Goal: Task Accomplishment & Management: Use online tool/utility

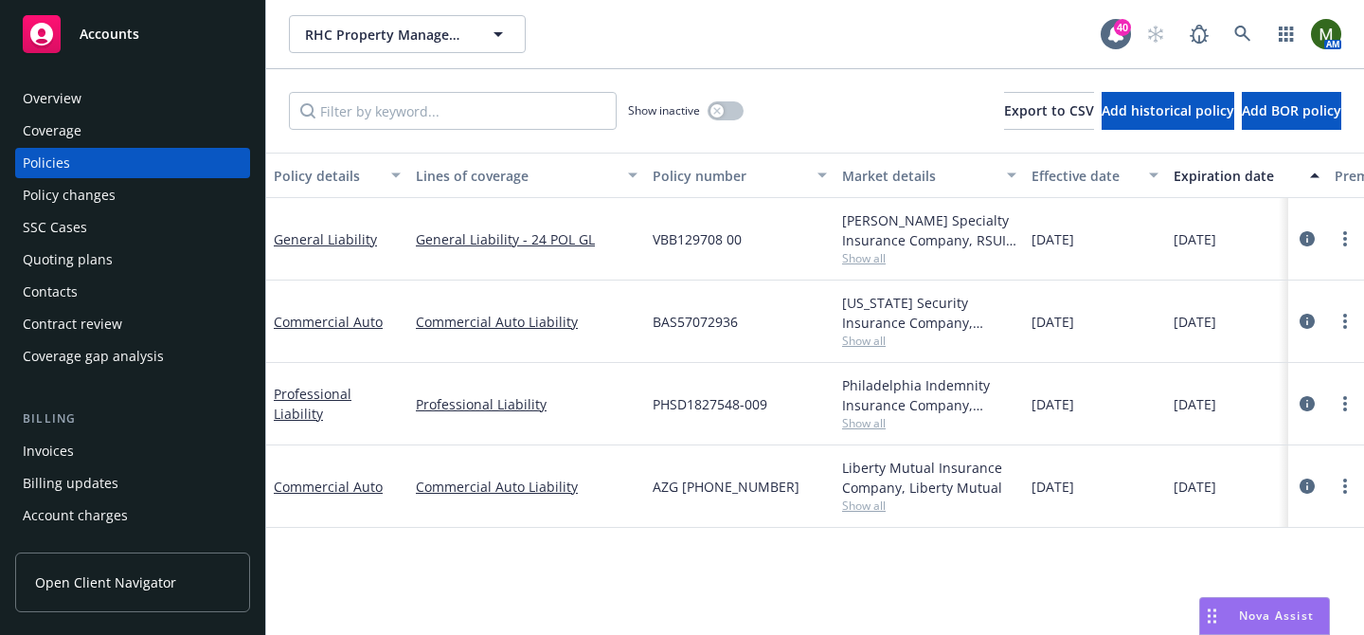
scroll to position [0, 218]
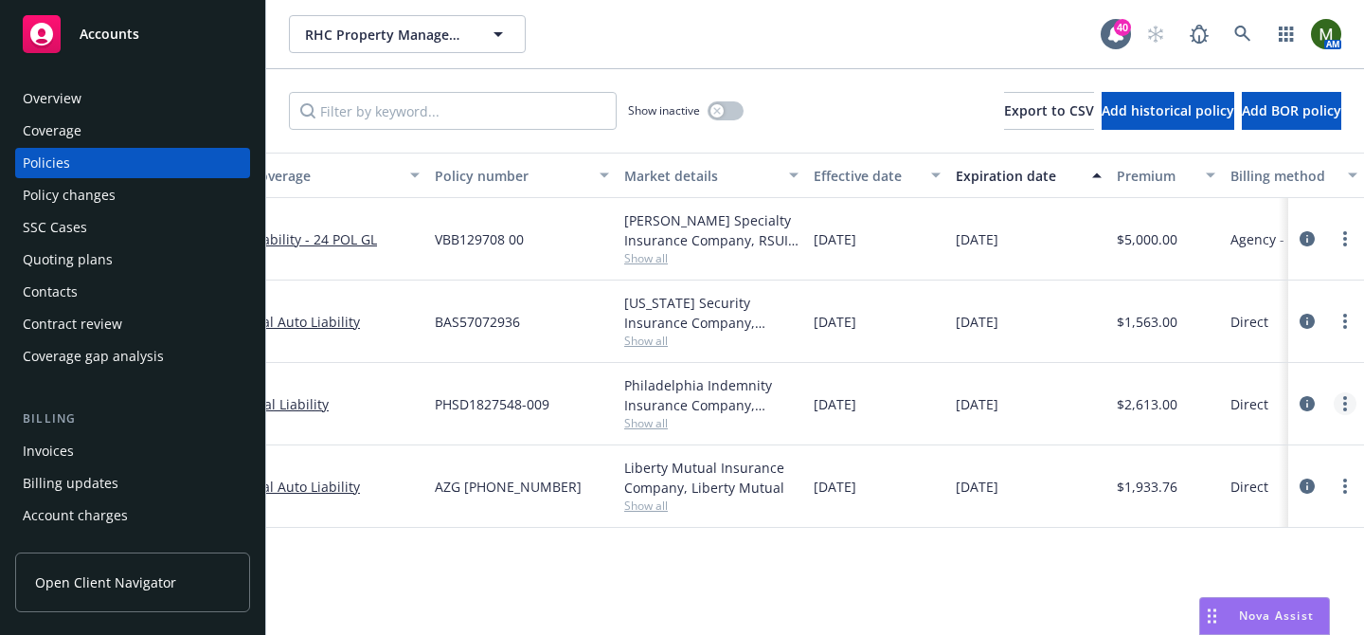
click at [1343, 400] on icon "more" at bounding box center [1345, 403] width 4 height 15
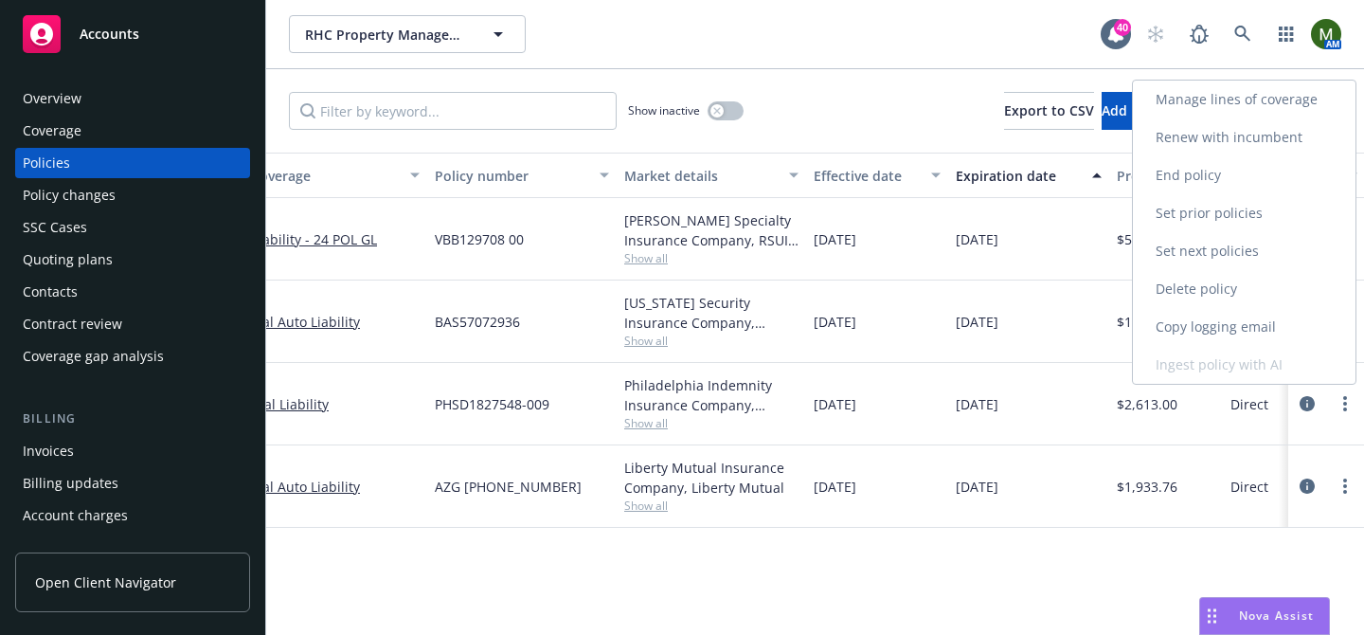
click at [1219, 139] on link "Renew with incumbent" at bounding box center [1244, 137] width 223 height 38
select select "12"
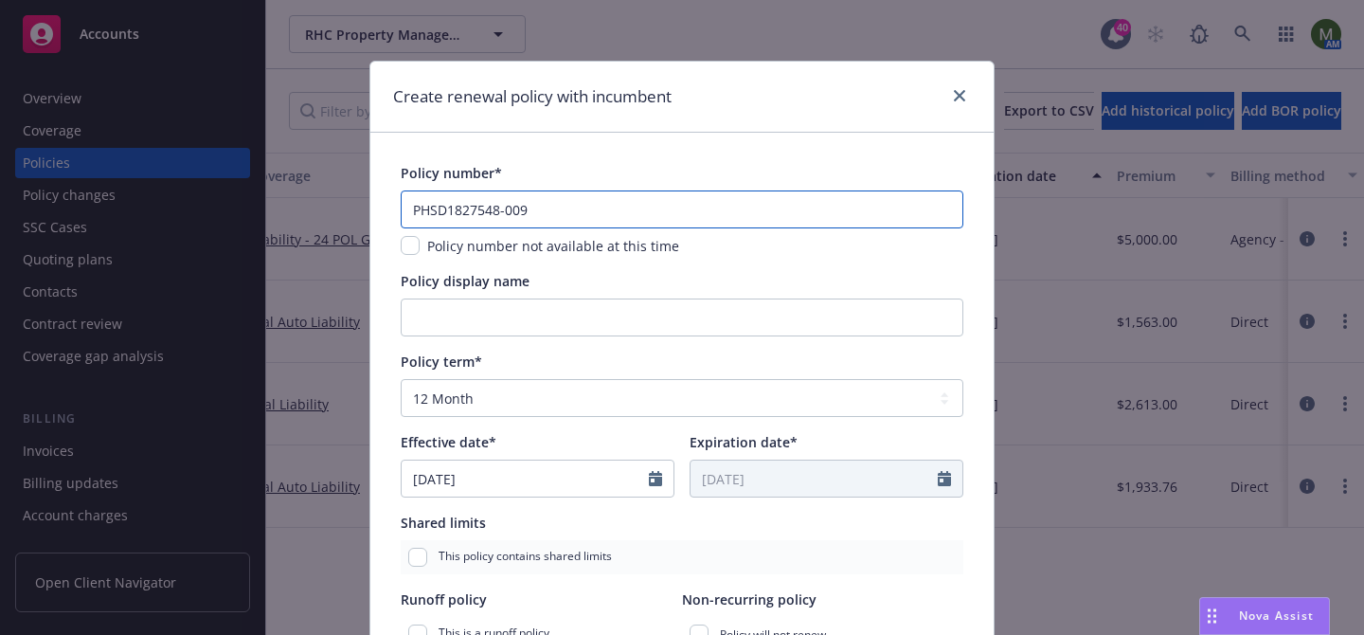
click at [655, 208] on input "PHSD1827548-009" at bounding box center [682, 209] width 563 height 38
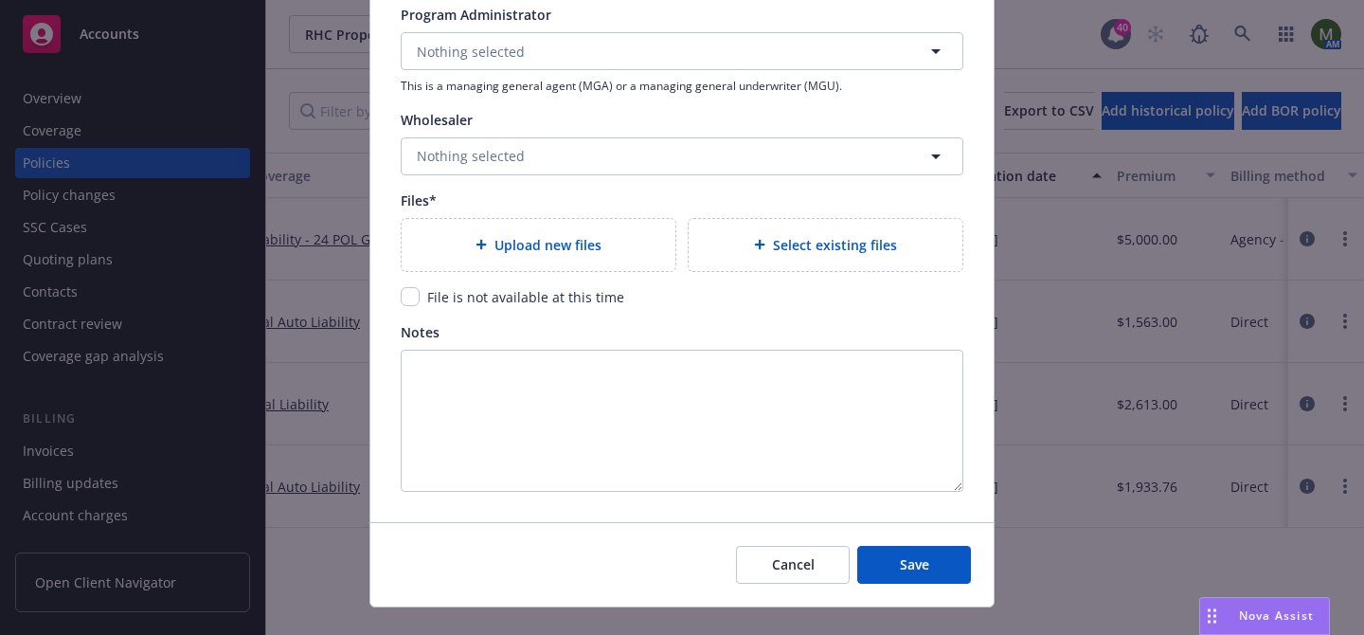
scroll to position [2003, 0]
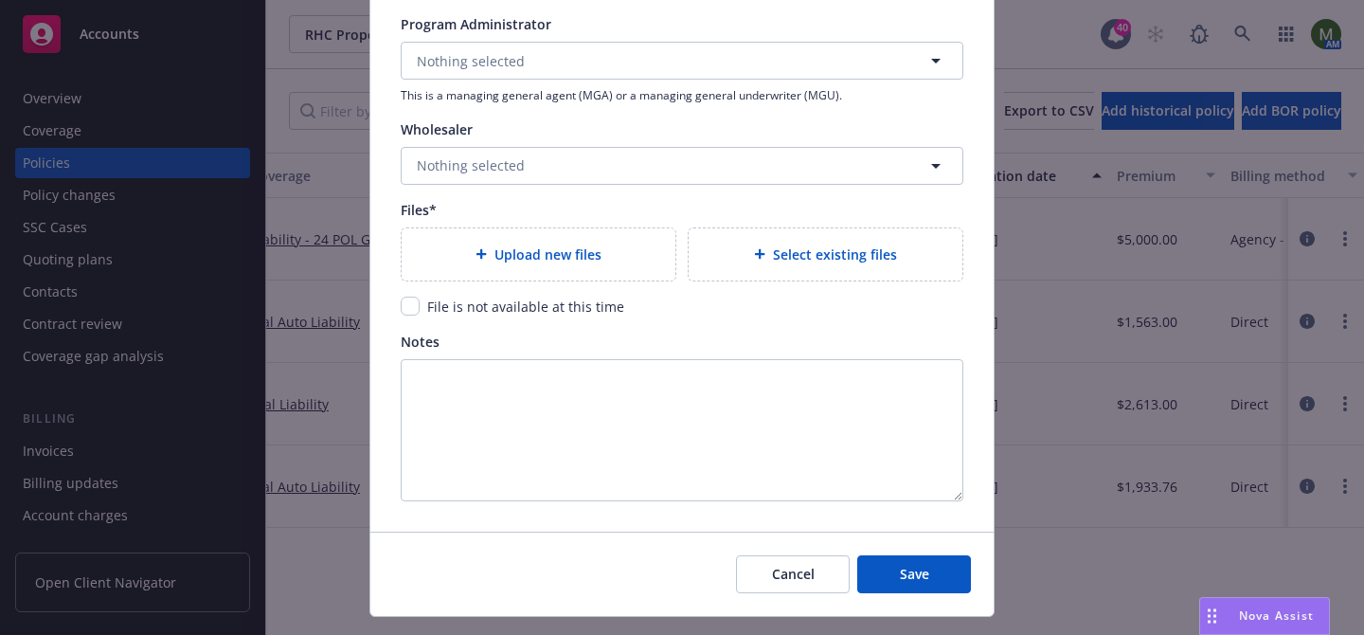
type input "PHSD1827548-010"
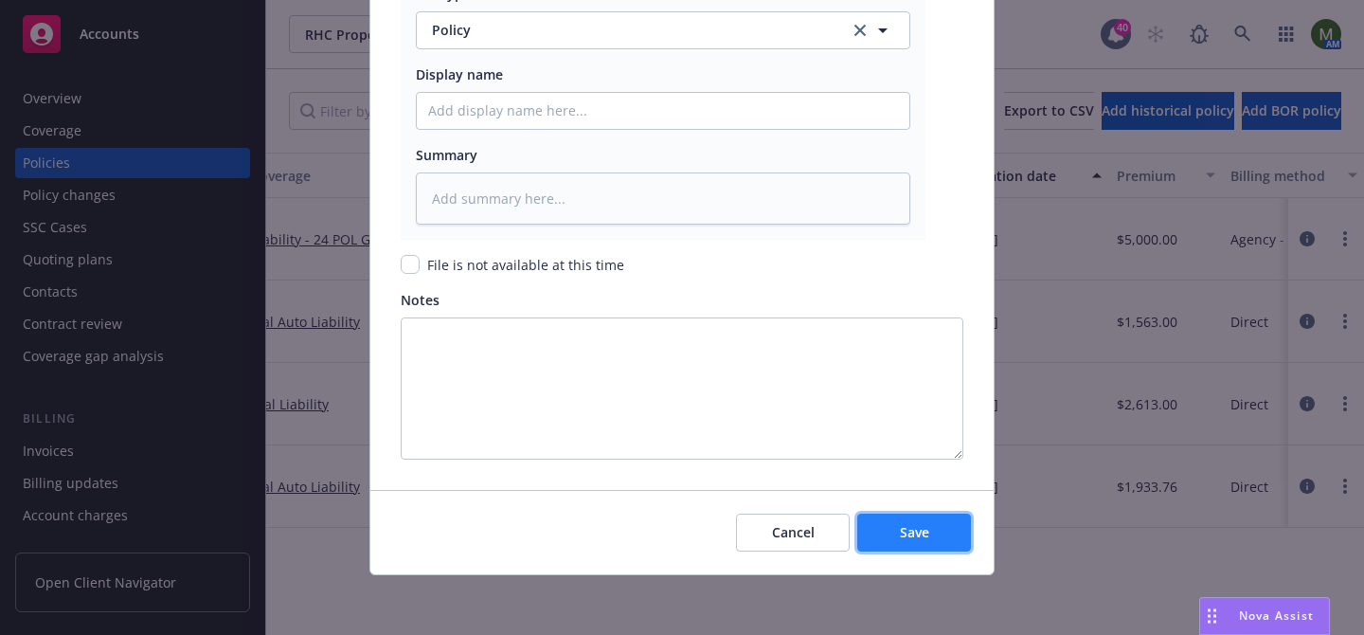
click at [909, 537] on span "Save" at bounding box center [914, 532] width 29 height 18
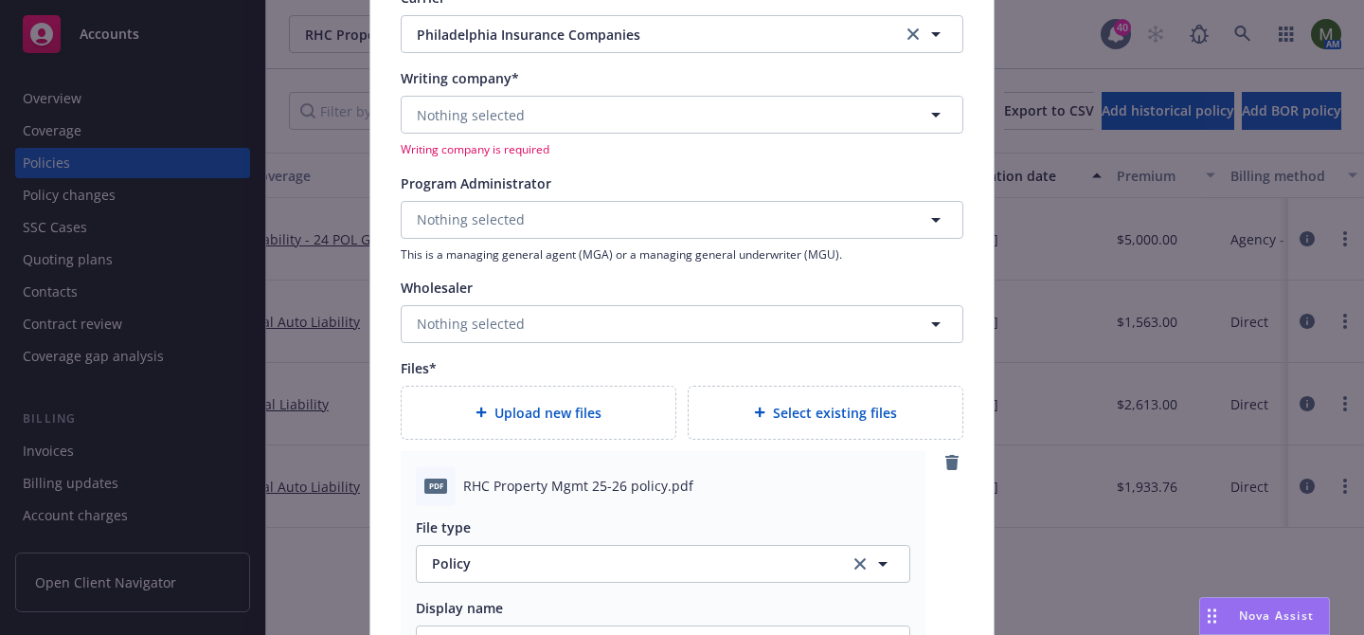
scroll to position [1848, 0]
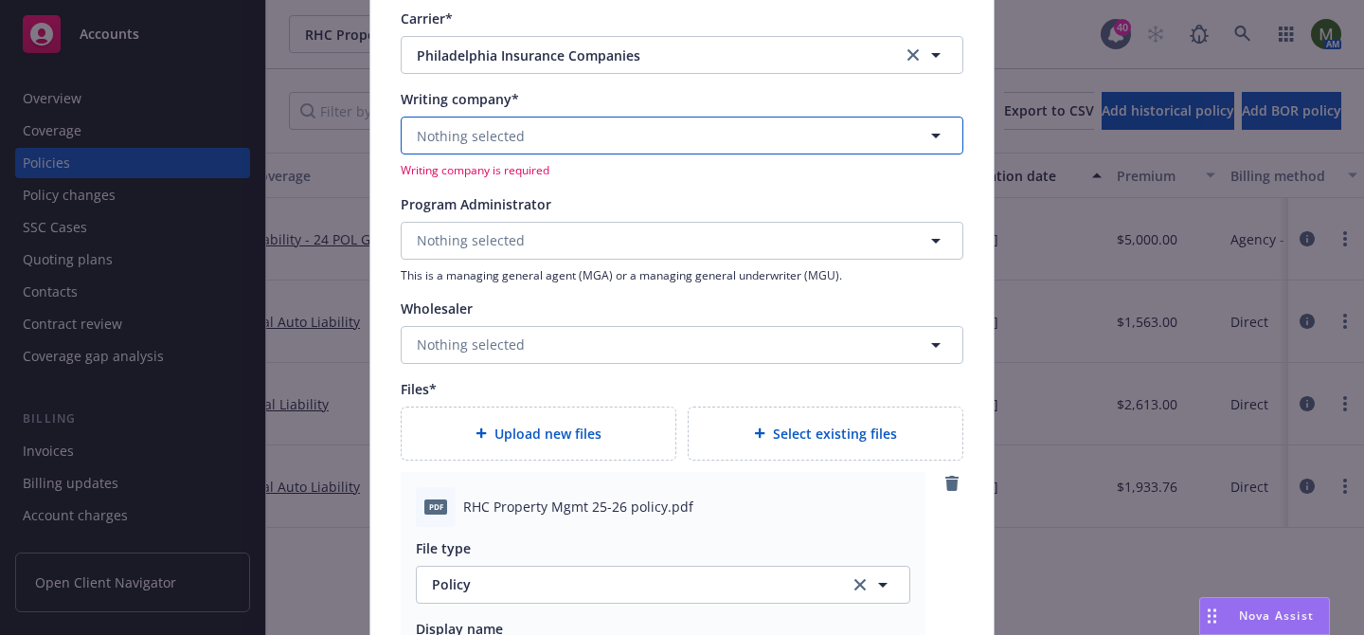
click at [719, 139] on button "Nothing selected" at bounding box center [682, 135] width 563 height 38
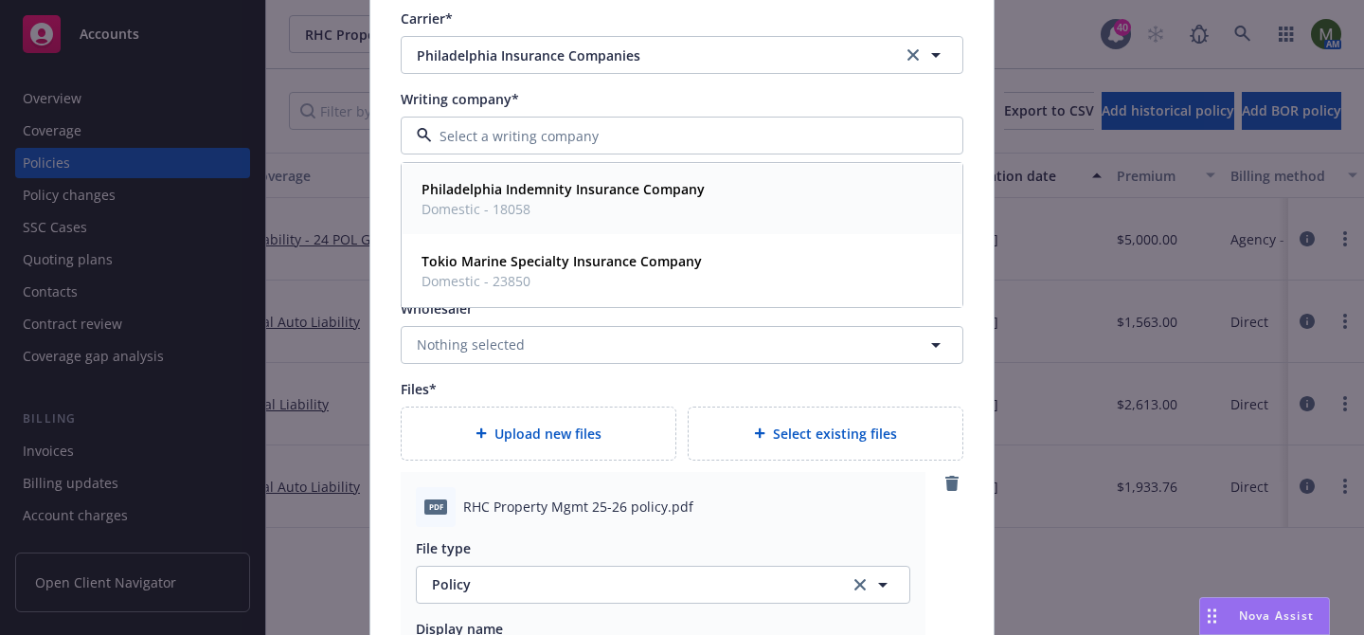
click at [682, 184] on strong "Philadelphia Indemnity Insurance Company" at bounding box center [562, 189] width 283 height 18
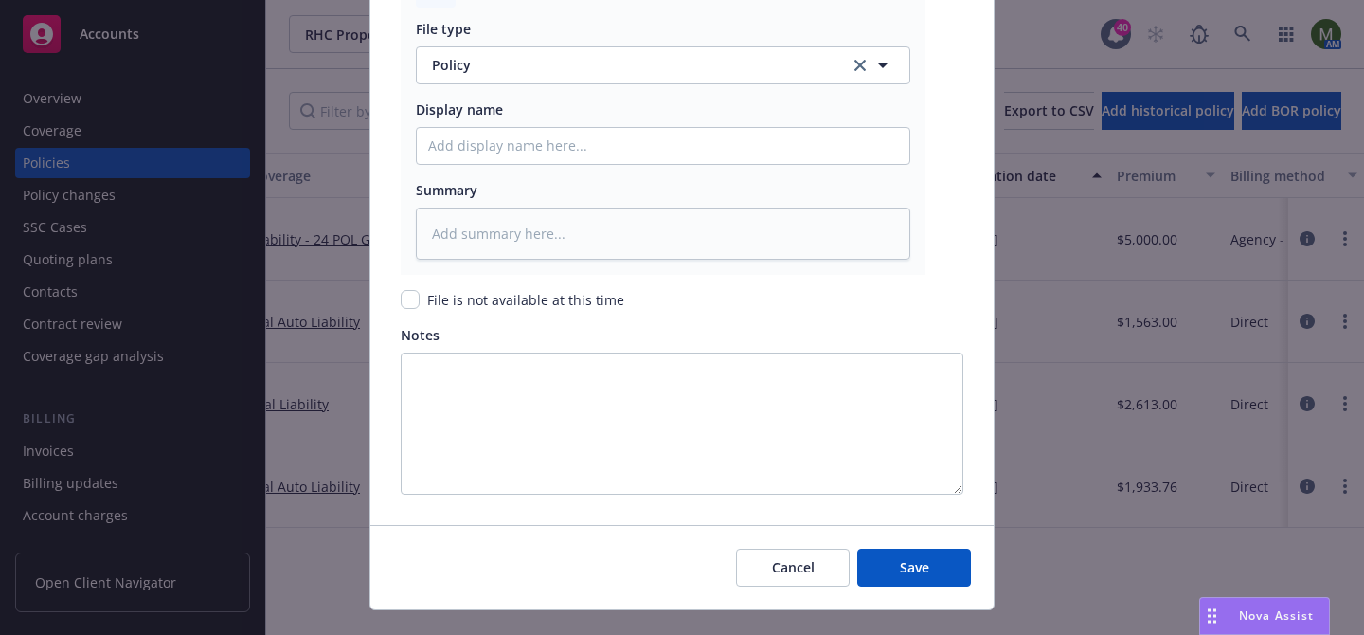
scroll to position [2378, 0]
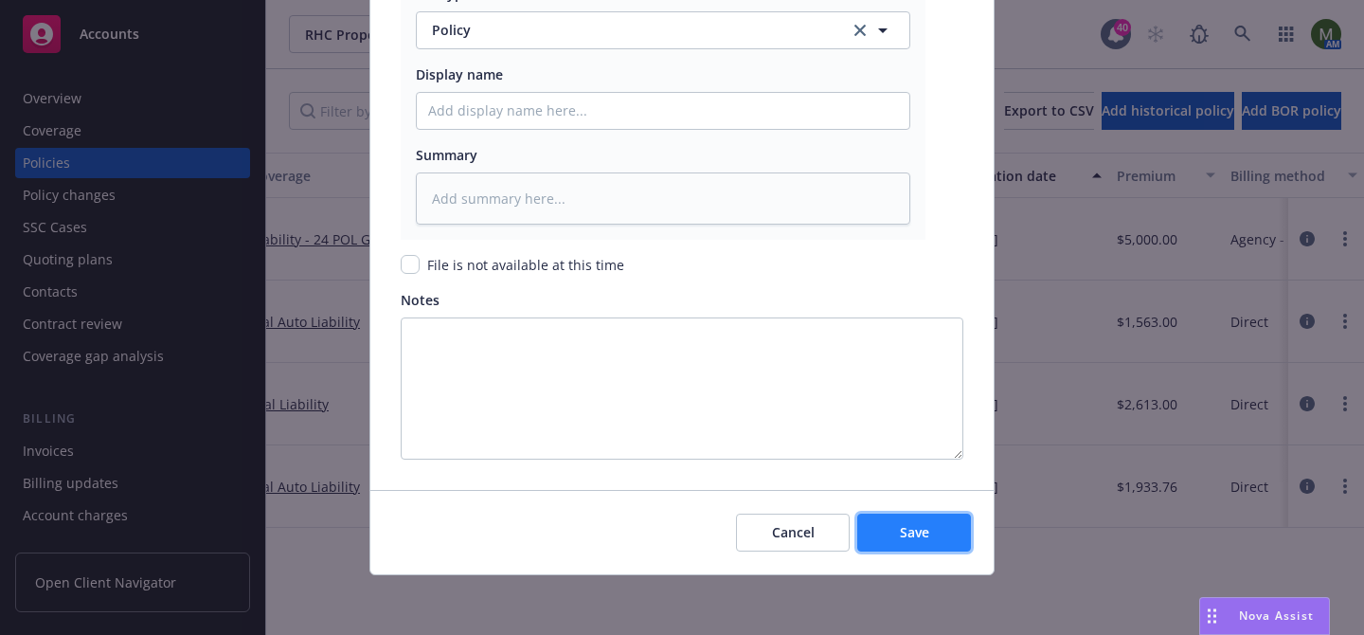
click at [917, 524] on span "Save" at bounding box center [914, 532] width 29 height 18
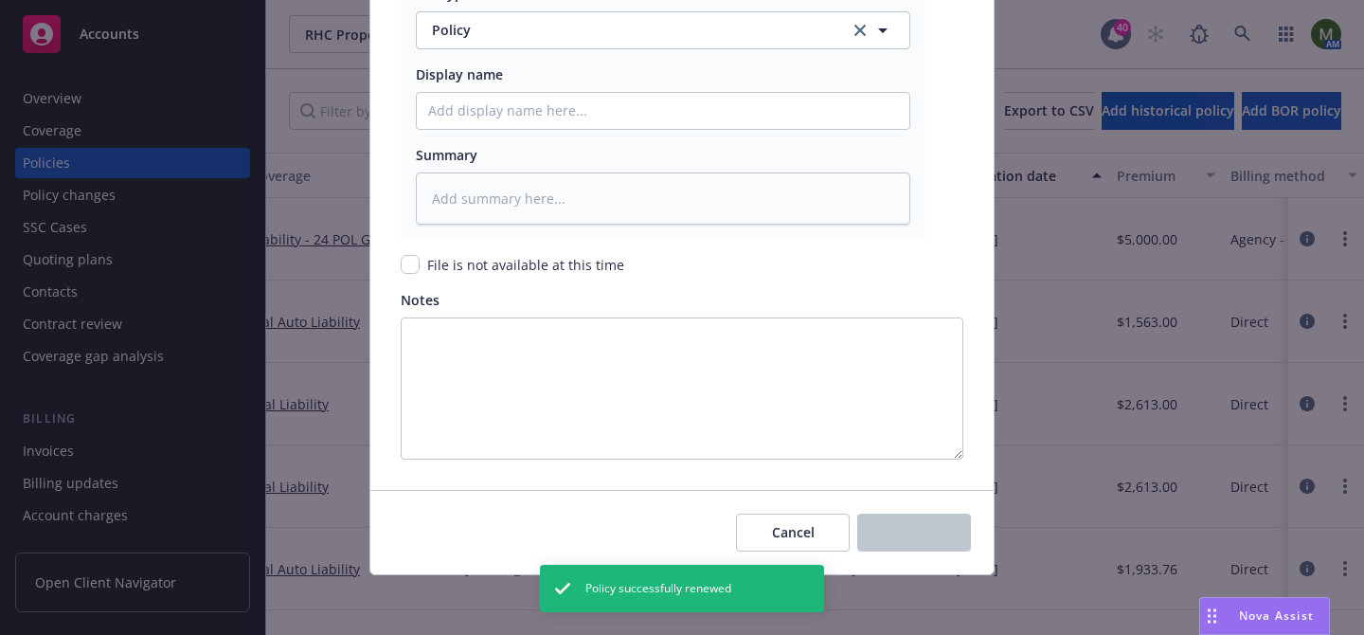
type textarea "x"
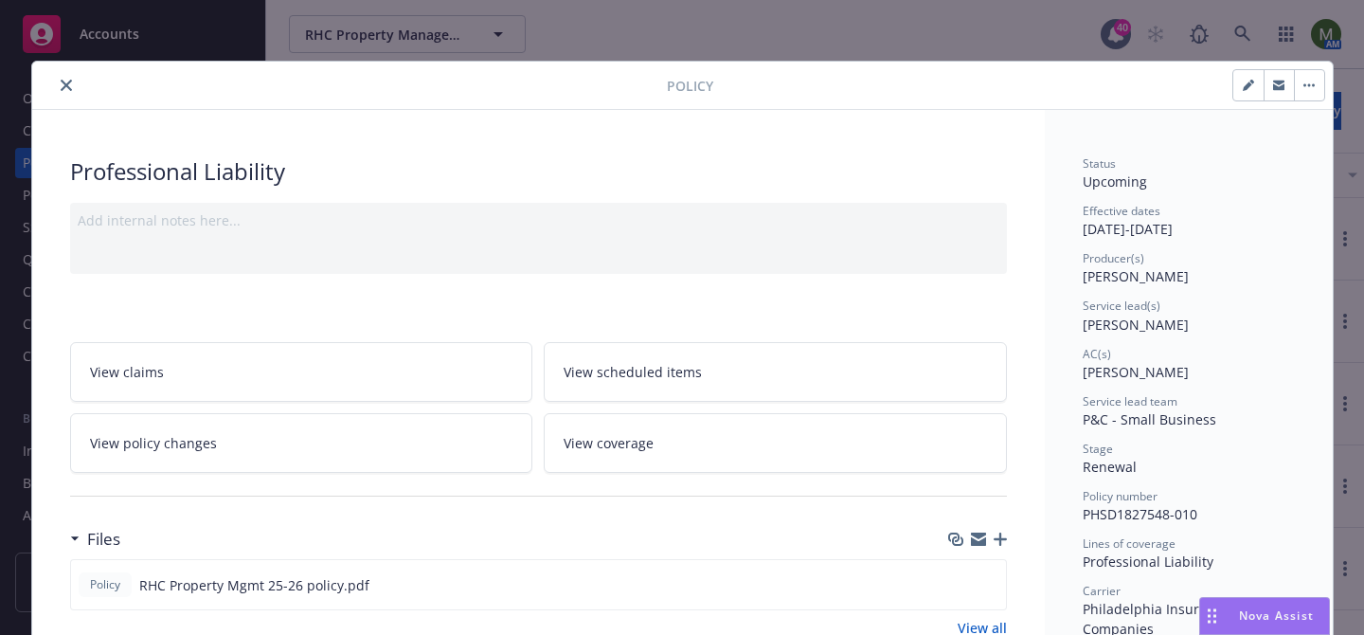
click at [69, 90] on icon "close" at bounding box center [66, 85] width 11 height 11
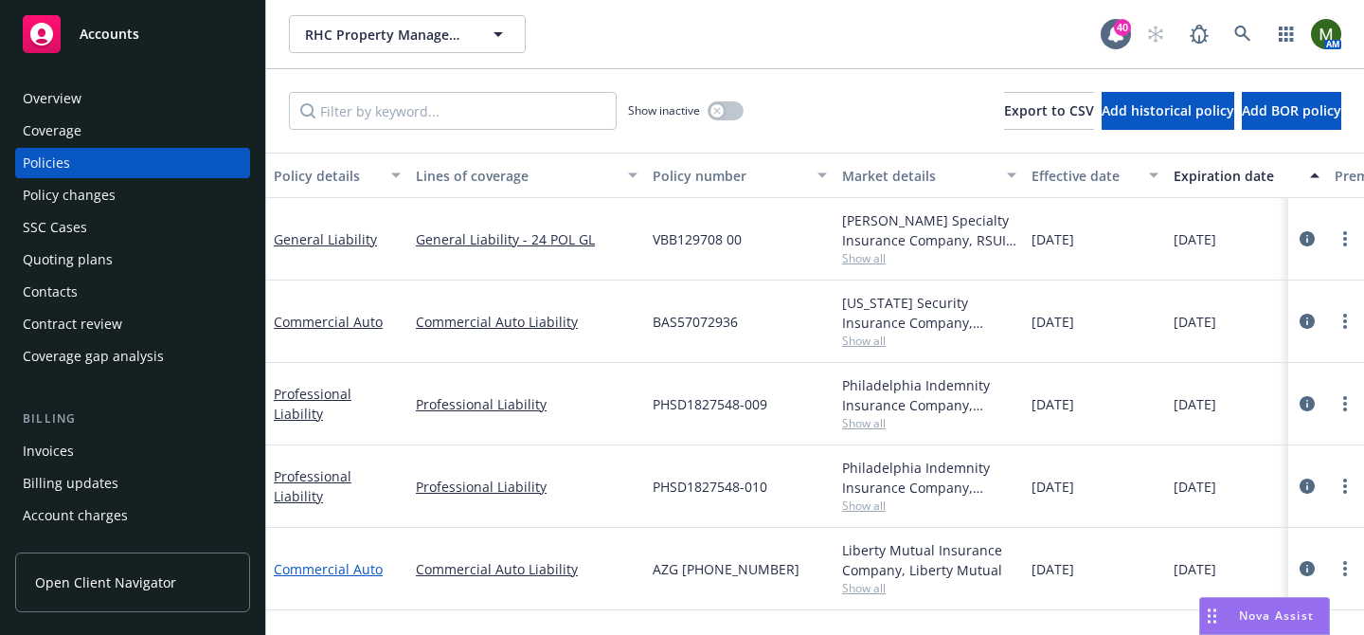
click at [365, 562] on link "Commercial Auto" at bounding box center [328, 569] width 109 height 18
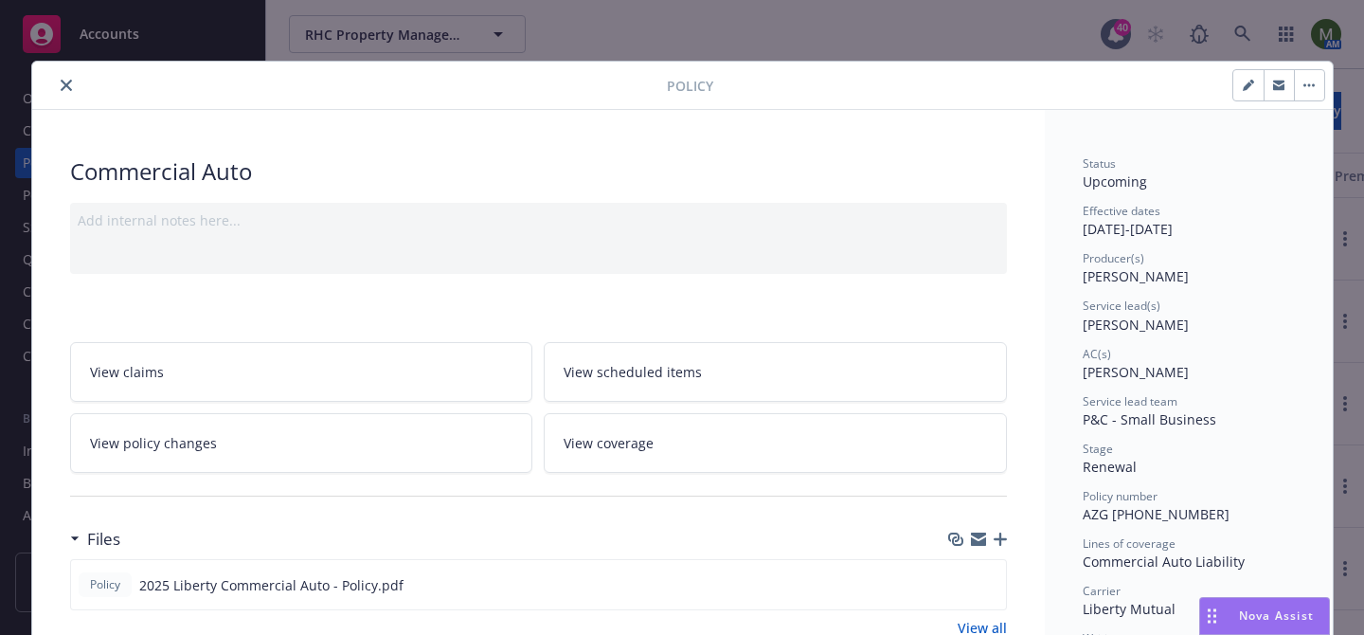
click at [55, 83] on button "close" at bounding box center [66, 85] width 23 height 23
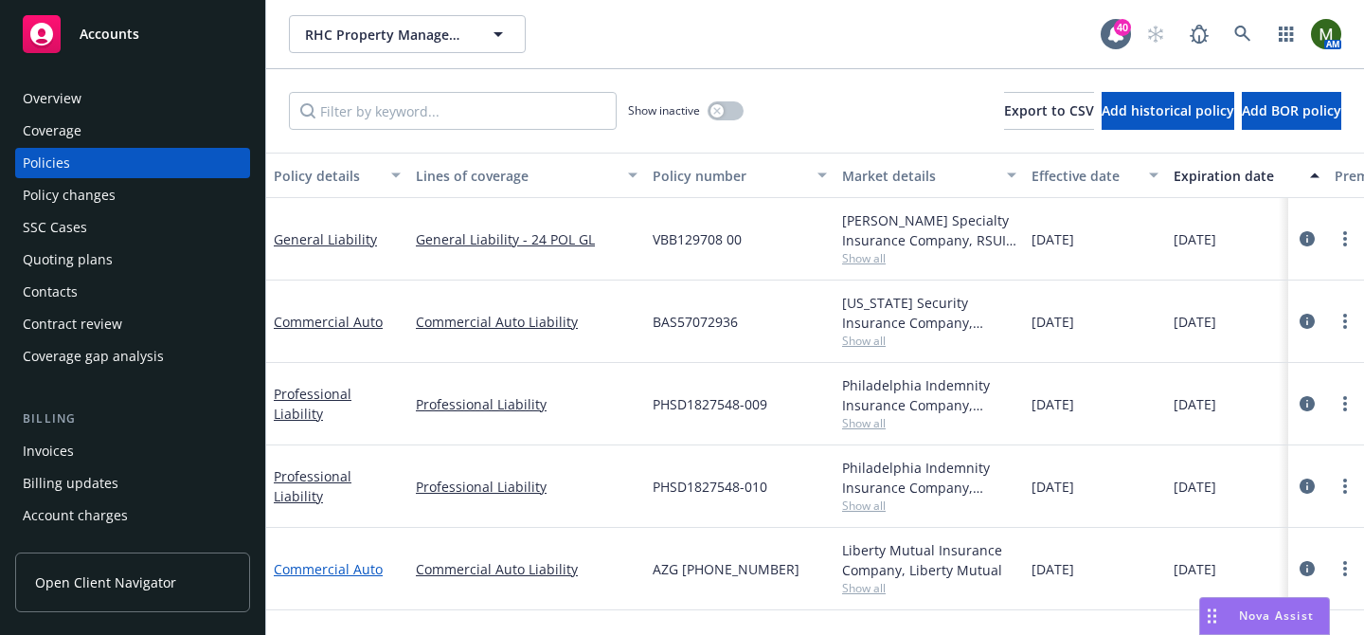
click at [347, 564] on link "Commercial Auto" at bounding box center [328, 569] width 109 height 18
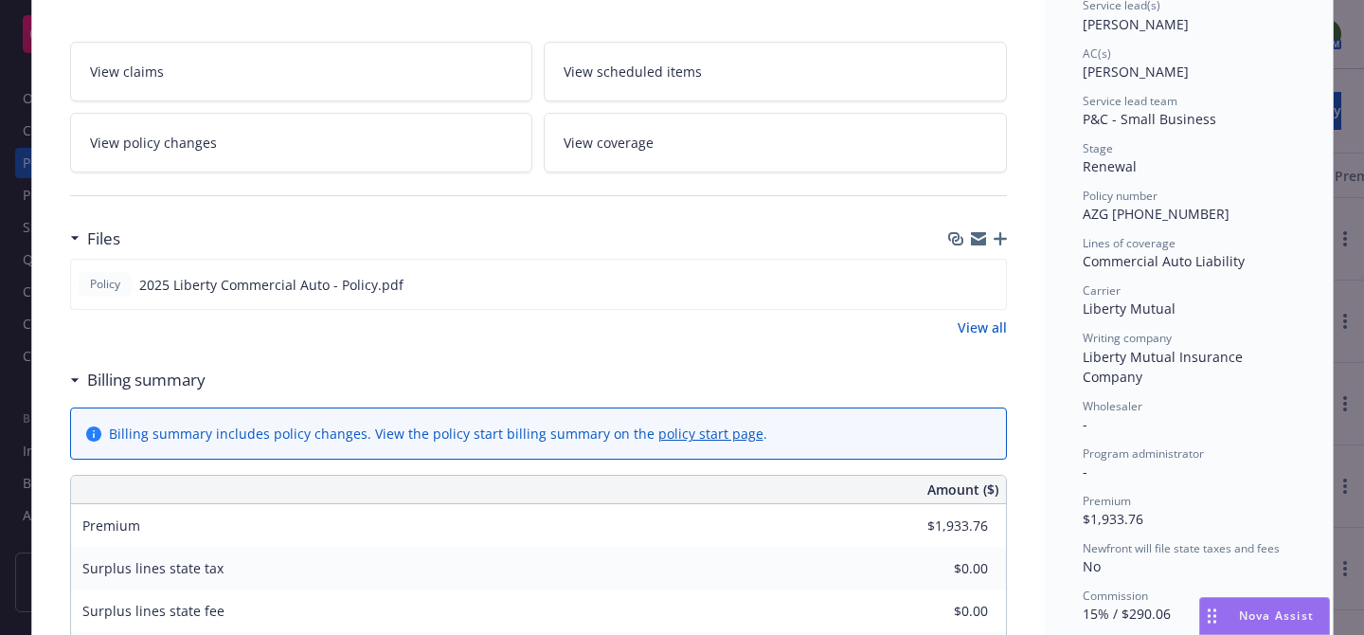
scroll to position [301, 0]
click at [989, 286] on icon "preview file" at bounding box center [987, 282] width 17 height 13
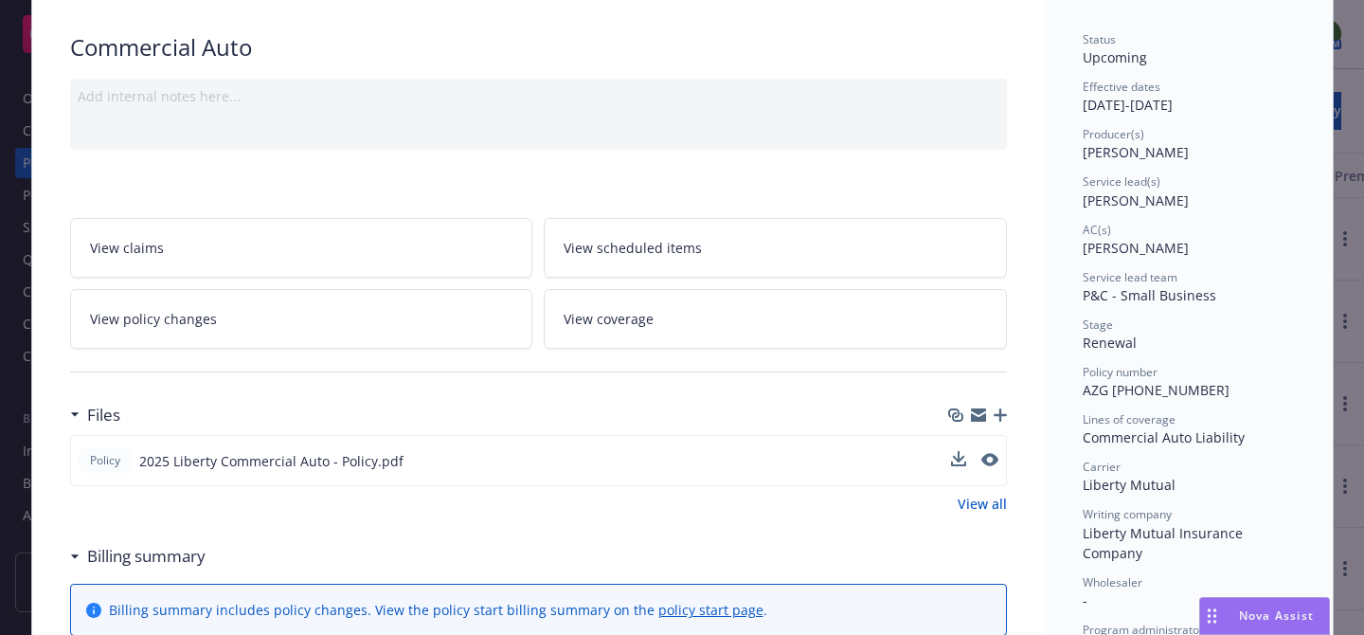
scroll to position [0, 0]
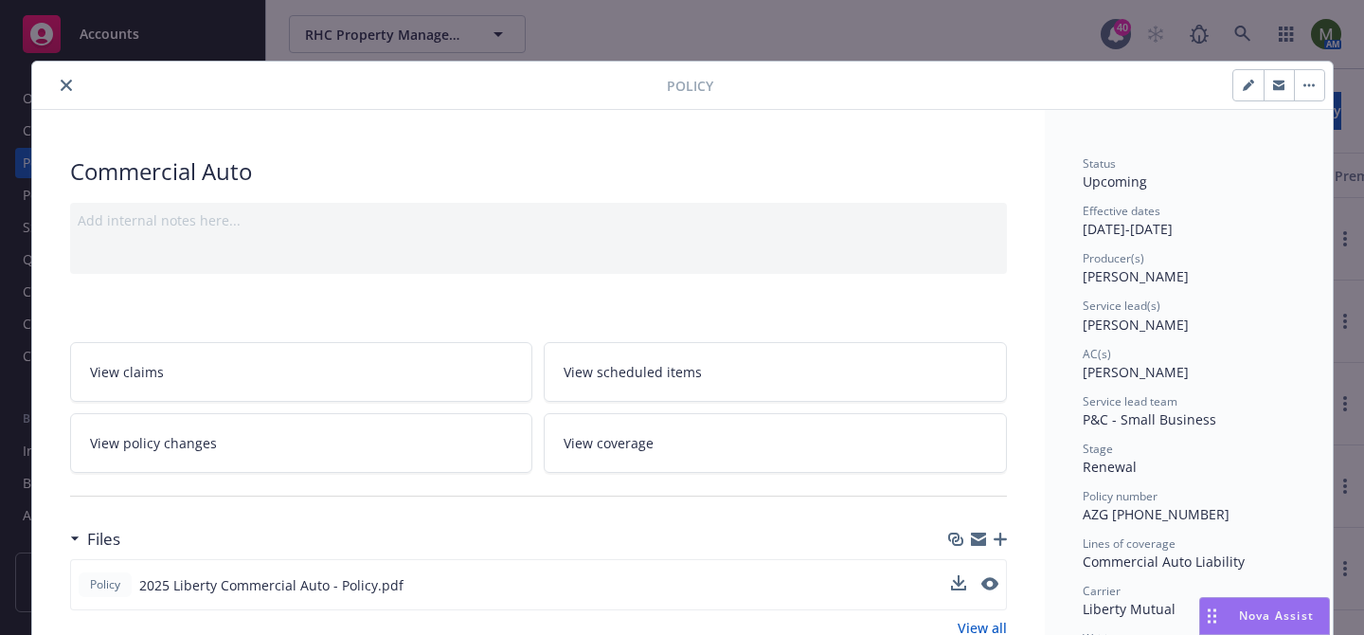
click at [63, 88] on icon "close" at bounding box center [66, 85] width 11 height 11
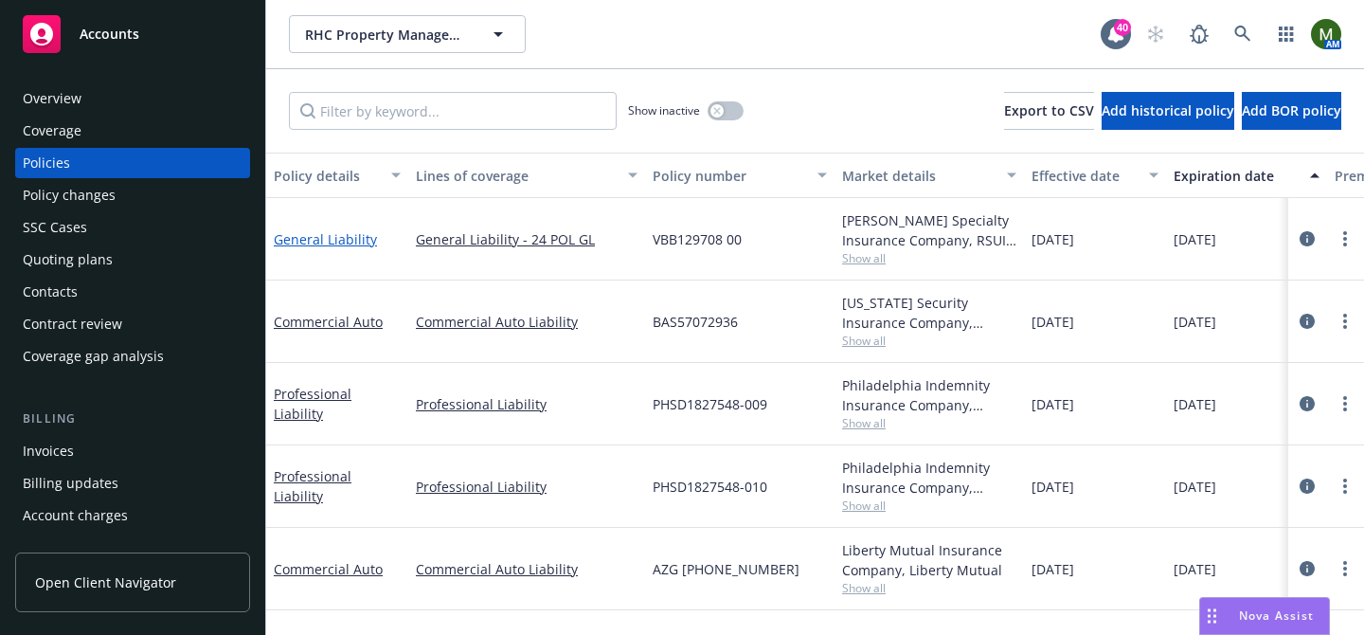
click at [310, 235] on link "General Liability" at bounding box center [325, 239] width 103 height 18
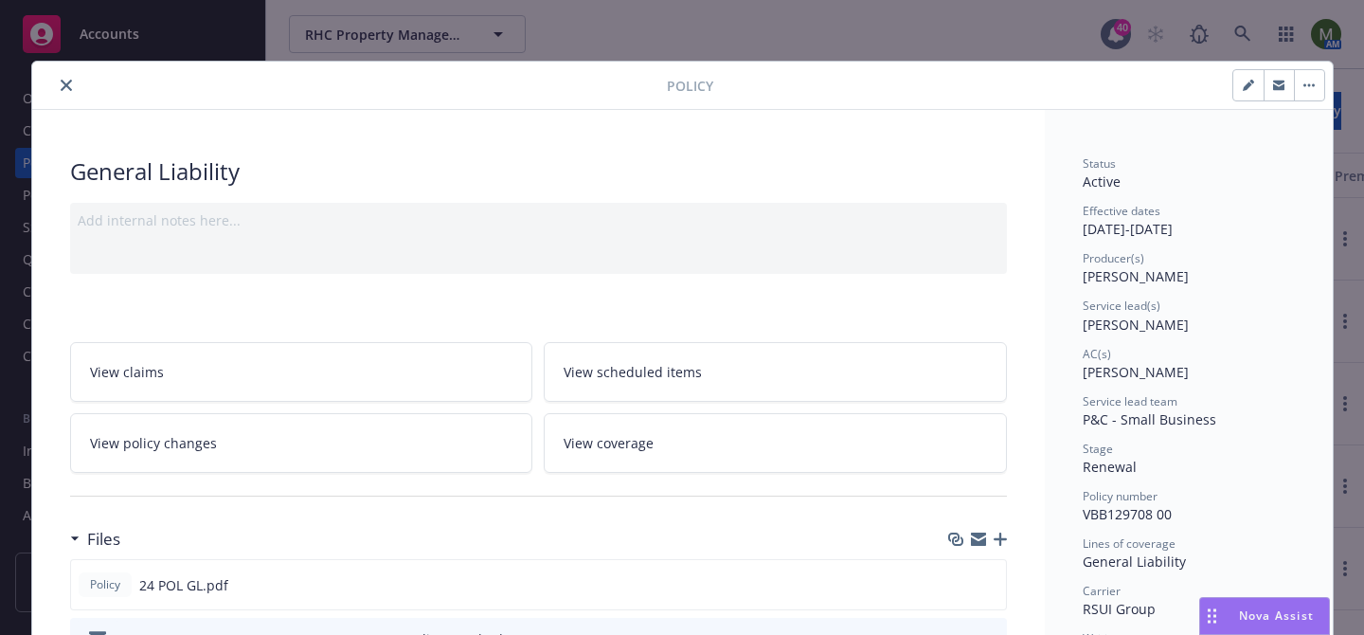
click at [73, 83] on button "close" at bounding box center [66, 85] width 23 height 23
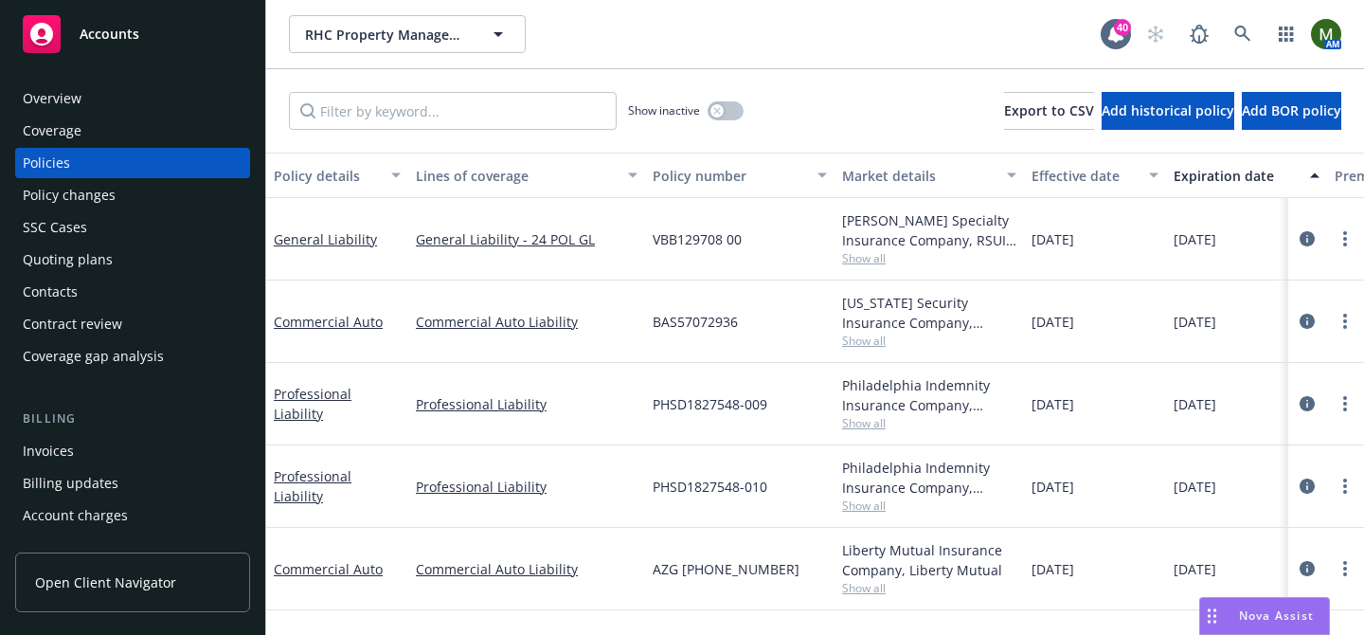
click at [73, 83] on div "Overview" at bounding box center [52, 98] width 59 height 30
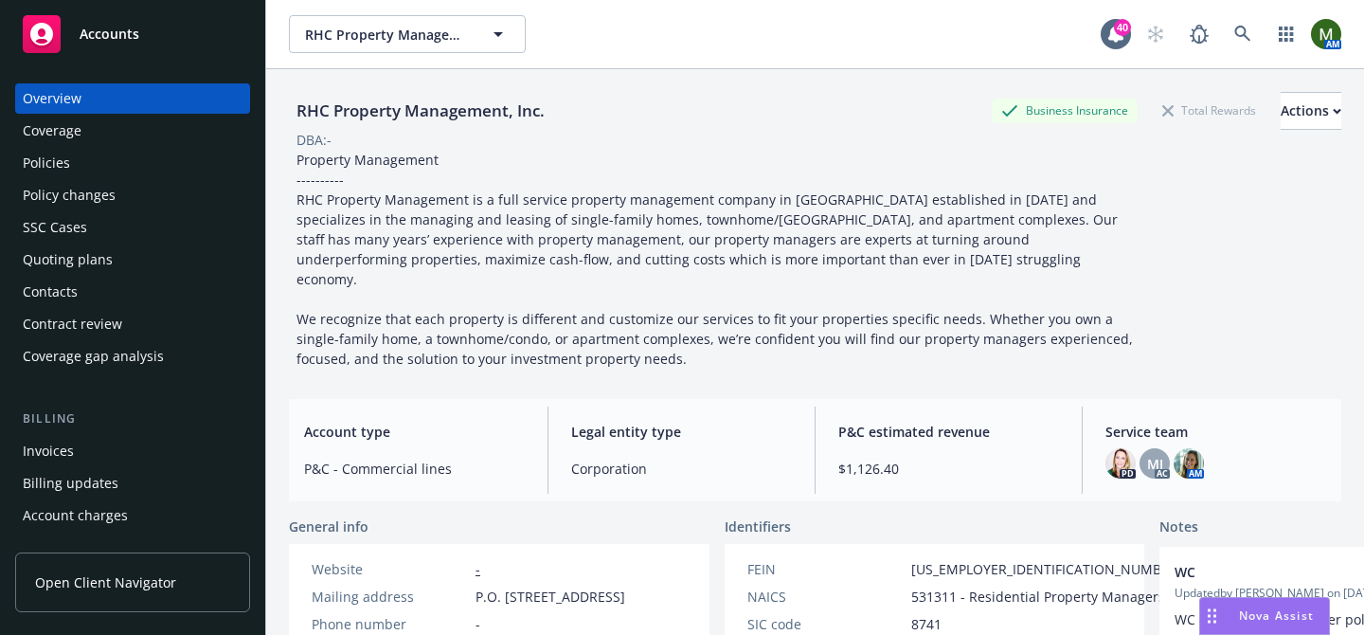
click at [434, 109] on div "RHC Property Management, Inc." at bounding box center [420, 110] width 263 height 25
copy div "RHC Property Management, Inc."
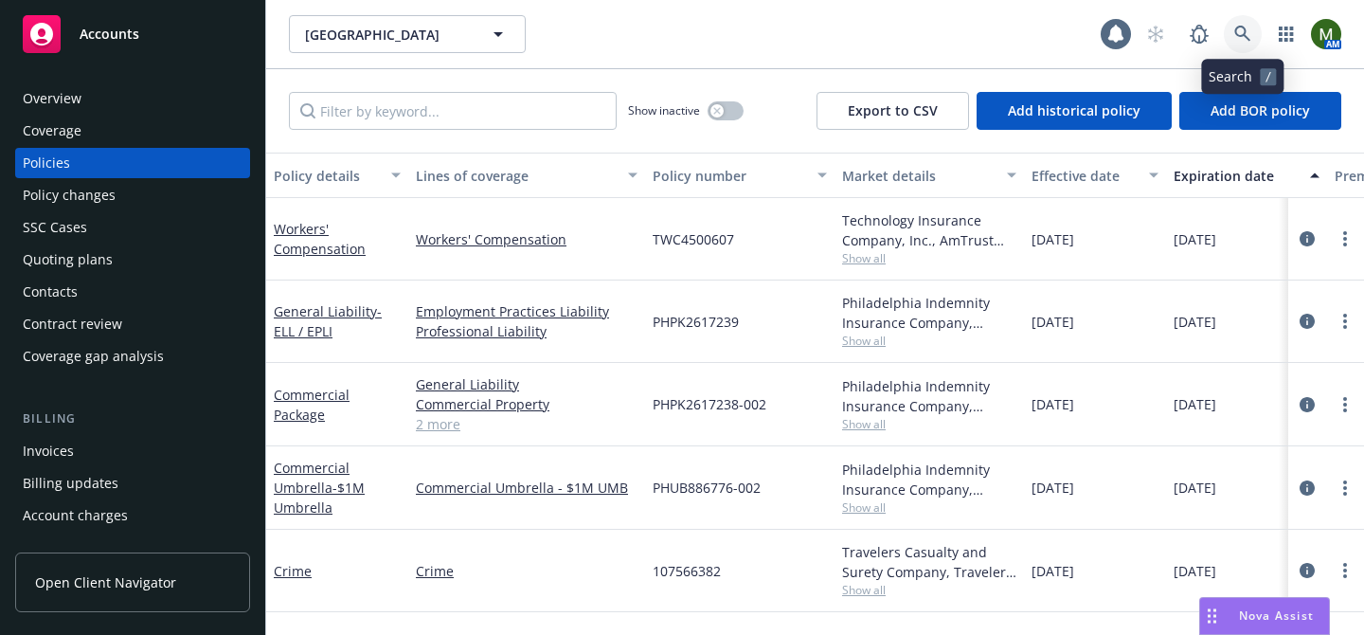
click at [1234, 34] on icon at bounding box center [1242, 34] width 17 height 17
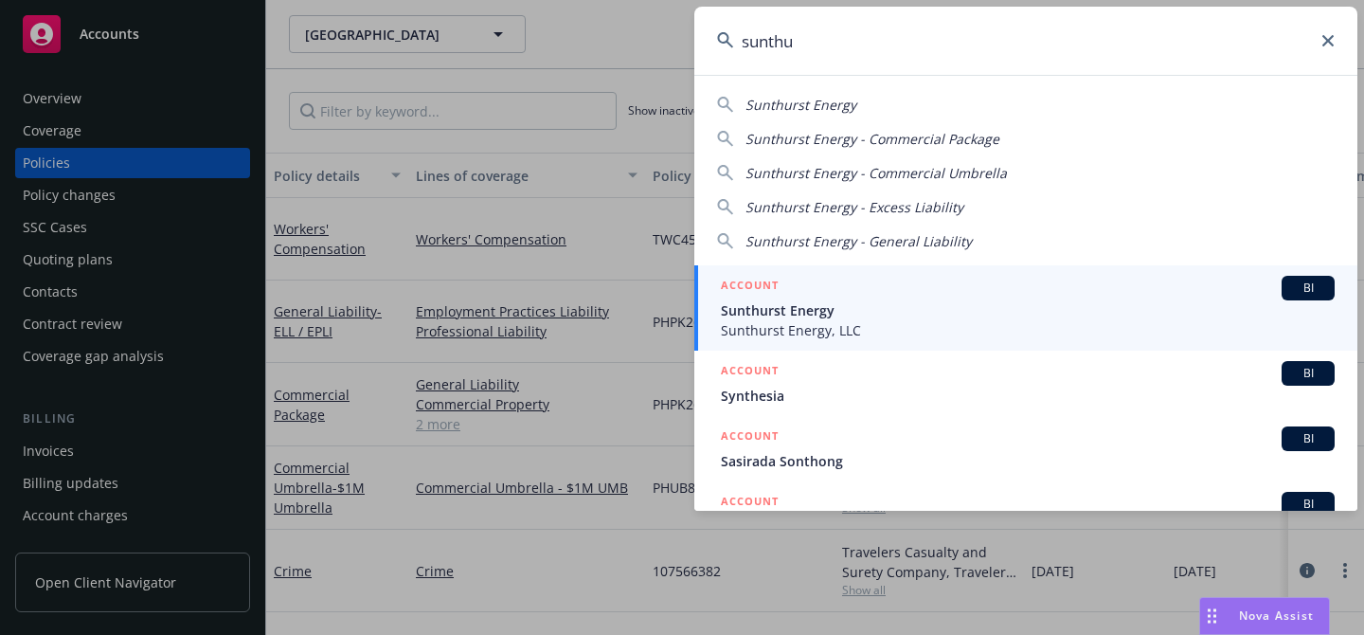
type input "sunthu"
click at [879, 305] on span "Sunthurst Energy" at bounding box center [1028, 310] width 614 height 20
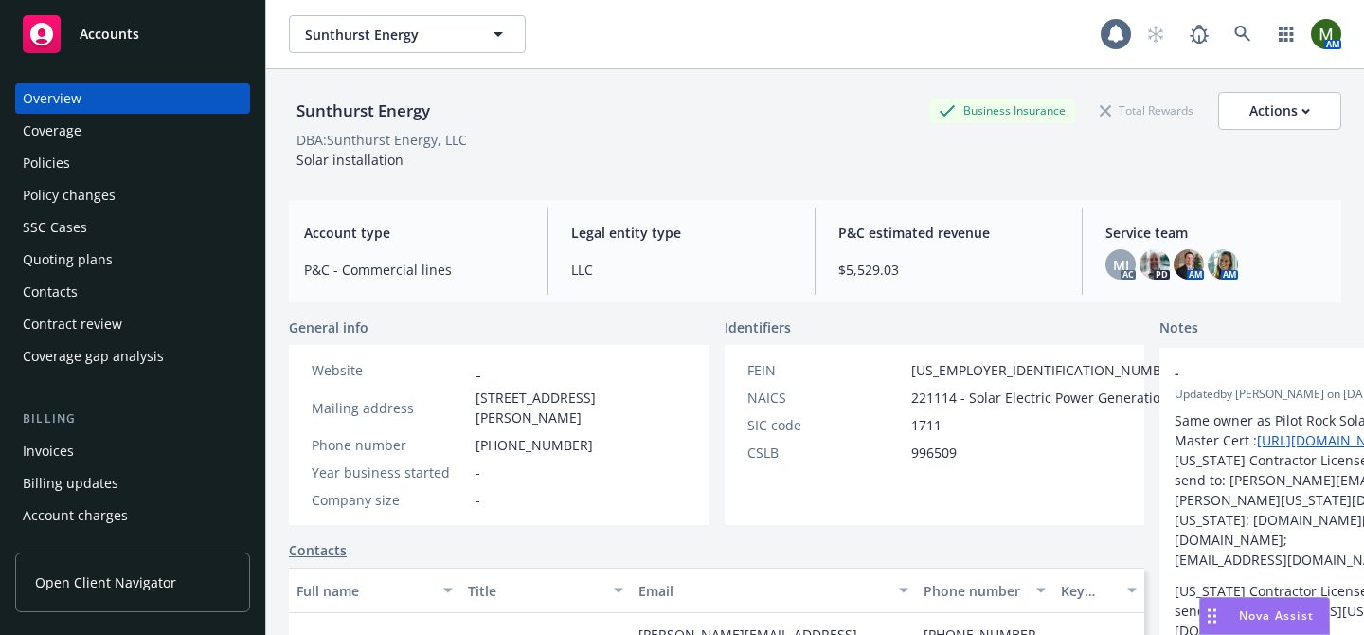
click at [166, 155] on div "Policies" at bounding box center [133, 163] width 220 height 30
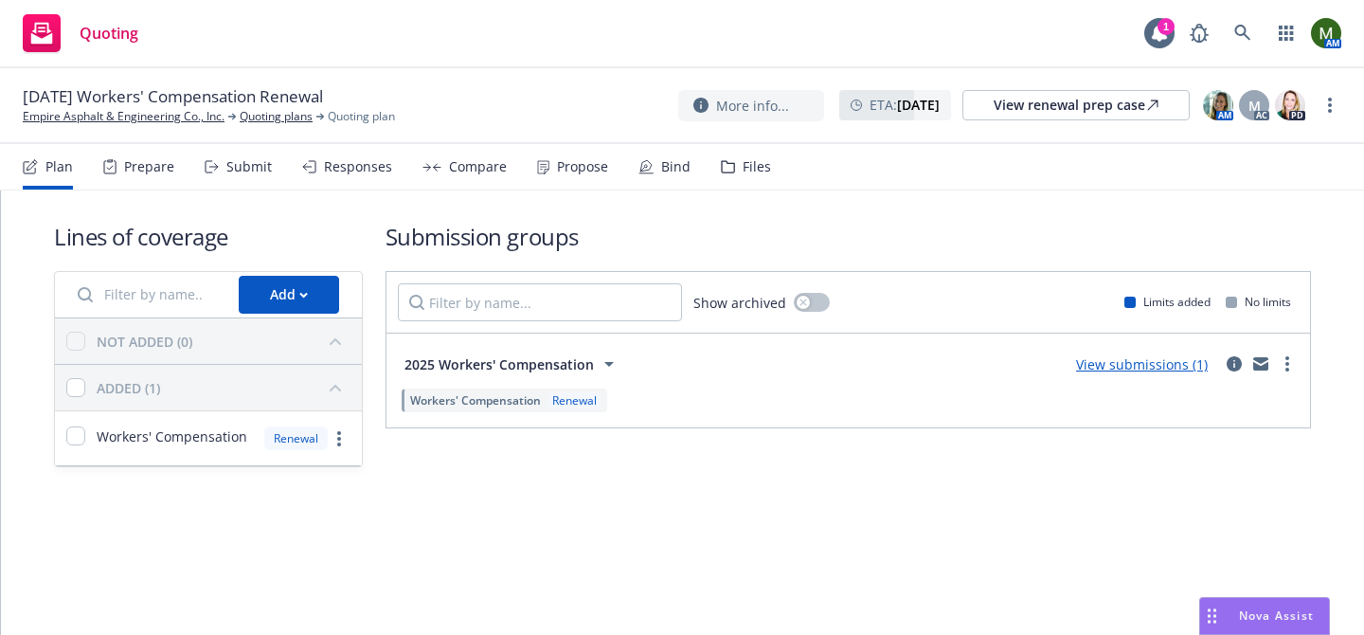
click at [149, 154] on div "Prepare" at bounding box center [138, 166] width 71 height 45
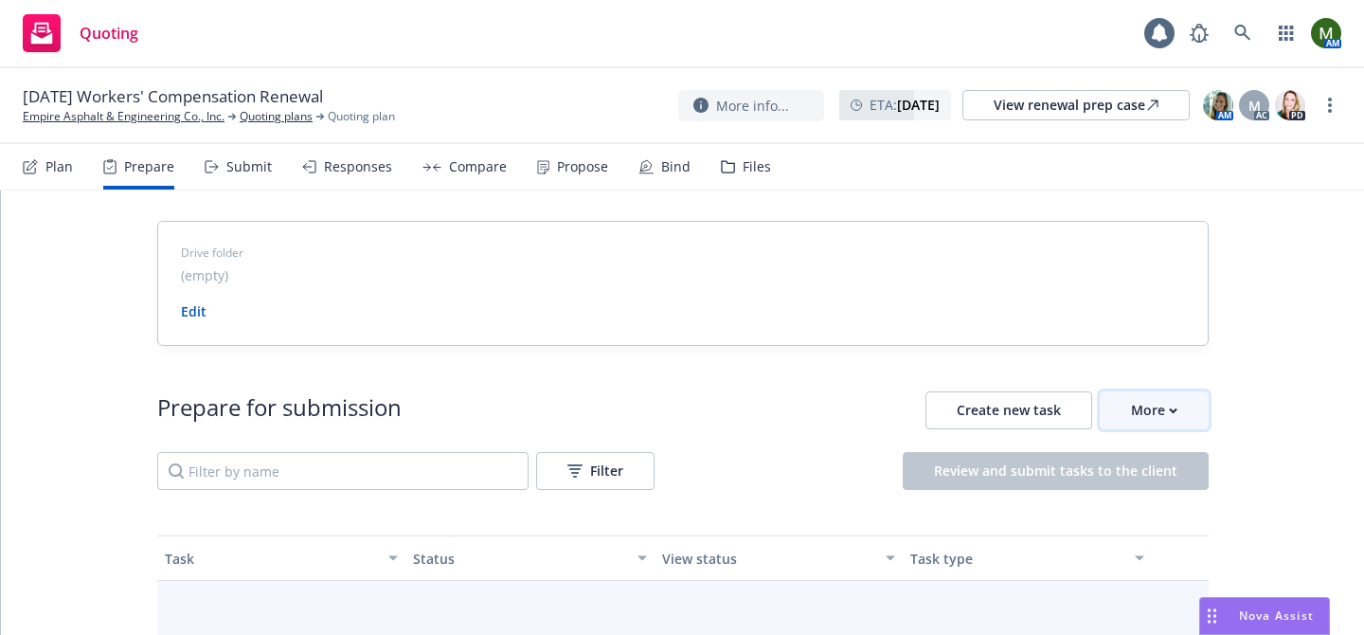
click at [1119, 410] on button "More" at bounding box center [1154, 410] width 109 height 38
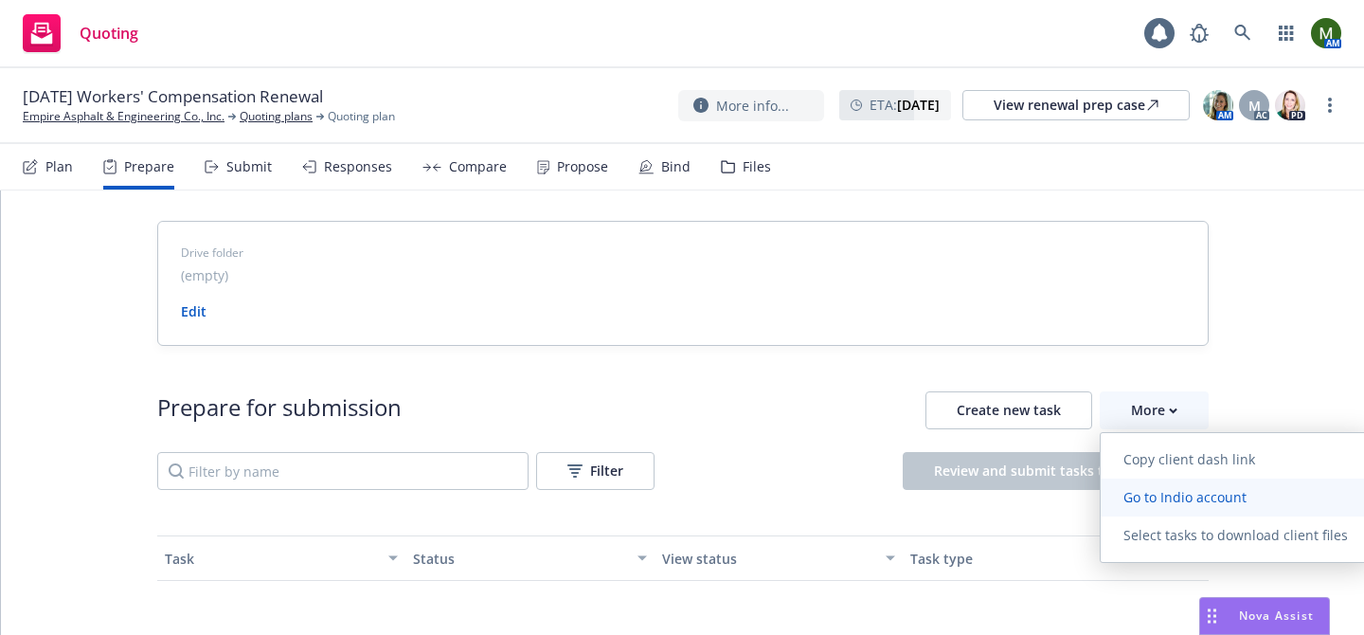
click at [1138, 501] on span "Go to Indio account" at bounding box center [1185, 497] width 169 height 18
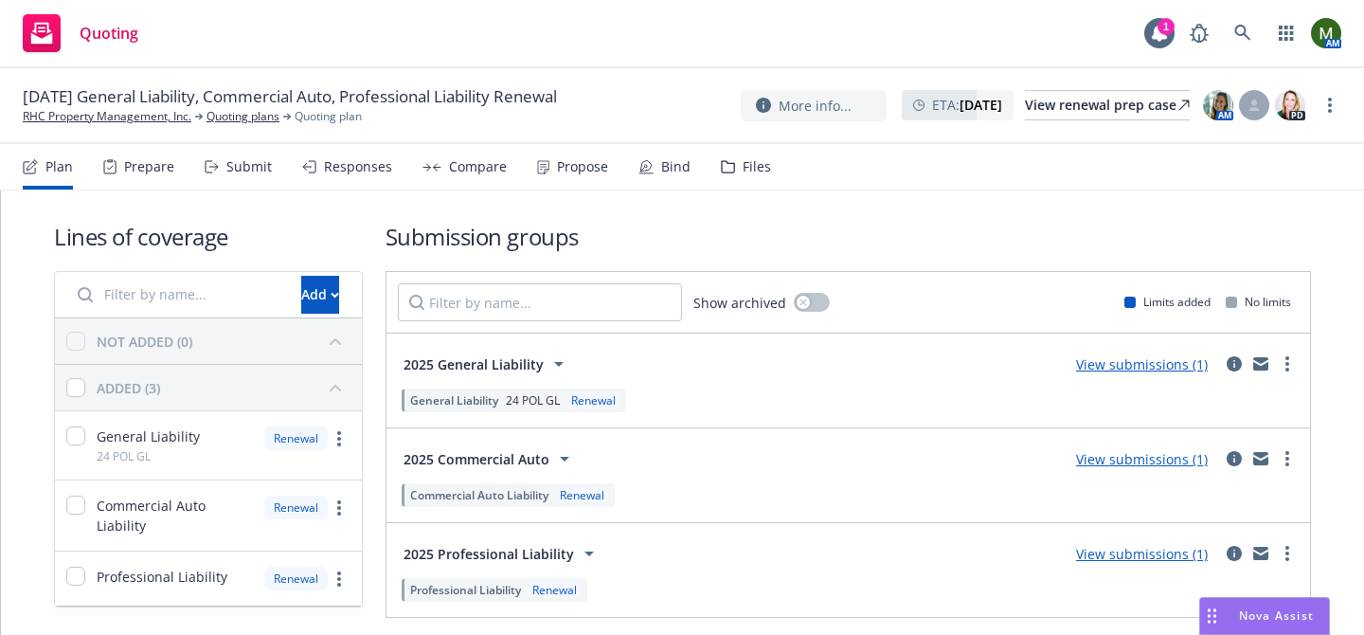
click at [224, 174] on div "Submit" at bounding box center [238, 166] width 67 height 45
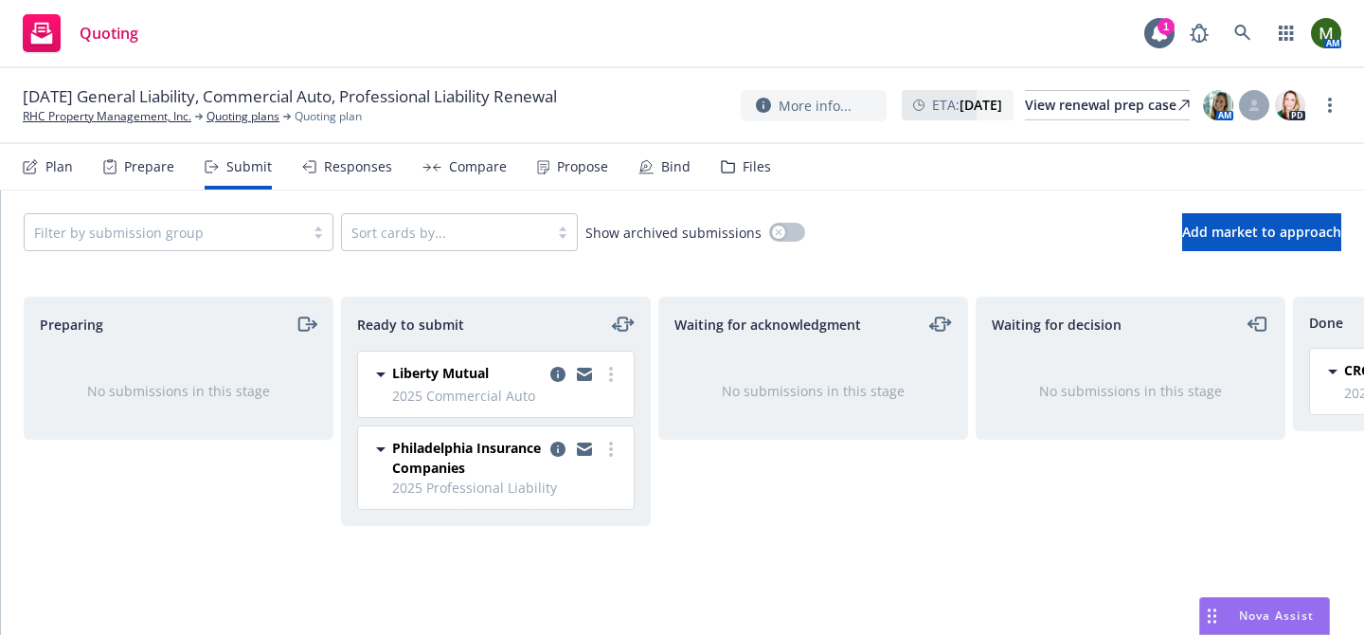
click at [365, 166] on div "Responses" at bounding box center [358, 166] width 68 height 15
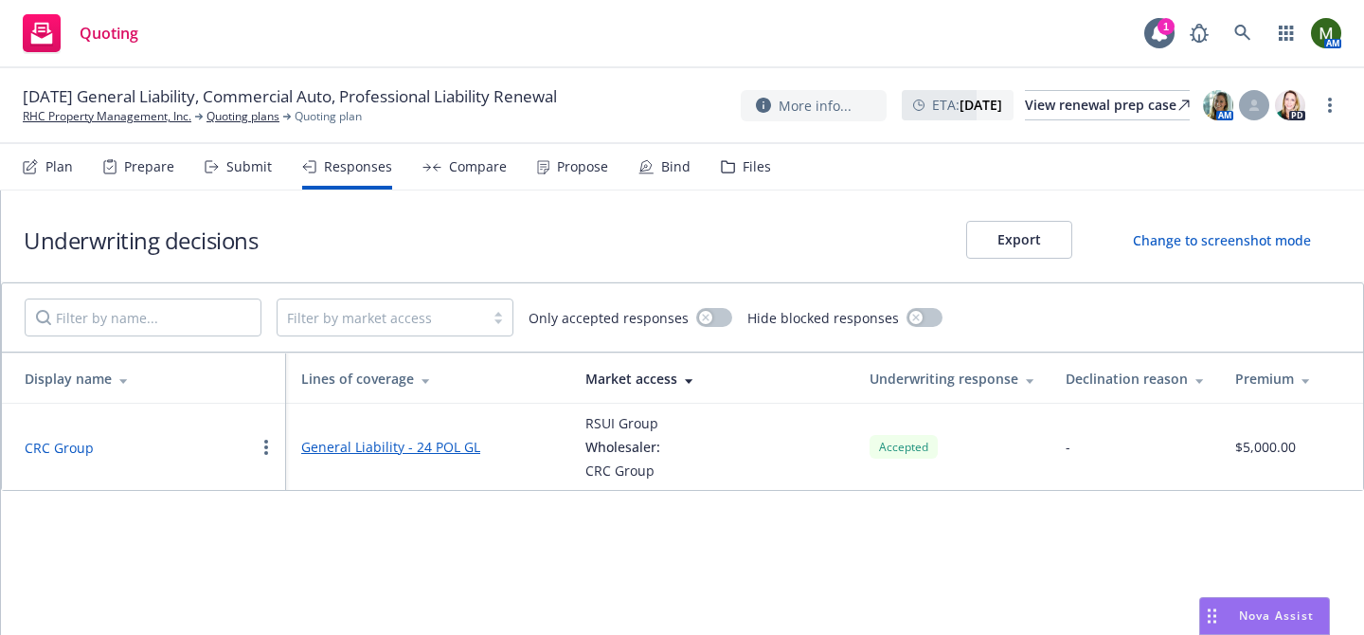
click at [63, 444] on button "CRC Group" at bounding box center [59, 448] width 69 height 20
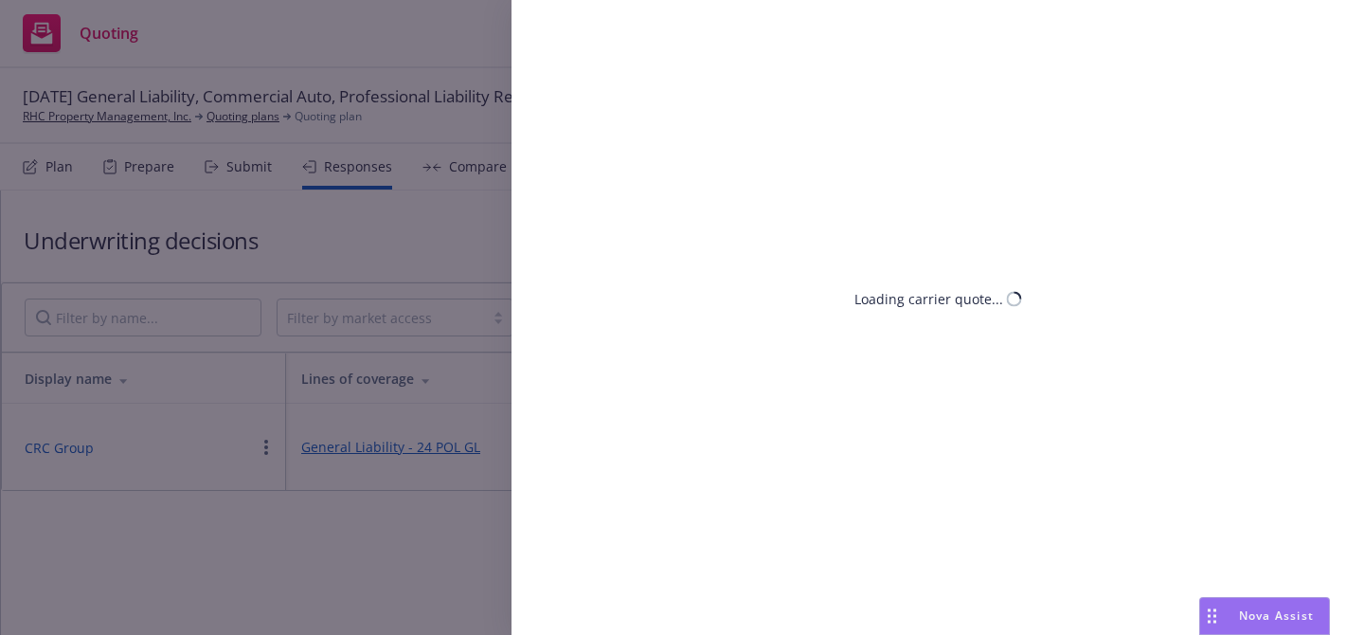
select select "CA"
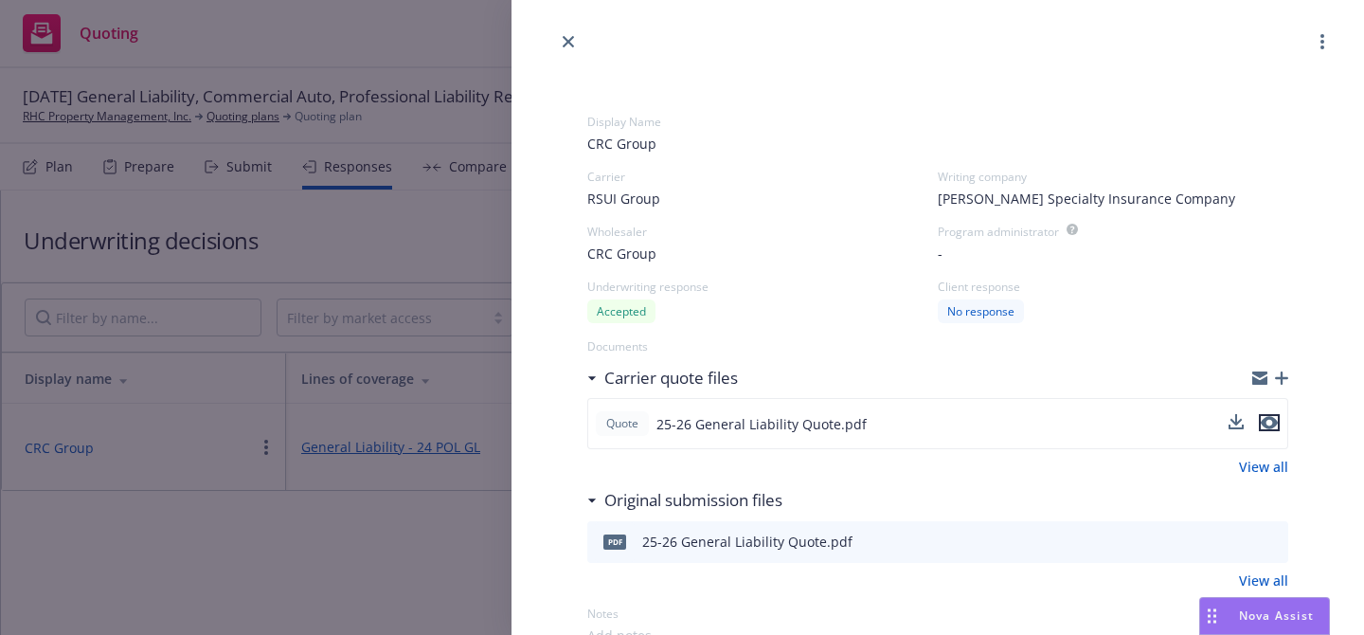
click at [1263, 424] on icon "preview file" at bounding box center [1269, 423] width 17 height 13
click at [570, 42] on icon "close" at bounding box center [568, 41] width 11 height 11
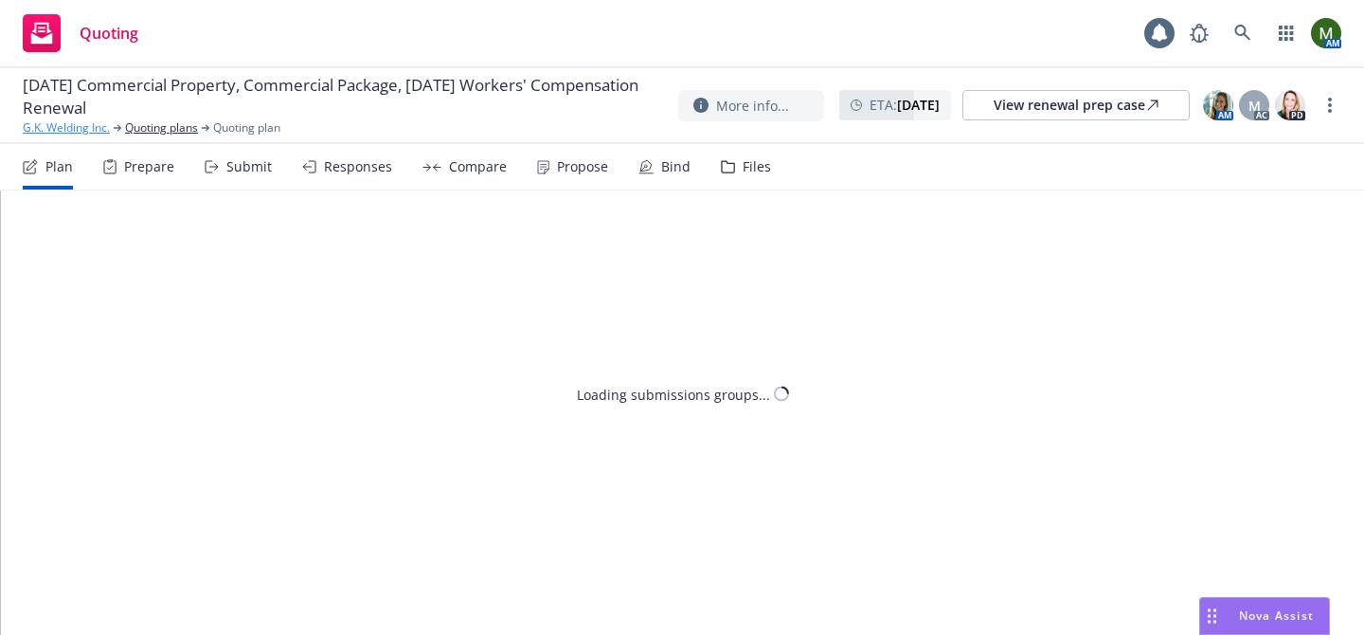
click at [90, 119] on link "G.K. Welding Inc." at bounding box center [66, 127] width 87 height 17
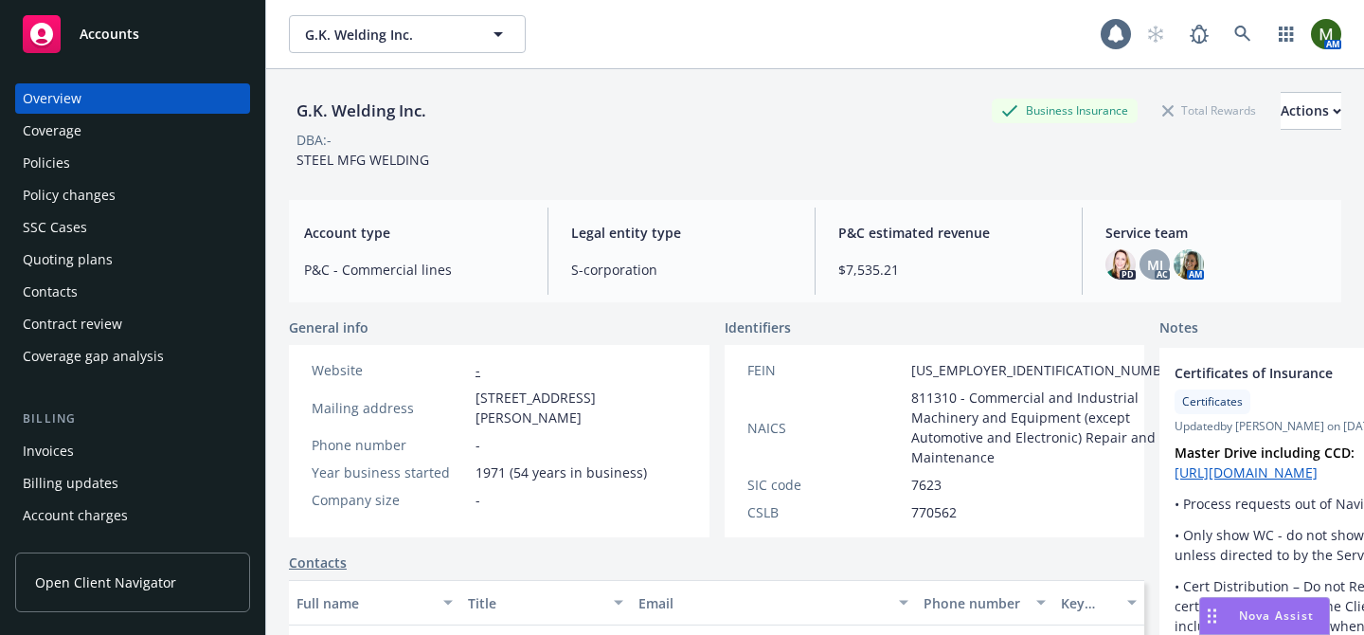
click at [82, 152] on div "Policies" at bounding box center [133, 163] width 220 height 30
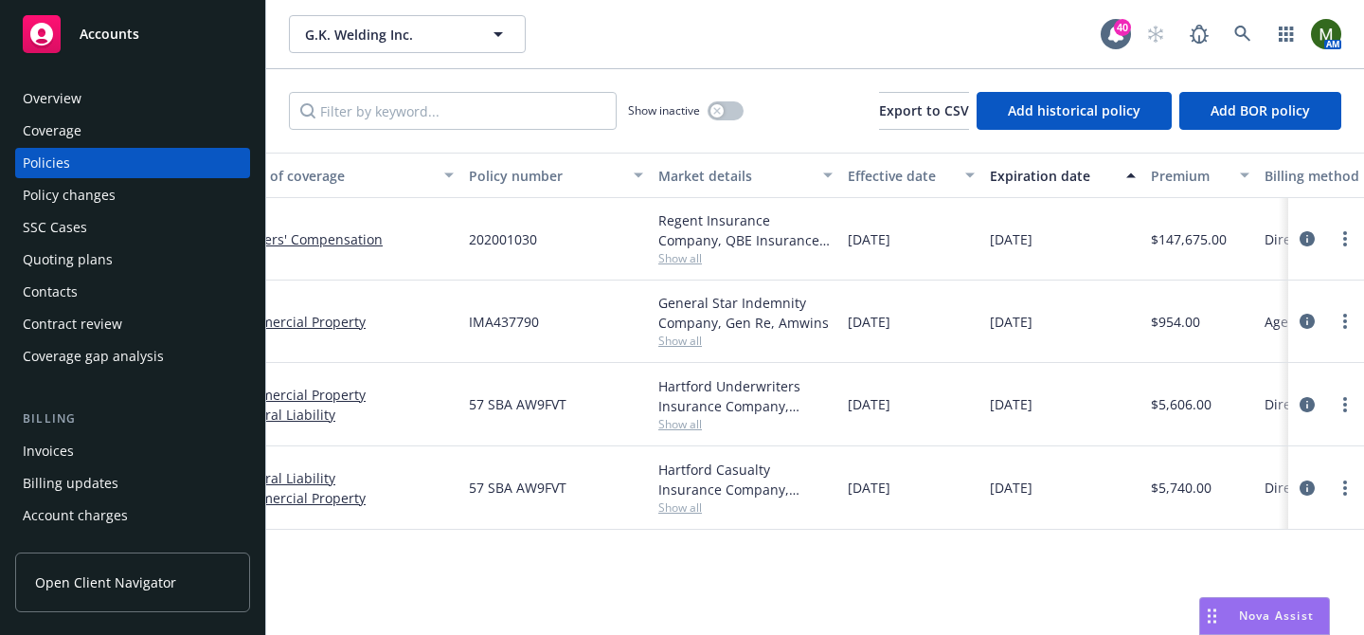
scroll to position [0, 186]
click at [143, 84] on div "Overview" at bounding box center [133, 98] width 220 height 30
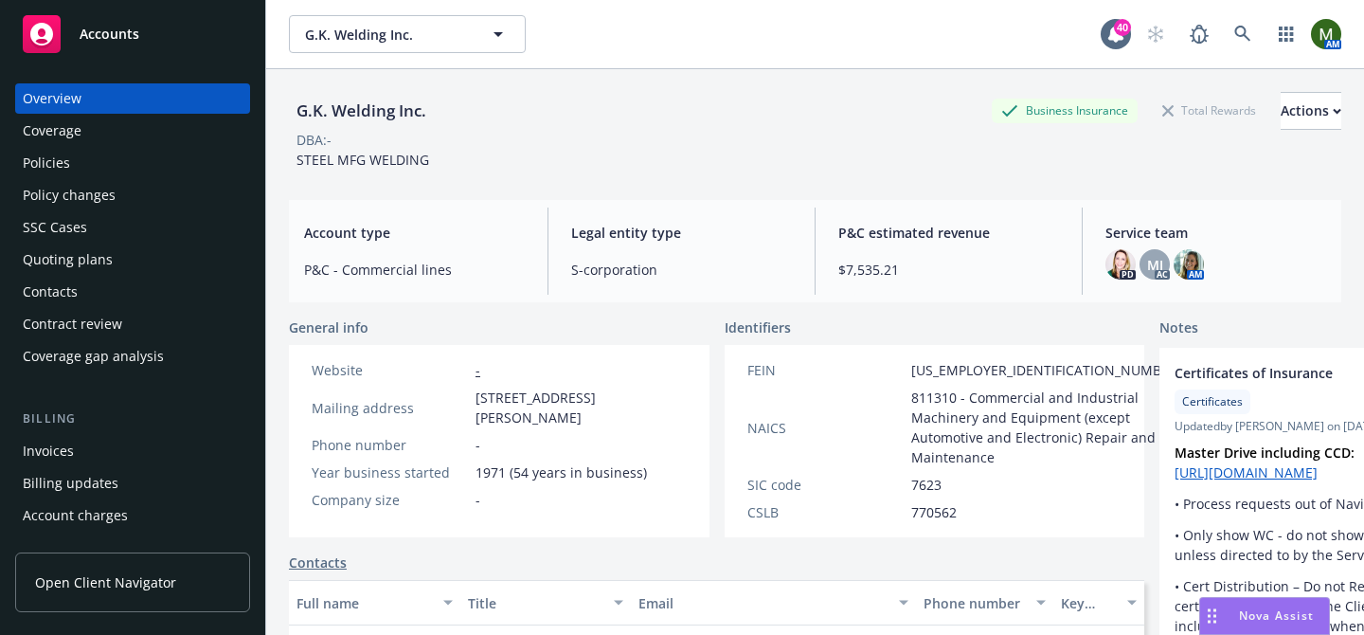
click at [95, 165] on div "Policies" at bounding box center [133, 163] width 220 height 30
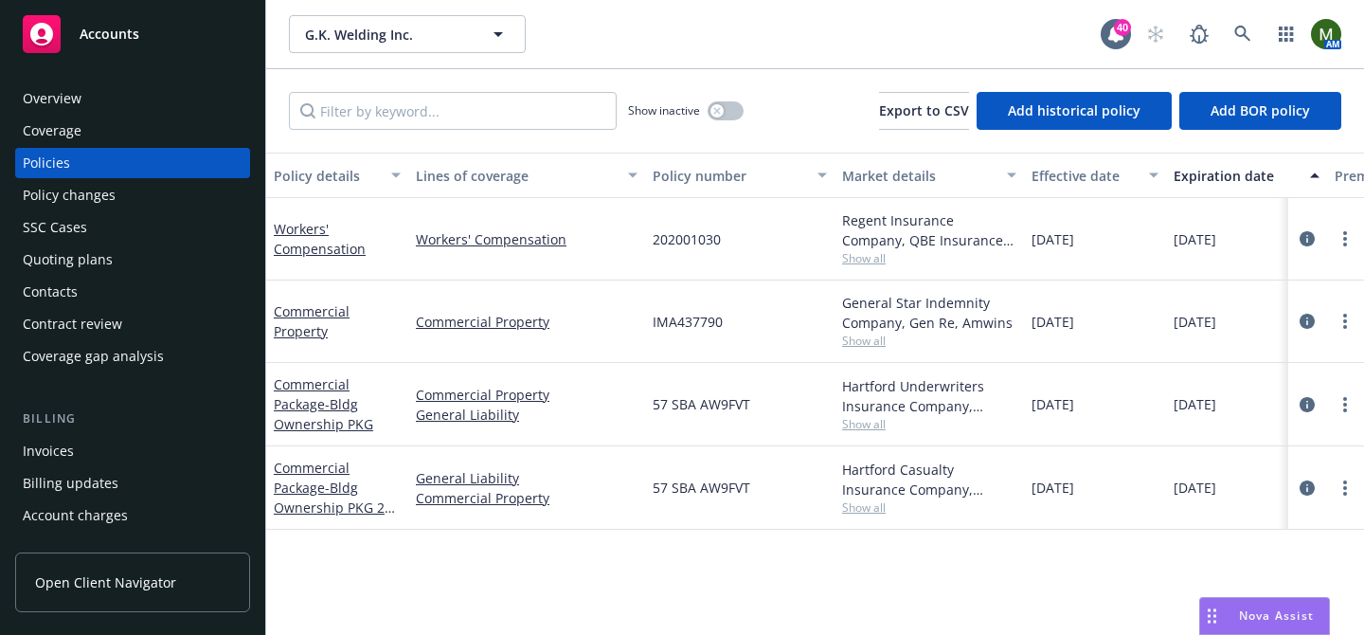
click at [681, 238] on span "202001030" at bounding box center [687, 239] width 68 height 20
copy span "202001030"
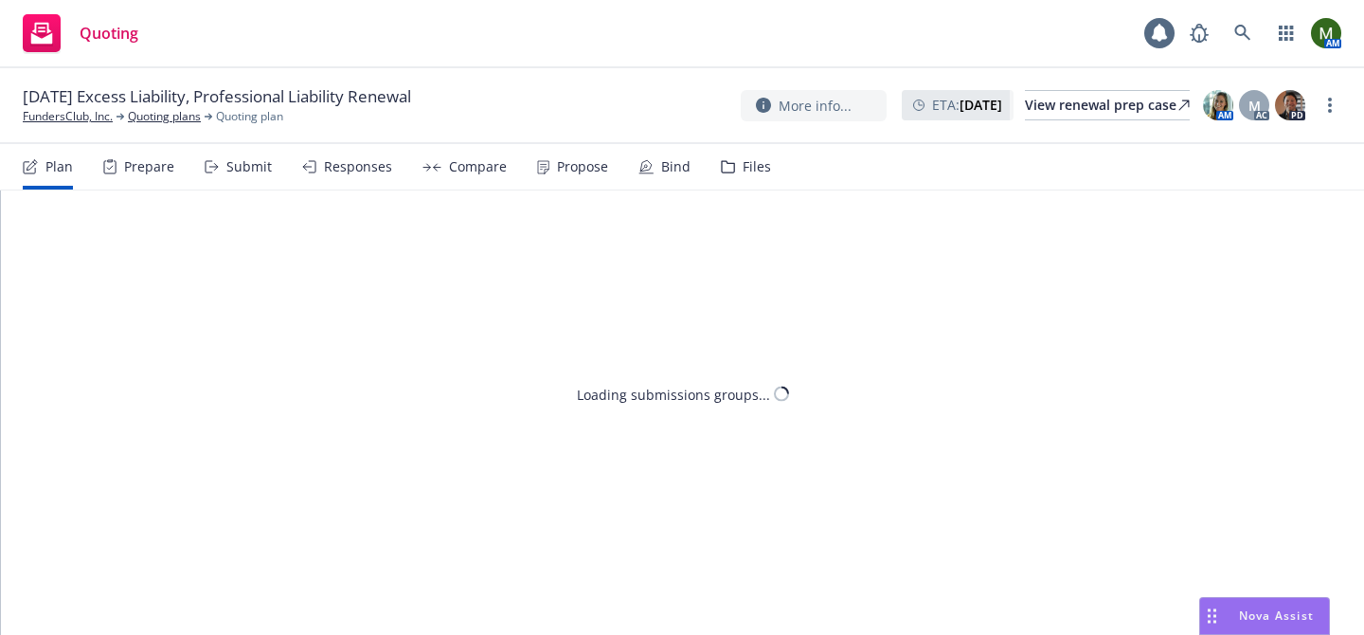
click at [555, 181] on div "Propose" at bounding box center [572, 166] width 71 height 45
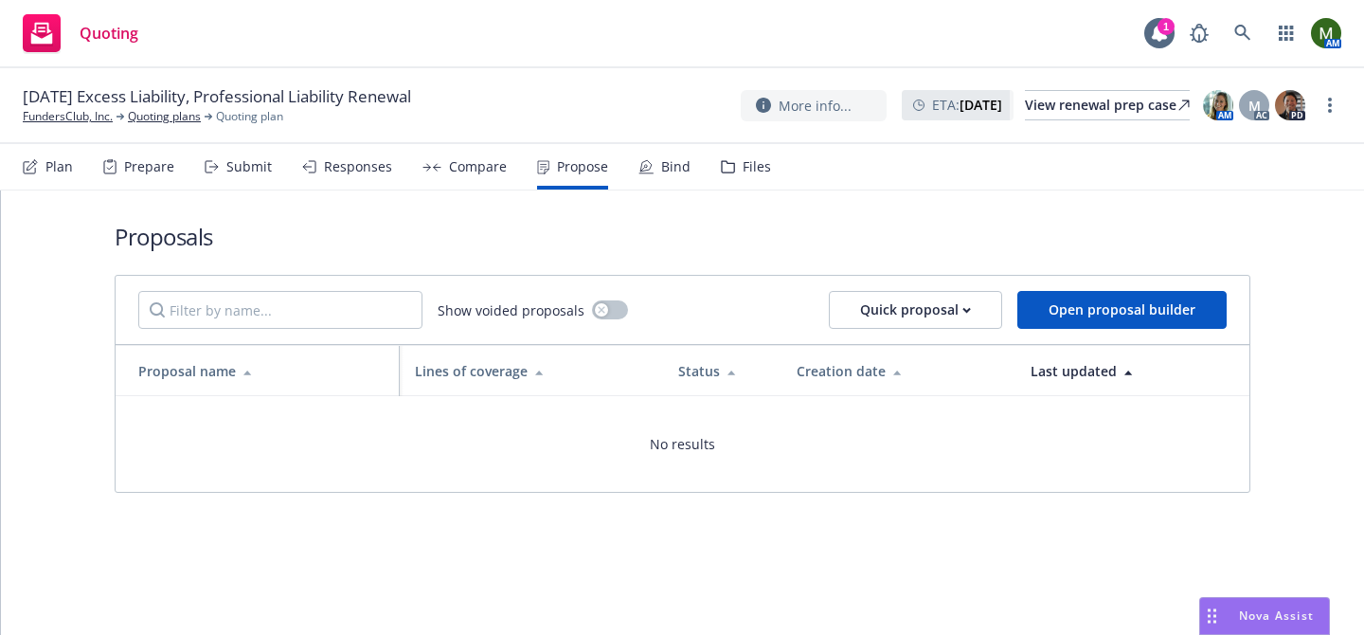
click at [359, 171] on div "Responses" at bounding box center [358, 166] width 68 height 15
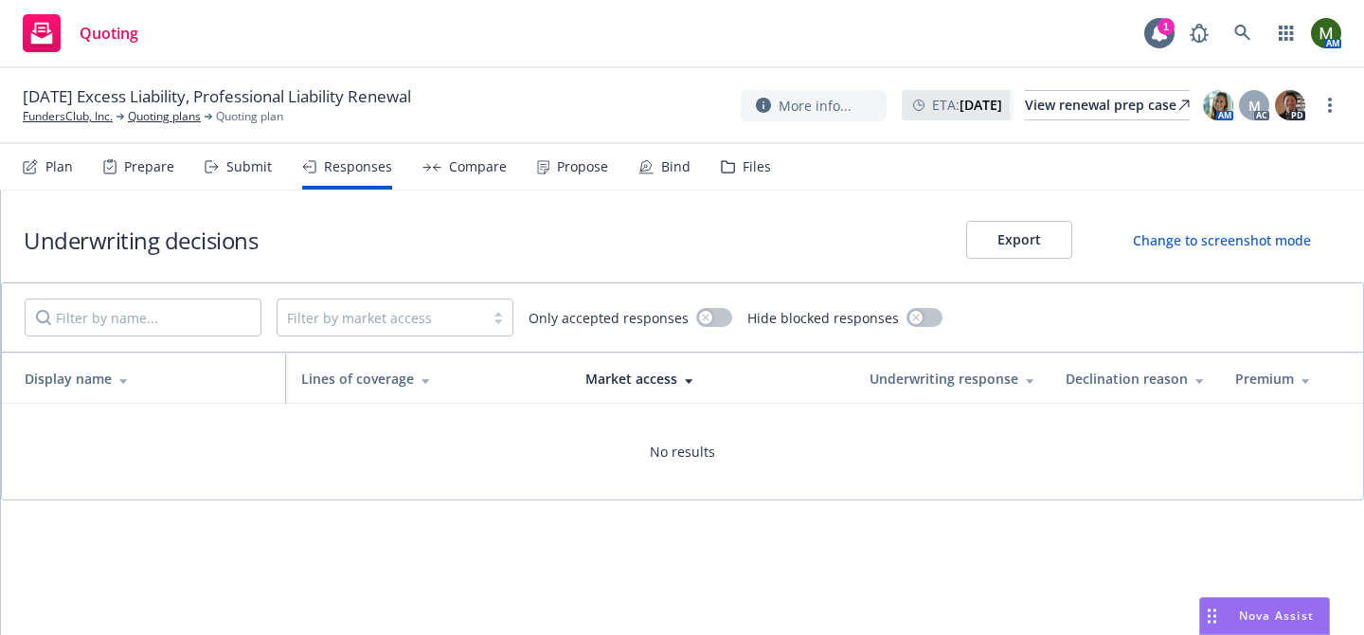
click at [253, 171] on div "Submit" at bounding box center [248, 166] width 45 height 15
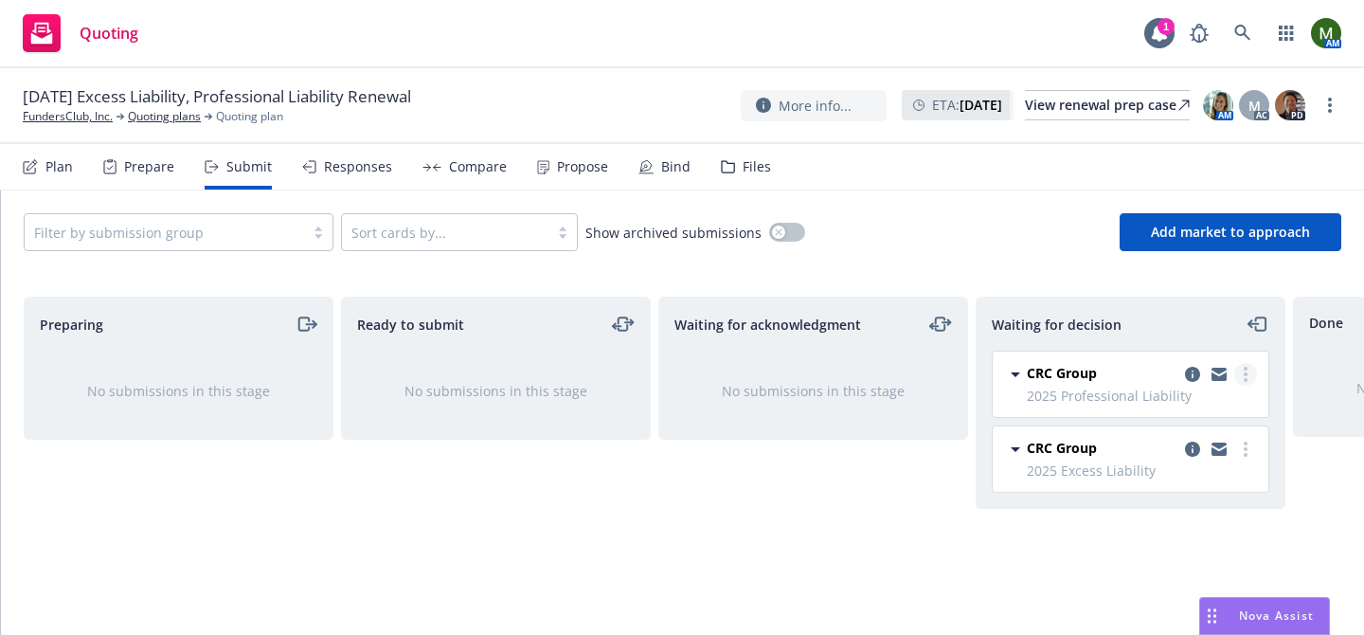
click at [1244, 376] on icon "more" at bounding box center [1246, 374] width 4 height 15
click at [1150, 476] on link "Add accepted decision" at bounding box center [1160, 489] width 189 height 38
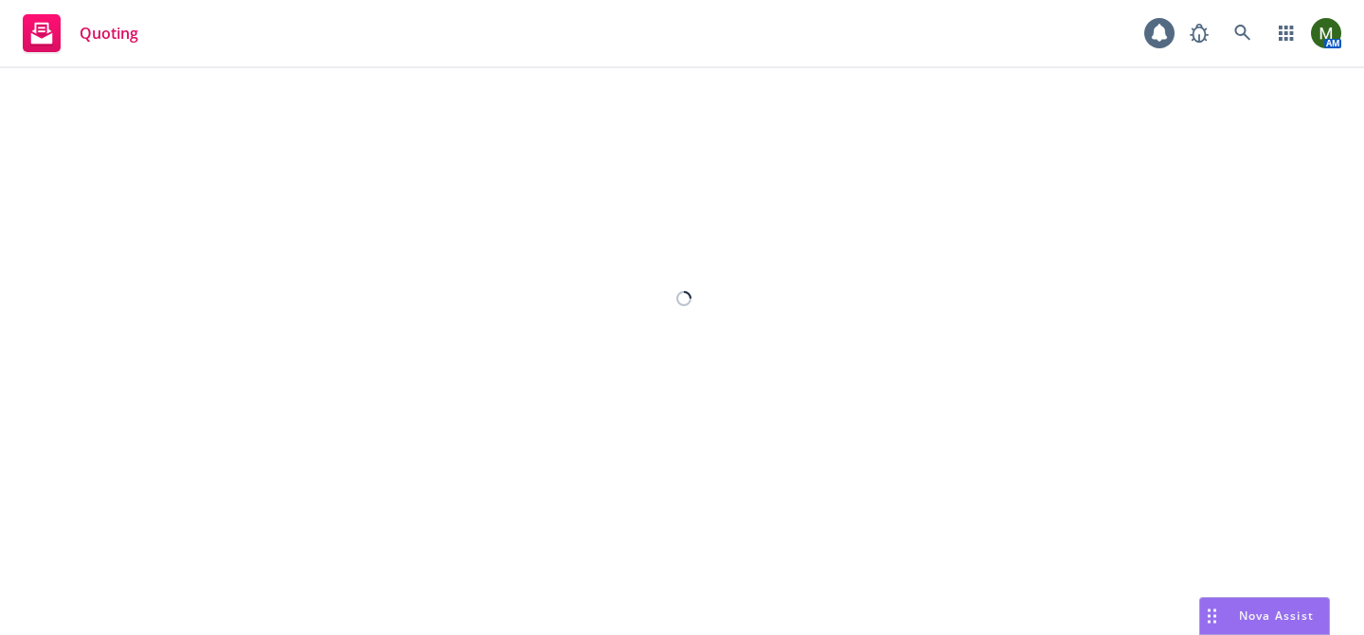
select select "12"
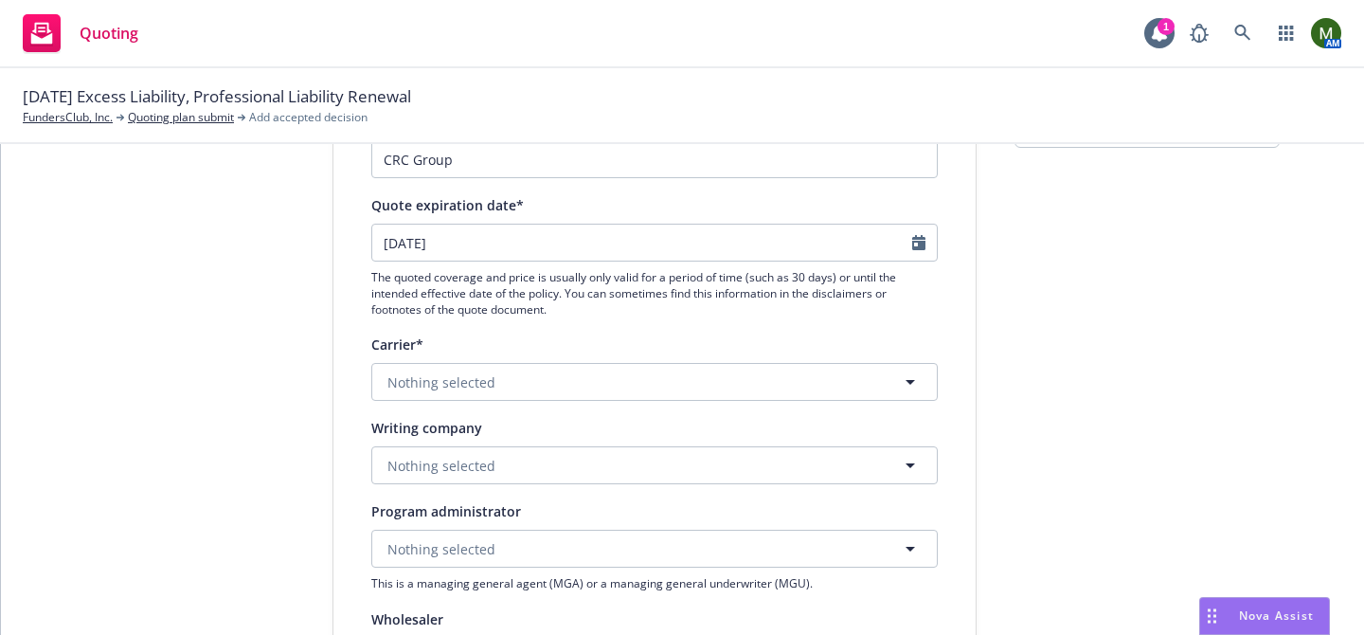
scroll to position [177, 0]
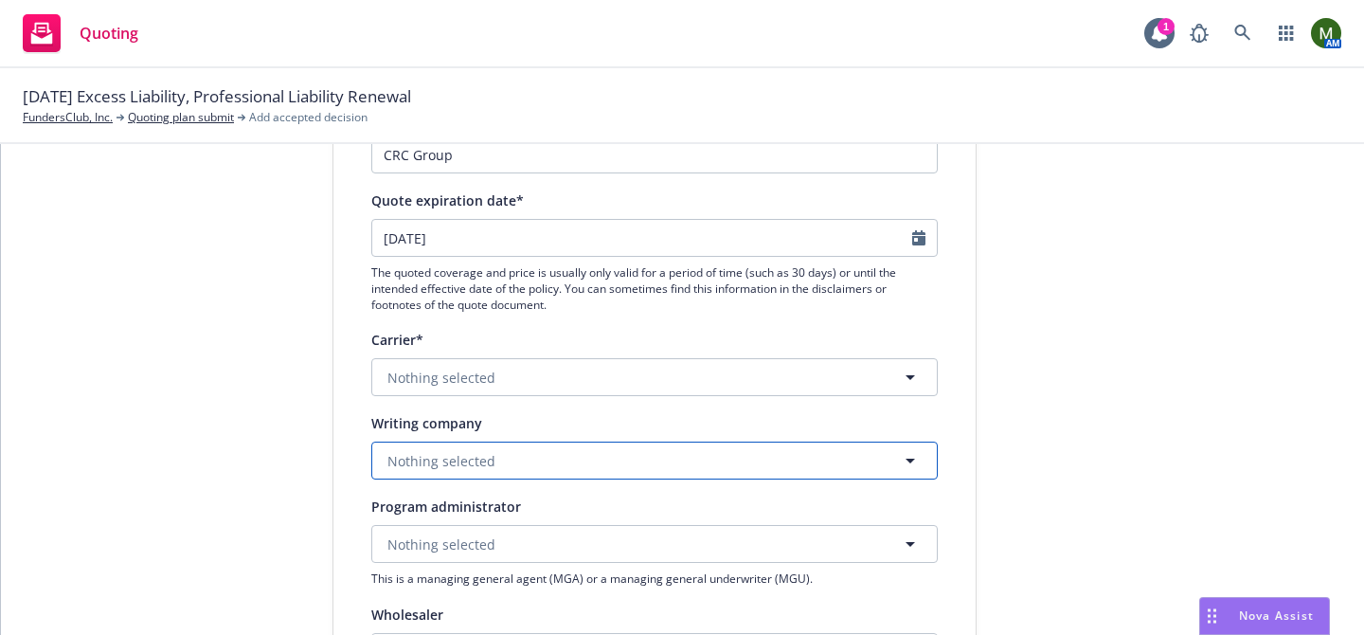
click at [574, 456] on button "Nothing selected" at bounding box center [654, 460] width 566 height 38
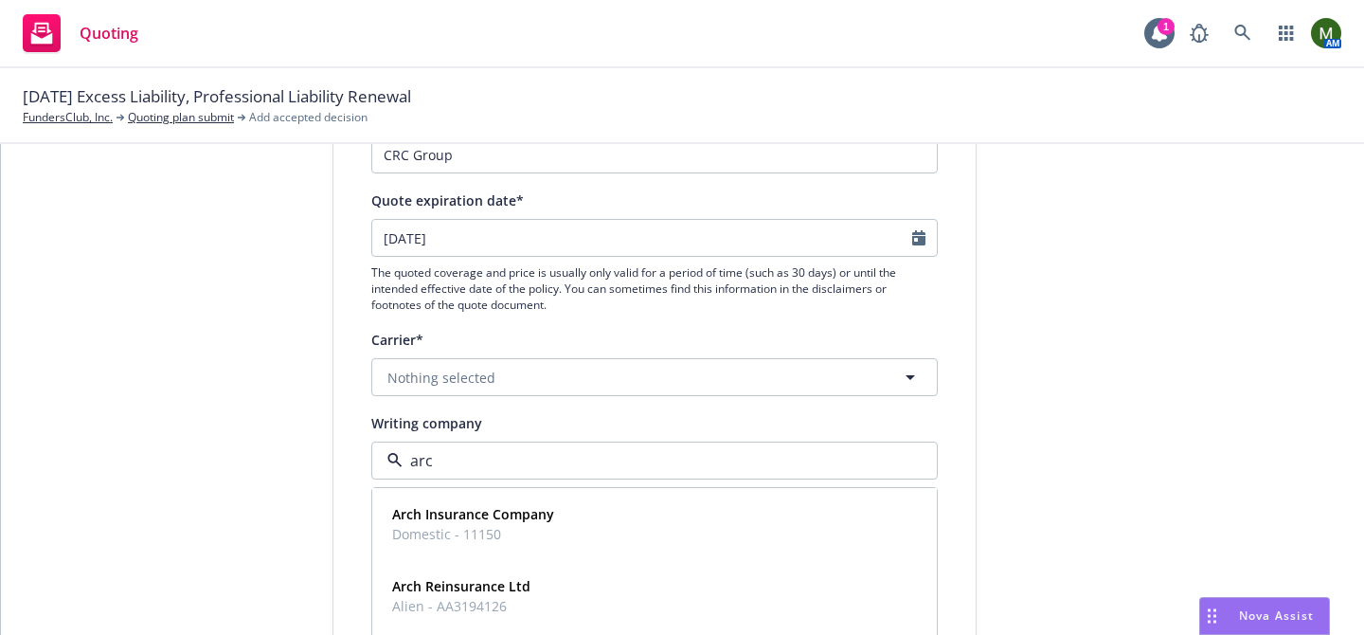
type input "arch"
click at [543, 510] on strong "Arch Insurance Company" at bounding box center [473, 514] width 162 height 18
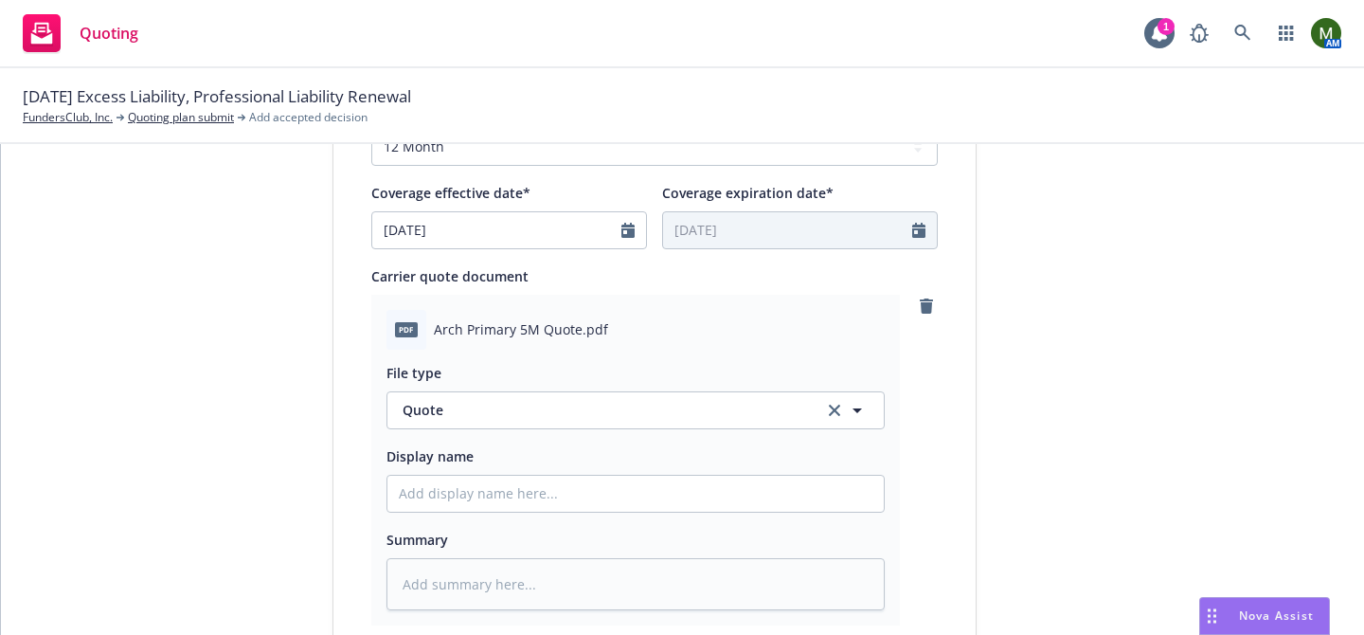
scroll to position [1130, 0]
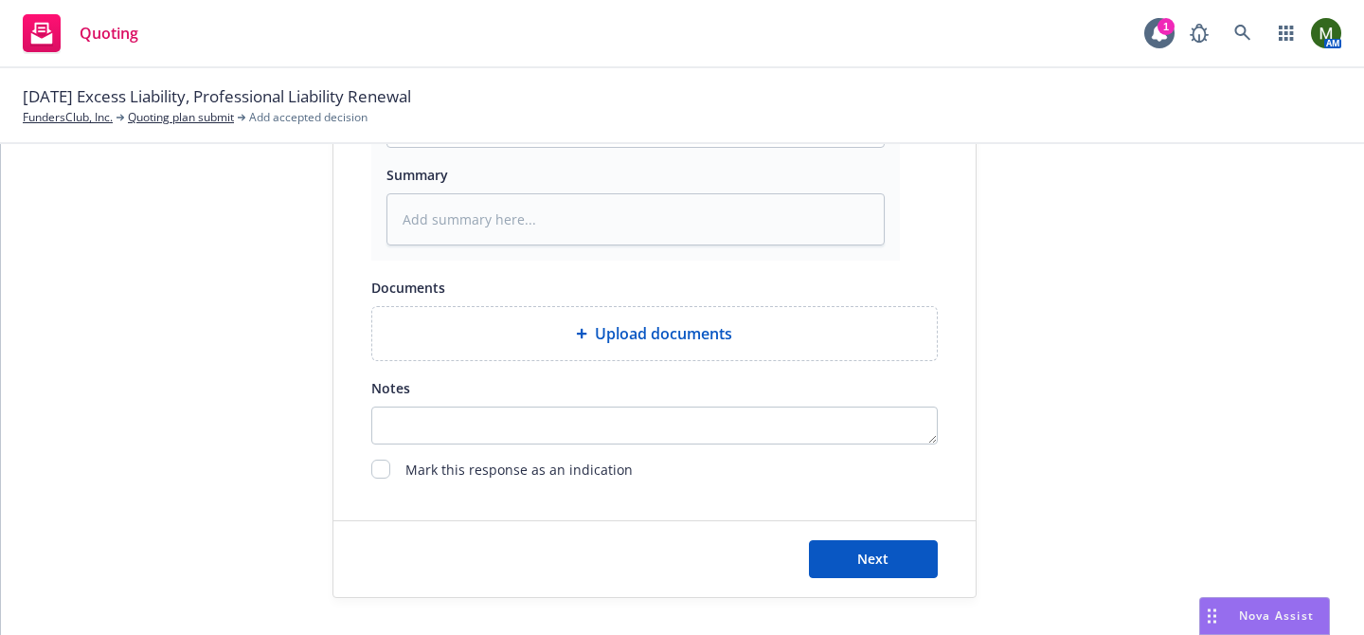
click at [838, 538] on div "Next" at bounding box center [654, 559] width 642 height 76
click at [845, 558] on button "Next" at bounding box center [873, 559] width 129 height 38
type textarea "x"
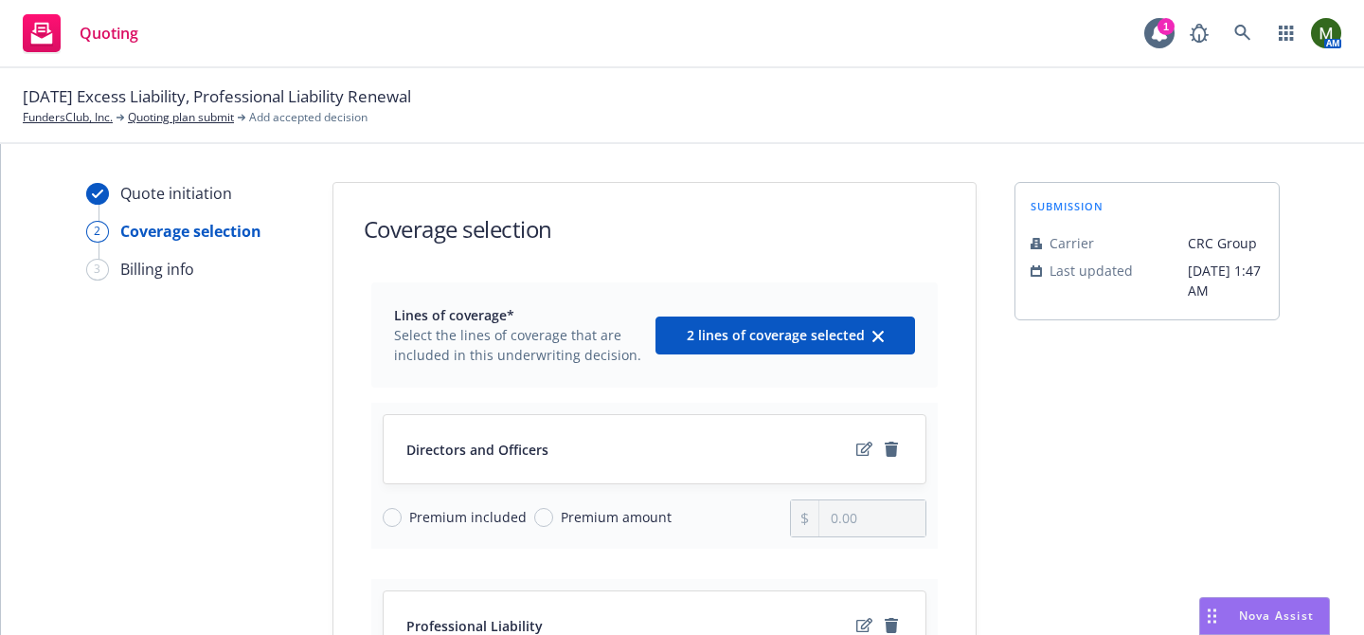
scroll to position [398, 0]
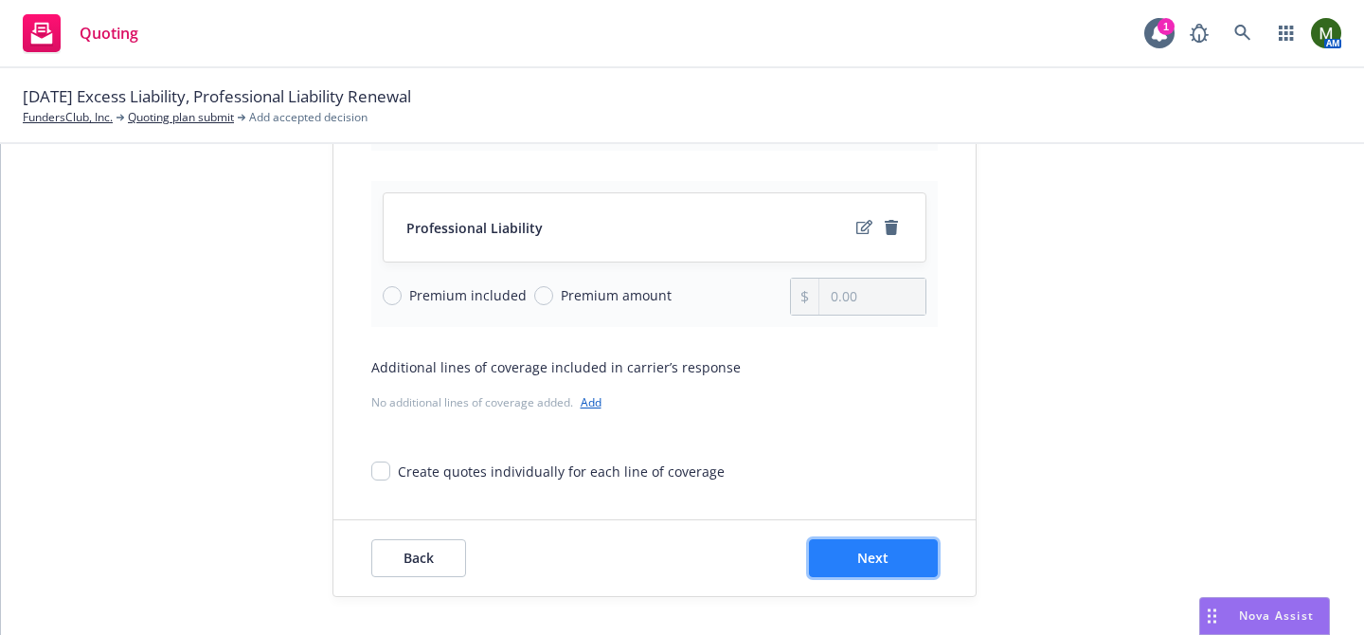
click at [874, 567] on button "Next" at bounding box center [873, 558] width 129 height 38
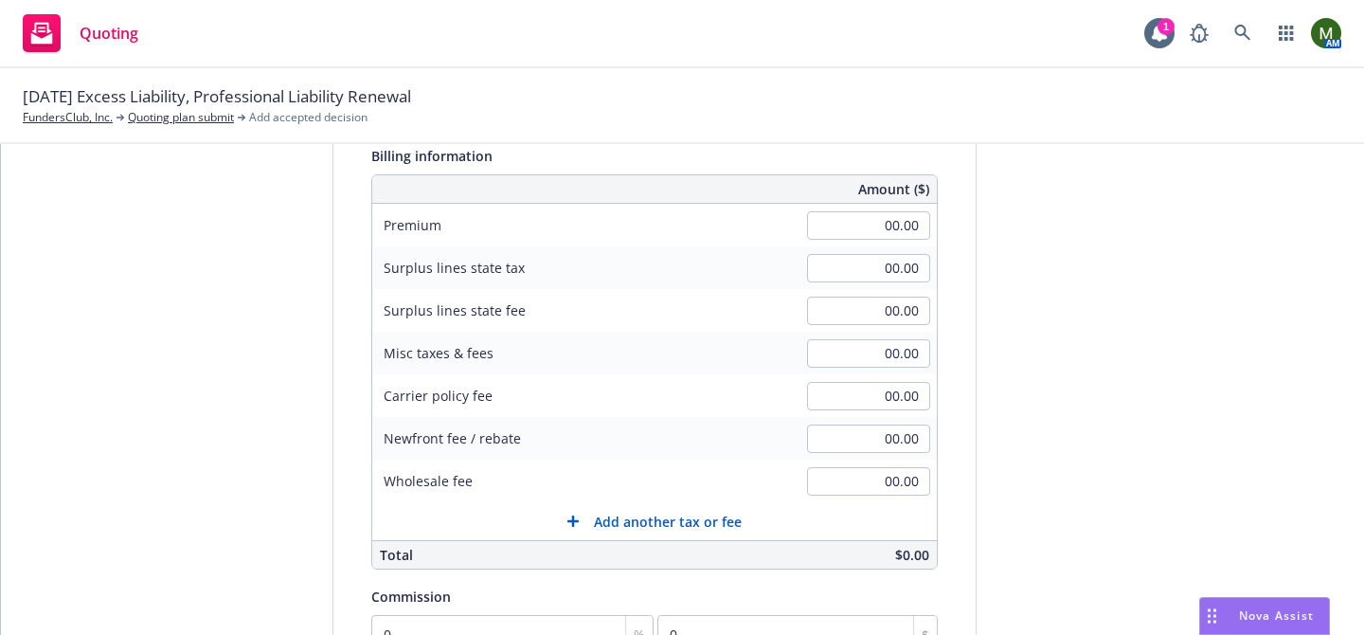
scroll to position [63, 0]
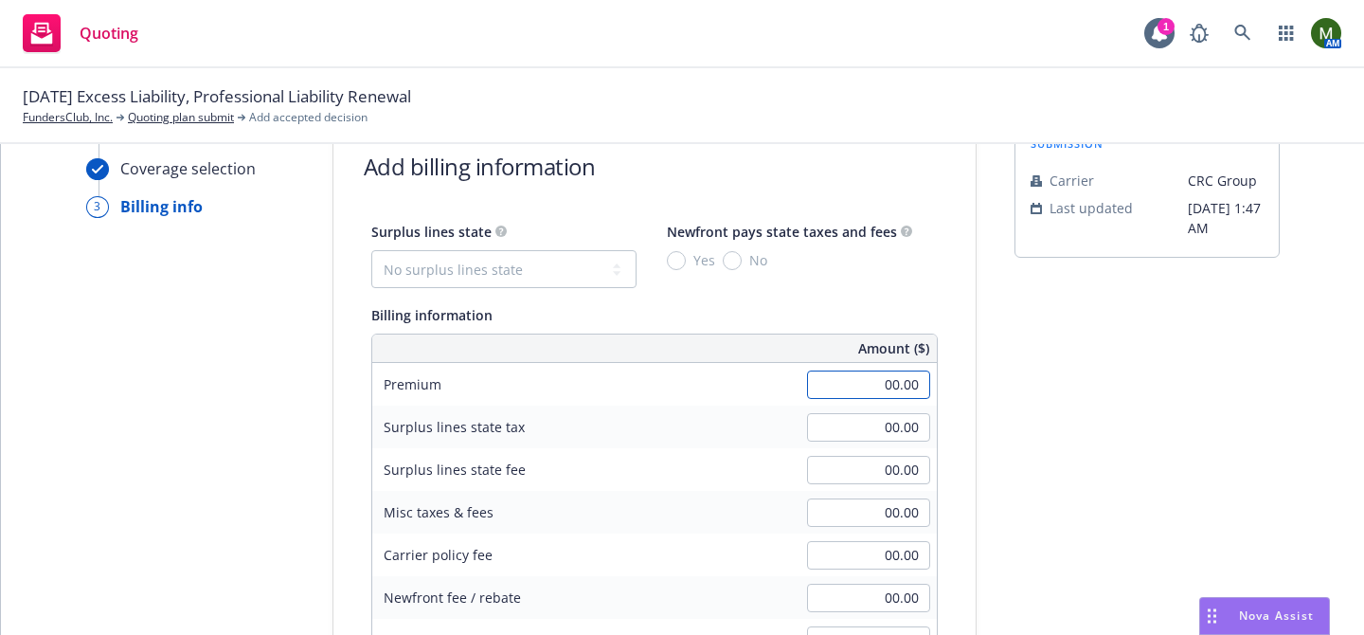
click at [883, 383] on input "00.00" at bounding box center [868, 384] width 123 height 28
type input "55,000.00"
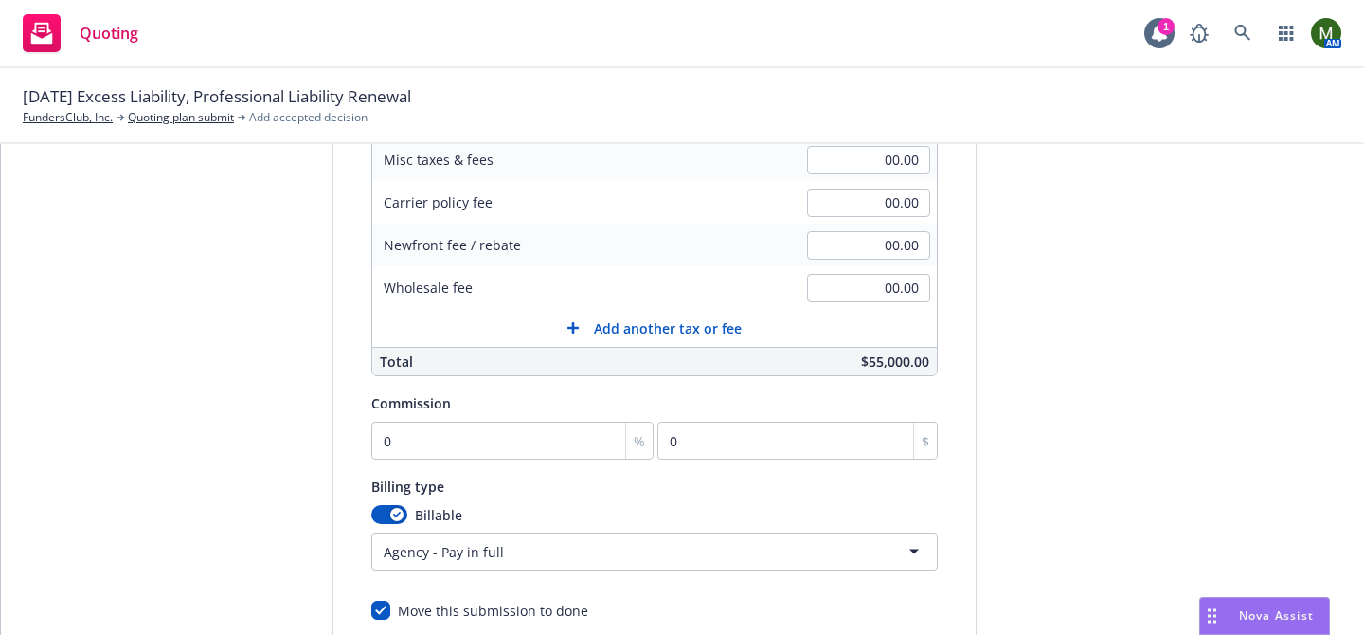
scroll to position [554, 0]
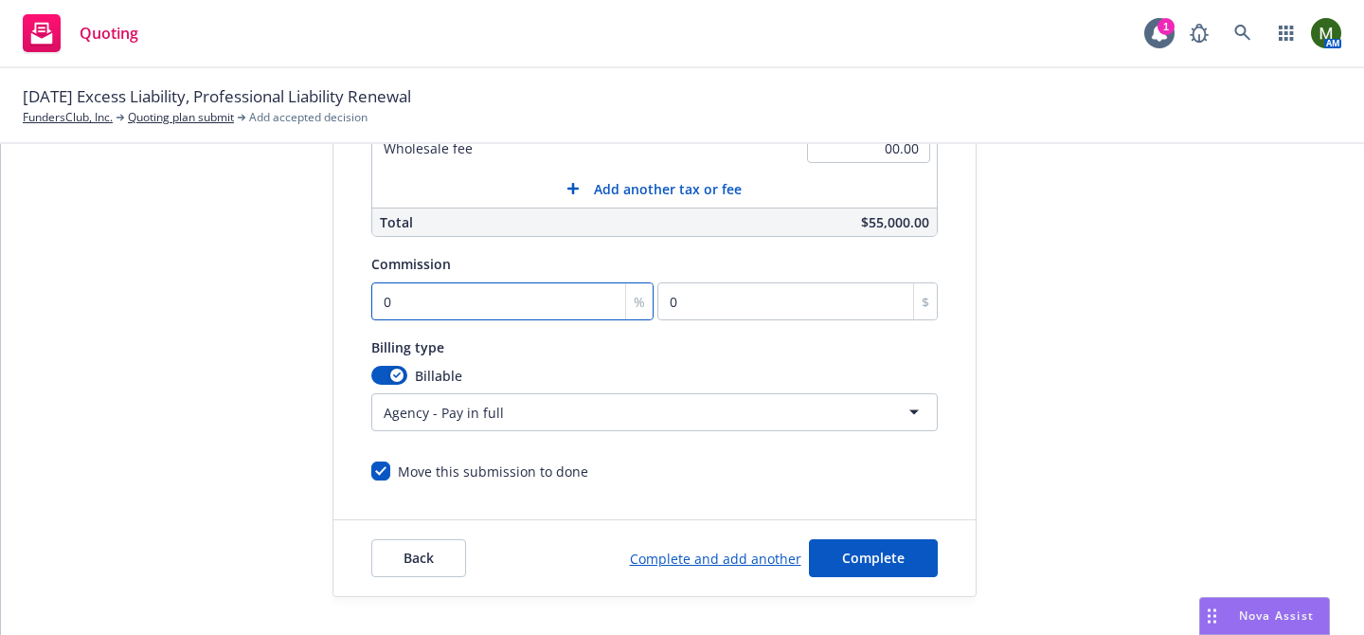
click at [503, 313] on input "0" at bounding box center [512, 301] width 283 height 38
type input "1"
type input "550"
type input "12"
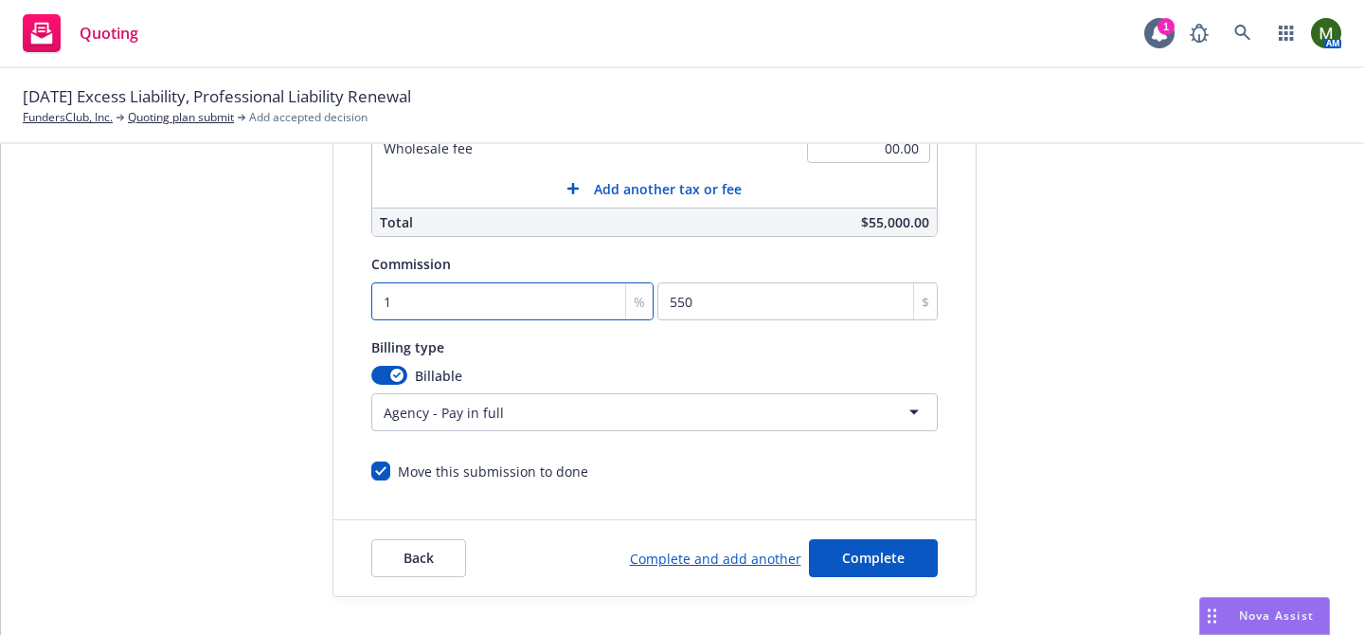
type input "6600"
type input "12"
click at [867, 552] on span "Complete" at bounding box center [873, 557] width 63 height 18
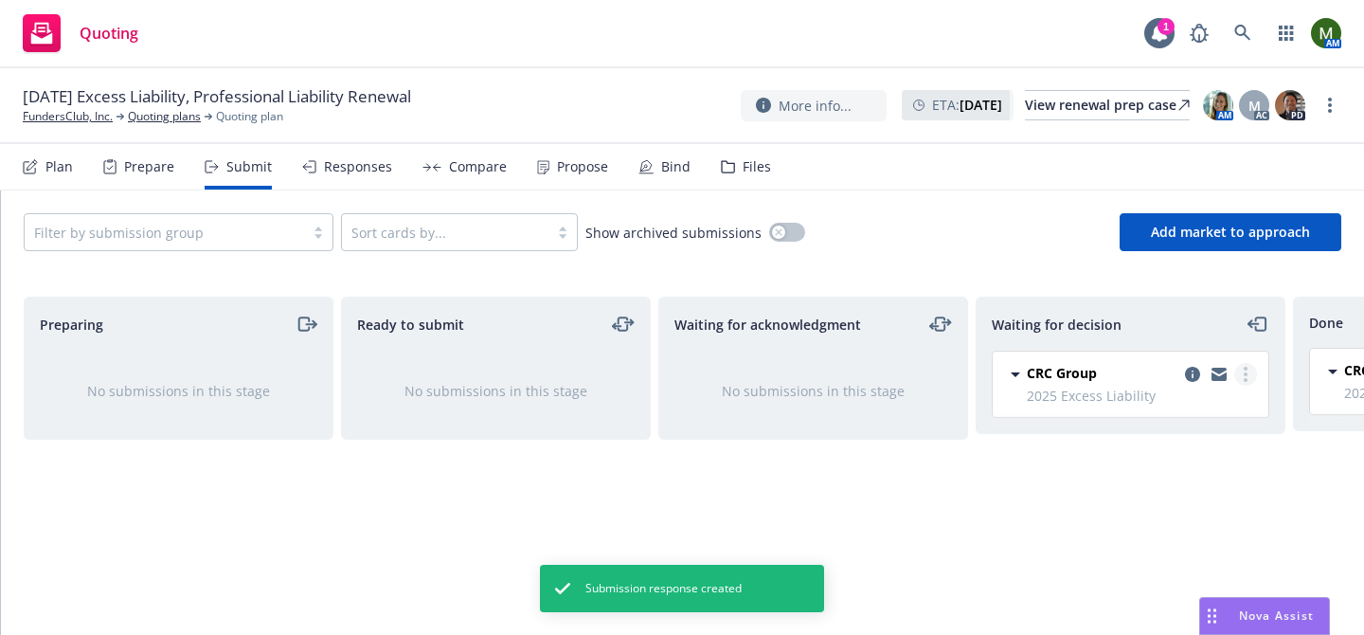
click at [1250, 374] on link "more" at bounding box center [1245, 374] width 23 height 23
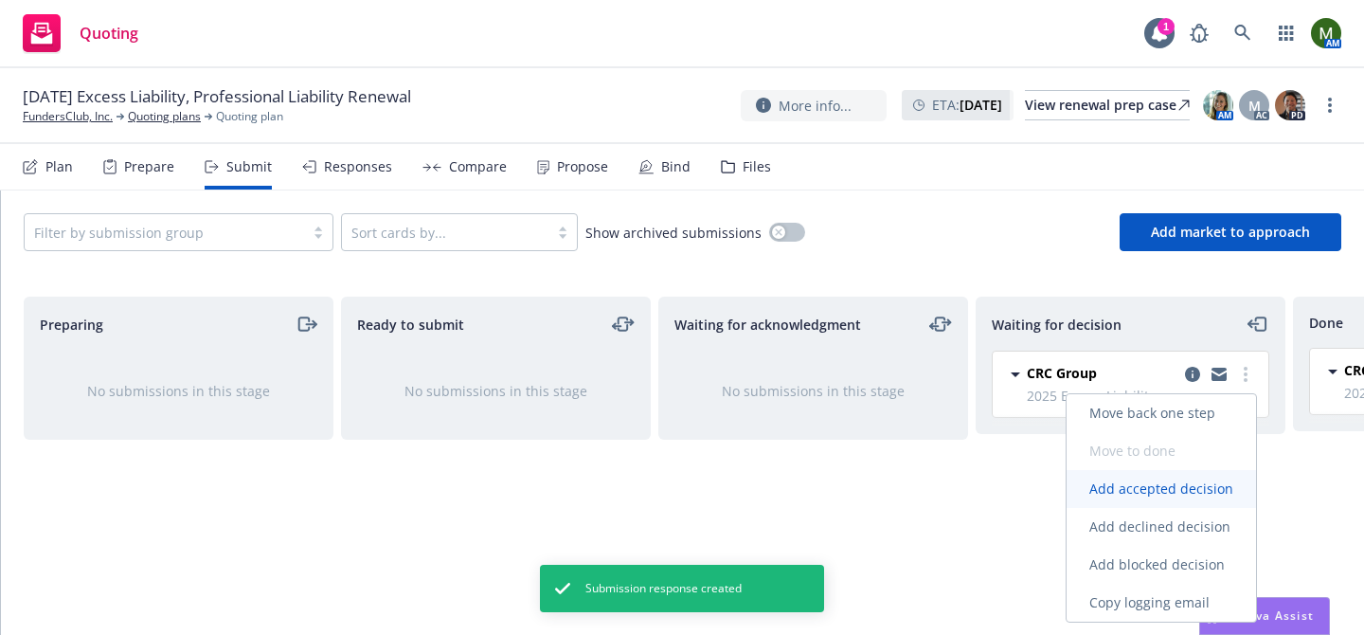
click at [1173, 479] on span "Add accepted decision" at bounding box center [1160, 488] width 189 height 18
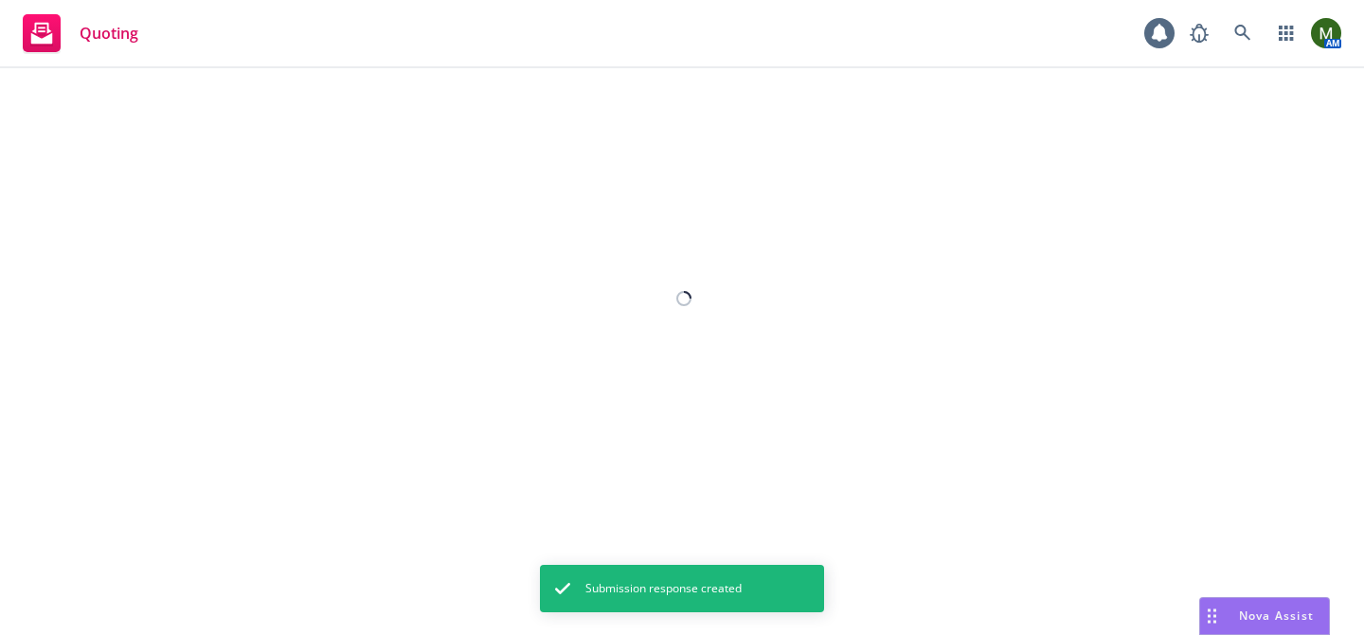
select select "12"
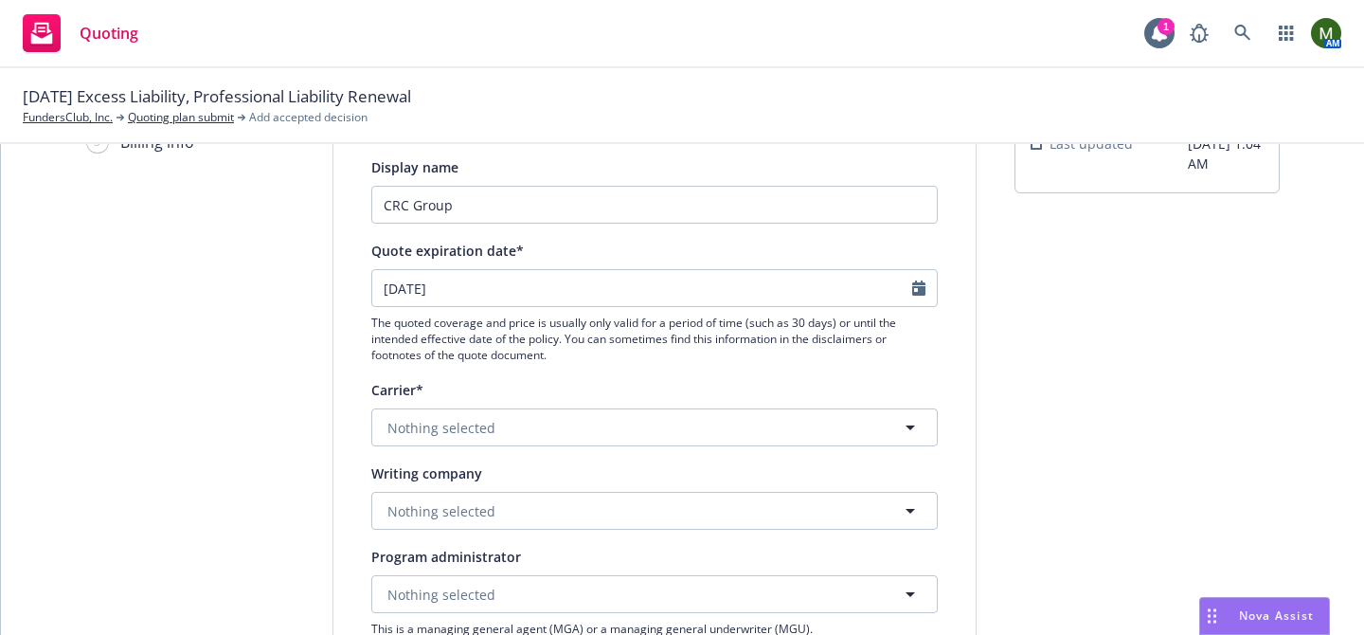
scroll to position [134, 0]
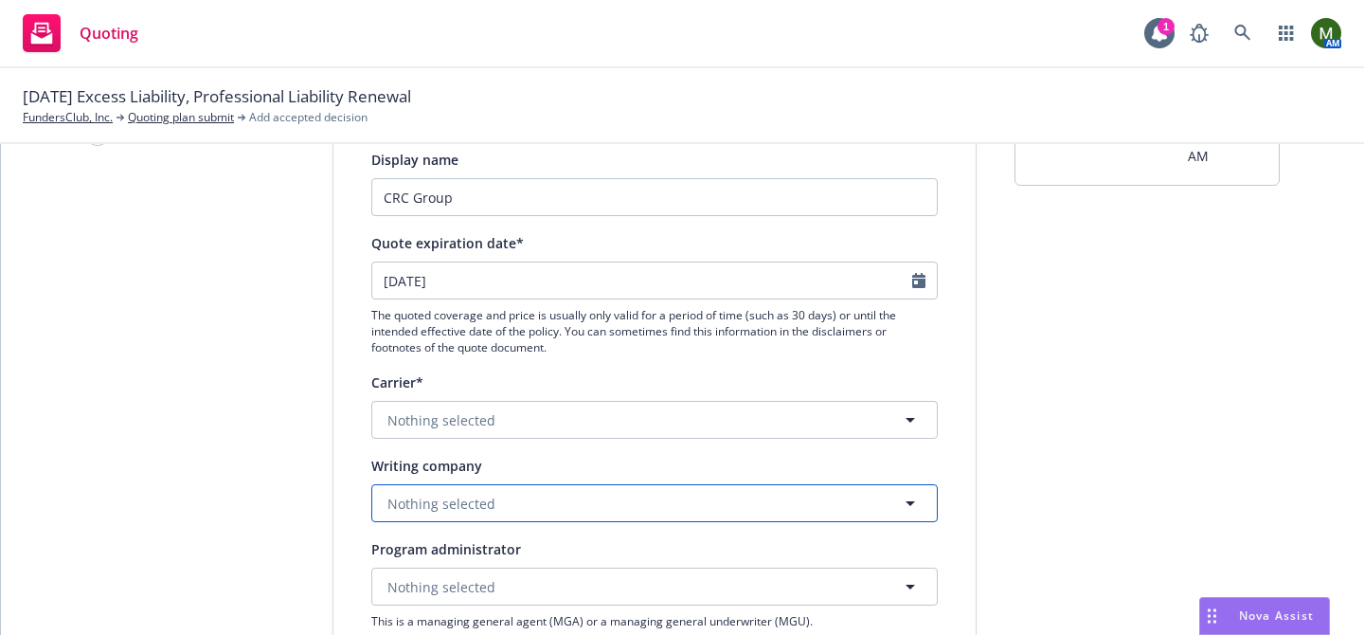
click at [653, 498] on button "Nothing selected" at bounding box center [654, 503] width 566 height 38
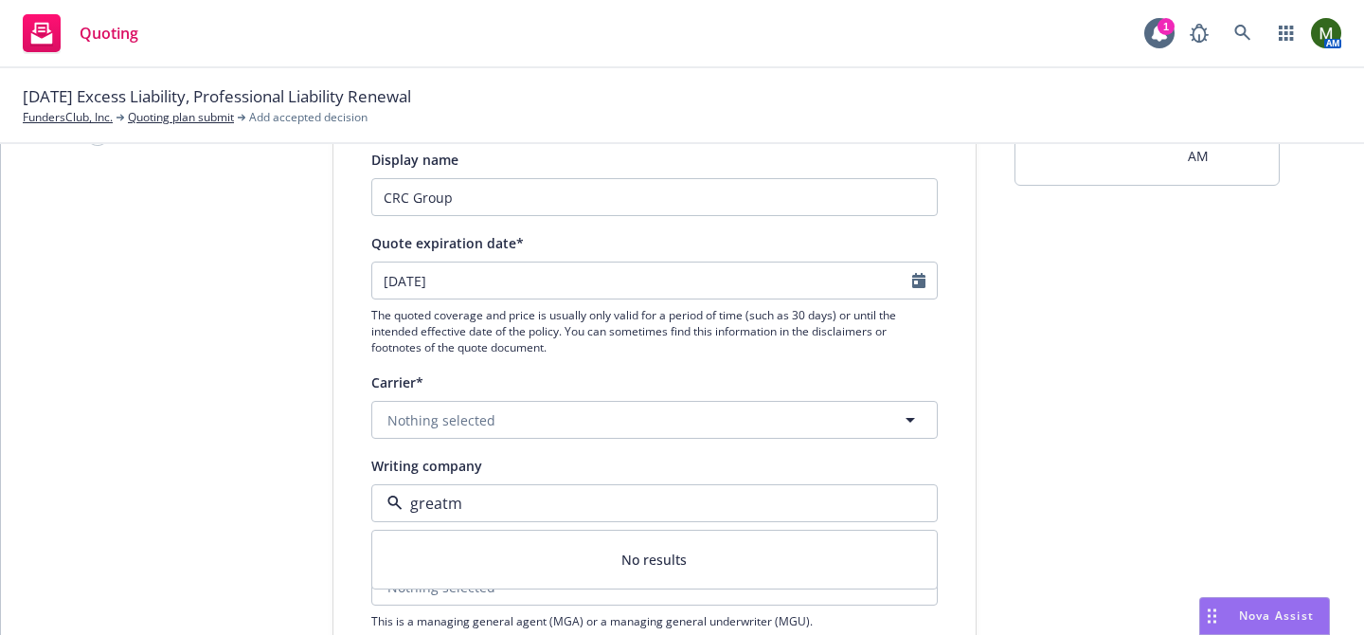
type input "great"
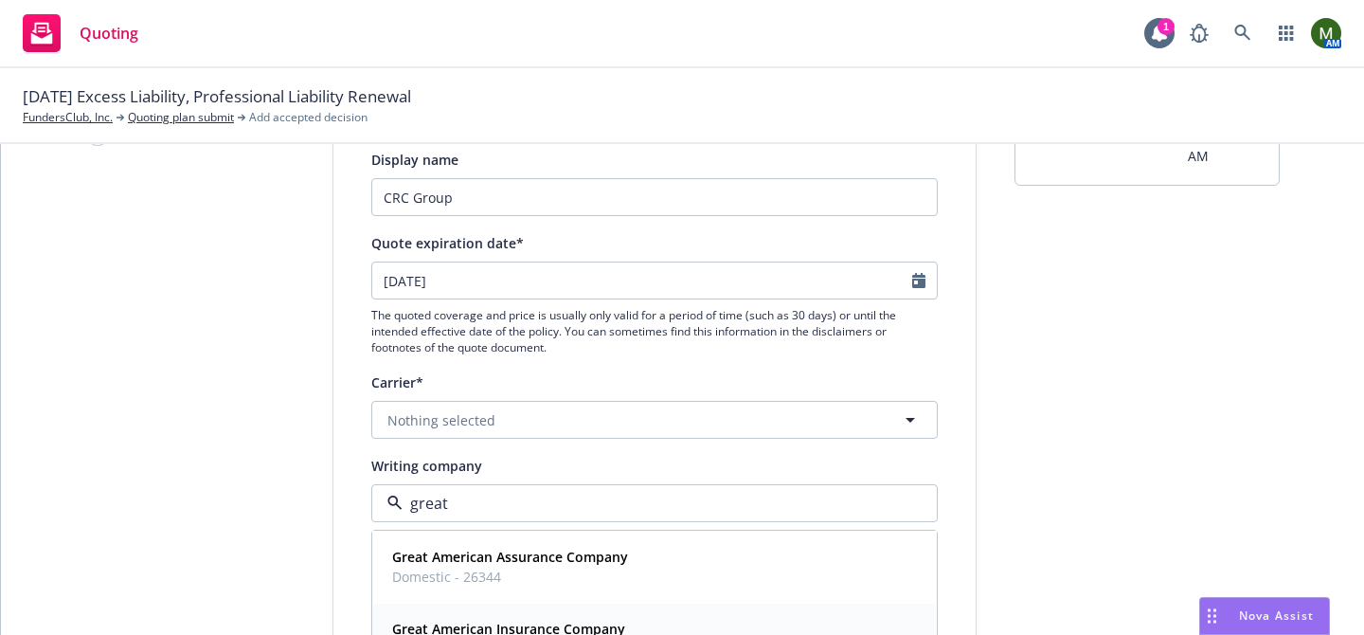
click at [650, 607] on div "Great American Insurance Company Domestic - 16691" at bounding box center [654, 638] width 563 height 70
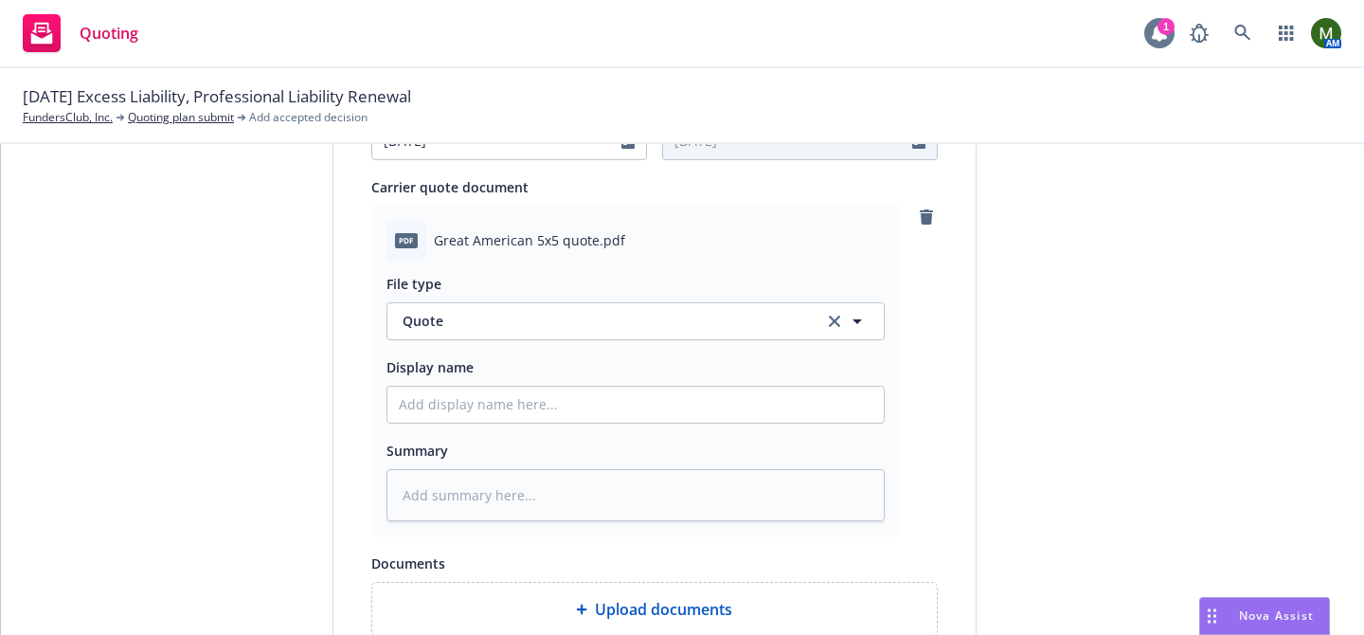
scroll to position [1130, 0]
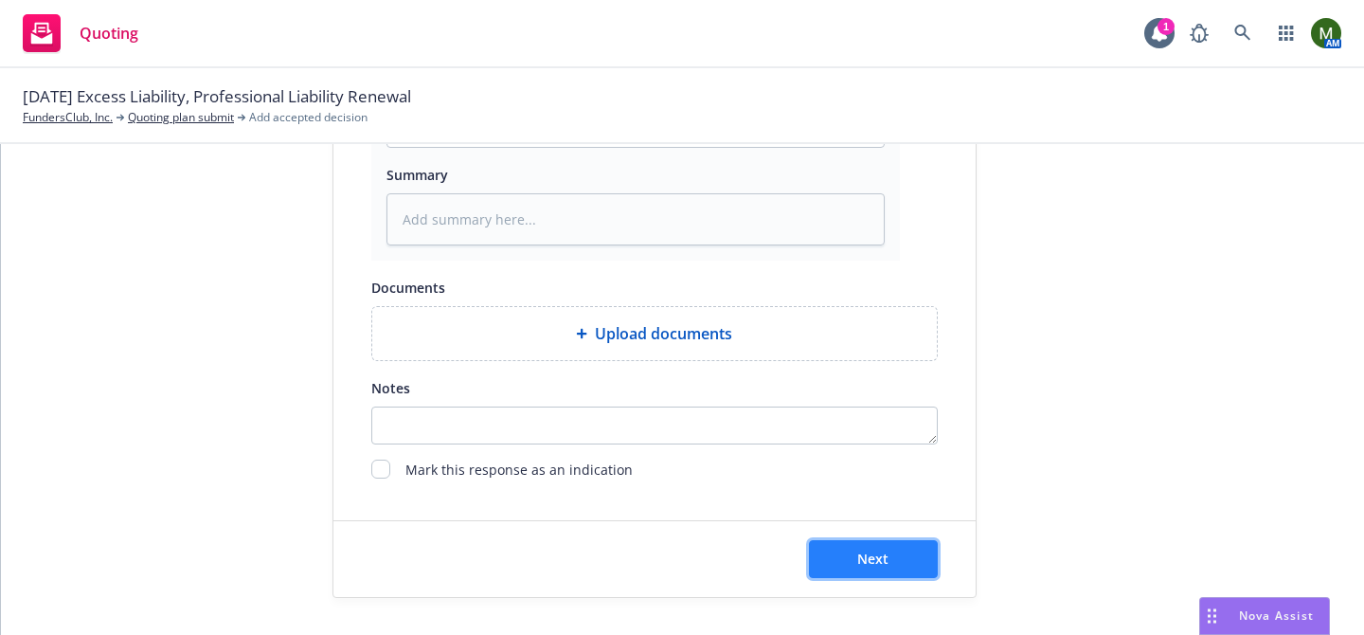
click at [845, 555] on button "Next" at bounding box center [873, 559] width 129 height 38
type textarea "x"
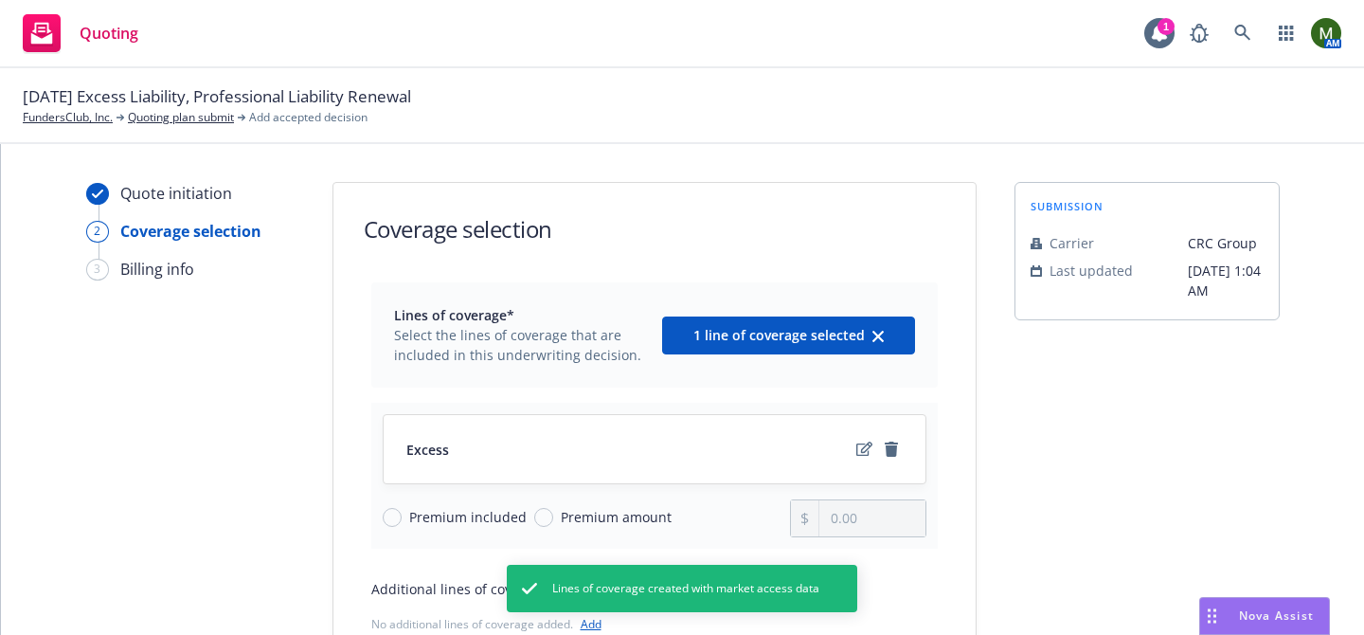
scroll to position [222, 0]
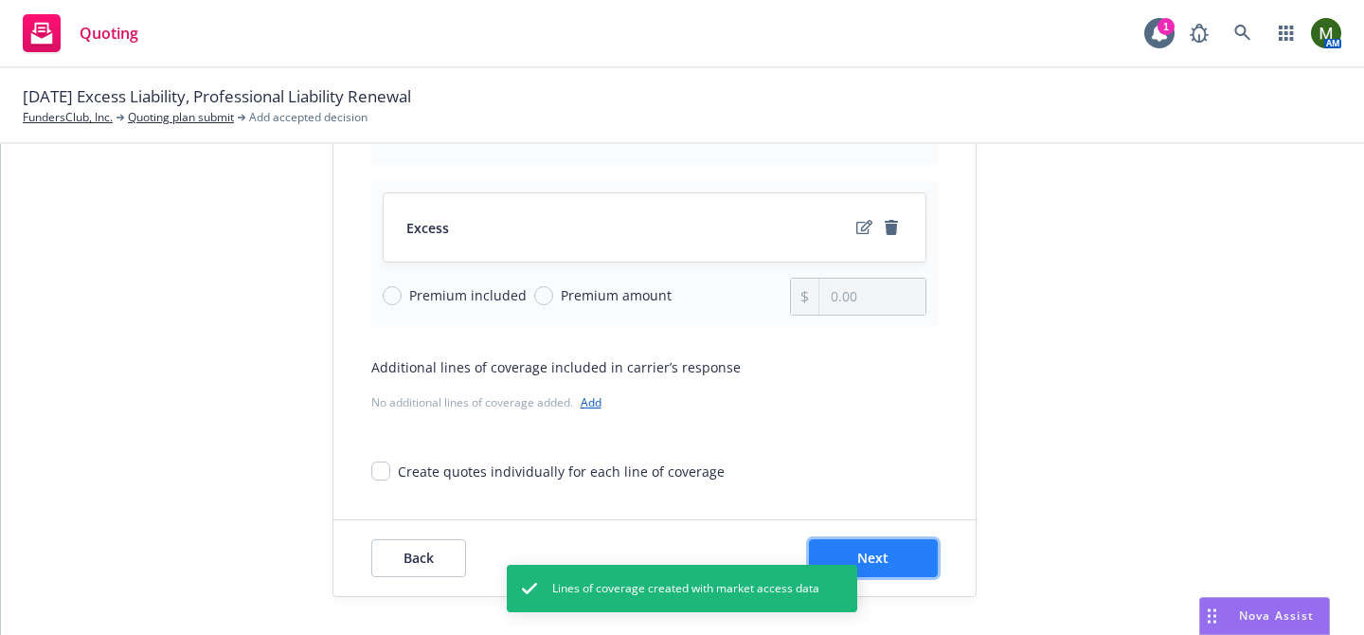
click at [886, 562] on span "Next" at bounding box center [872, 557] width 31 height 18
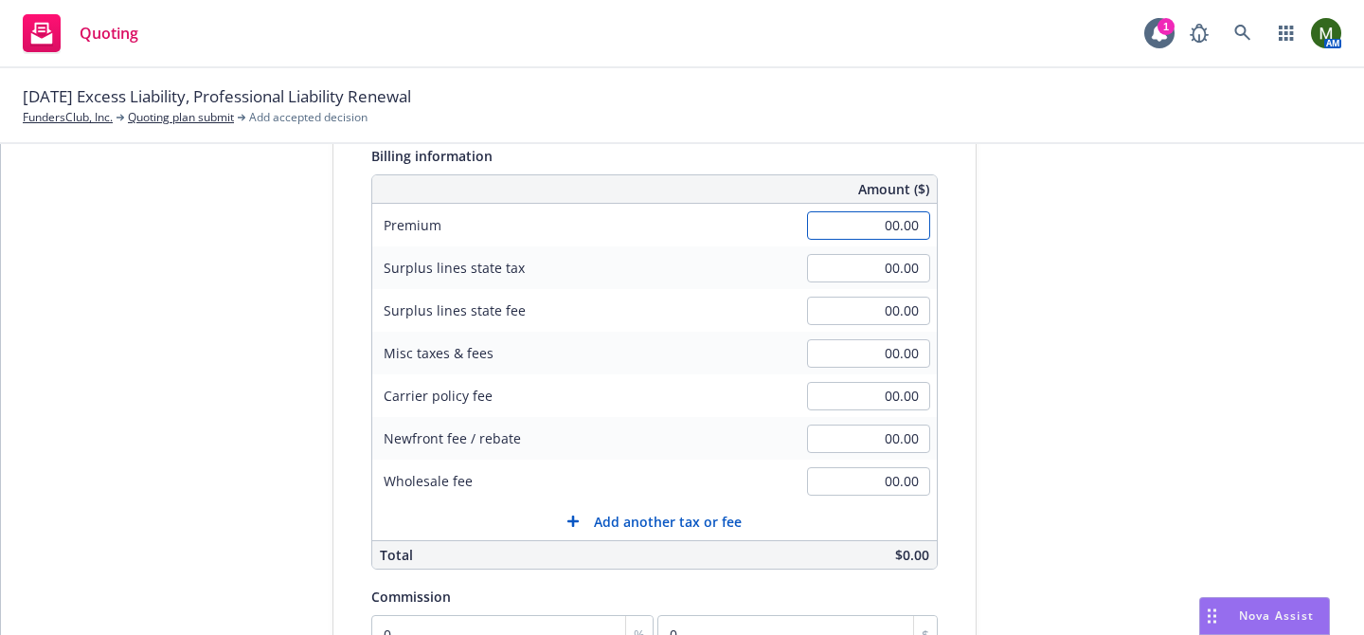
click at [904, 226] on input "00.00" at bounding box center [868, 225] width 123 height 28
click at [999, 407] on div "Quote initiation Coverage selection 3 Billing info Add billing information Surp…" at bounding box center [682, 444] width 1317 height 969
type input "38,754.00"
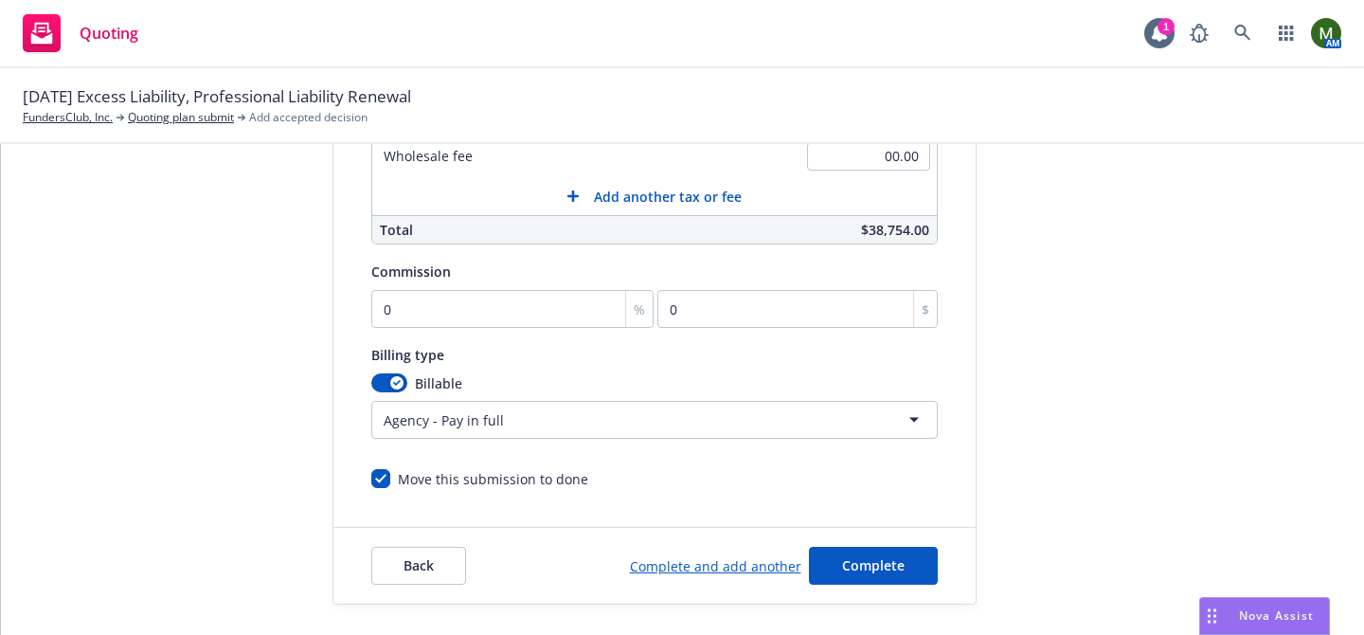
scroll to position [554, 0]
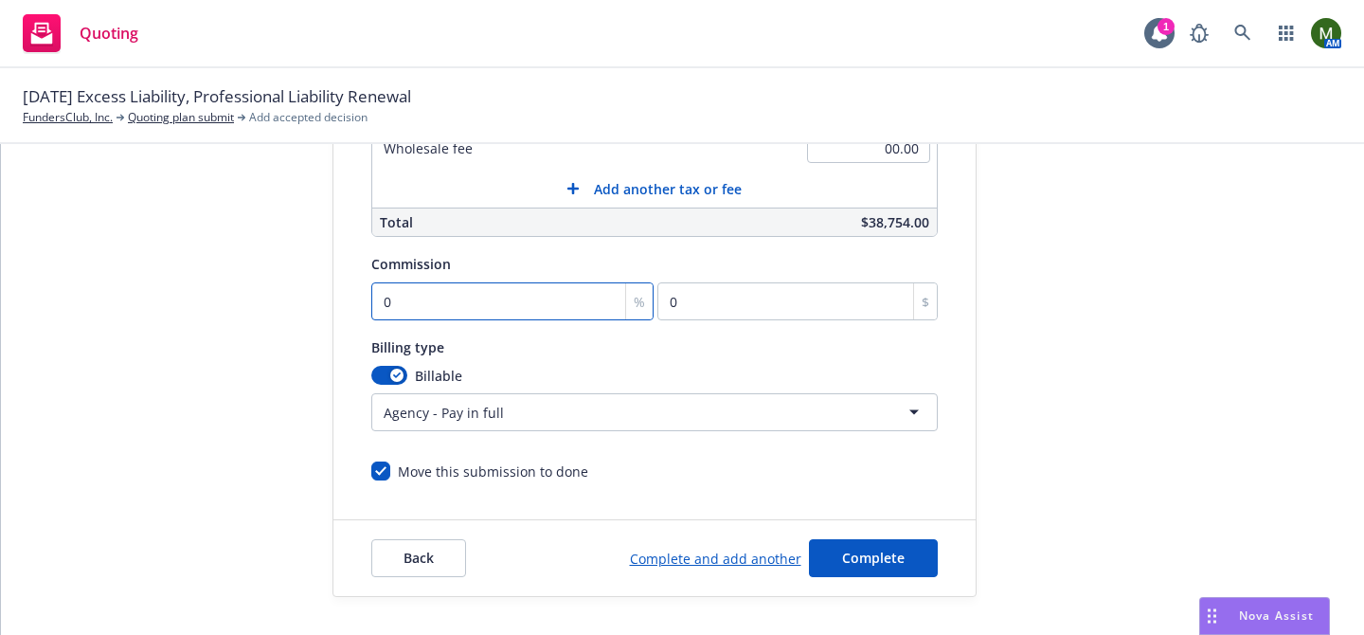
click at [454, 307] on input "0" at bounding box center [512, 301] width 283 height 38
type input "1"
type input "387.54"
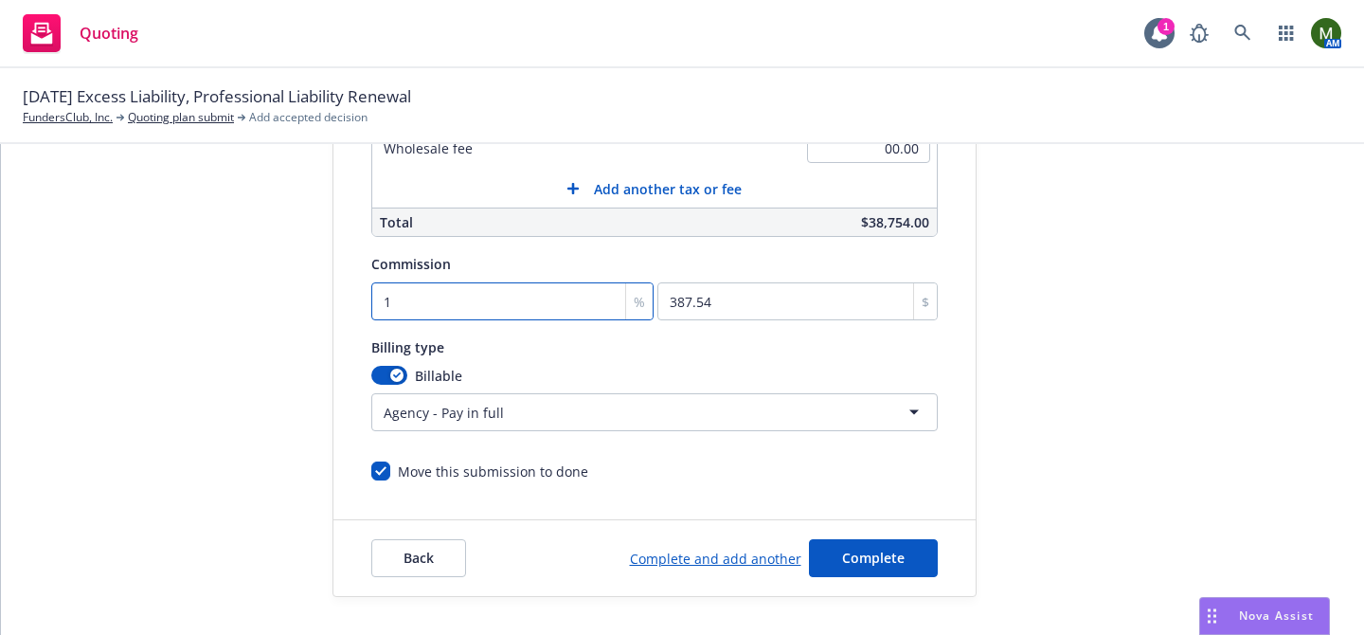
type input "17"
type input "6588.18"
type input "17.5"
type input "6781.95"
type input "17.5"
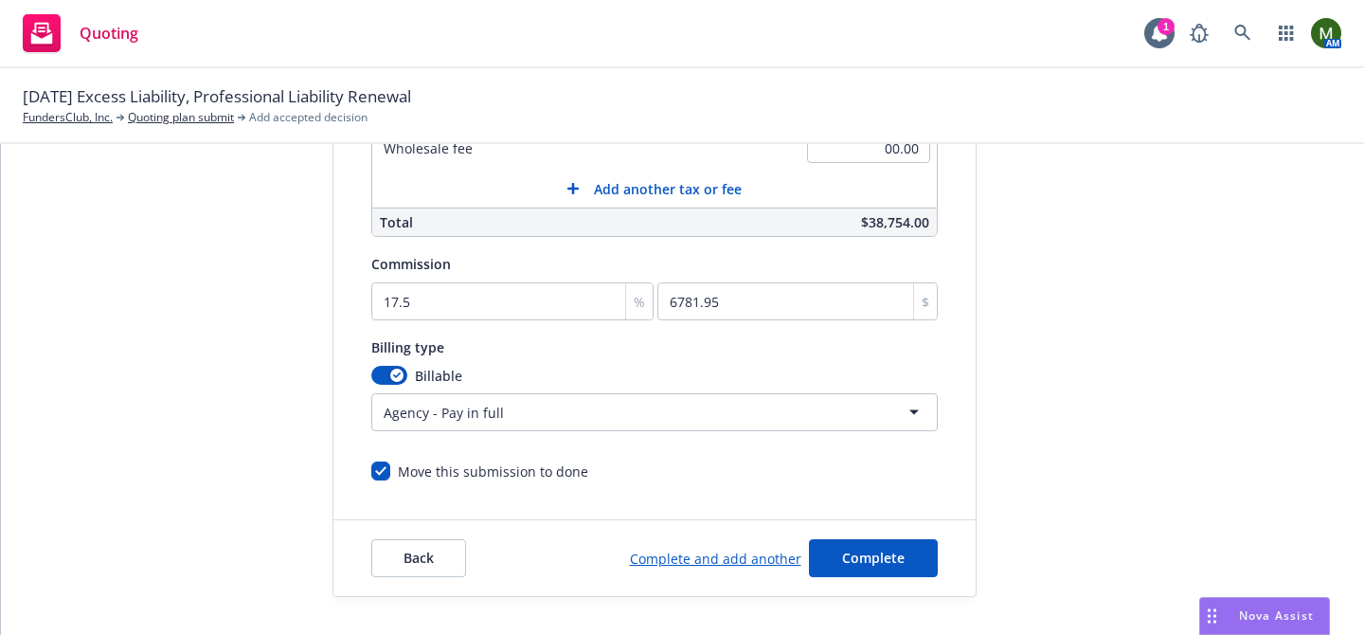
click at [919, 344] on div "Billing type" at bounding box center [654, 346] width 566 height 23
click at [846, 552] on span "Complete" at bounding box center [873, 557] width 63 height 18
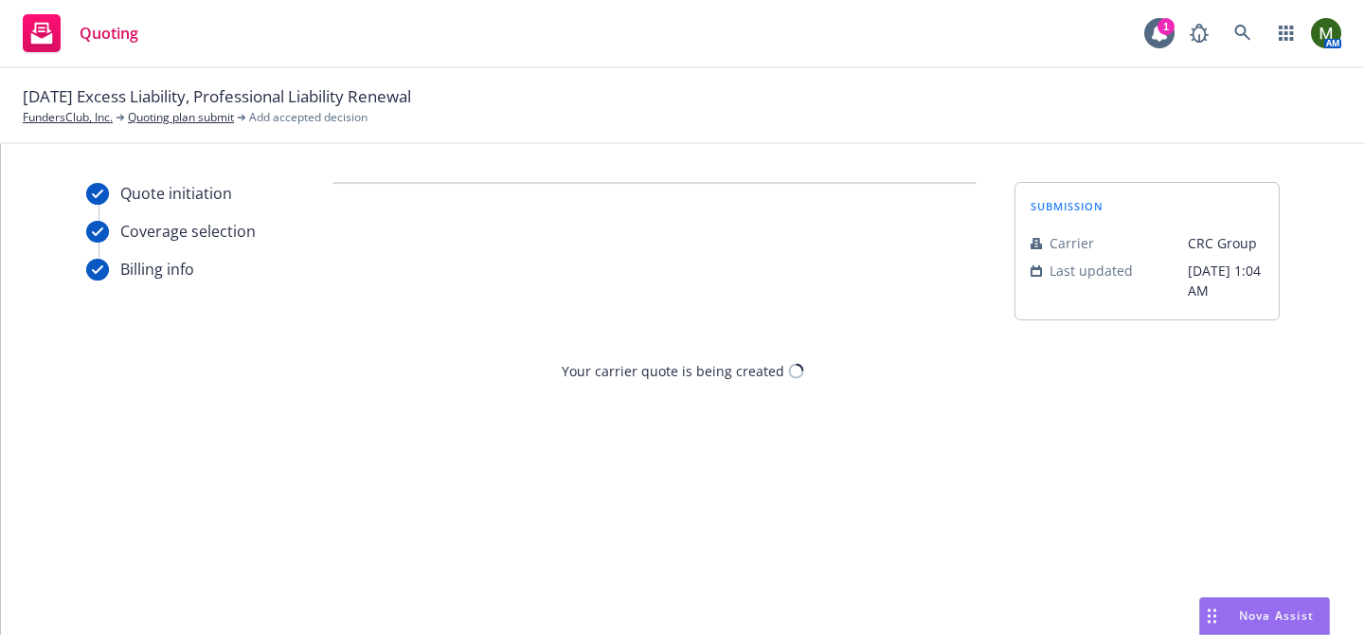
scroll to position [0, 0]
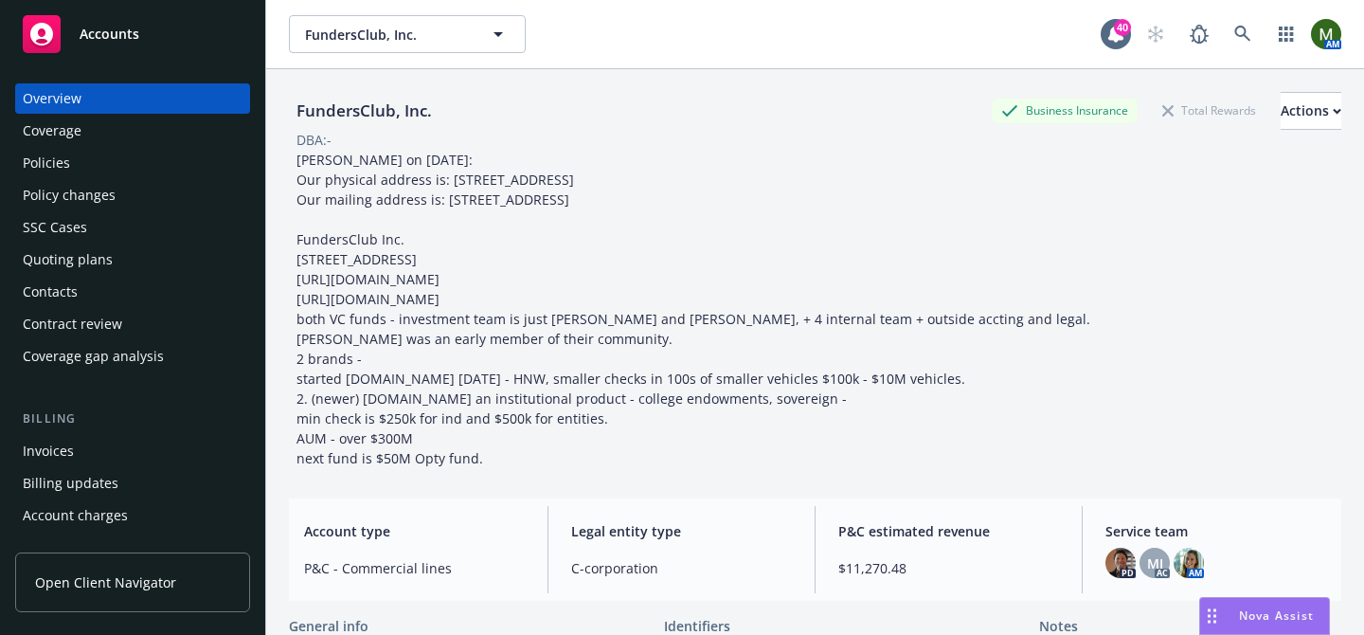
click at [104, 162] on div "Policies" at bounding box center [133, 163] width 220 height 30
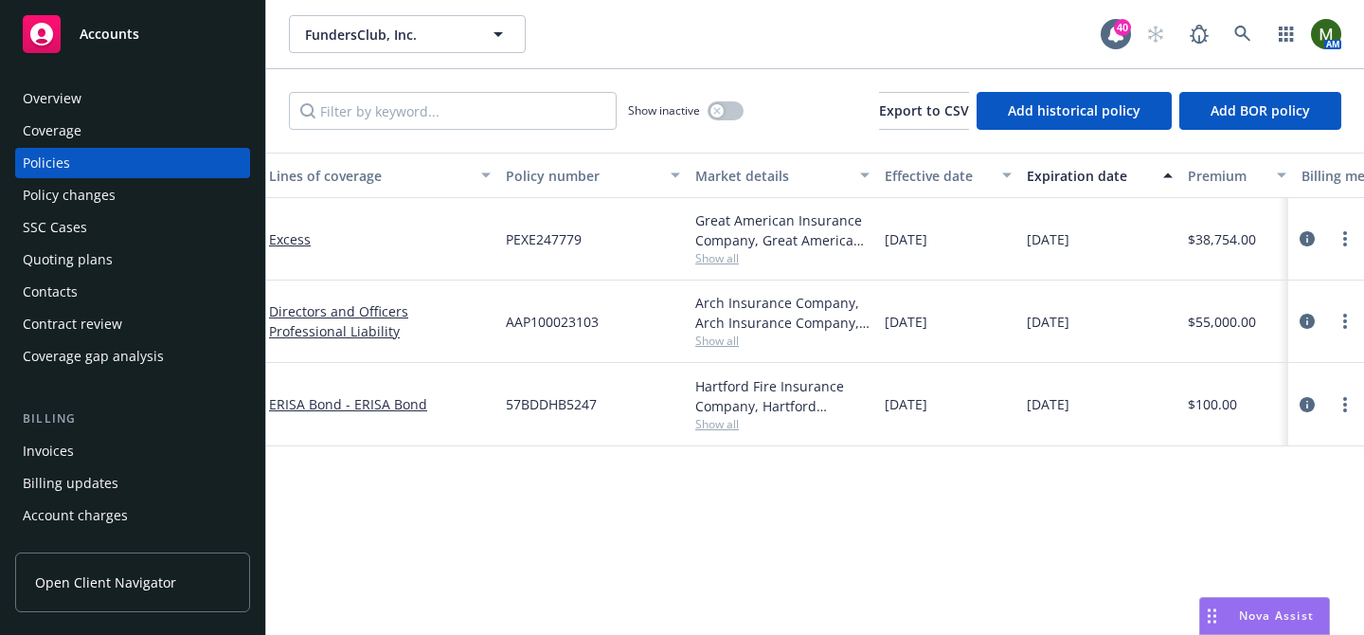
scroll to position [0, 154]
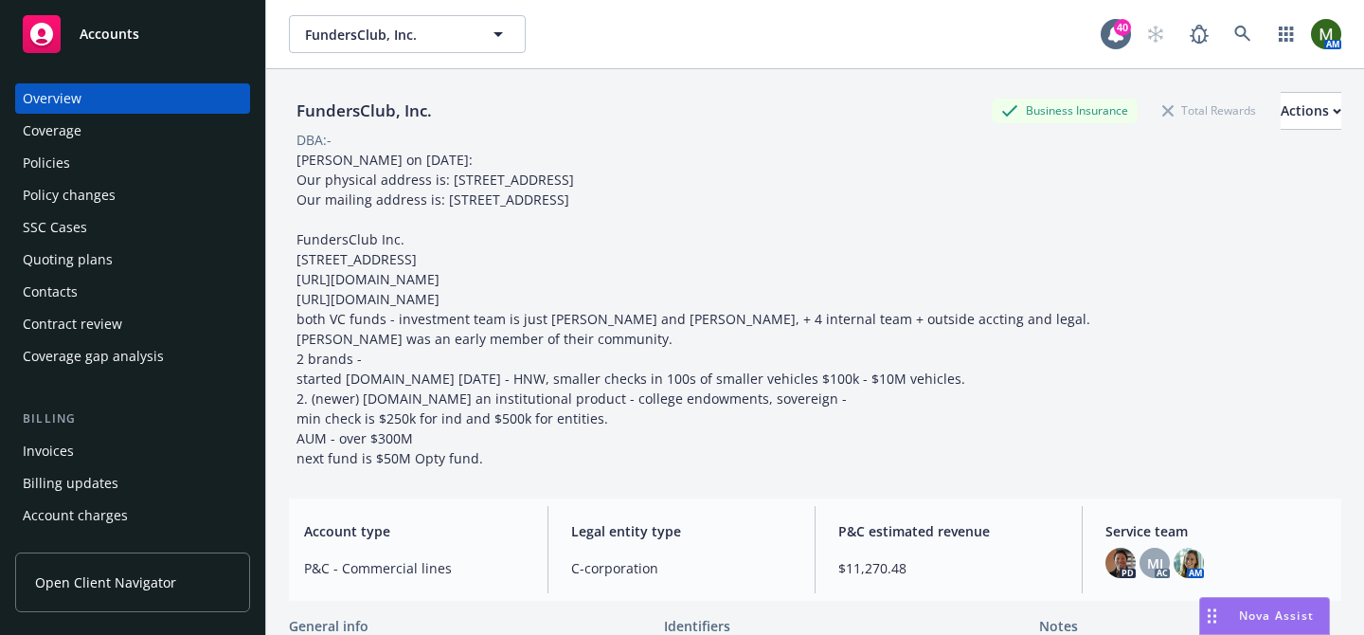
click at [82, 157] on div "Policies" at bounding box center [133, 163] width 220 height 30
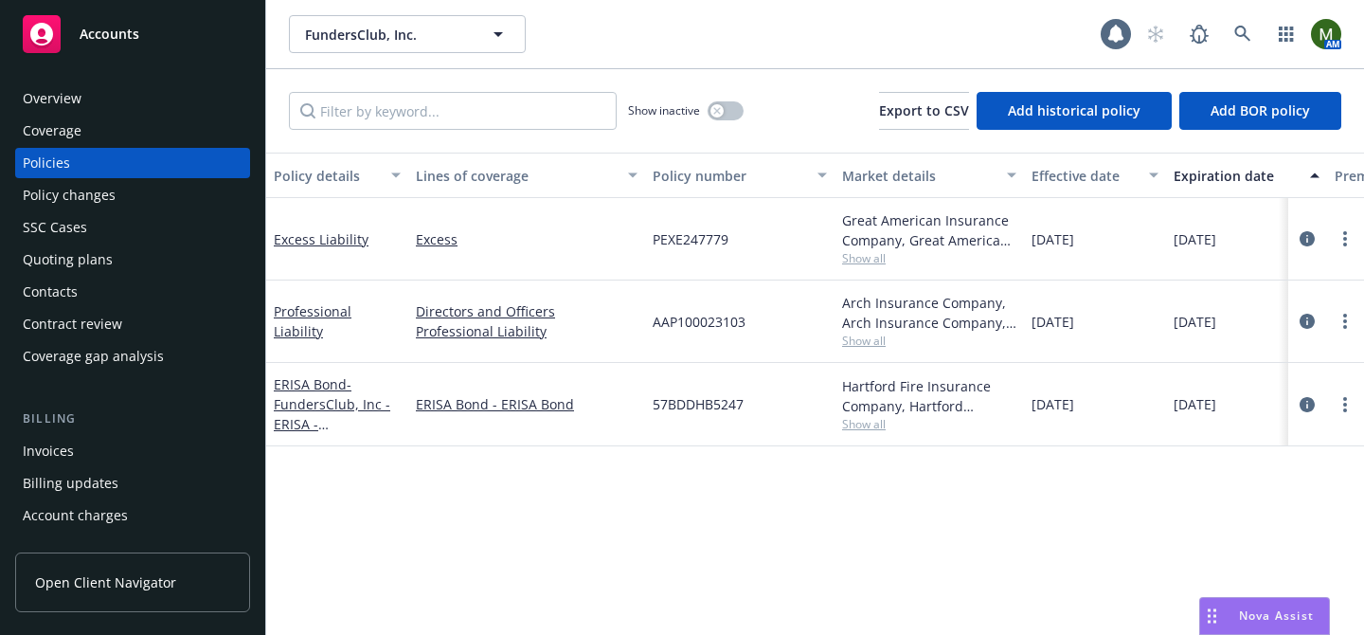
click at [371, 330] on div "Professional Liability" at bounding box center [337, 321] width 127 height 40
click at [351, 323] on link "Professional Liability" at bounding box center [313, 321] width 78 height 38
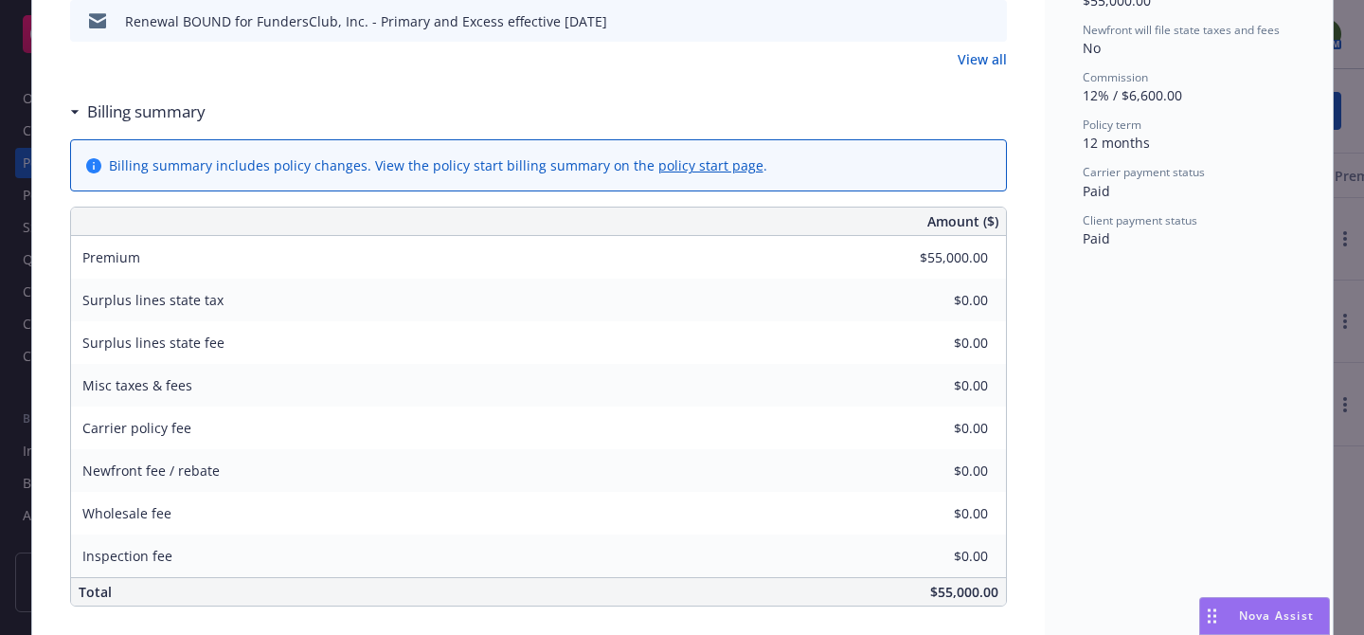
scroll to position [815, 0]
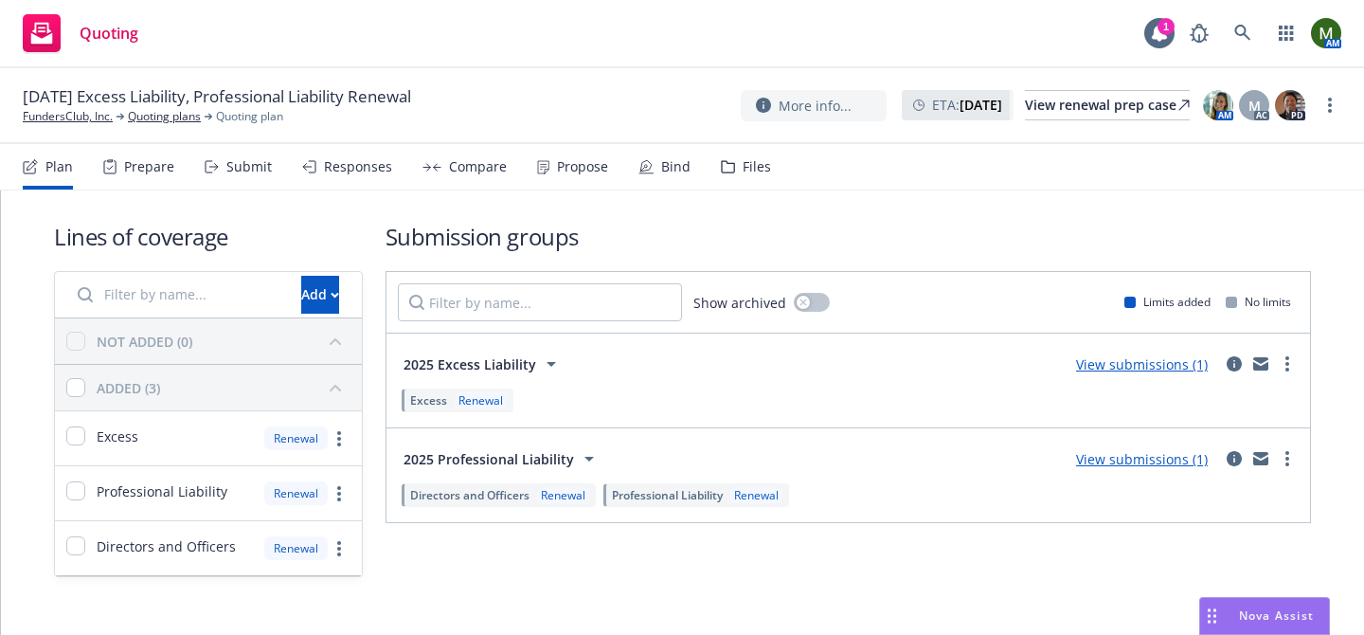
click at [586, 166] on div "Propose" at bounding box center [582, 166] width 51 height 15
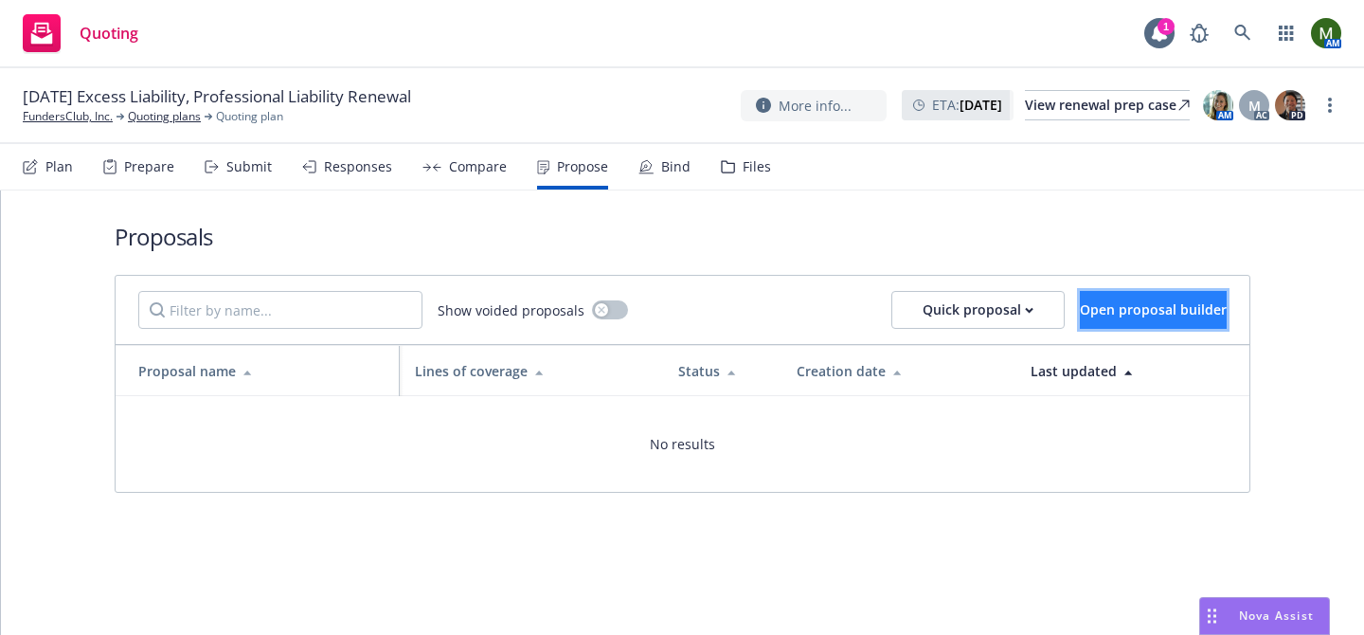
click at [1080, 302] on button "Open proposal builder" at bounding box center [1153, 310] width 147 height 38
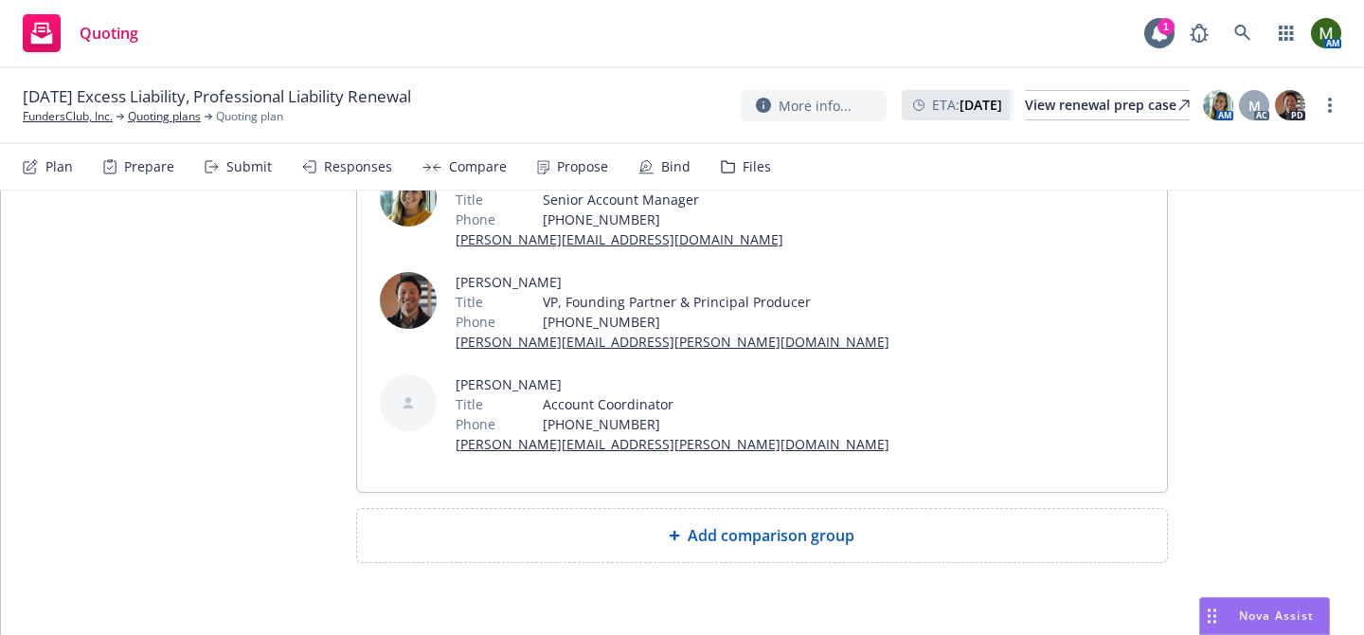
scroll to position [385, 0]
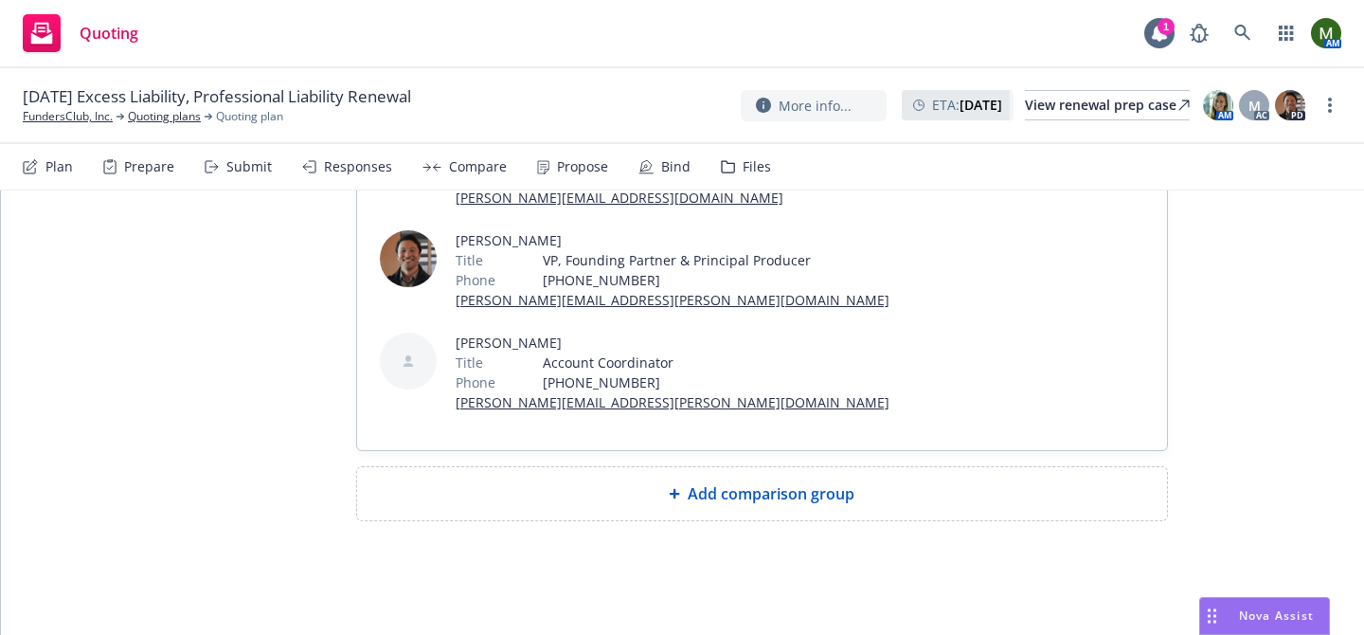
click at [586, 488] on div "Add comparison group" at bounding box center [761, 493] width 779 height 23
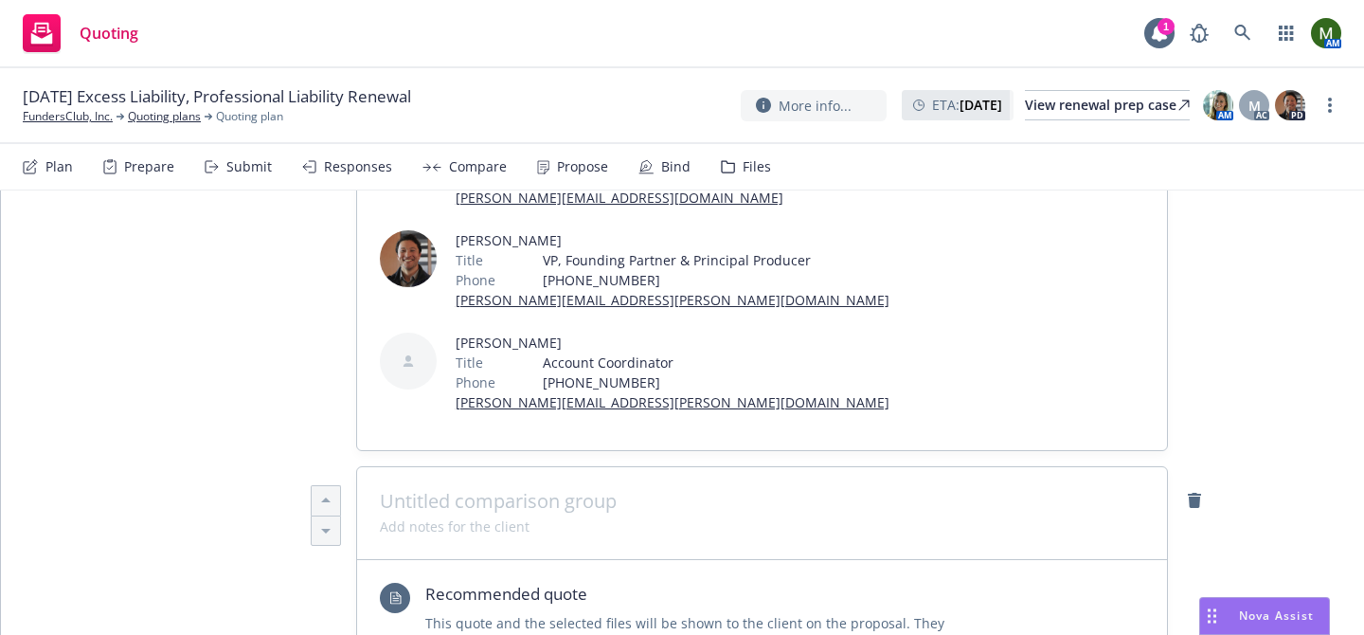
click at [581, 505] on span at bounding box center [762, 501] width 764 height 23
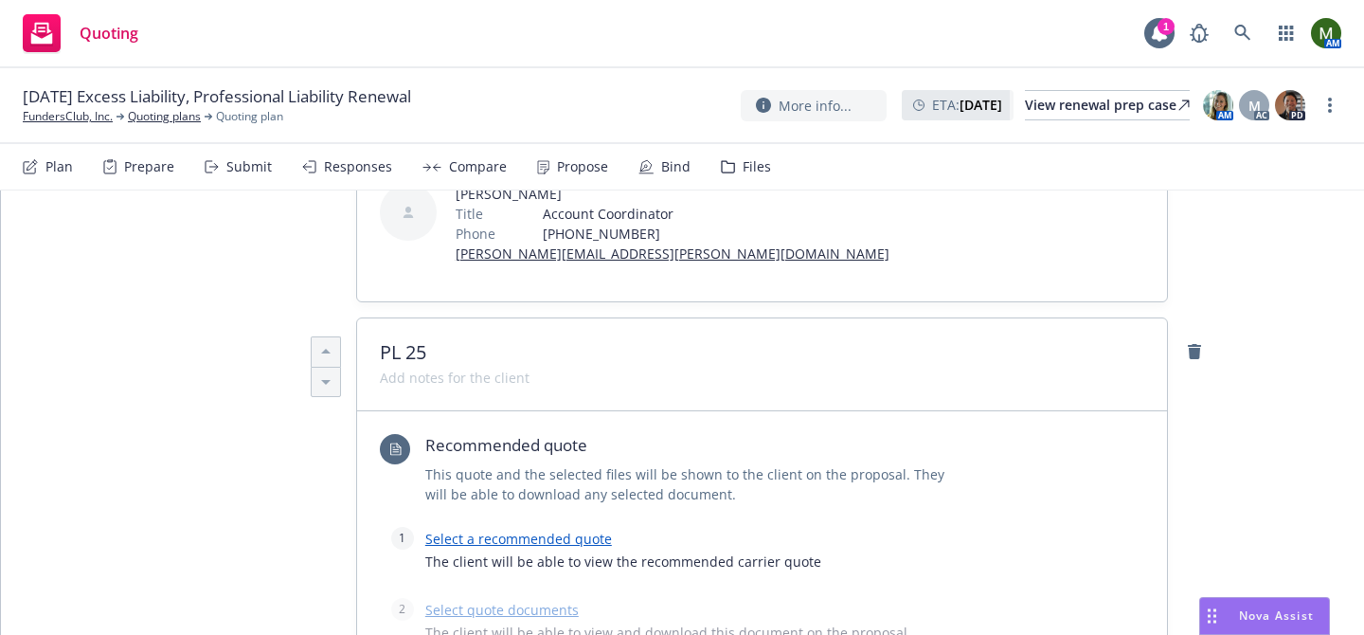
scroll to position [632, 0]
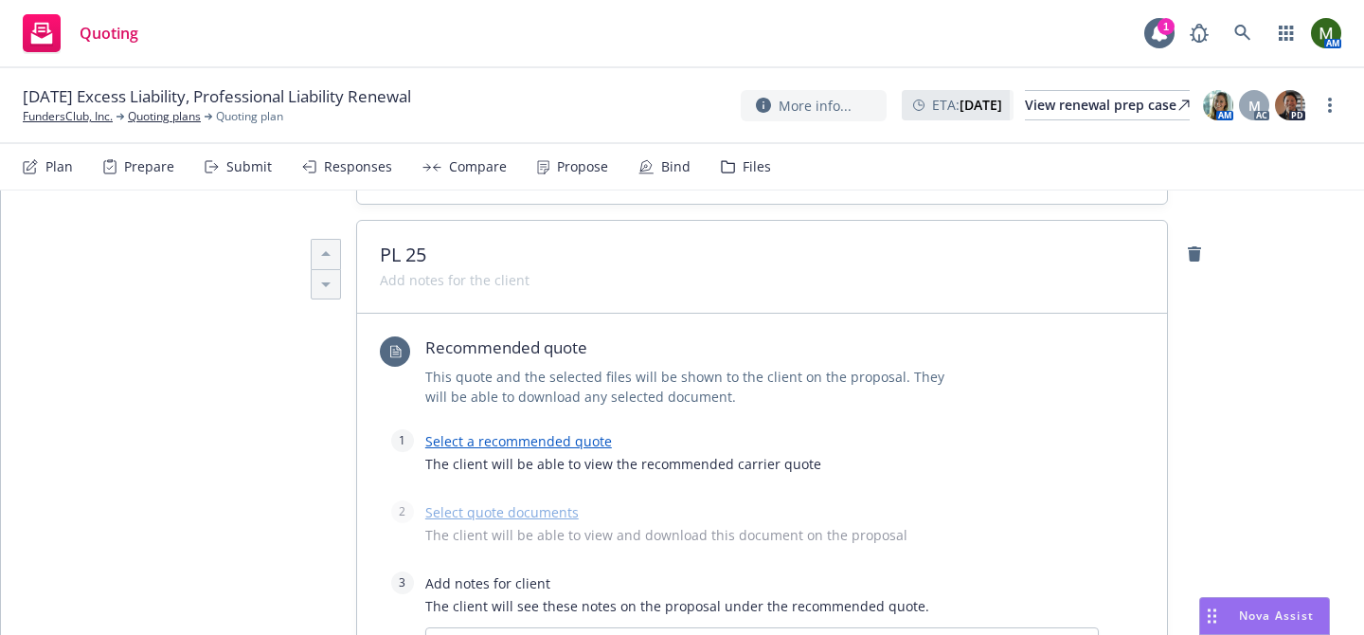
click at [528, 440] on link "Select a recommended quote" at bounding box center [518, 441] width 187 height 18
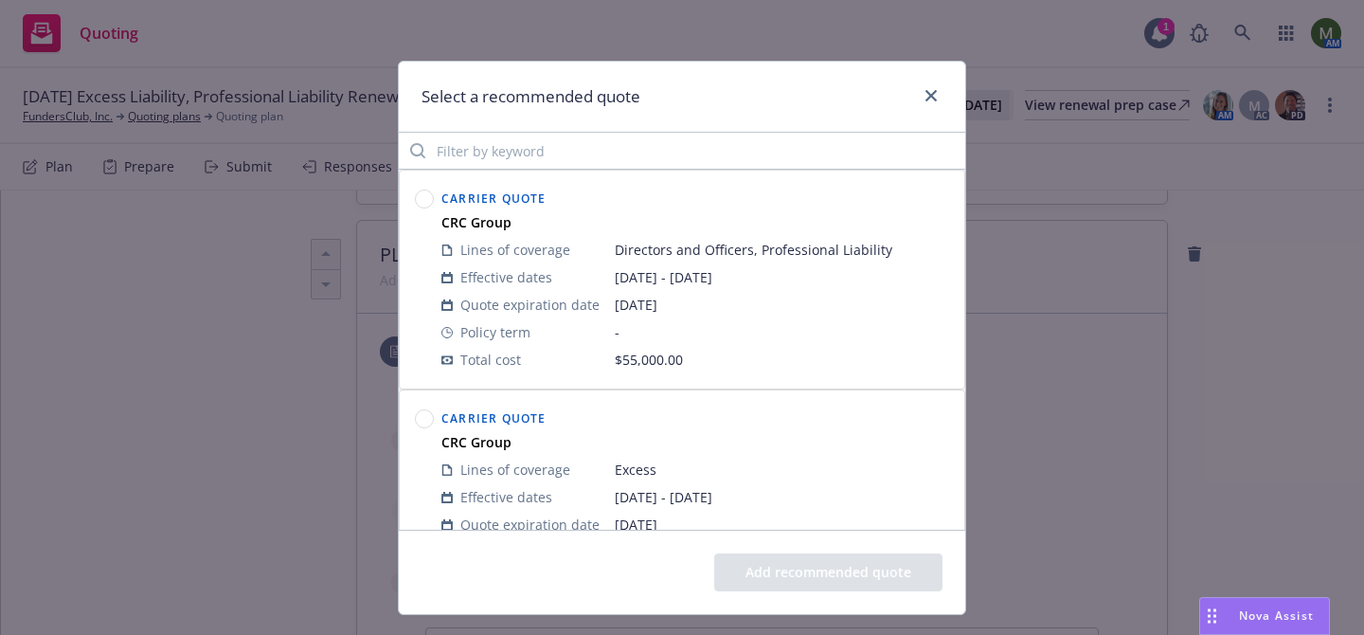
click at [428, 195] on circle at bounding box center [425, 199] width 18 height 18
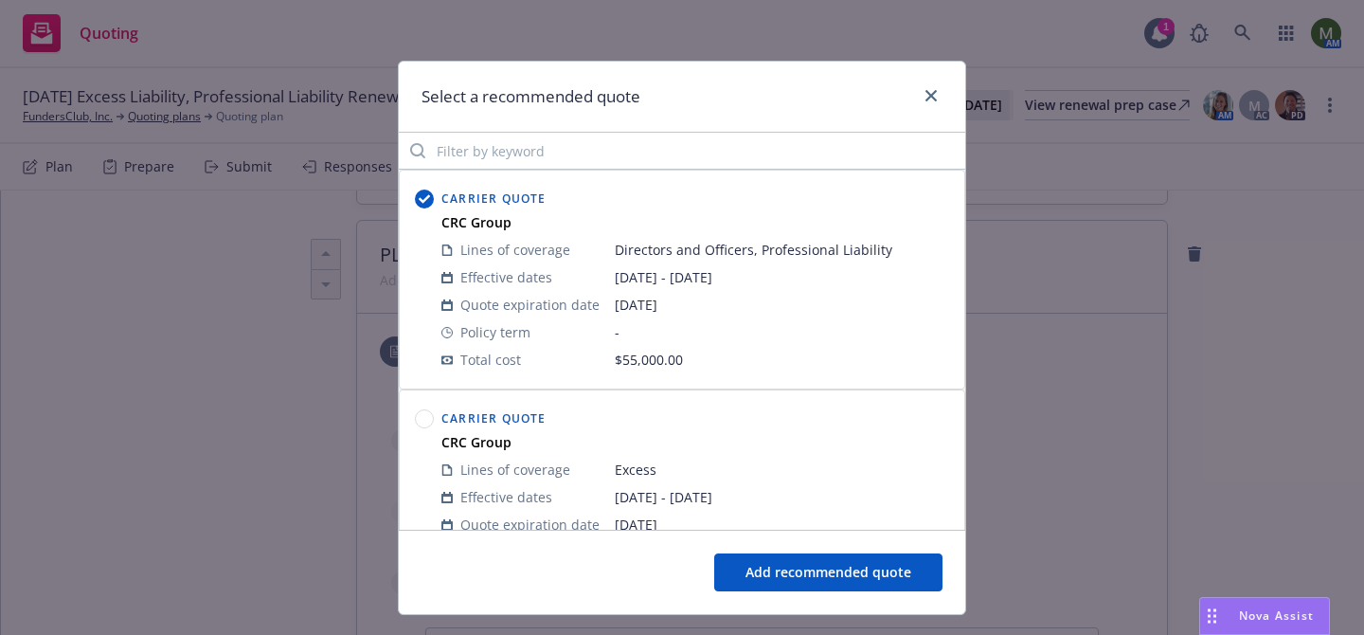
click at [779, 579] on button "Add recommended quote" at bounding box center [828, 572] width 228 height 38
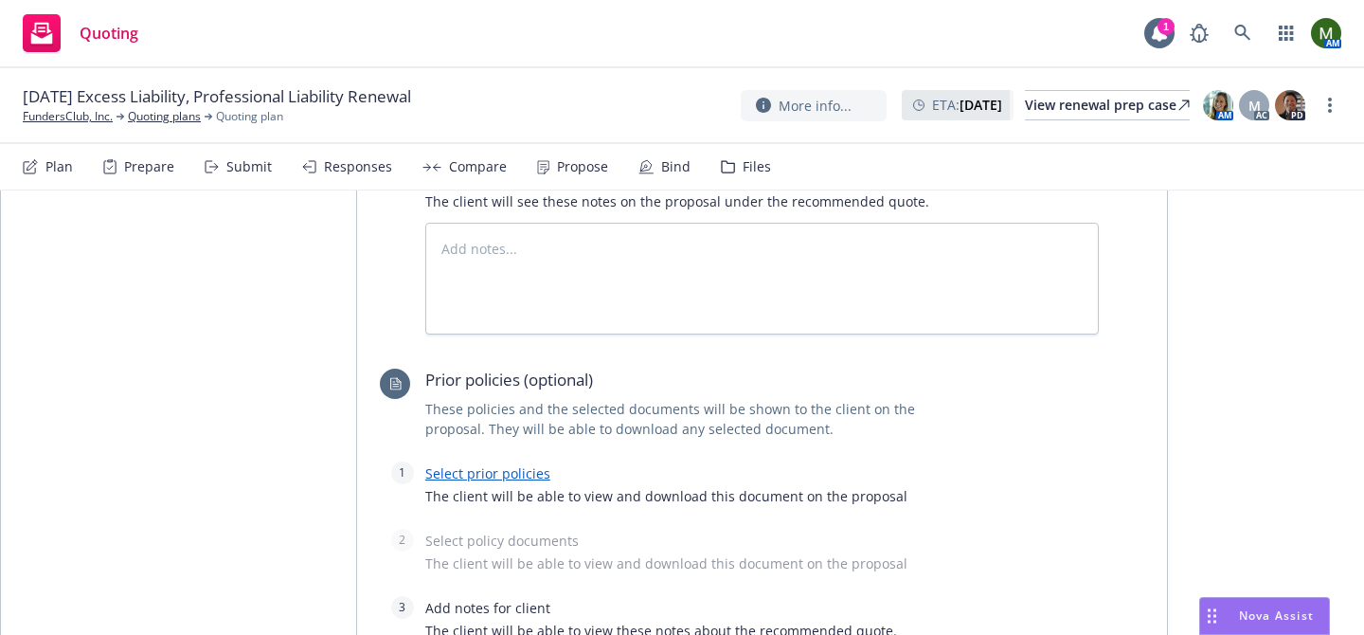
scroll to position [1477, 0]
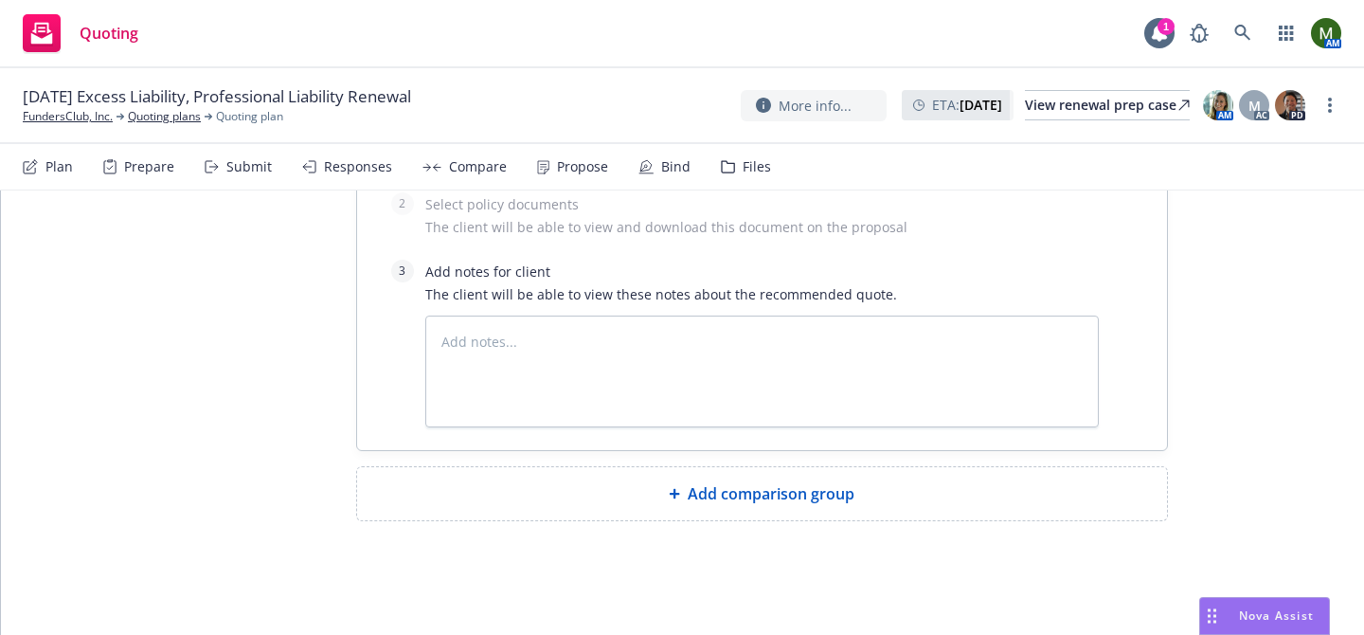
click at [648, 481] on div "Add comparison group" at bounding box center [762, 493] width 810 height 53
type textarea "x"
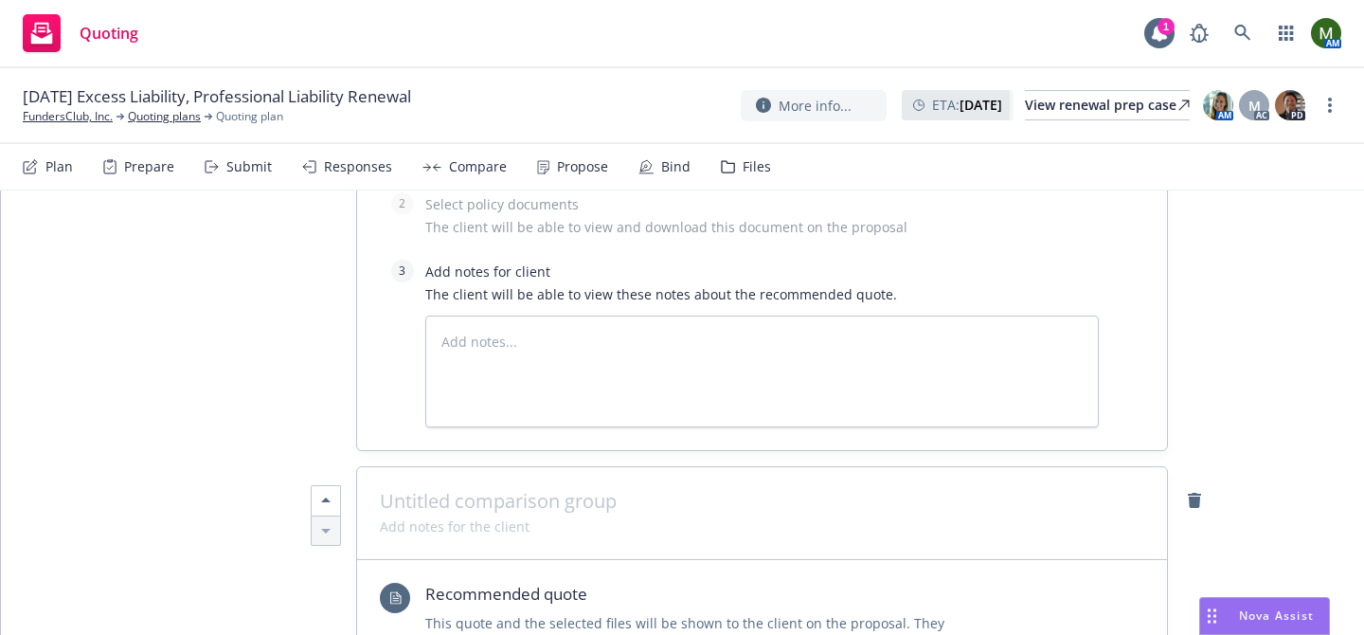
click at [636, 495] on span at bounding box center [762, 501] width 764 height 23
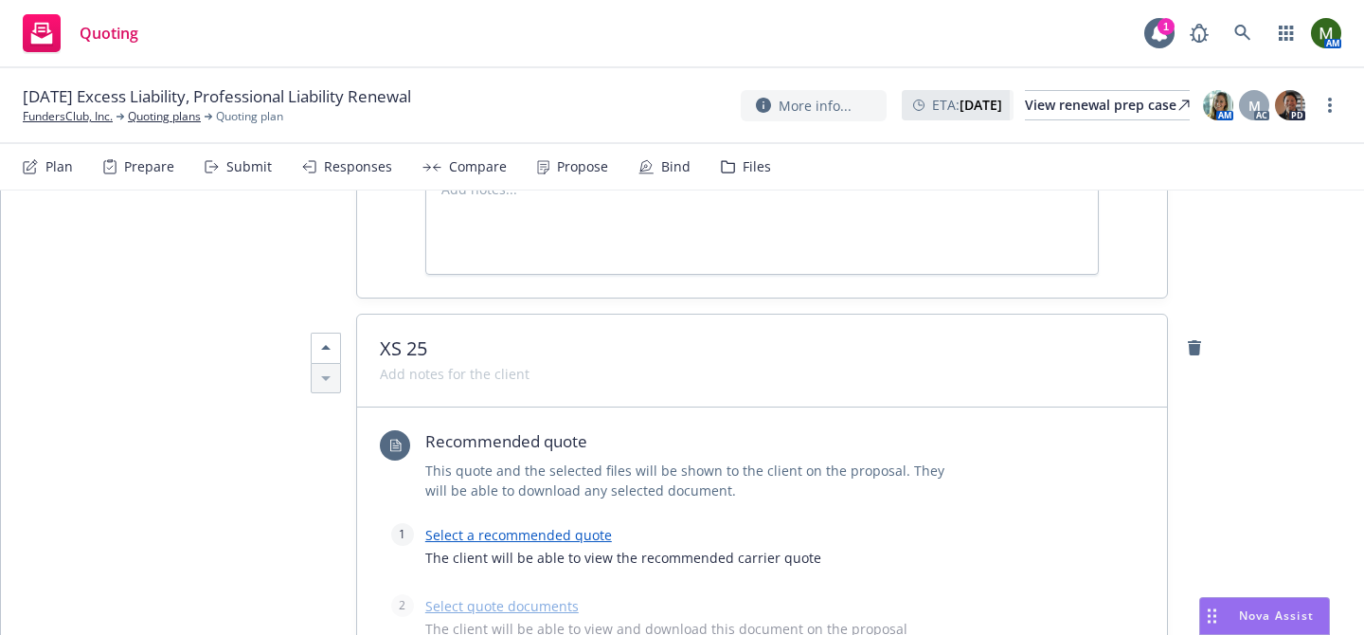
scroll to position [1668, 0]
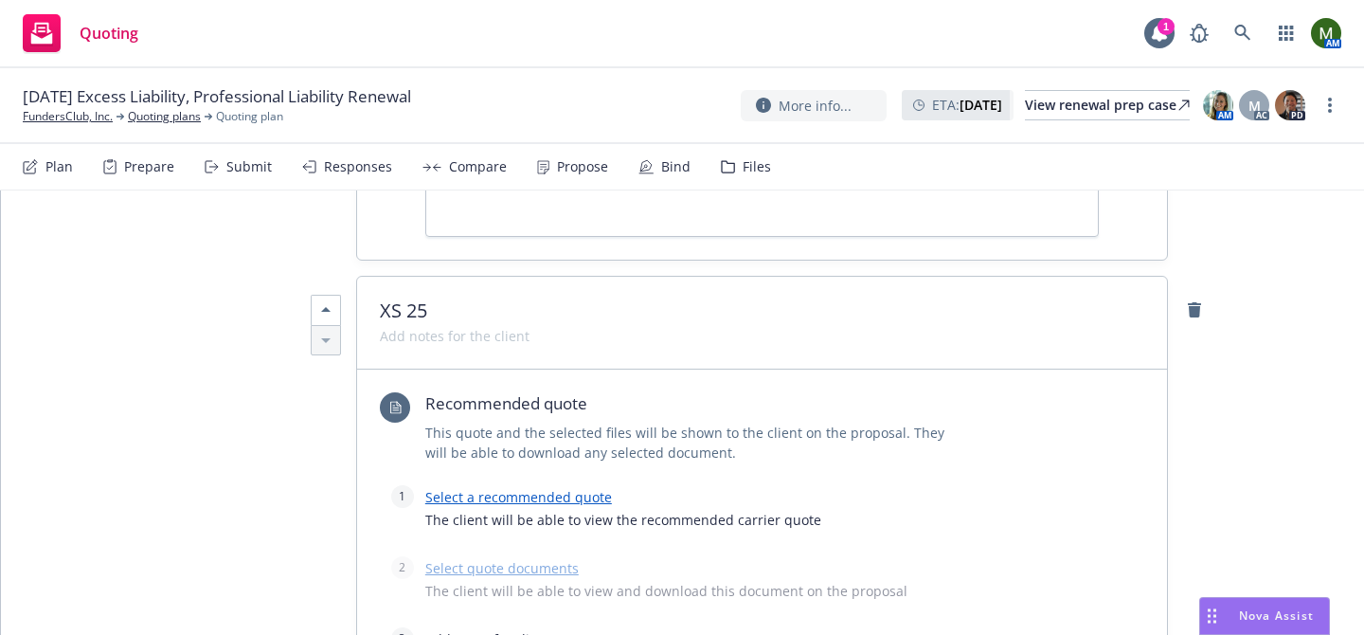
click at [585, 493] on link "Select a recommended quote" at bounding box center [518, 497] width 187 height 18
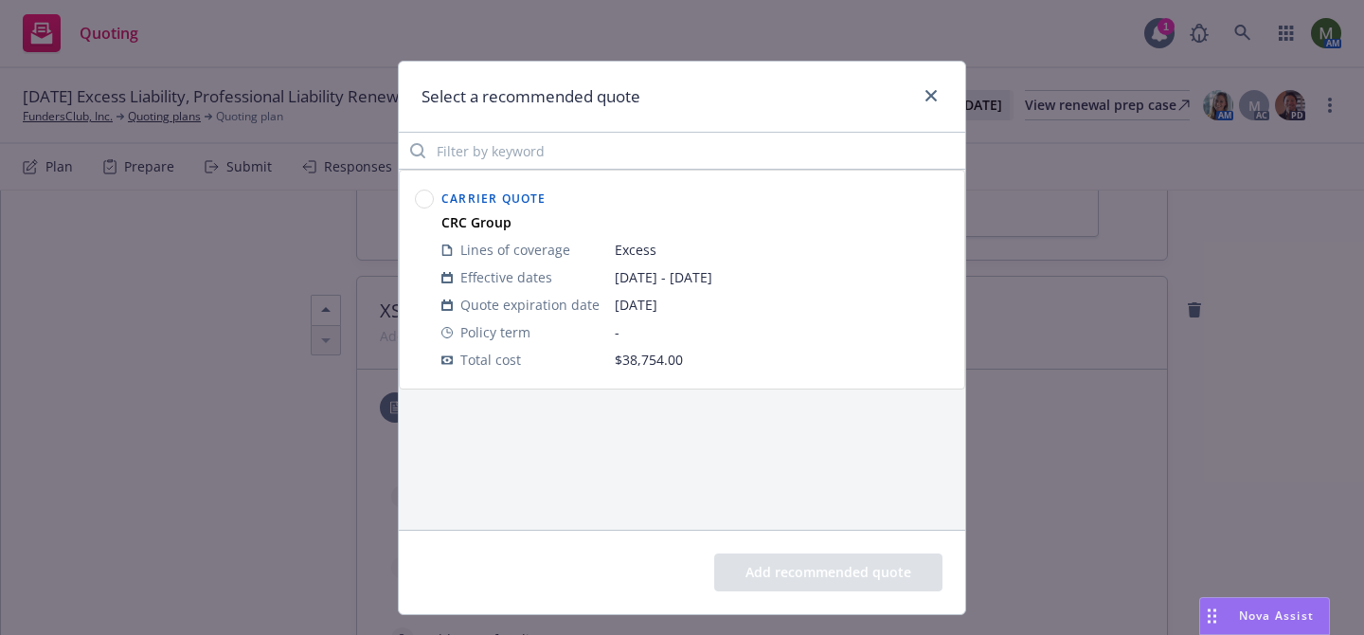
click at [426, 201] on circle at bounding box center [425, 199] width 18 height 18
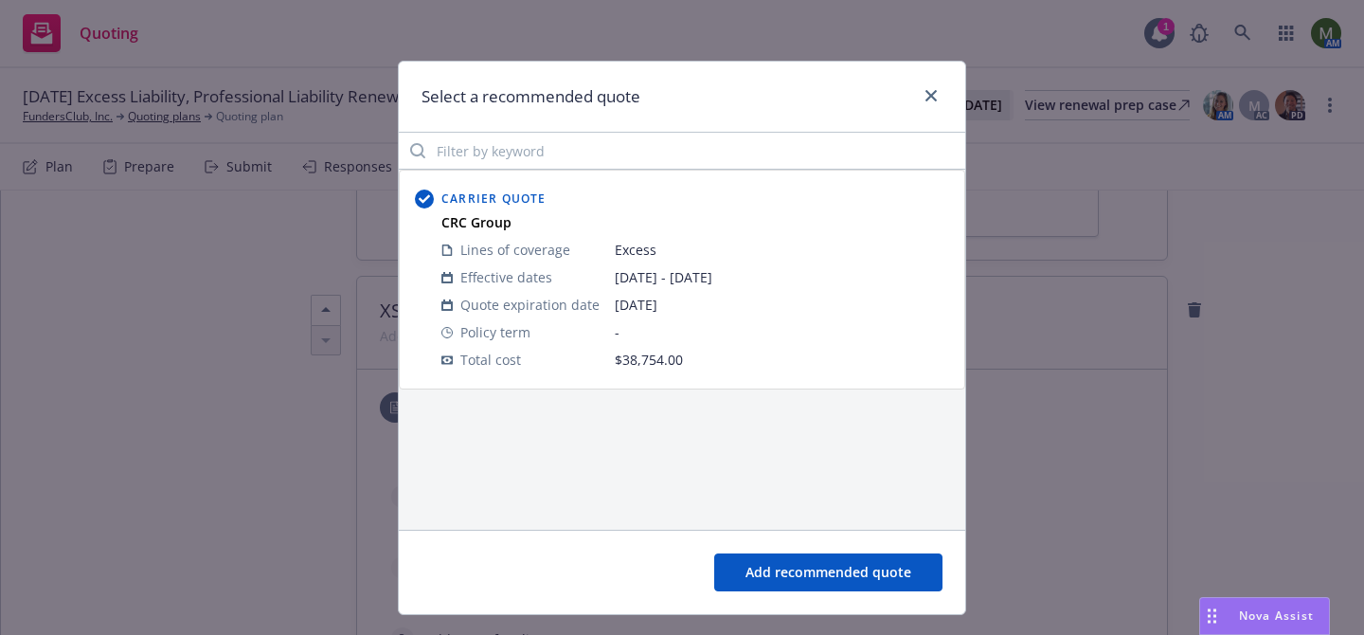
click at [840, 563] on button "Add recommended quote" at bounding box center [828, 572] width 228 height 38
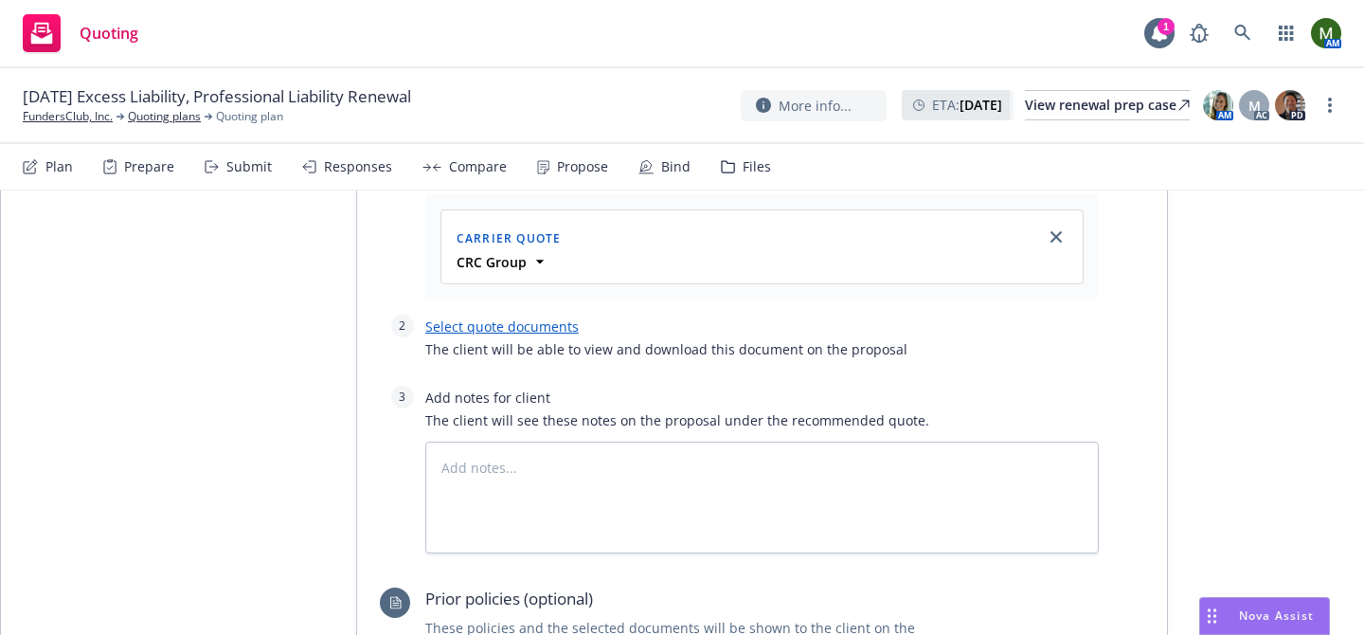
scroll to position [2072, 0]
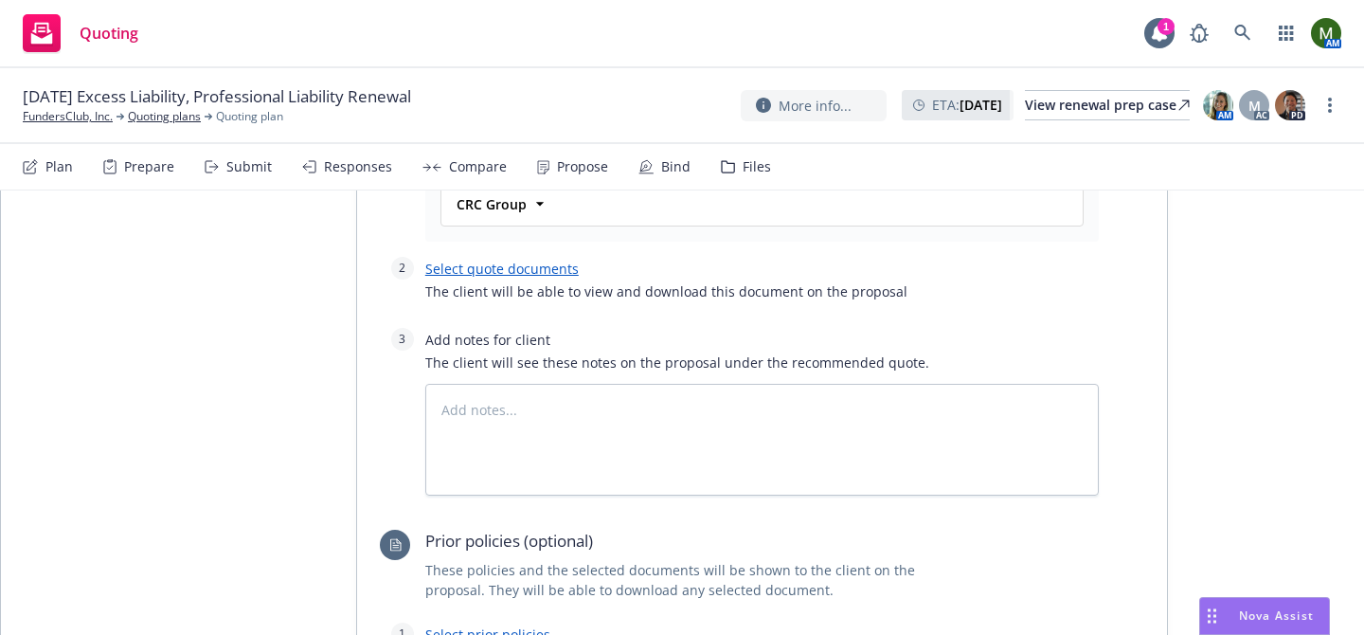
click at [510, 270] on link "Select quote documents" at bounding box center [501, 269] width 153 height 18
type textarea "x"
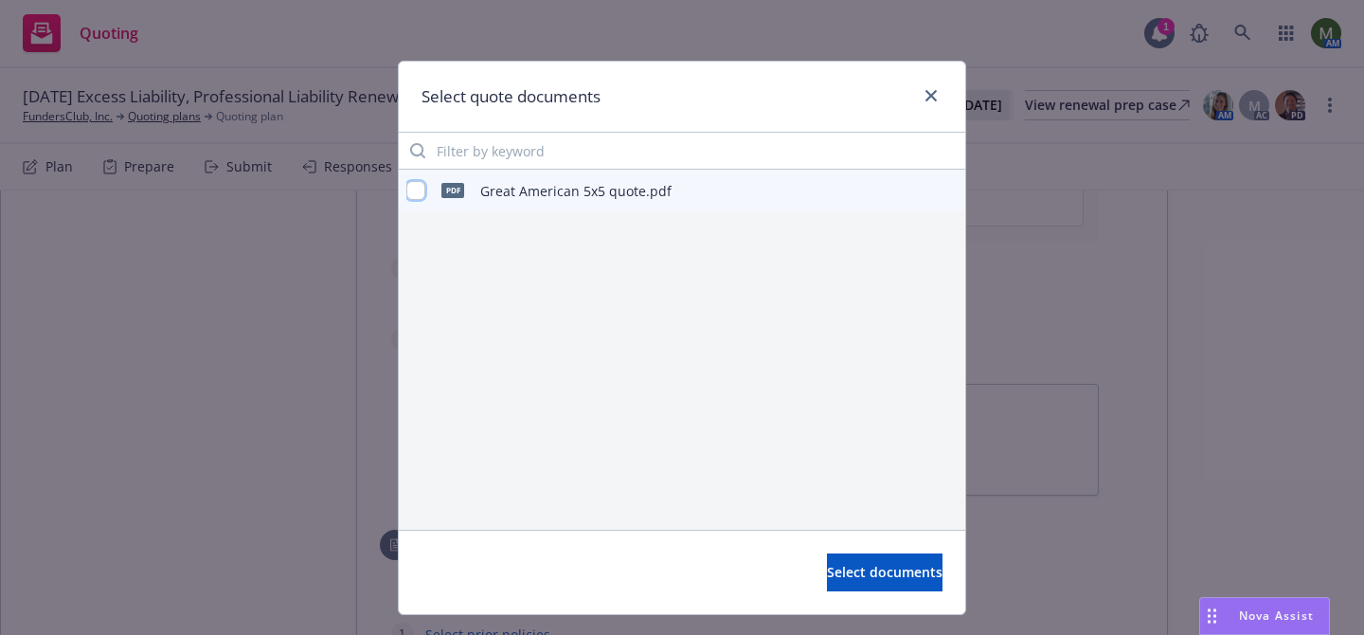
click at [417, 189] on input "checkbox" at bounding box center [415, 190] width 19 height 19
checkbox input "true"
click at [837, 562] on button "Select documents" at bounding box center [885, 572] width 116 height 38
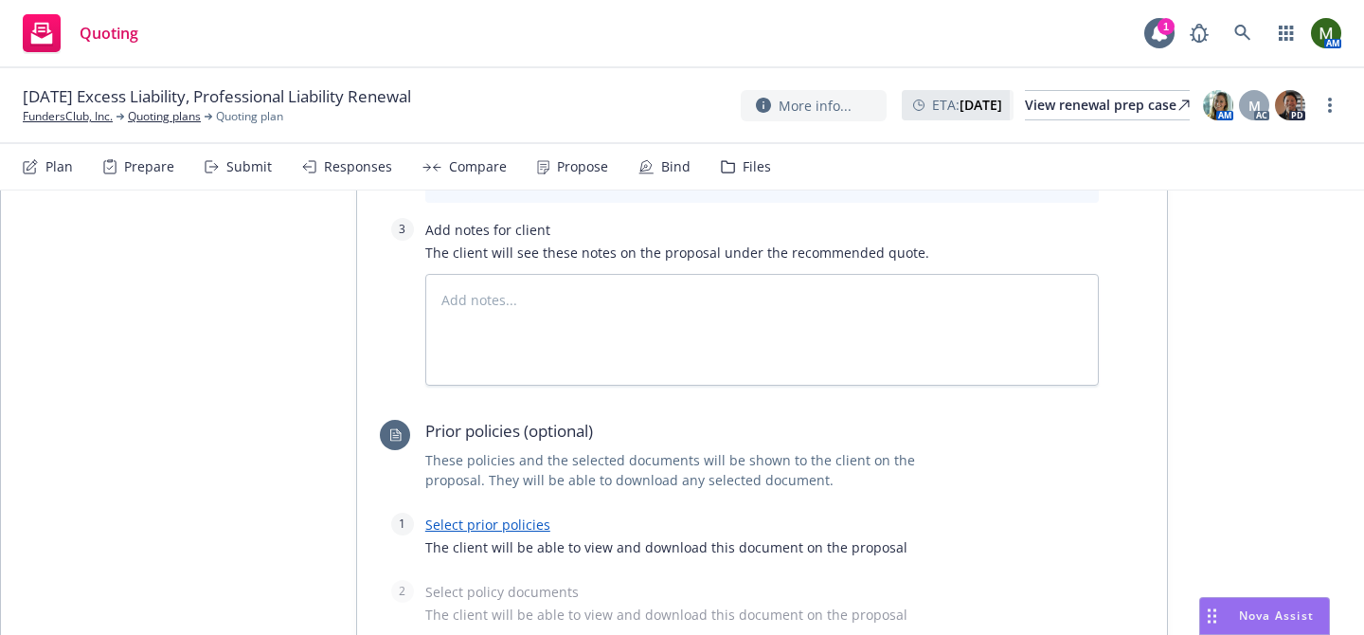
scroll to position [2251, 0]
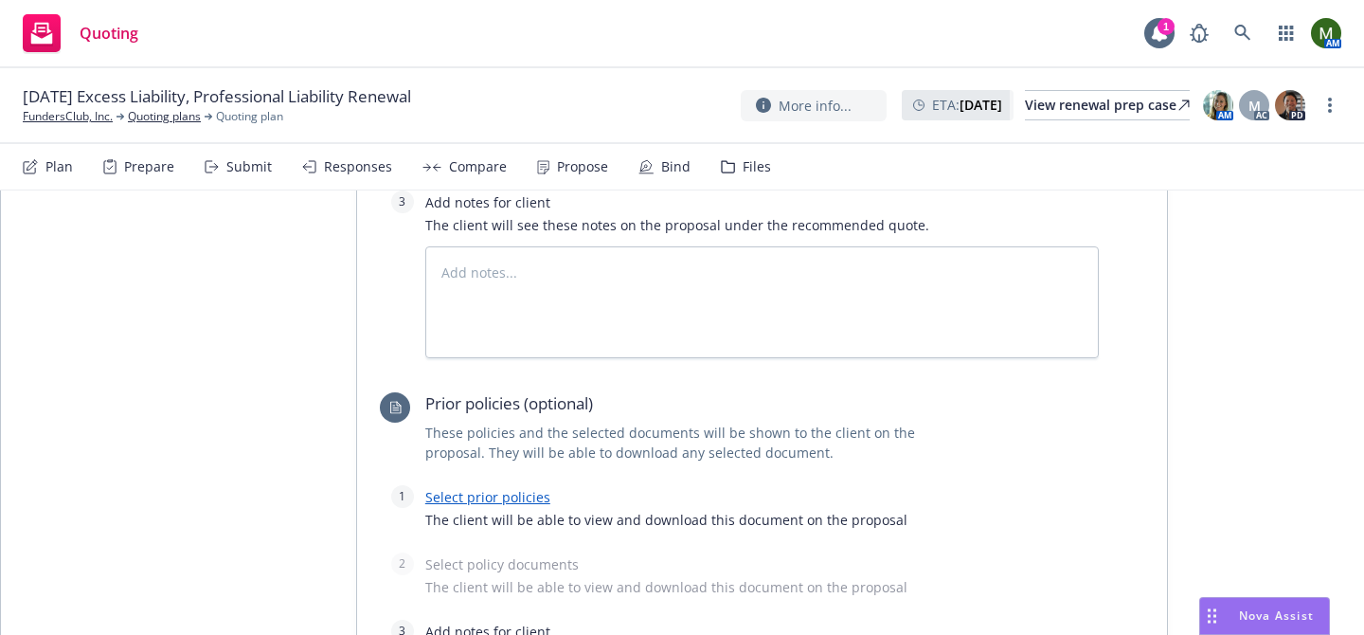
click at [512, 493] on link "Select prior policies" at bounding box center [487, 497] width 125 height 18
type textarea "x"
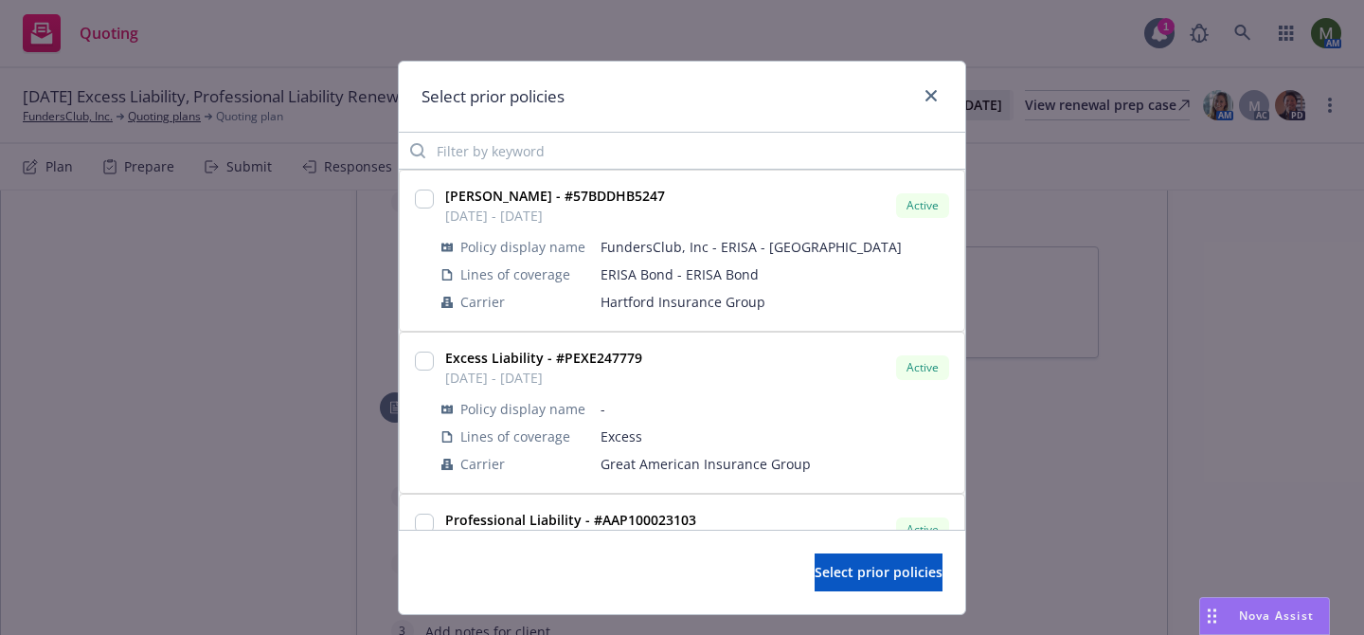
scroll to position [44, 0]
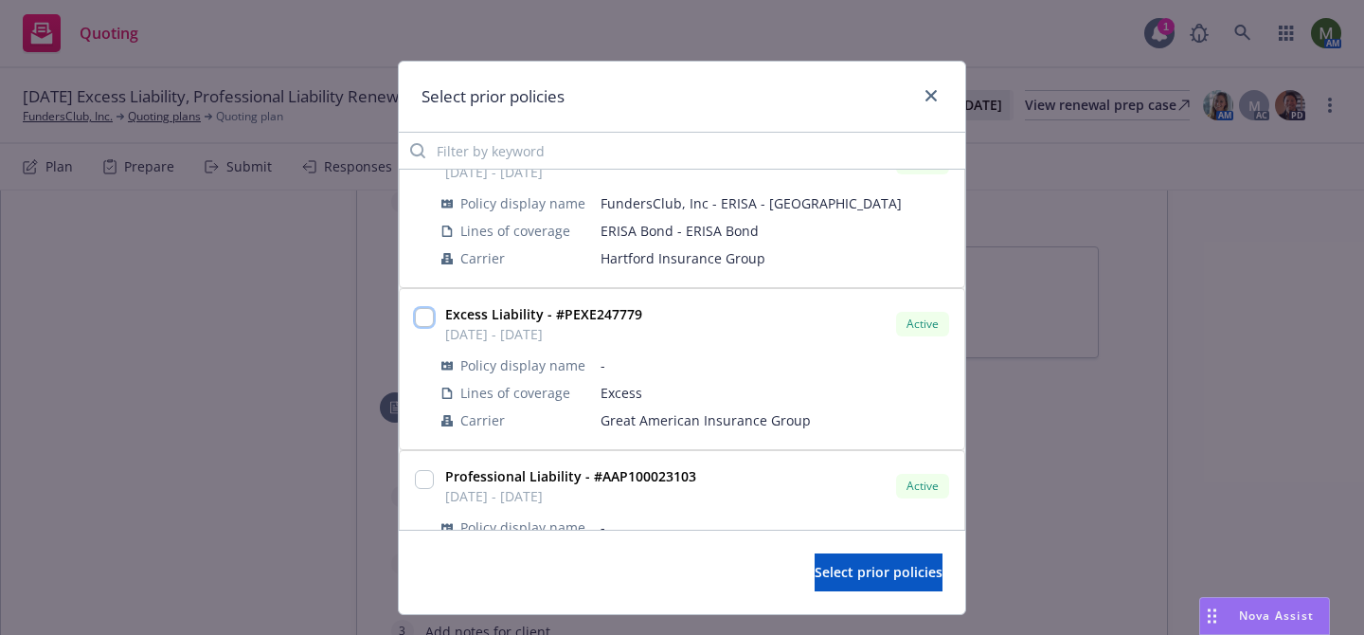
click at [426, 313] on input "checkbox" at bounding box center [424, 317] width 19 height 19
checkbox input "true"
click at [835, 562] on button "Select prior policies" at bounding box center [879, 572] width 128 height 38
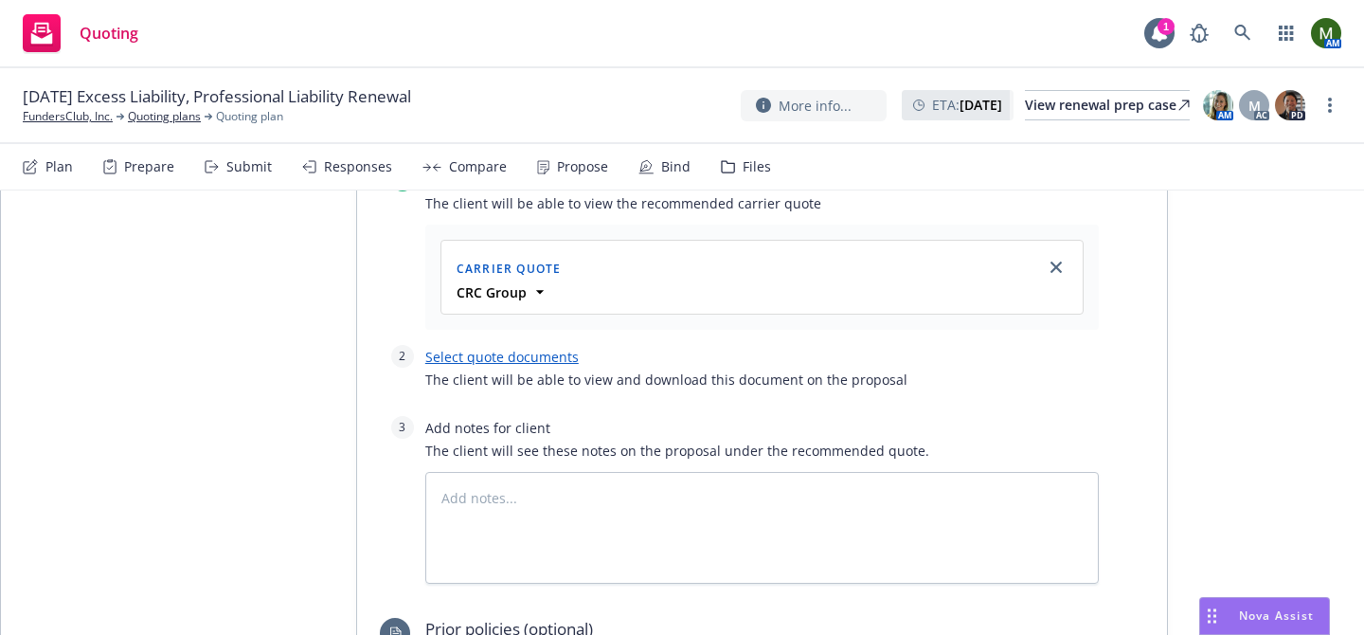
scroll to position [921, 0]
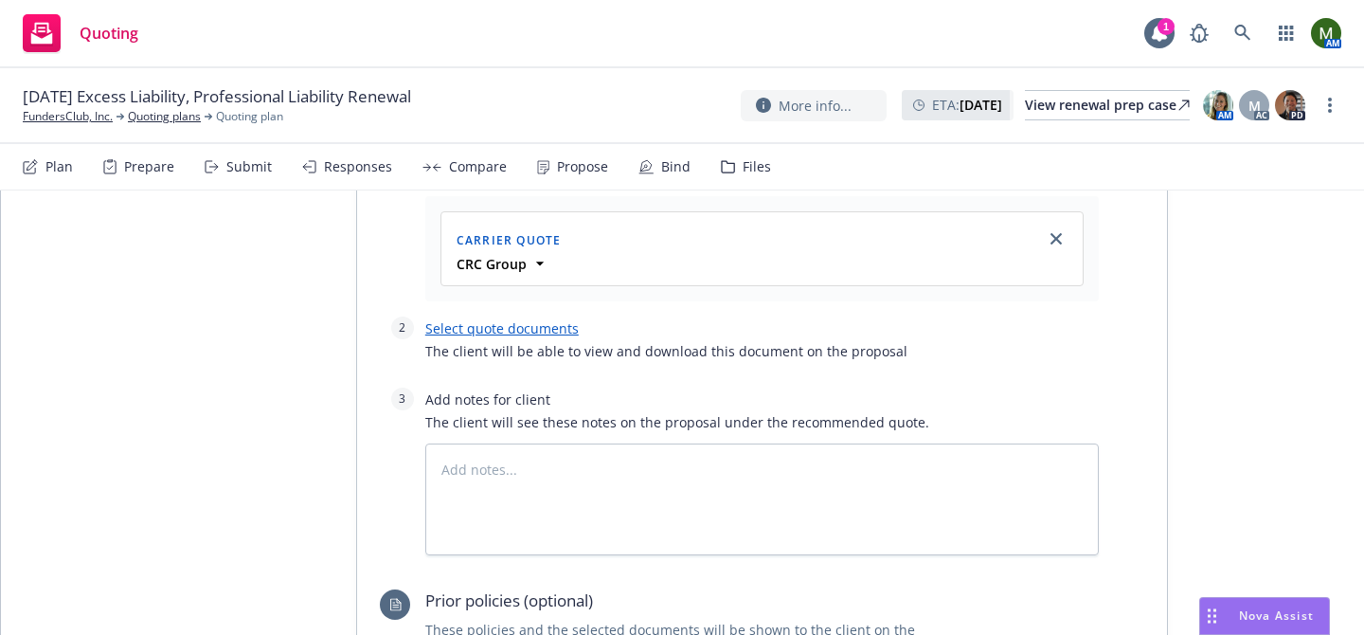
click at [475, 316] on div "Select quote documents The client will be able to view and download this docume…" at bounding box center [761, 344] width 673 height 56
click at [474, 329] on link "Select quote documents" at bounding box center [501, 328] width 153 height 18
type textarea "x"
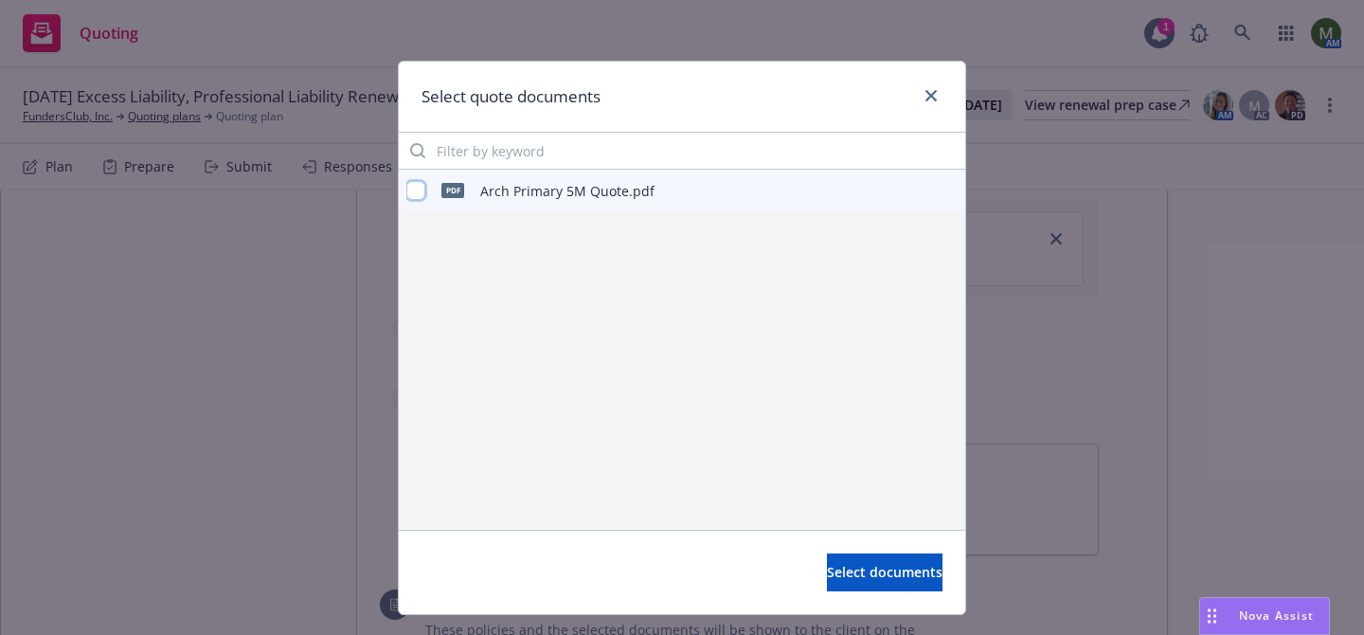
click at [419, 189] on input "checkbox" at bounding box center [415, 190] width 19 height 19
checkbox input "true"
click at [827, 568] on span "Select documents" at bounding box center [885, 572] width 116 height 18
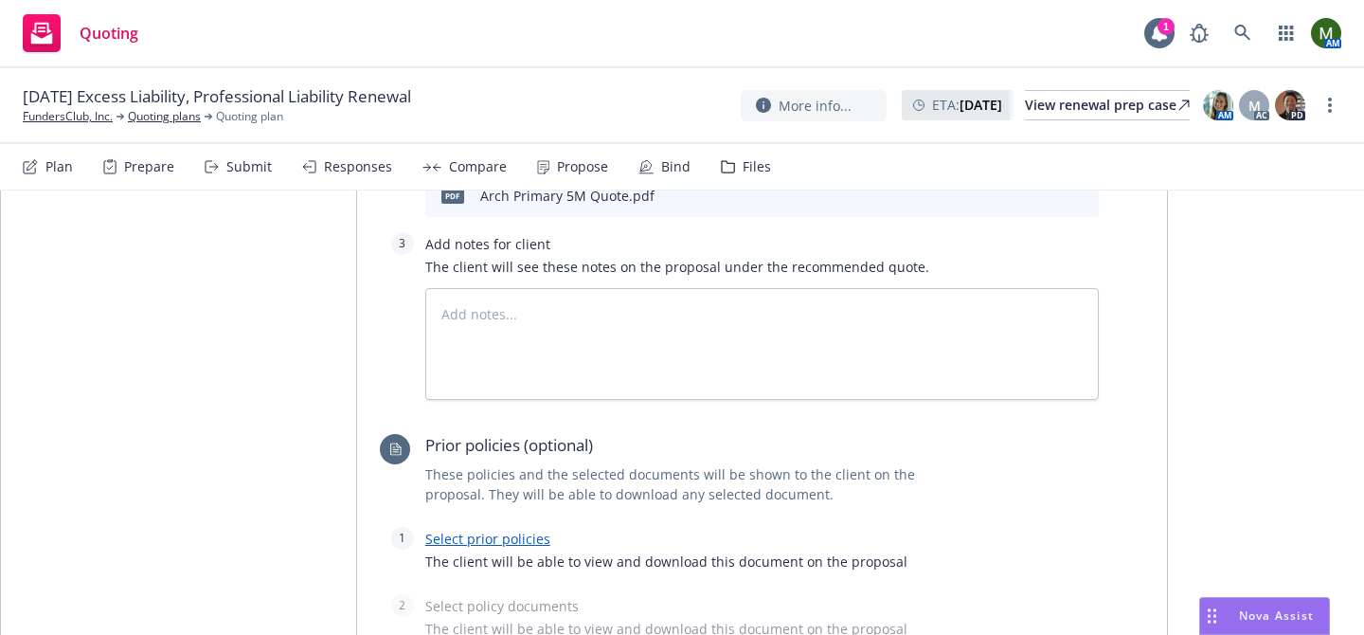
scroll to position [1204, 0]
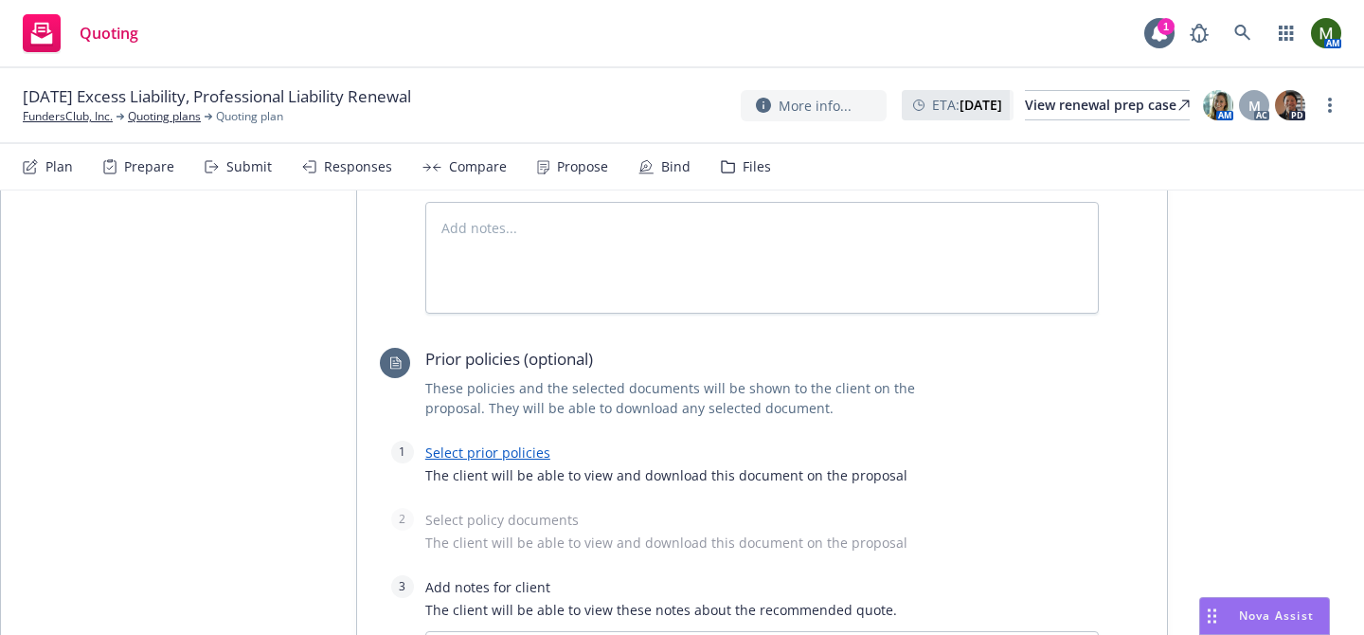
click at [524, 457] on link "Select prior policies" at bounding box center [487, 452] width 125 height 18
type textarea "x"
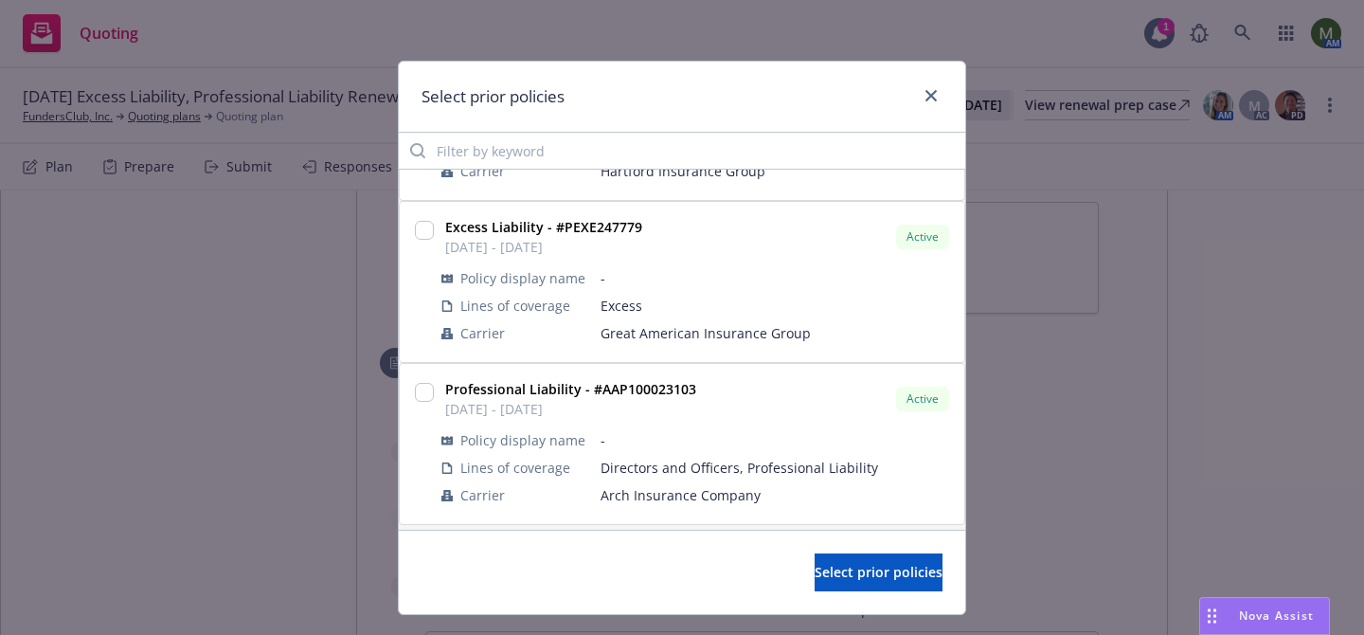
scroll to position [141, 0]
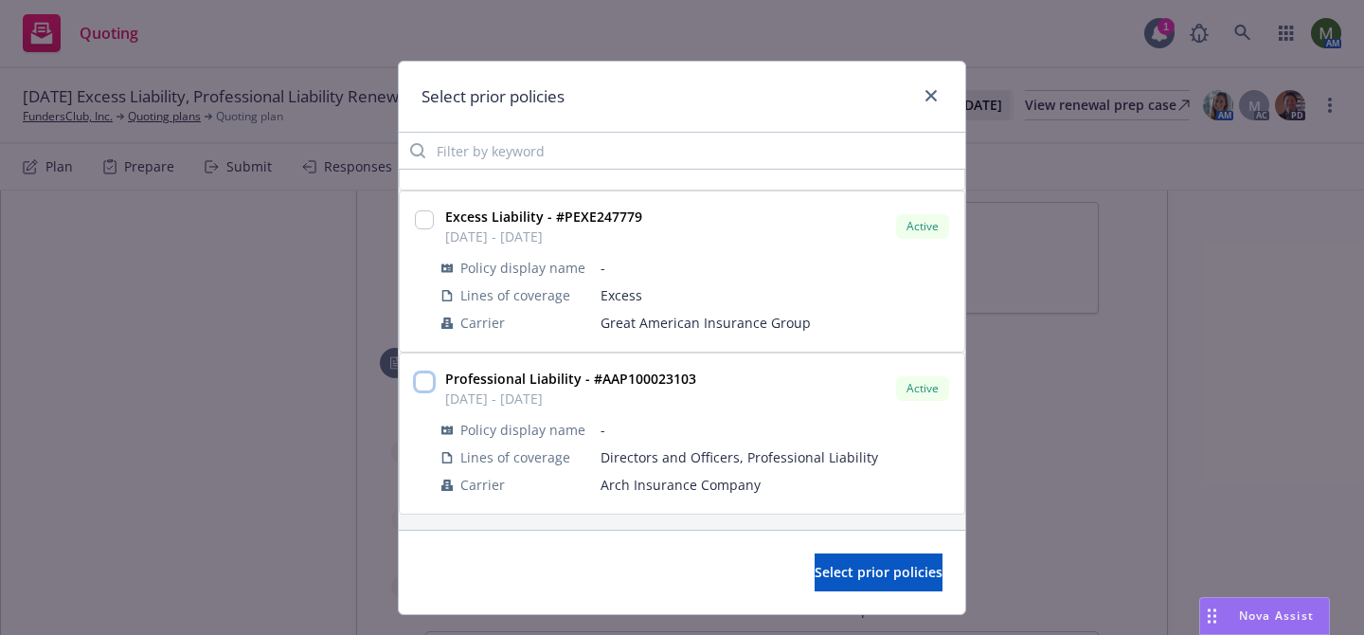
click at [427, 379] on input "checkbox" at bounding box center [424, 381] width 19 height 19
checkbox input "true"
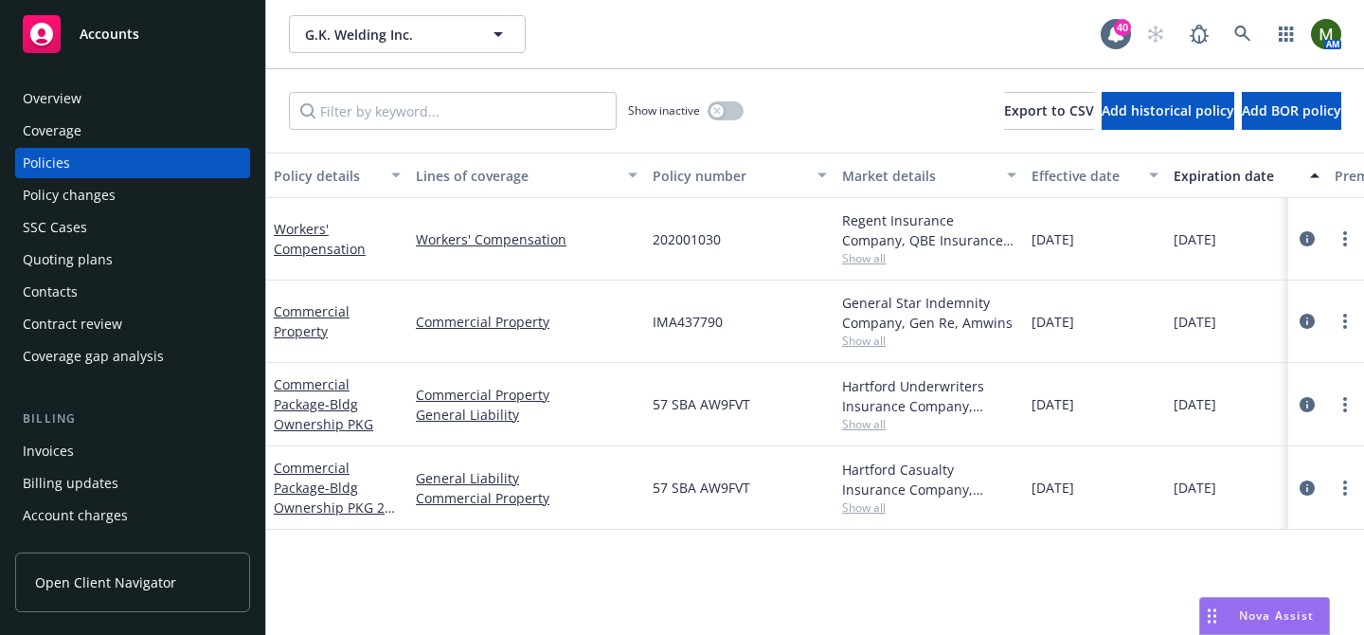
click at [712, 314] on span "IMA437790" at bounding box center [688, 322] width 70 height 20
copy span "IMA437790"
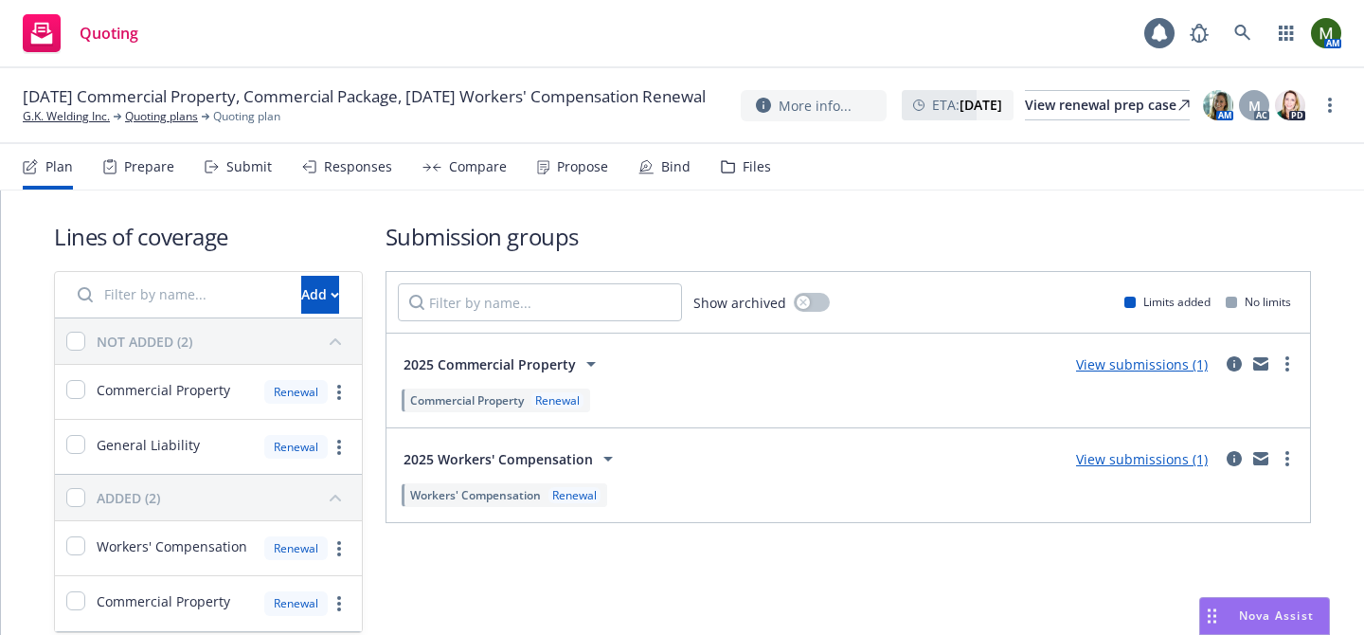
click at [372, 164] on div "Responses" at bounding box center [358, 166] width 68 height 15
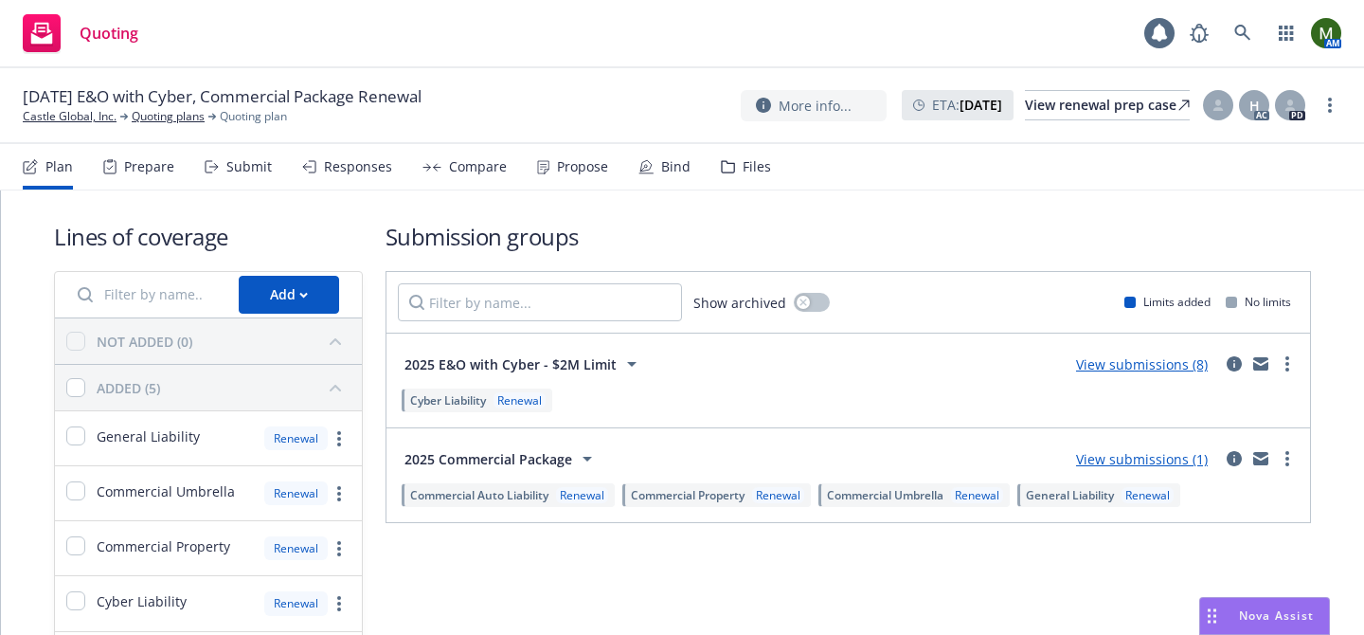
click at [590, 155] on div "Propose" at bounding box center [572, 166] width 71 height 45
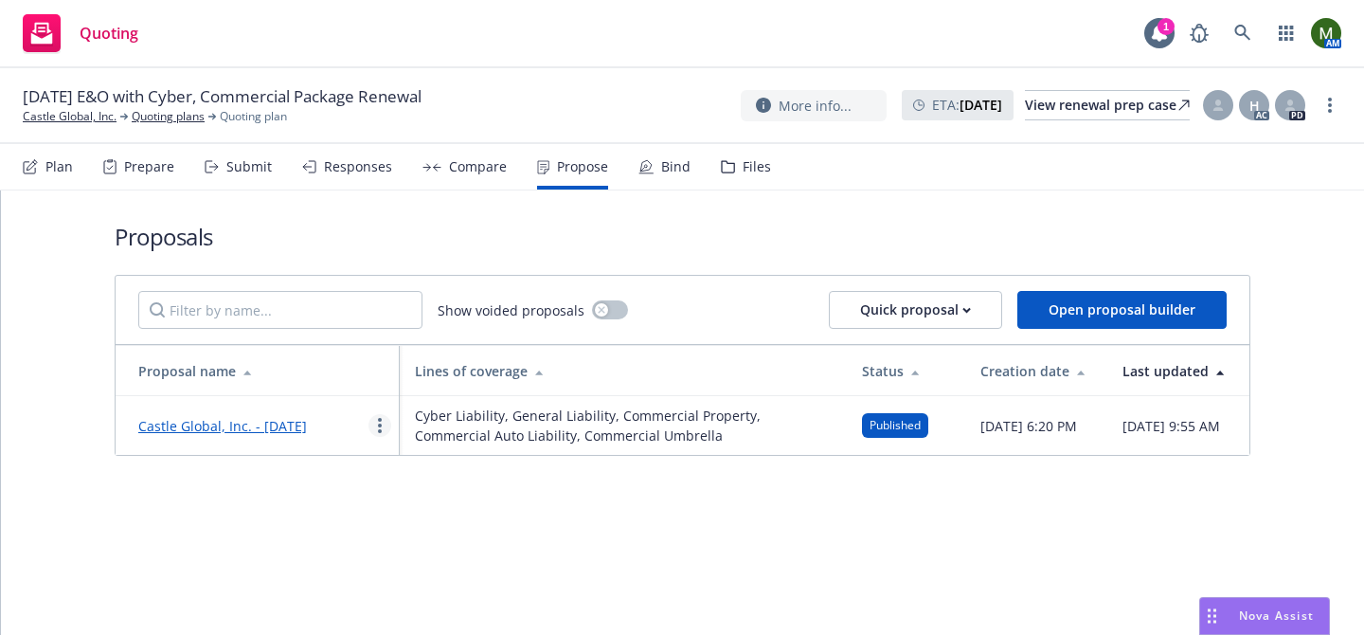
click at [382, 433] on link "more" at bounding box center [379, 425] width 23 height 23
click at [242, 178] on div "Submit" at bounding box center [238, 166] width 67 height 45
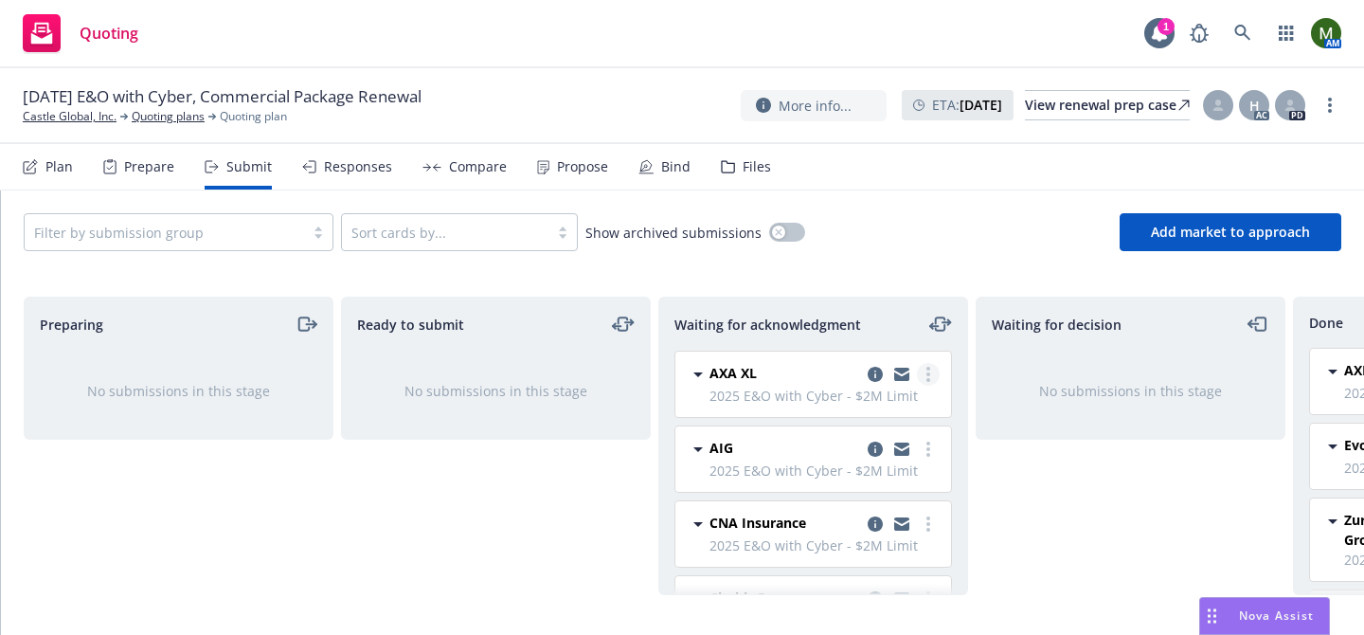
click at [931, 379] on link "more" at bounding box center [928, 374] width 23 height 23
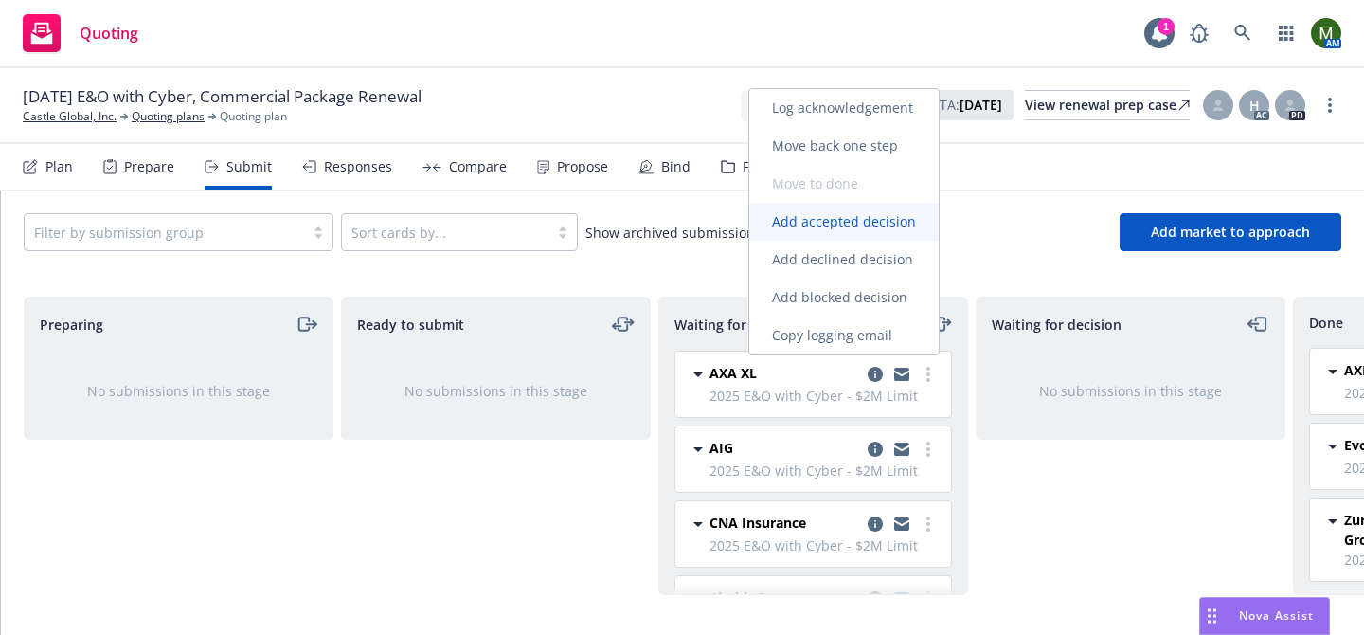
click at [833, 215] on span "Add accepted decision" at bounding box center [843, 221] width 189 height 18
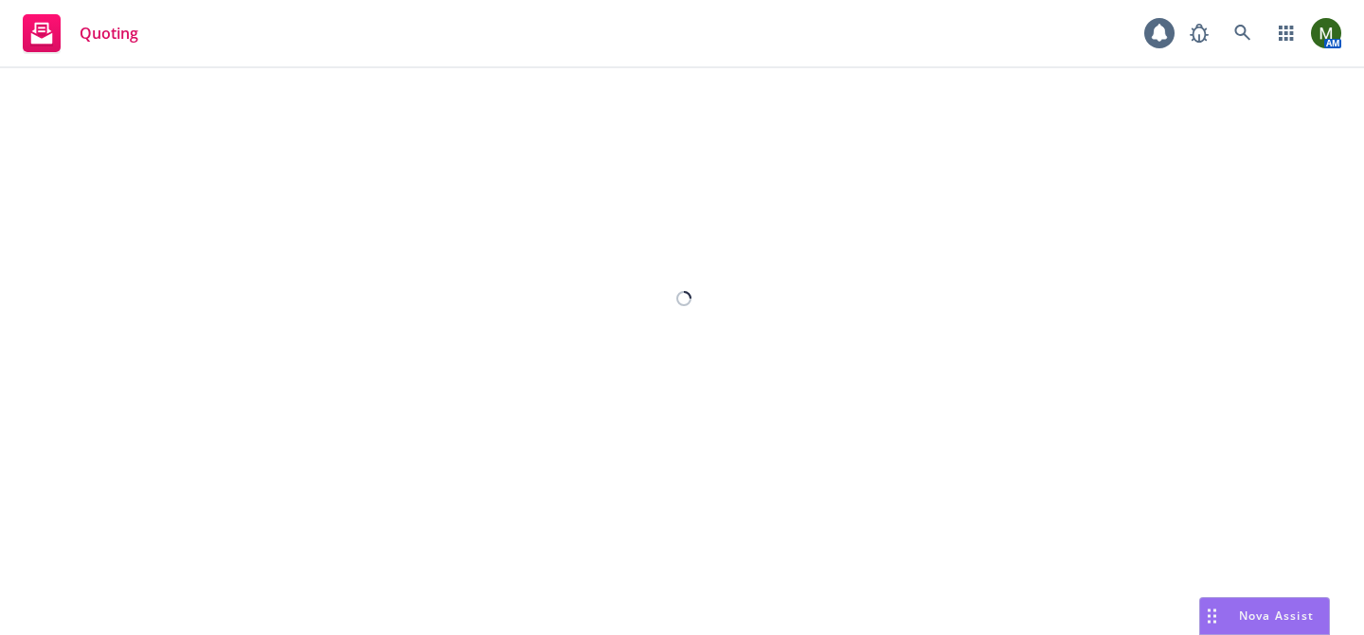
select select "12"
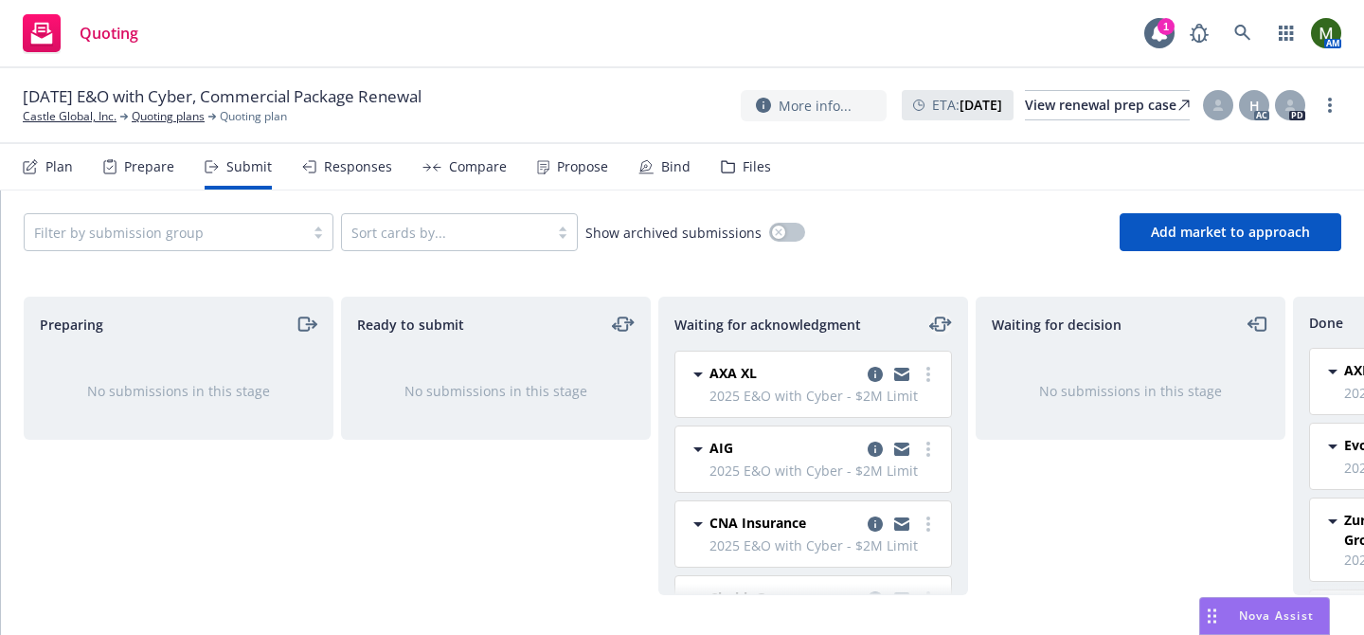
click at [937, 326] on icon "moveLeftRight" at bounding box center [934, 326] width 8 height 0
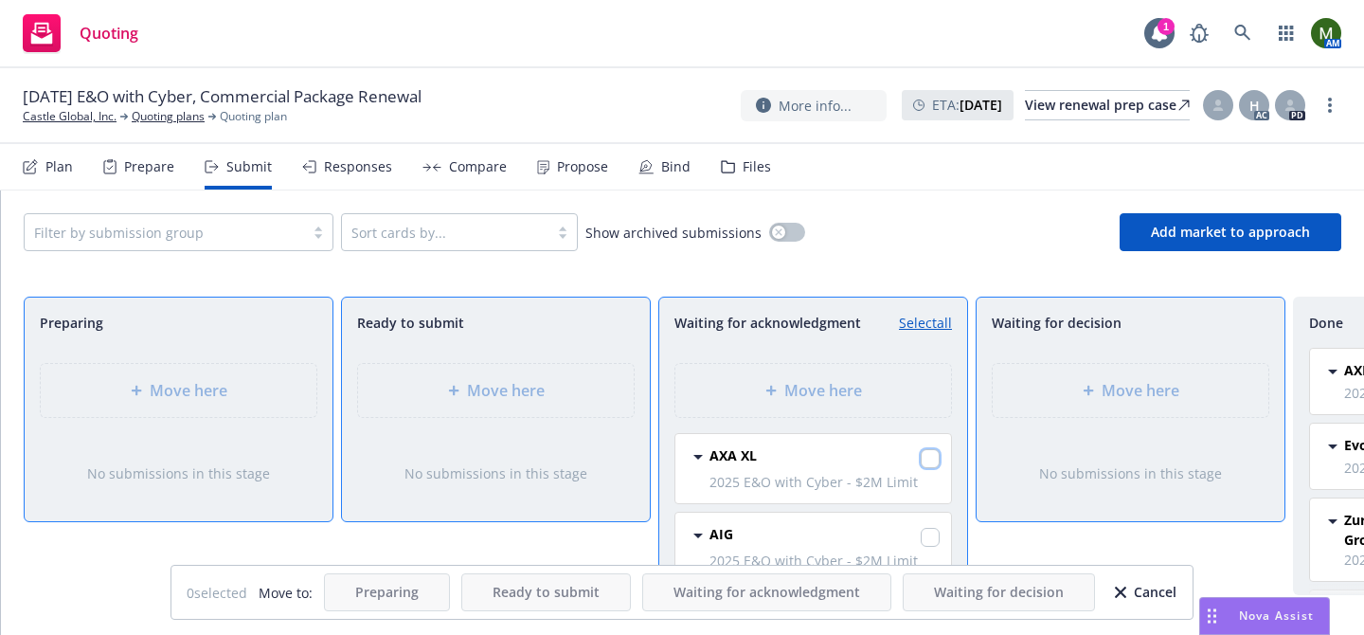
click at [930, 453] on input "checkbox" at bounding box center [930, 458] width 19 height 19
checkbox input "true"
click at [1077, 409] on div "Move here" at bounding box center [1131, 390] width 276 height 53
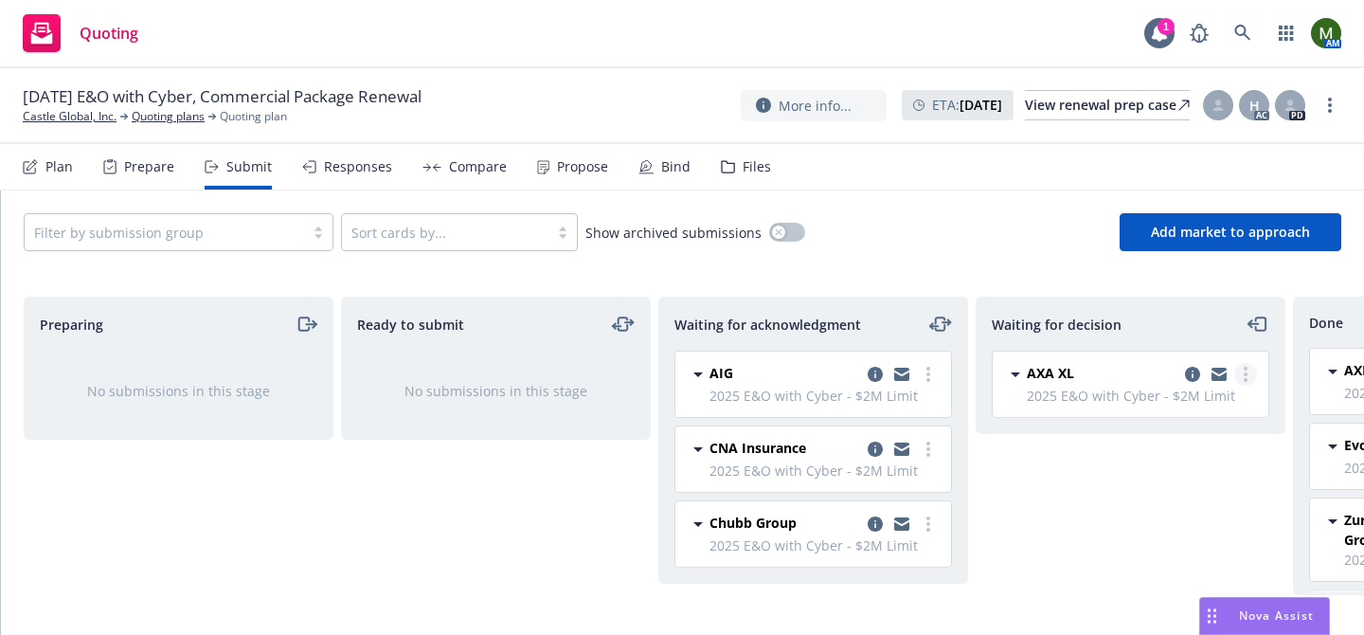
click at [1248, 374] on link "more" at bounding box center [1245, 374] width 23 height 23
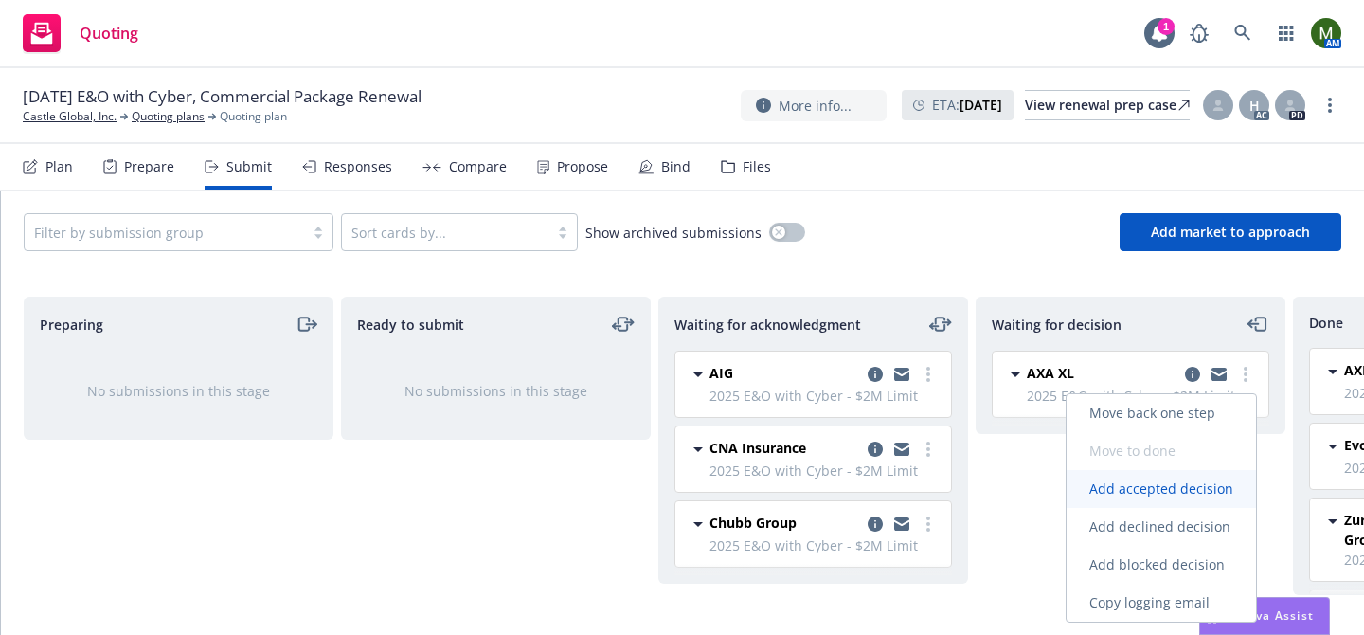
click at [1149, 482] on span "Add accepted decision" at bounding box center [1160, 488] width 189 height 18
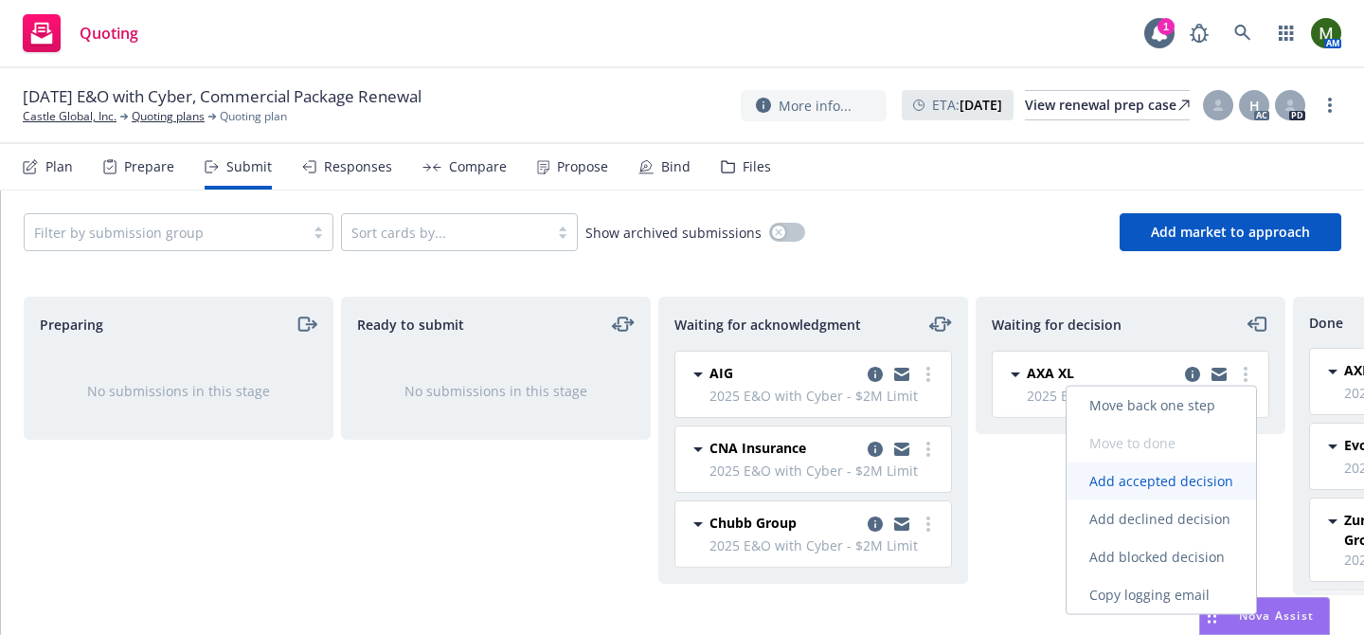
select select "12"
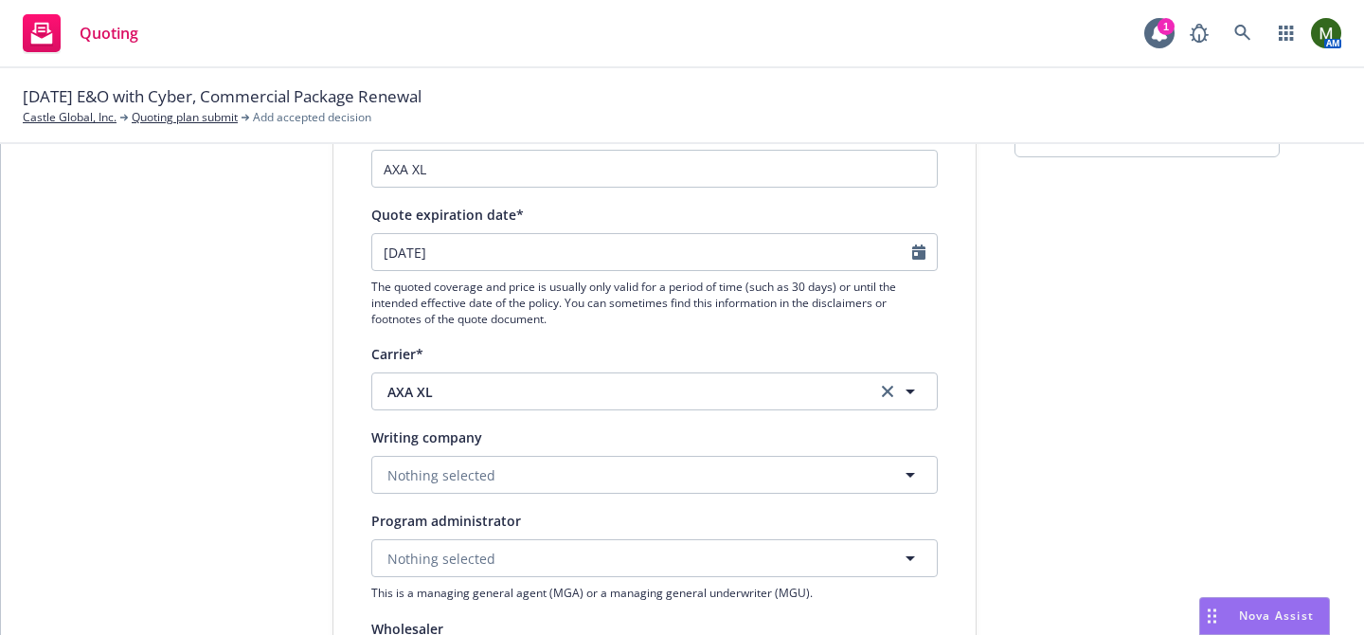
scroll to position [197, 0]
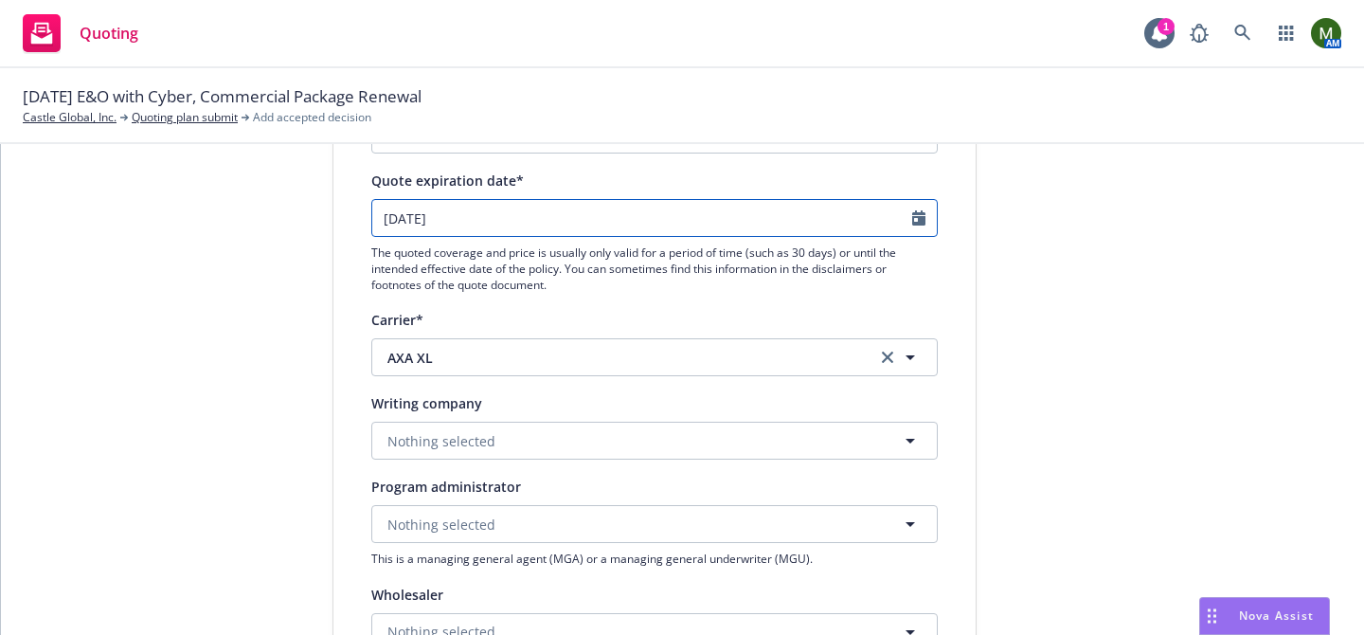
select select "10"
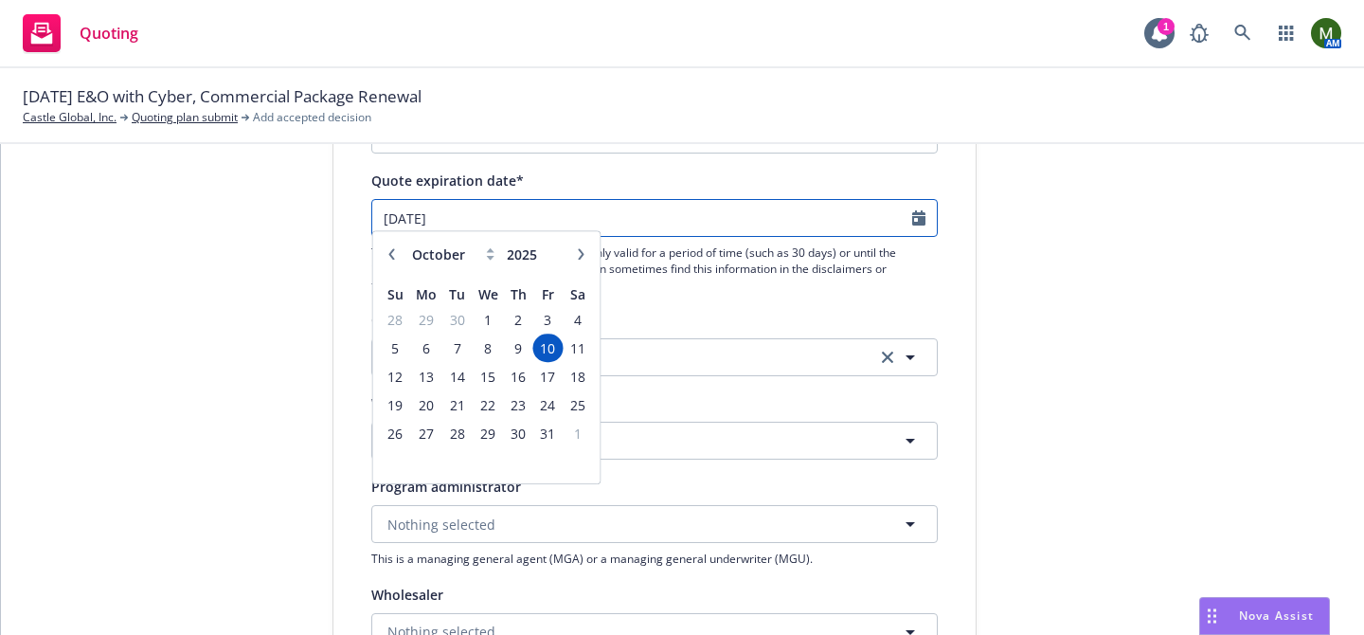
click at [730, 217] on input "10/10/2025" at bounding box center [642, 218] width 540 height 36
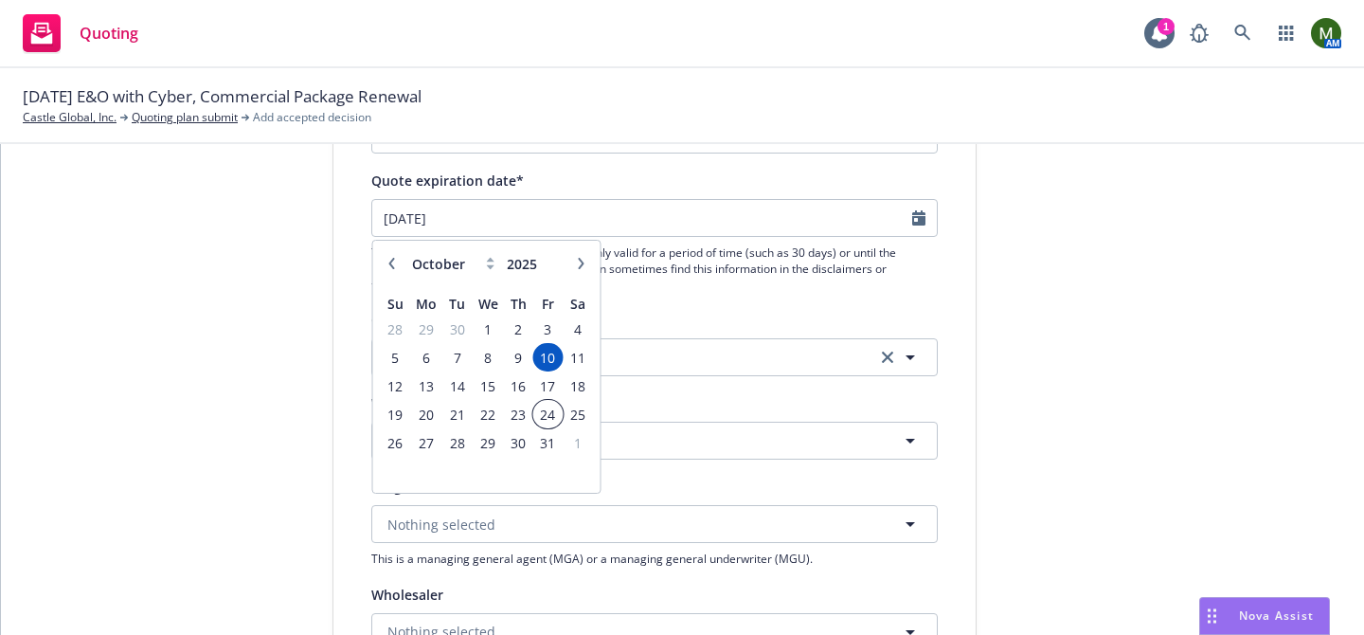
click at [550, 407] on span "24" at bounding box center [548, 415] width 26 height 24
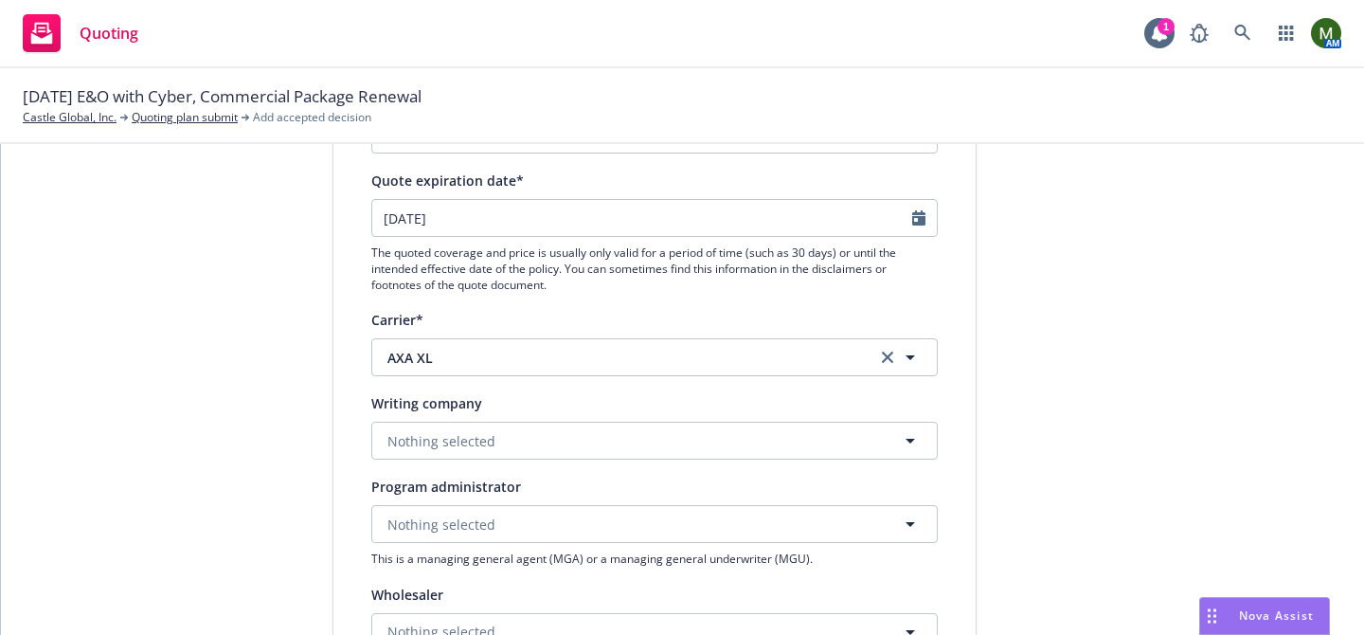
type input "10/24/2025"
click at [528, 443] on button "Nothing selected" at bounding box center [654, 440] width 566 height 38
type input "india"
click at [511, 490] on strong "Indian Harbor Insurance Company" at bounding box center [504, 494] width 224 height 18
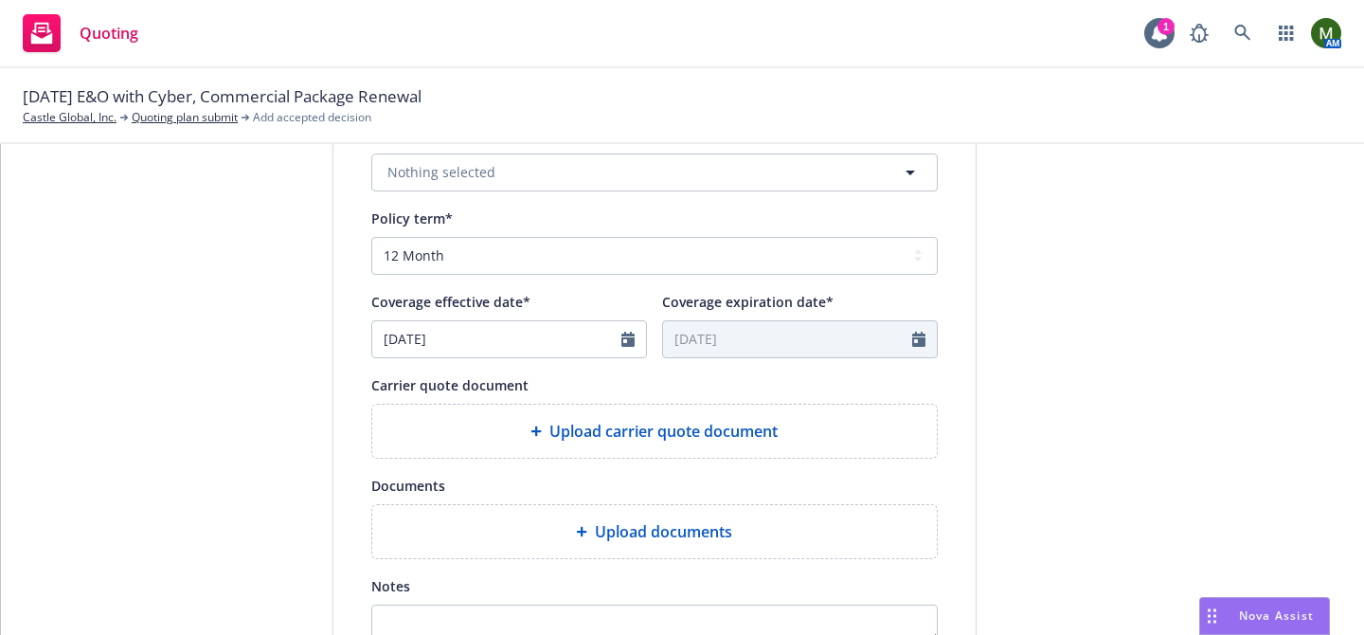
scroll to position [765, 0]
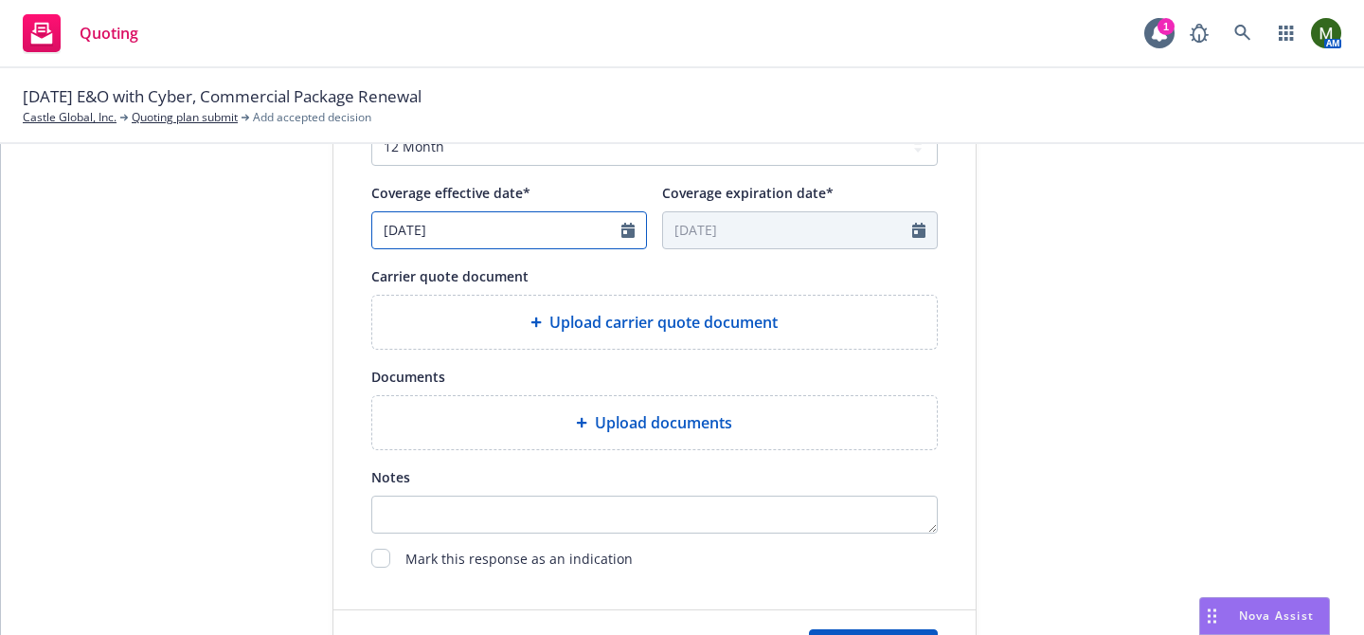
click at [571, 224] on input "08/25/2025" at bounding box center [496, 230] width 249 height 36
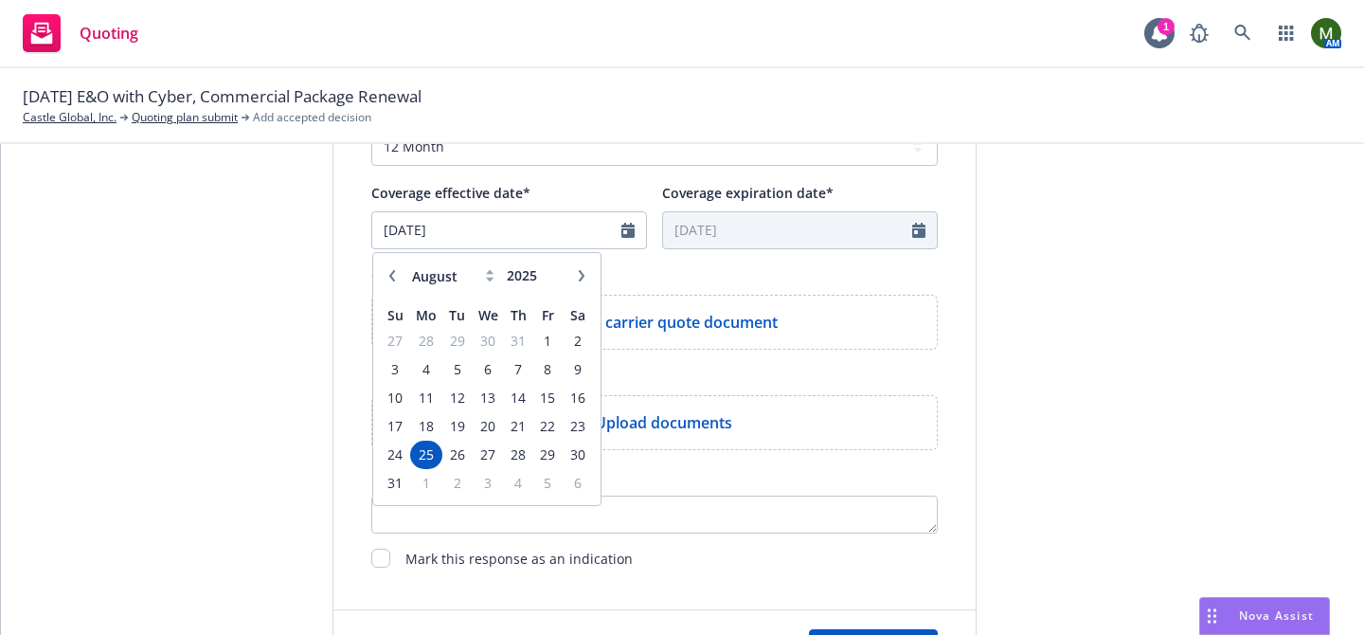
click at [587, 277] on button "button" at bounding box center [581, 275] width 23 height 23
select select "9"
click at [487, 425] on span "24" at bounding box center [487, 426] width 27 height 24
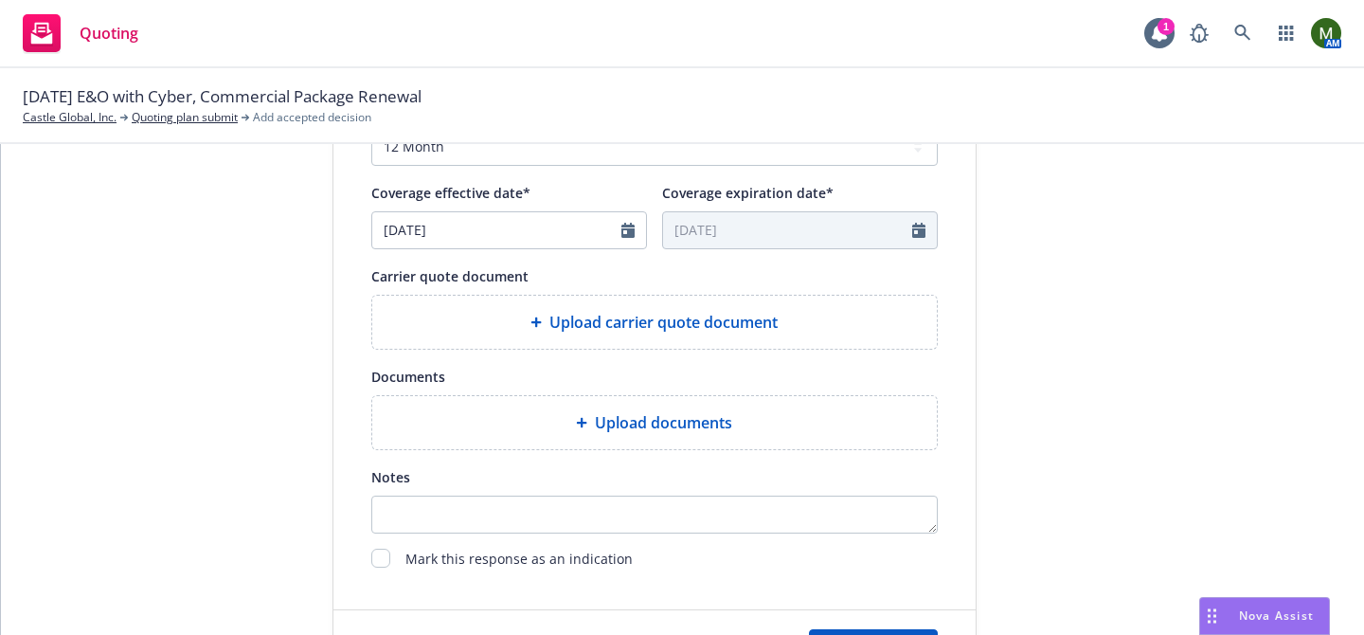
type input "09/24/2025"
type input "09/24/2026"
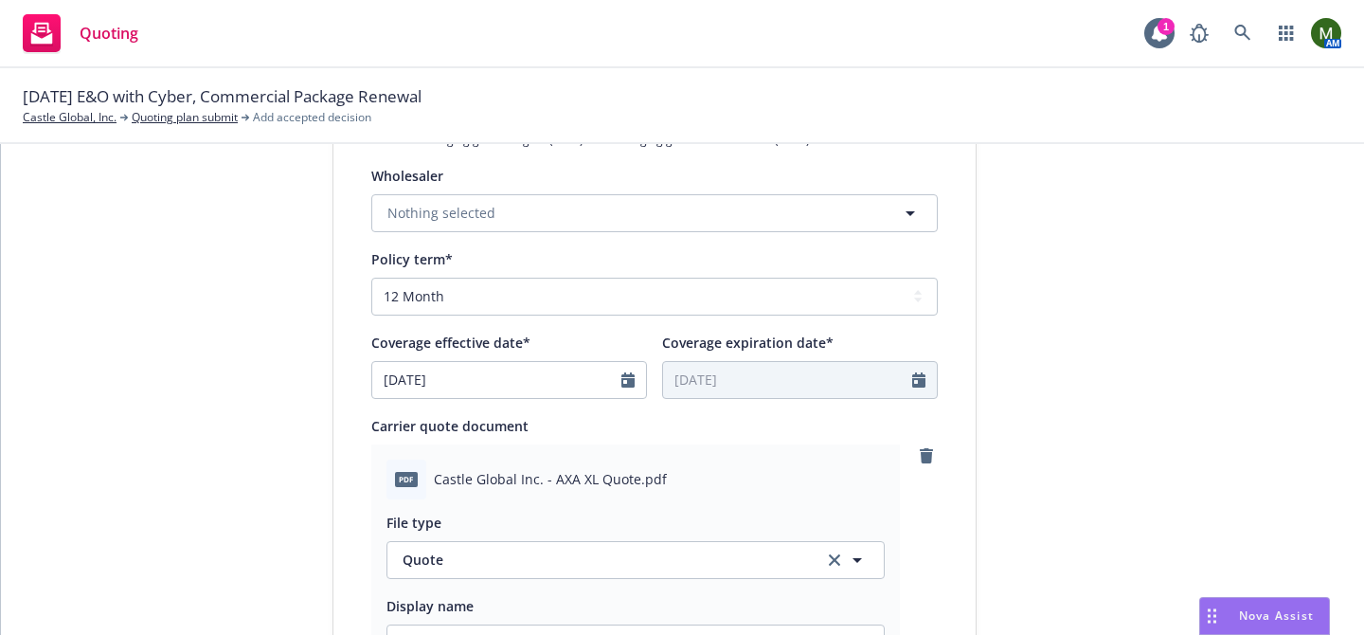
scroll to position [592, 0]
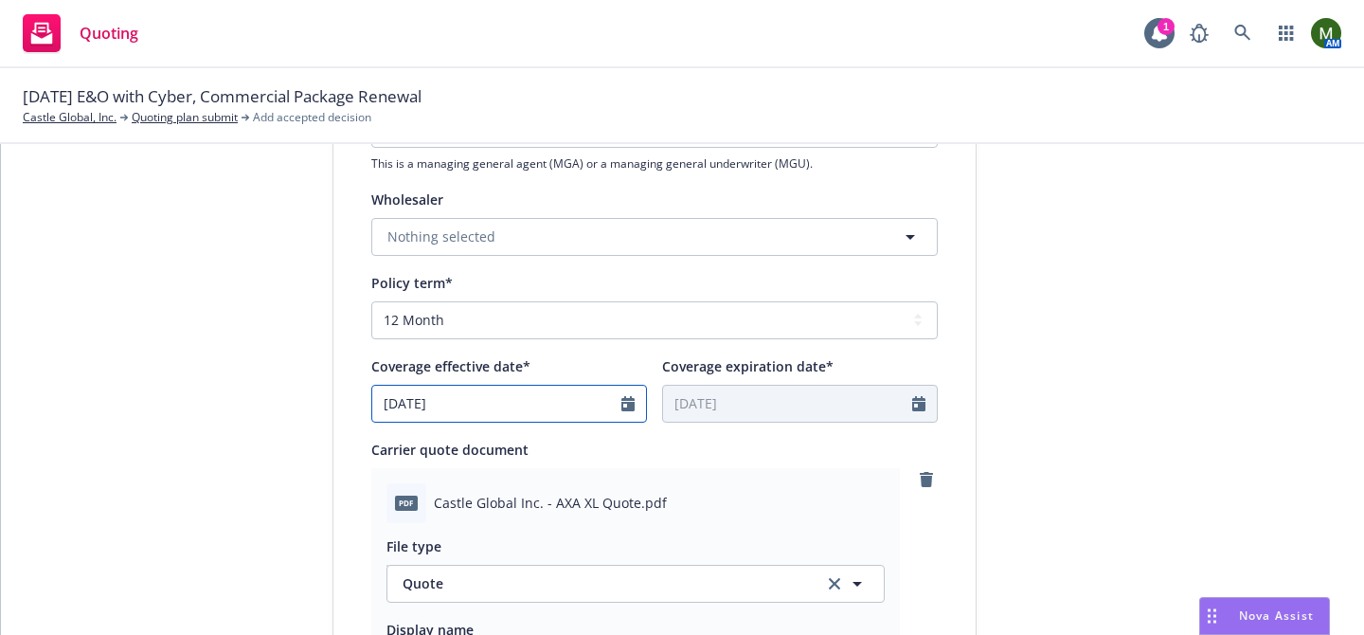
click at [522, 399] on input "09/24/2025" at bounding box center [496, 403] width 249 height 36
select select "9"
click at [829, 450] on div "Carrier quote document" at bounding box center [654, 449] width 566 height 23
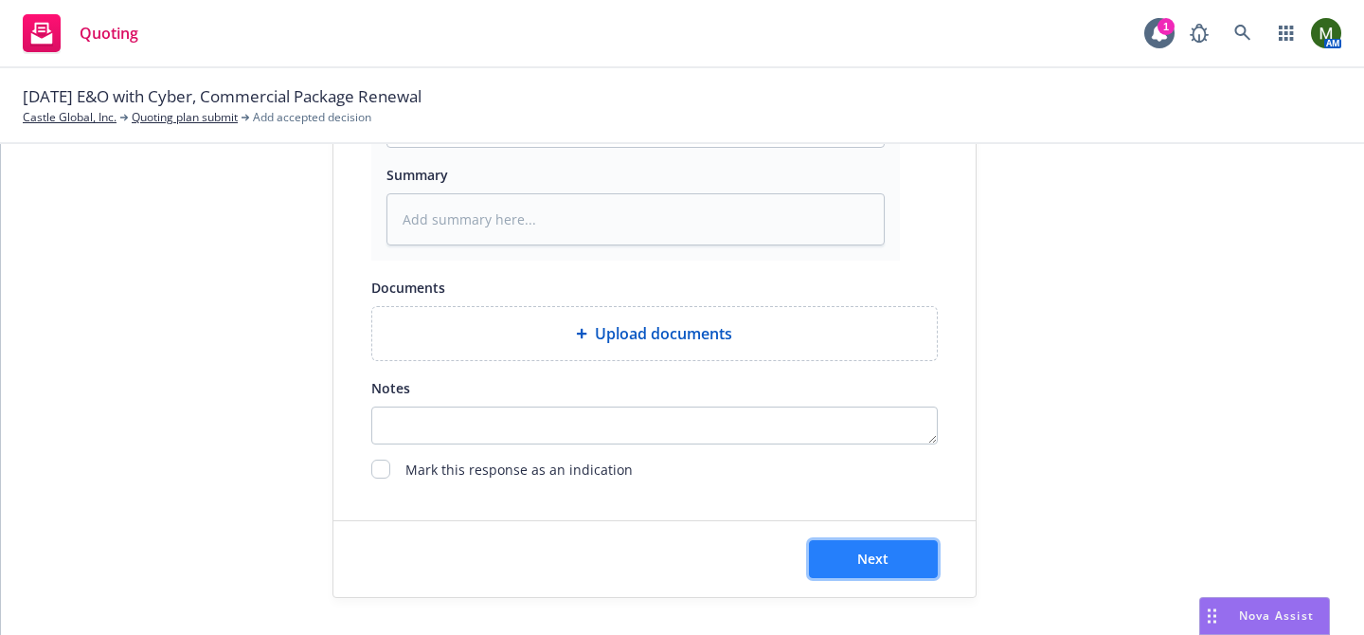
click at [892, 557] on button "Next" at bounding box center [873, 559] width 129 height 38
type textarea "x"
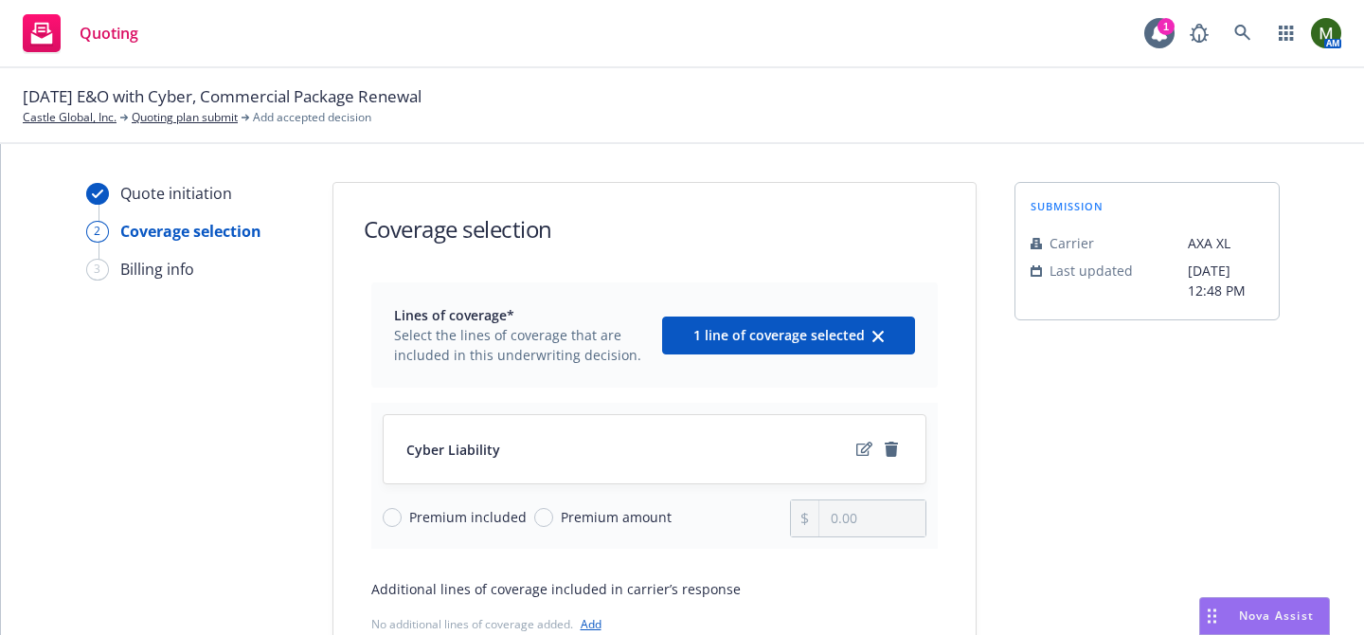
scroll to position [222, 0]
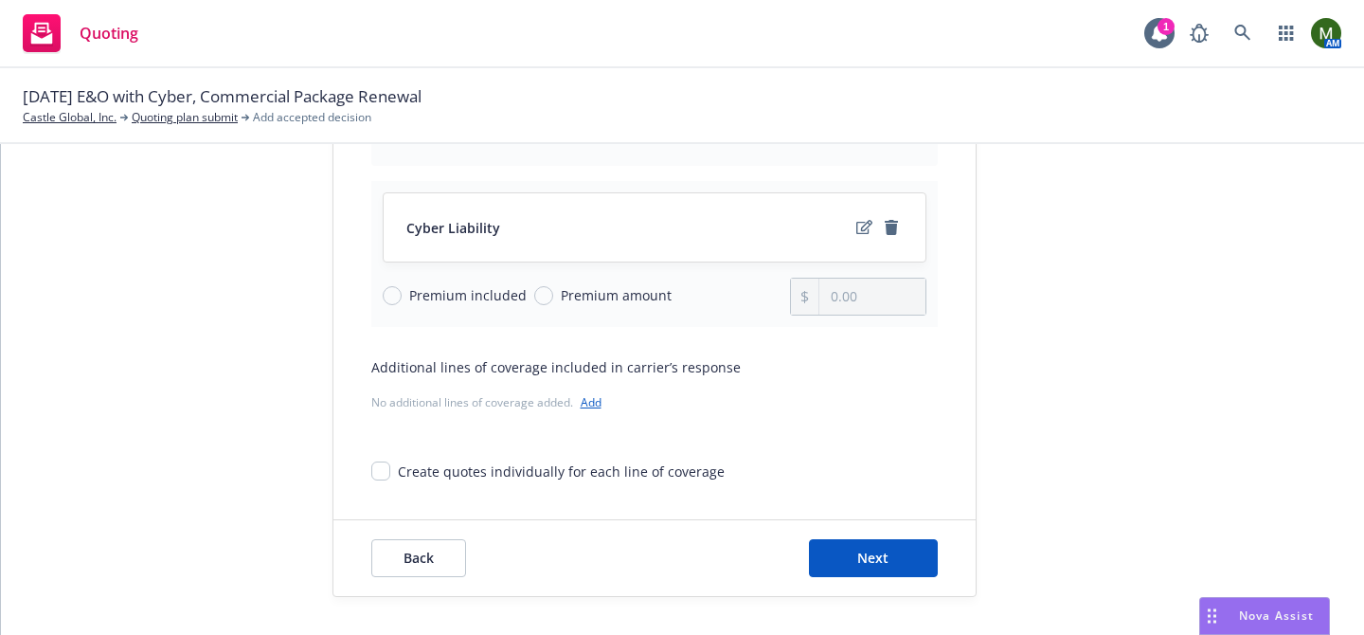
click at [859, 531] on div "Back Next" at bounding box center [654, 558] width 642 height 76
click at [863, 558] on span "Next" at bounding box center [872, 557] width 31 height 18
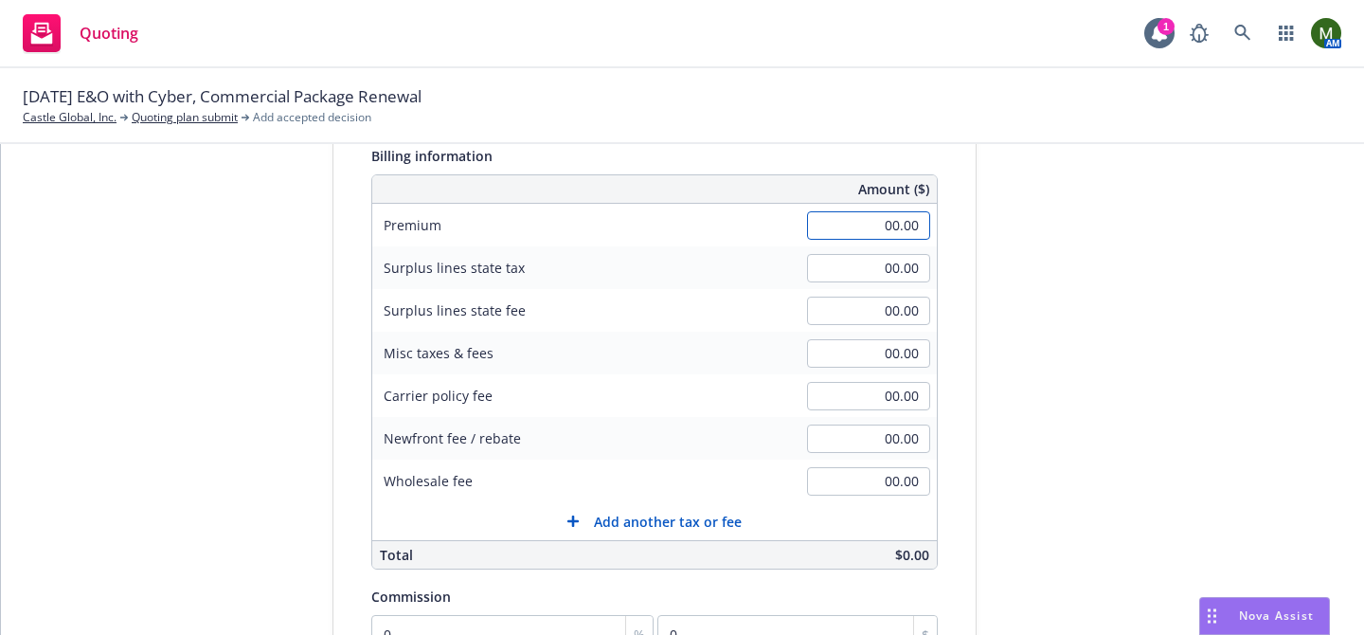
click at [890, 222] on input "00.00" at bounding box center [868, 225] width 123 height 28
type input "25,000.00"
click at [1079, 362] on div "submission Carrier AXA XL Last updated 9/10, 12:48 PM" at bounding box center [1146, 444] width 265 height 969
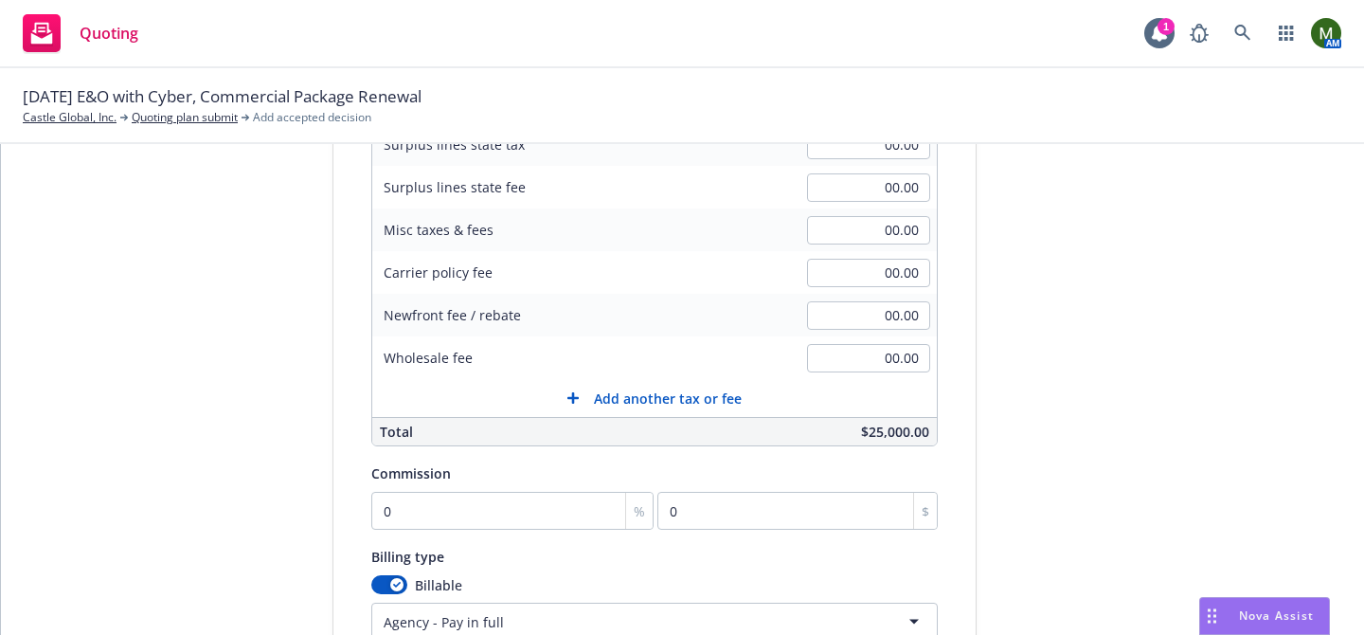
scroll to position [349, 0]
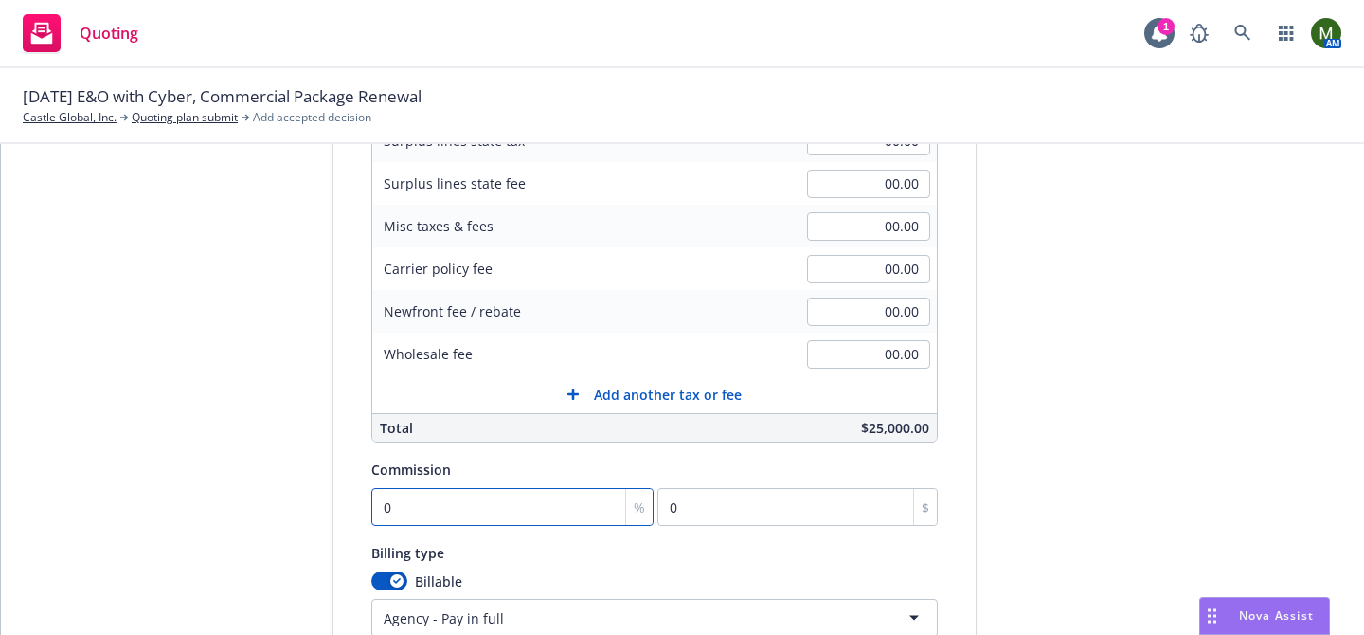
click at [475, 496] on input "0" at bounding box center [512, 507] width 283 height 38
type input "1"
type input "250"
type input "15"
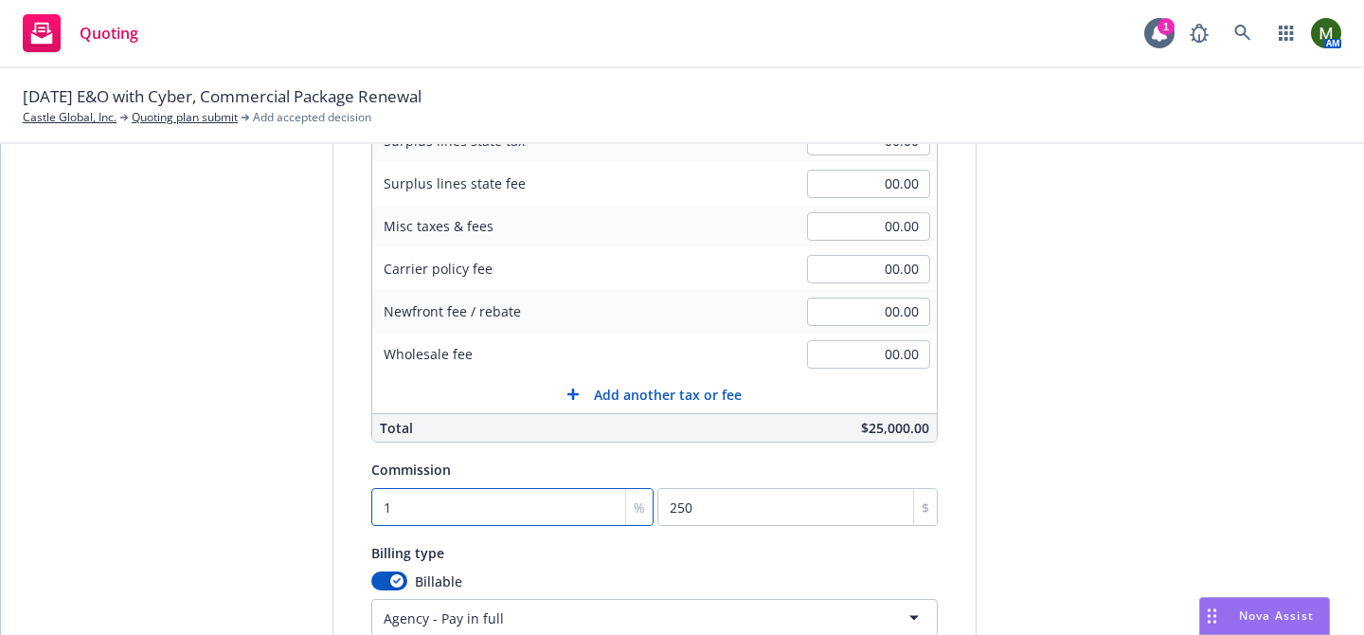
type input "3750"
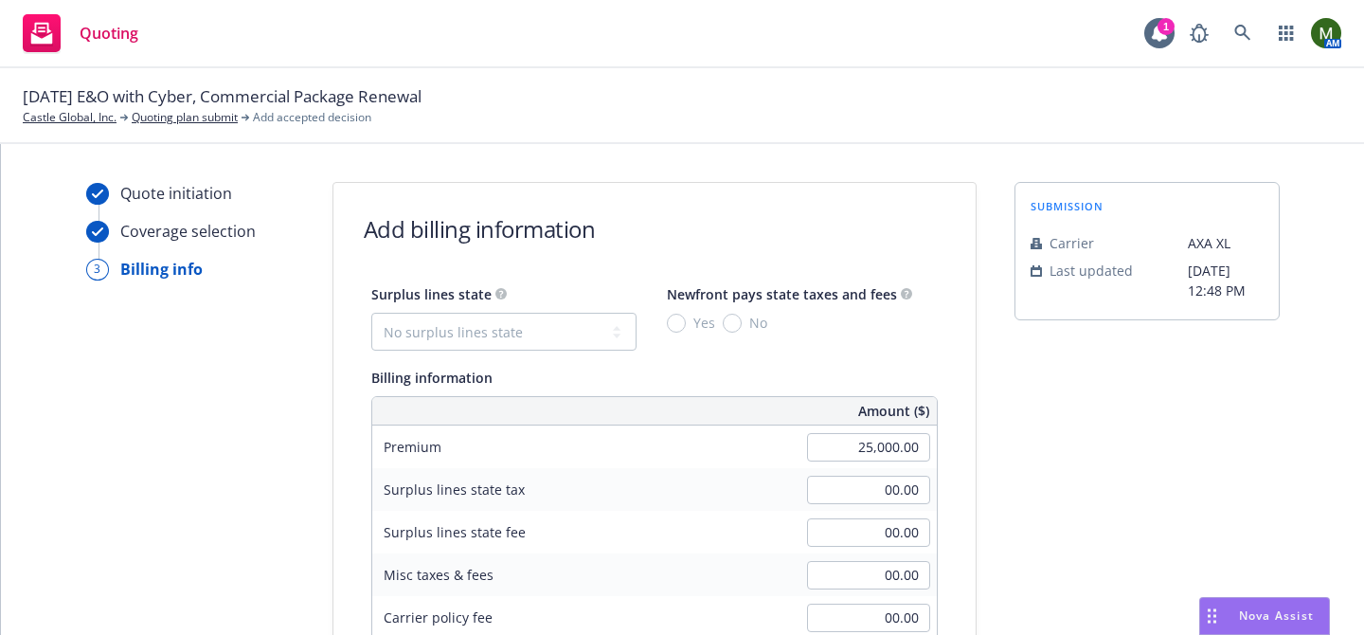
scroll to position [554, 0]
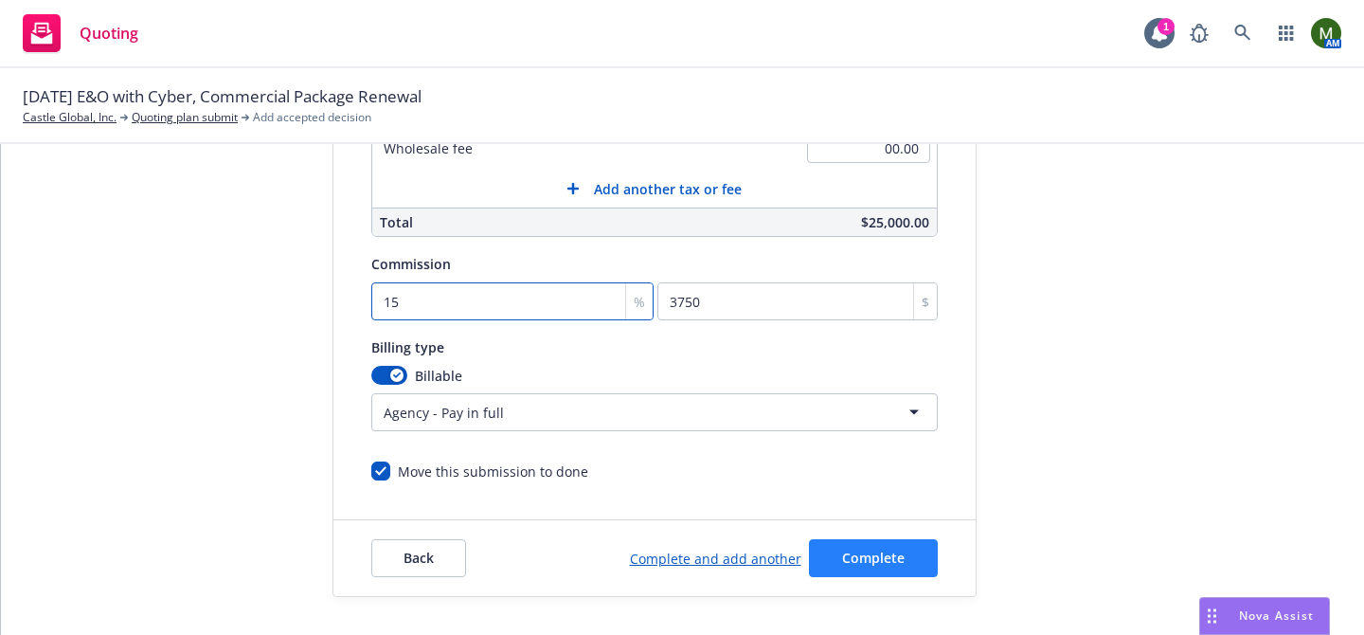
type input "15"
click at [896, 557] on span "Complete" at bounding box center [873, 557] width 63 height 18
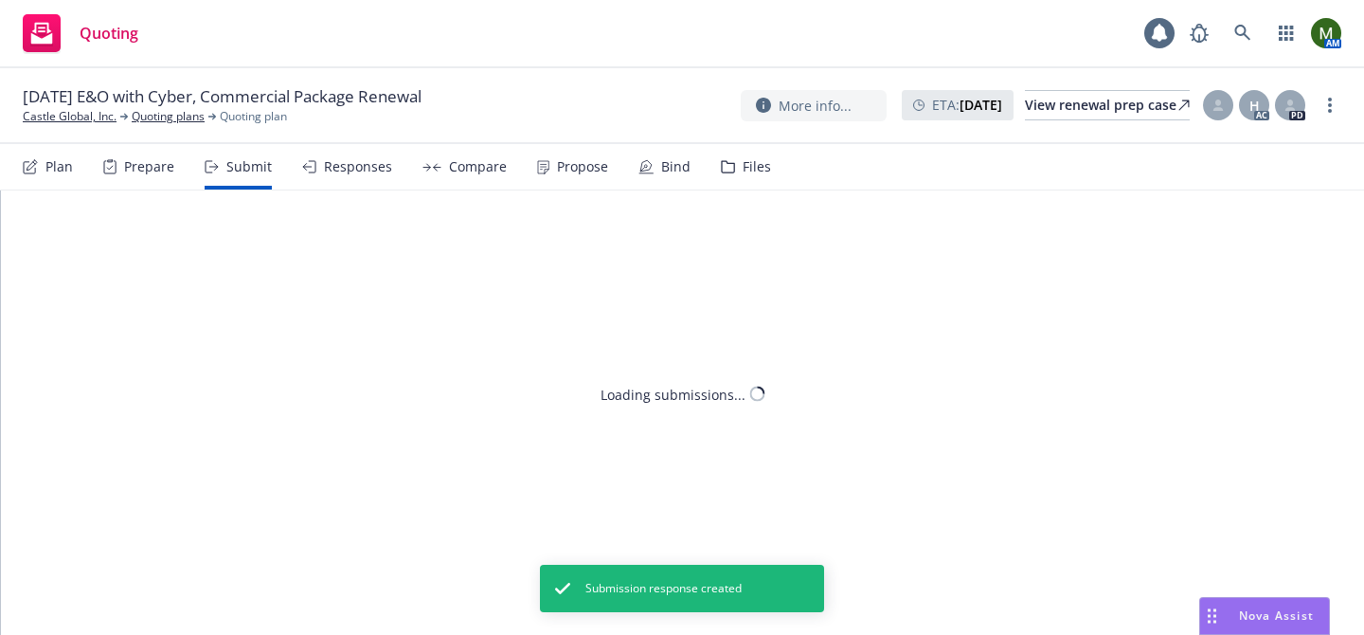
click at [559, 170] on div "Propose" at bounding box center [582, 166] width 51 height 15
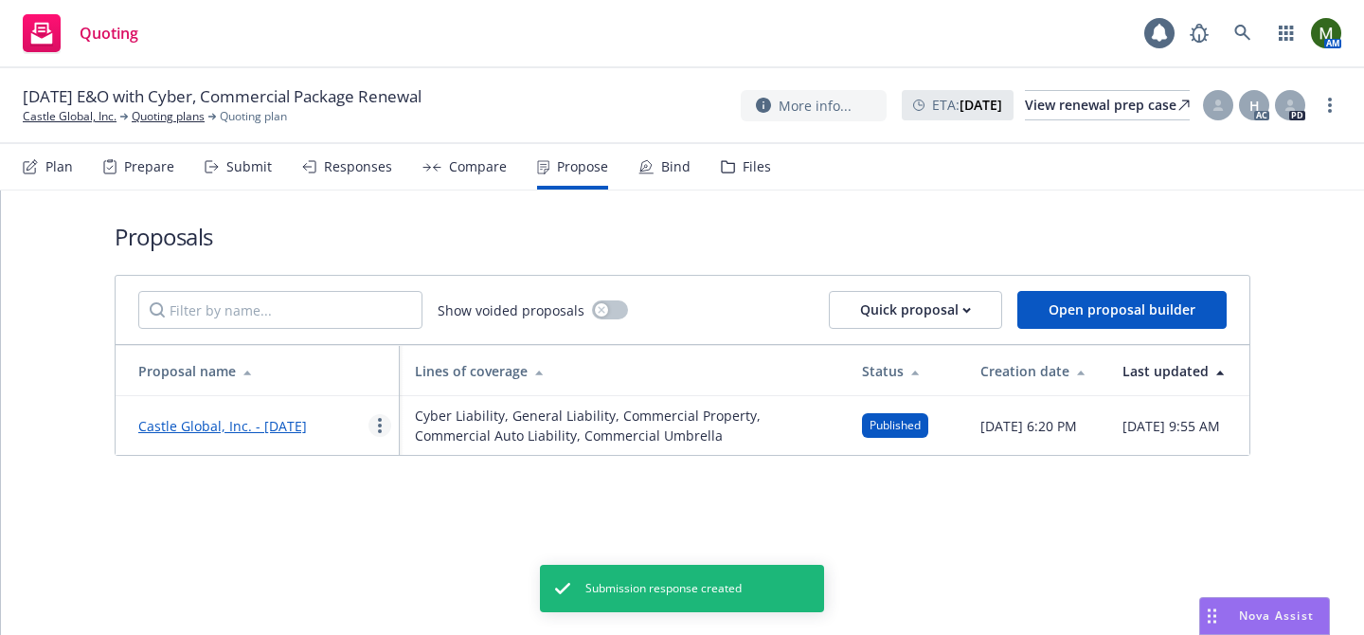
click at [375, 435] on link "more" at bounding box center [379, 425] width 23 height 23
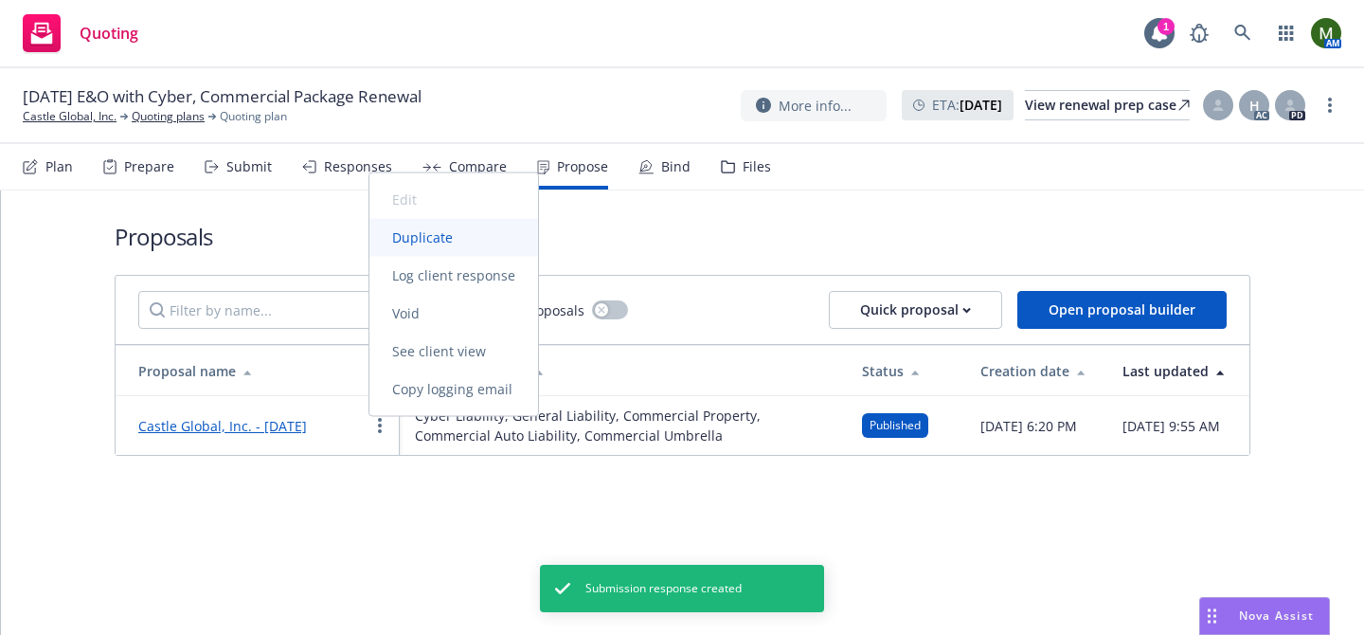
click at [420, 241] on span "Duplicate" at bounding box center [422, 237] width 106 height 18
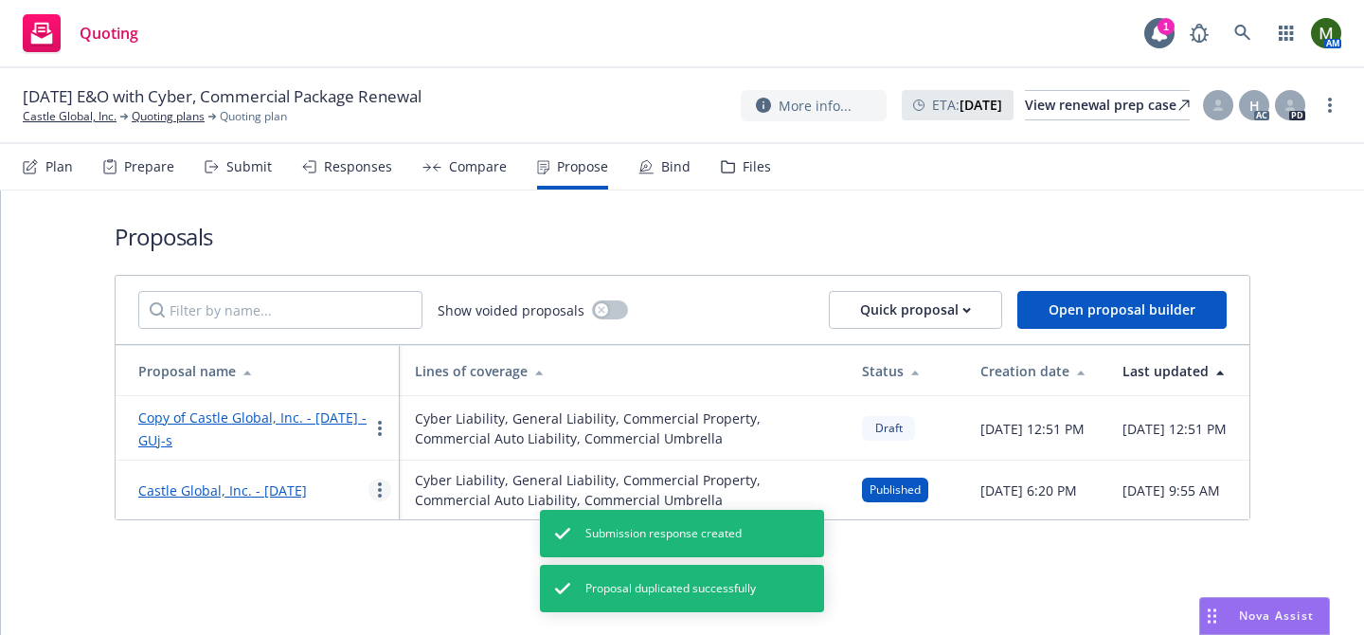
click at [379, 492] on circle "more" at bounding box center [380, 490] width 4 height 4
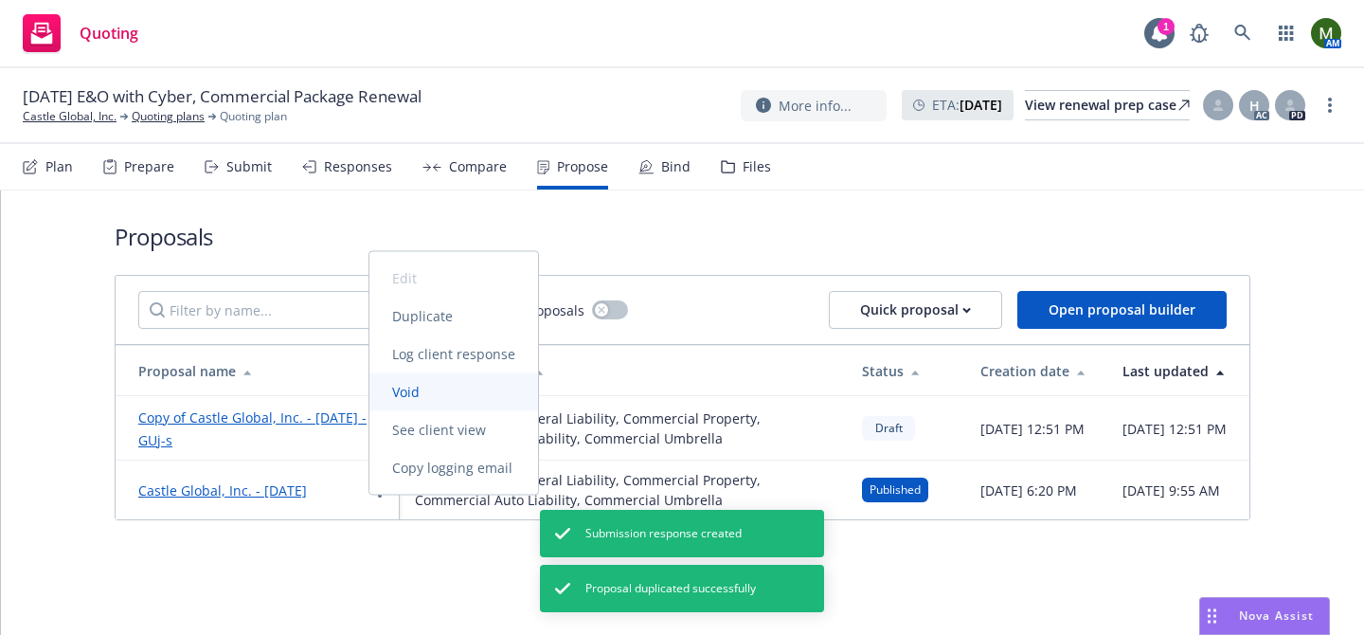
click at [413, 387] on span "Void" at bounding box center [405, 392] width 73 height 18
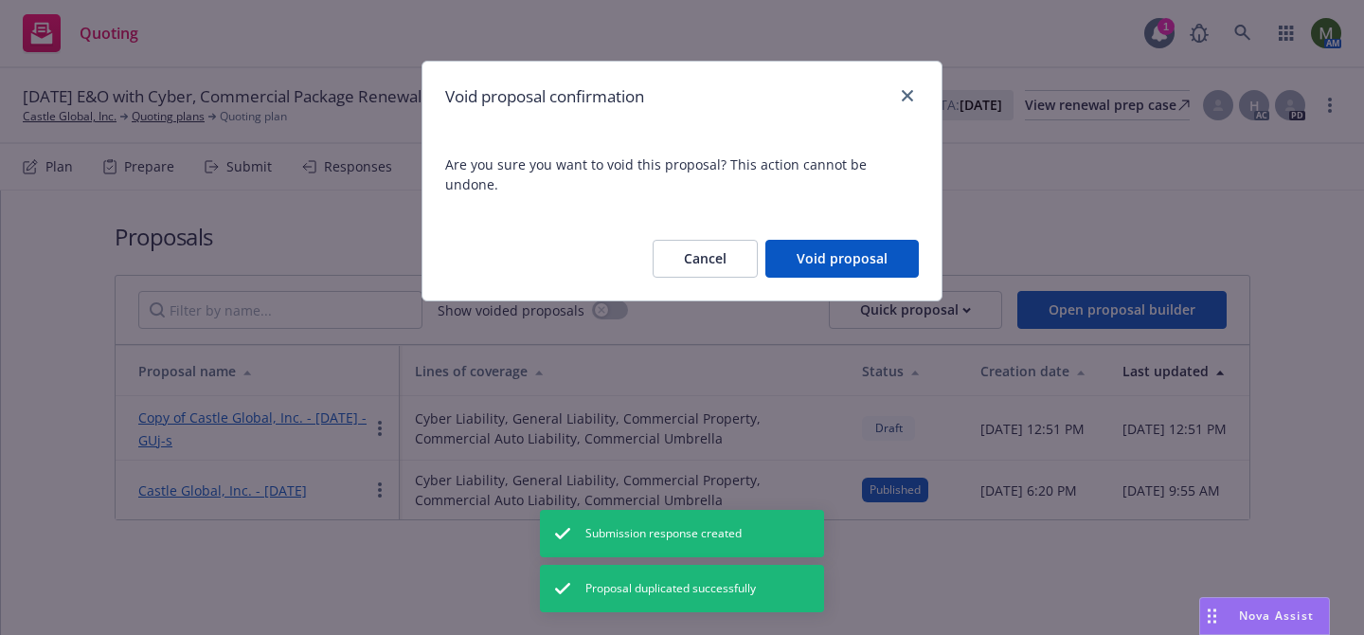
click at [854, 240] on button "Void proposal" at bounding box center [841, 259] width 153 height 38
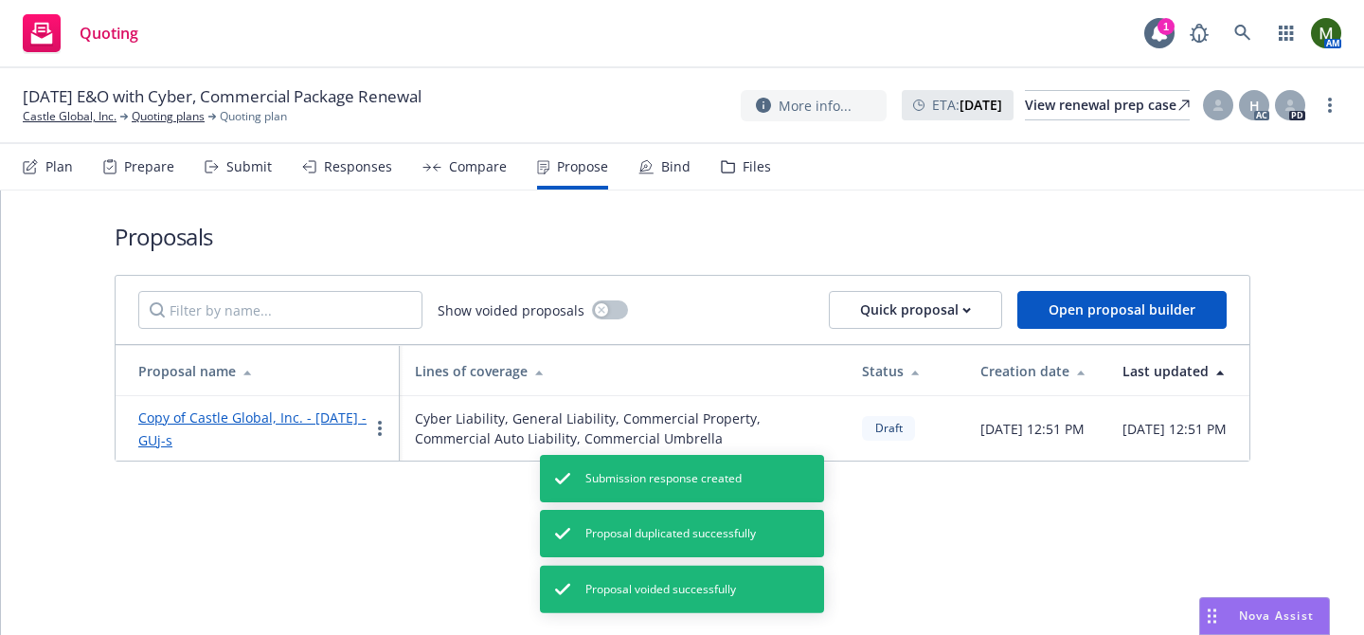
click at [272, 426] on link "Copy of Castle Global, Inc. - August 2025 - GUj-s" at bounding box center [252, 428] width 228 height 41
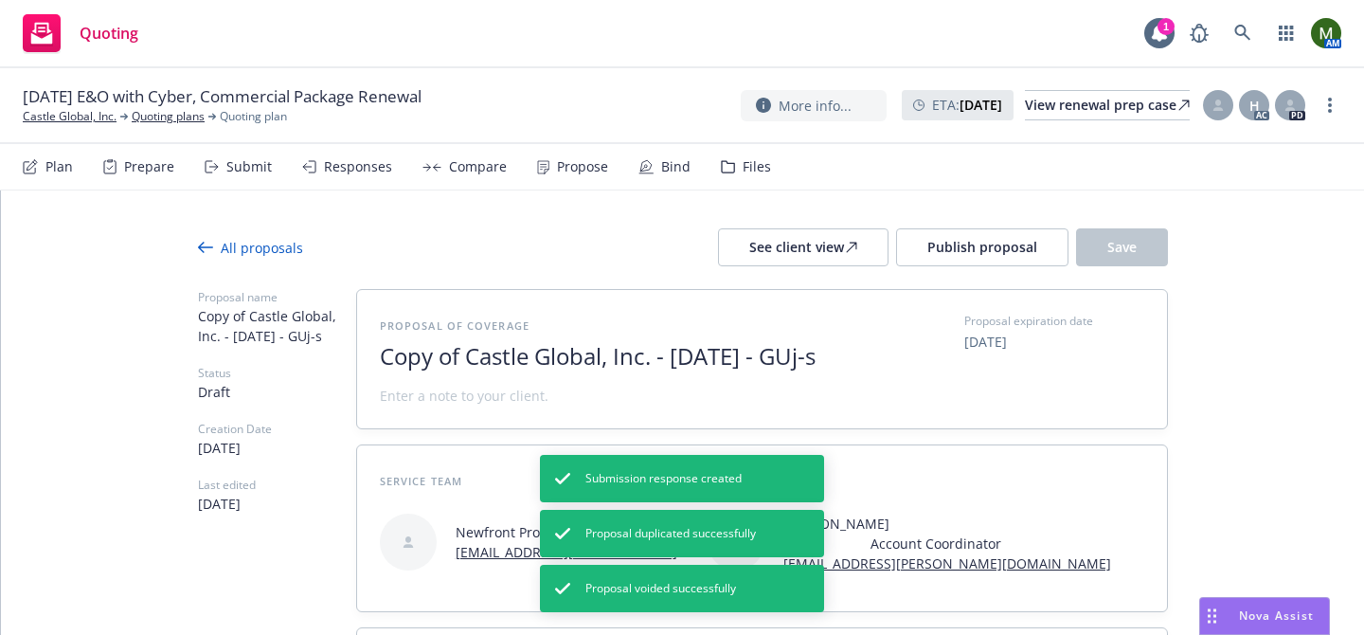
type textarea "x"
click at [696, 347] on span "Copy of Castle Global, Inc. - August 2025 - GUj-s" at bounding box center [612, 356] width 464 height 27
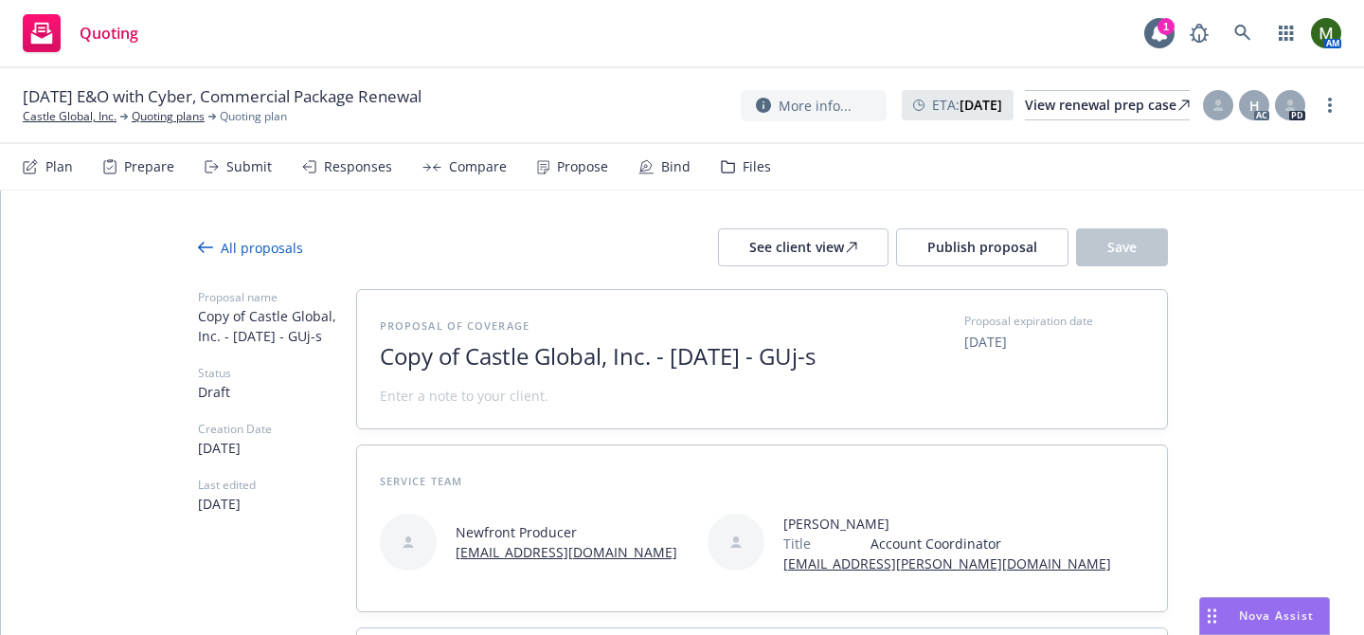
drag, startPoint x: 513, startPoint y: 392, endPoint x: 440, endPoint y: 382, distance: 73.7
click at [440, 370] on span "Copy of Castle Global, Inc. - September 2025 - GUj-s" at bounding box center [612, 356] width 464 height 27
drag, startPoint x: 468, startPoint y: 359, endPoint x: 340, endPoint y: 342, distance: 129.0
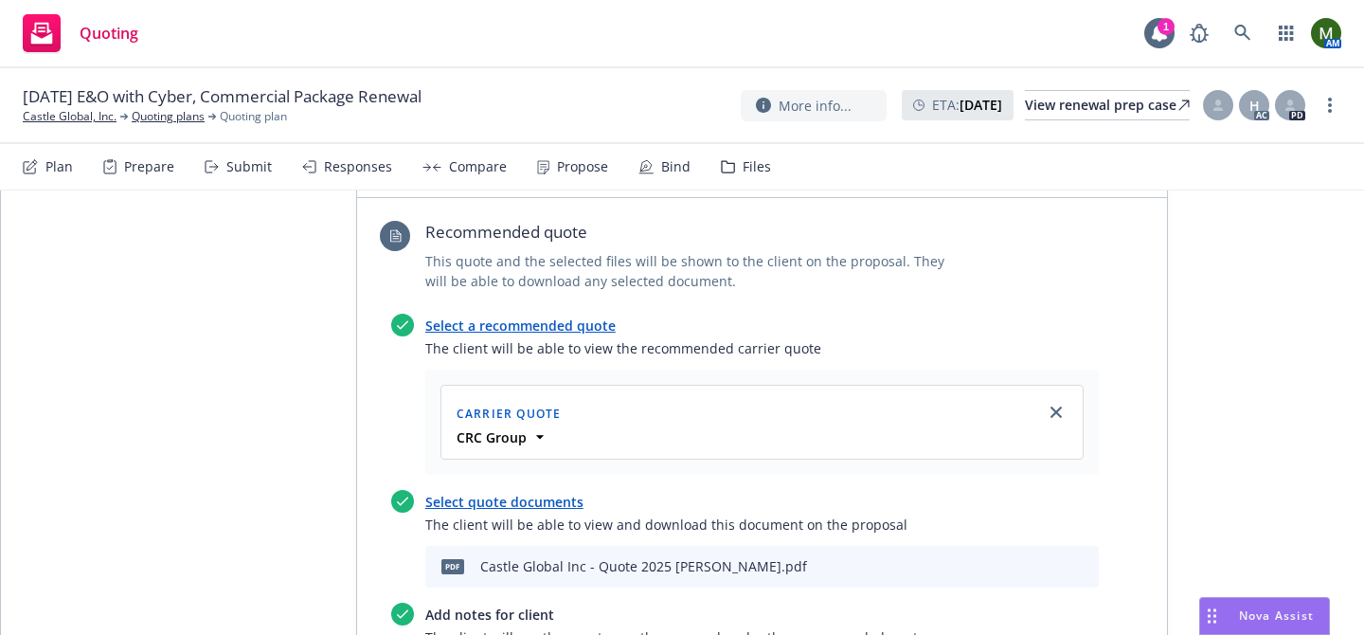
scroll to position [603, 0]
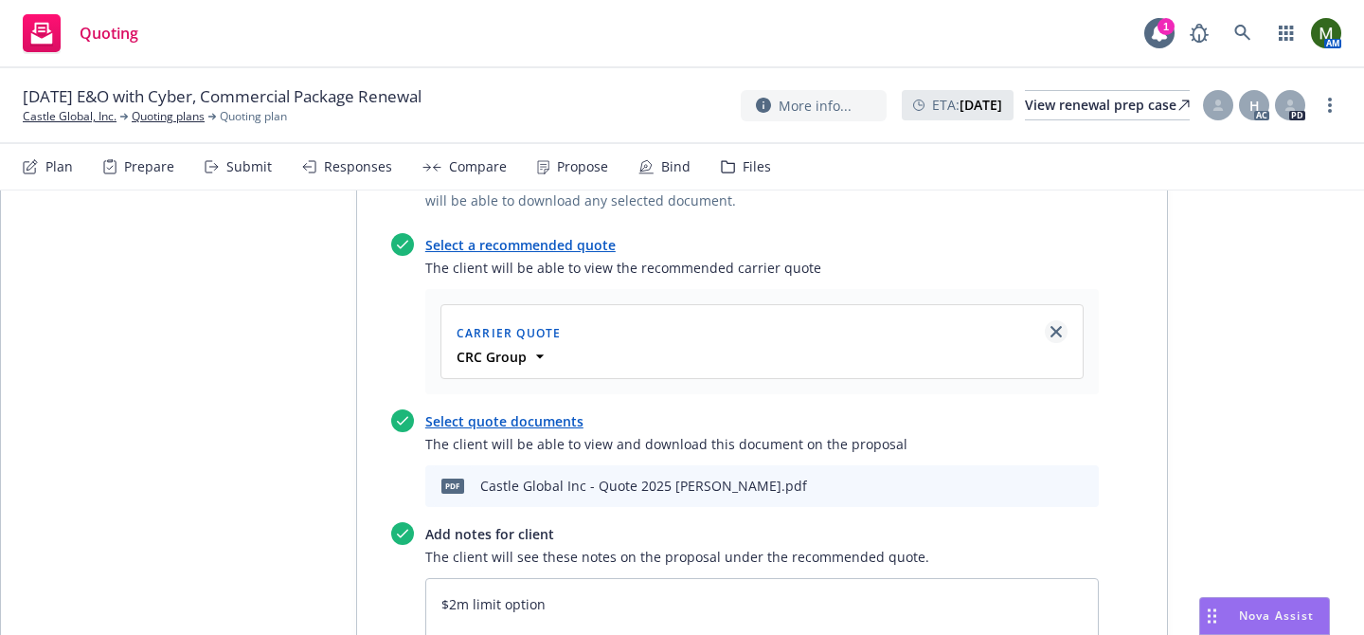
click at [1056, 337] on link "close" at bounding box center [1056, 331] width 23 height 23
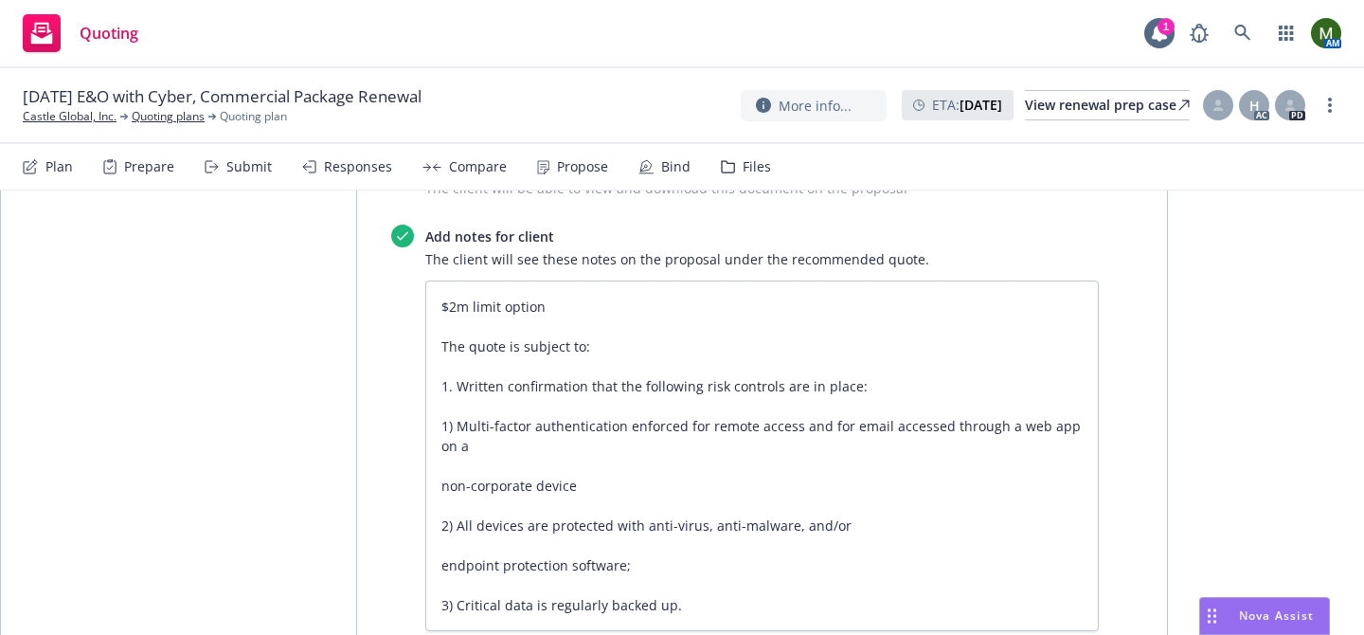
scroll to position [766, 0]
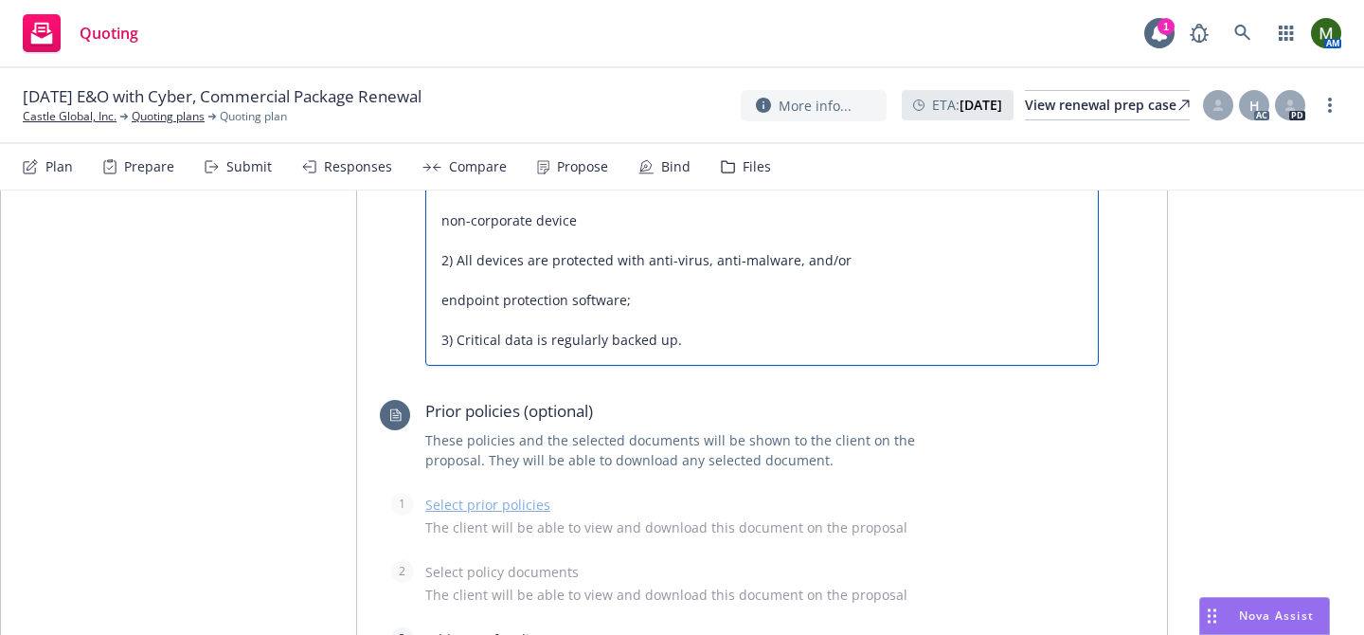
drag, startPoint x: 440, startPoint y: 295, endPoint x: 652, endPoint y: 642, distance: 405.9
click at [652, 634] on html "Quoting 1 AM 08/25/25 E&O with Cyber, Commercial Package Renewal Castle Global,…" at bounding box center [682, 317] width 1364 height 635
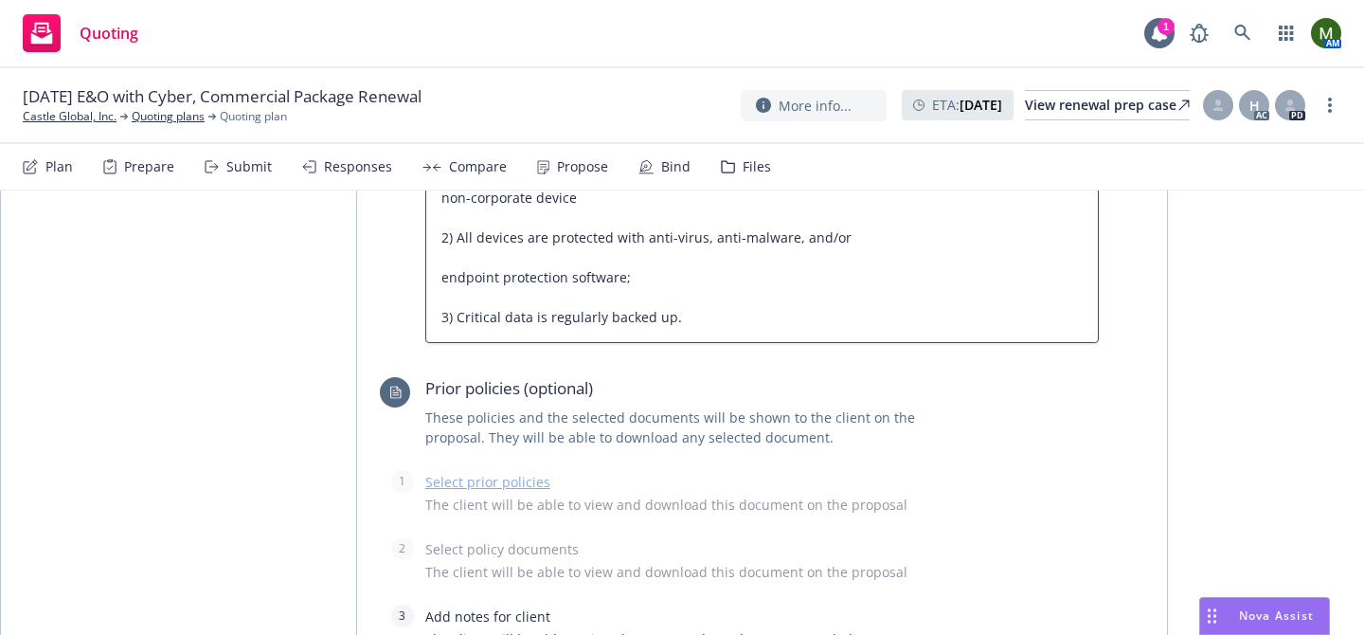
type textarea "x"
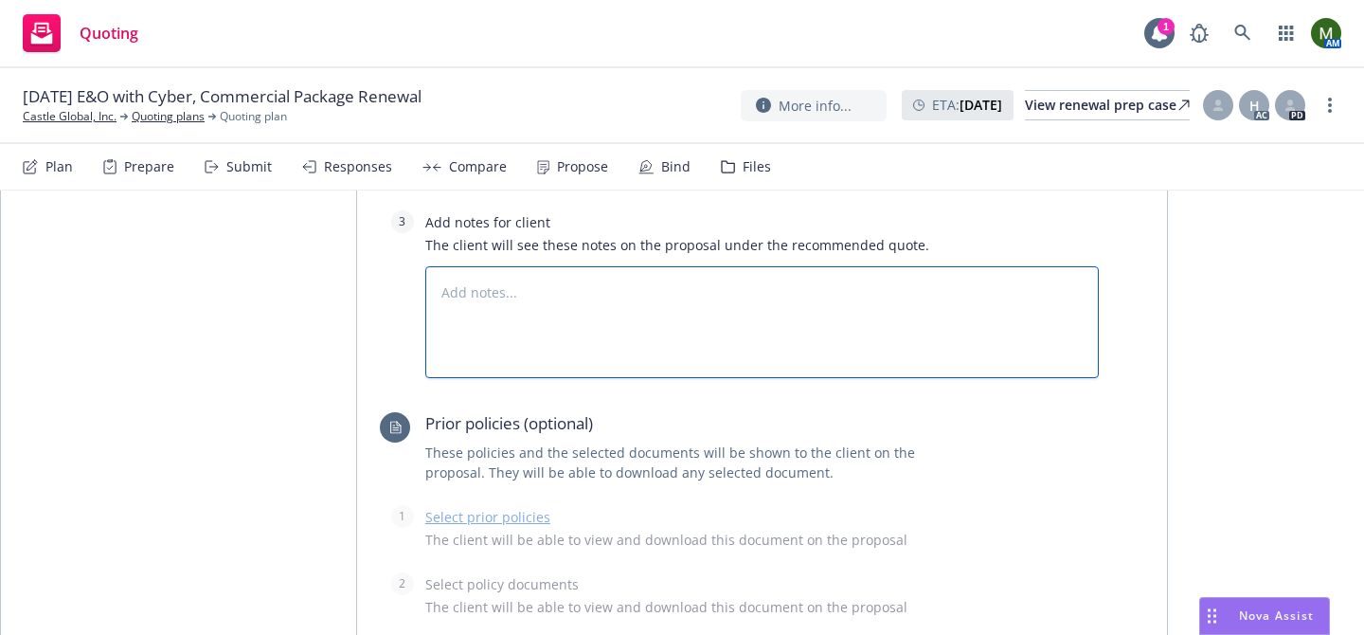
paste textarea "2M x 25k @ 25k Subjectivities prior to binding are: What is the insured’s PII/P…"
type textarea "x"
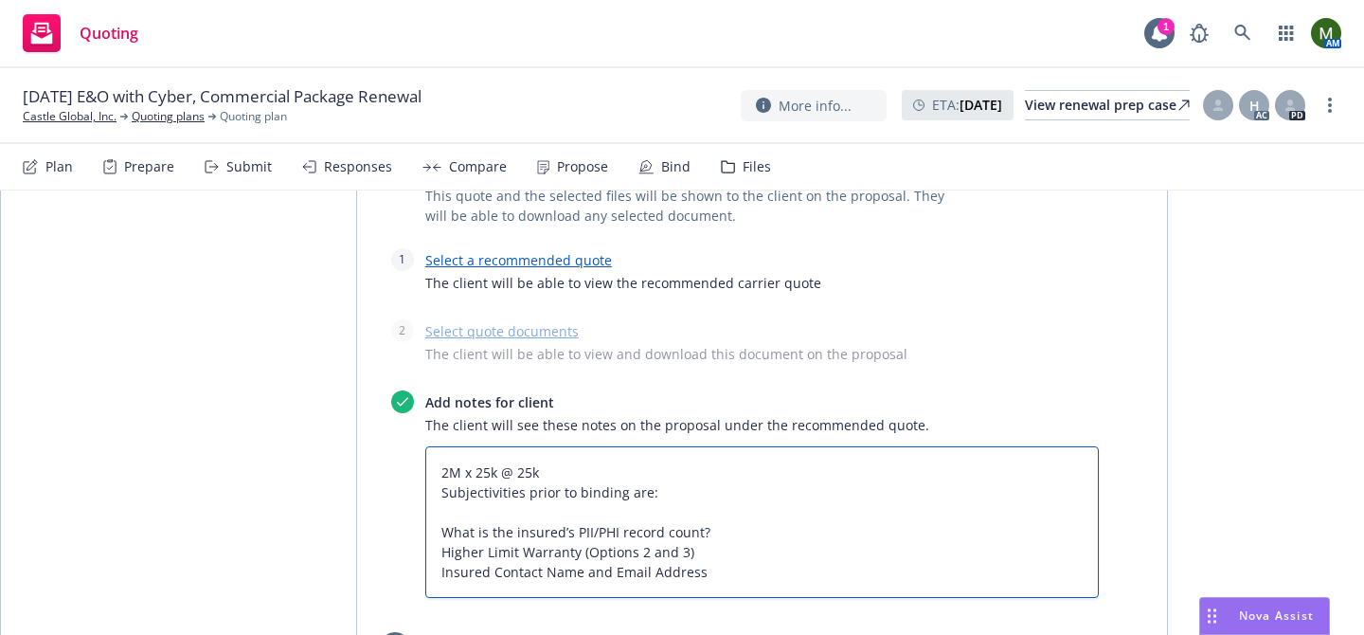
scroll to position [533, 0]
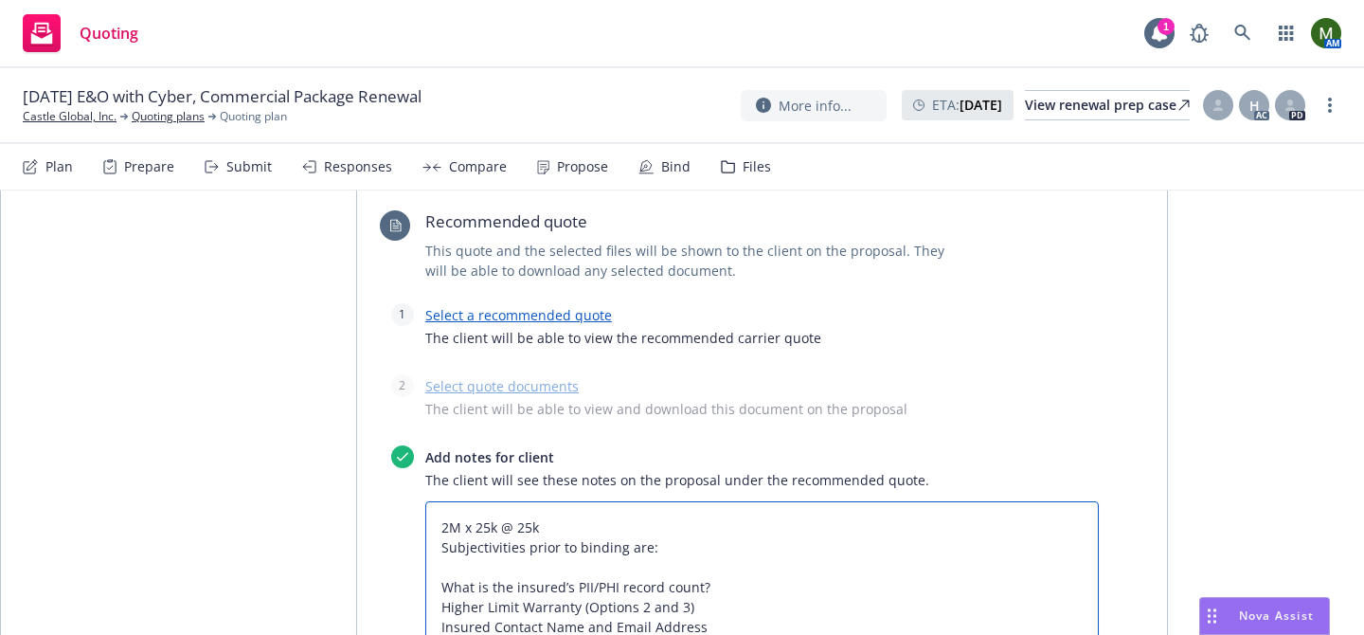
type textarea "2M x 25k @ 25k Subjectivities prior to binding are: What is the insured’s PII/P…"
click at [550, 317] on link "Select a recommended quote" at bounding box center [518, 315] width 187 height 18
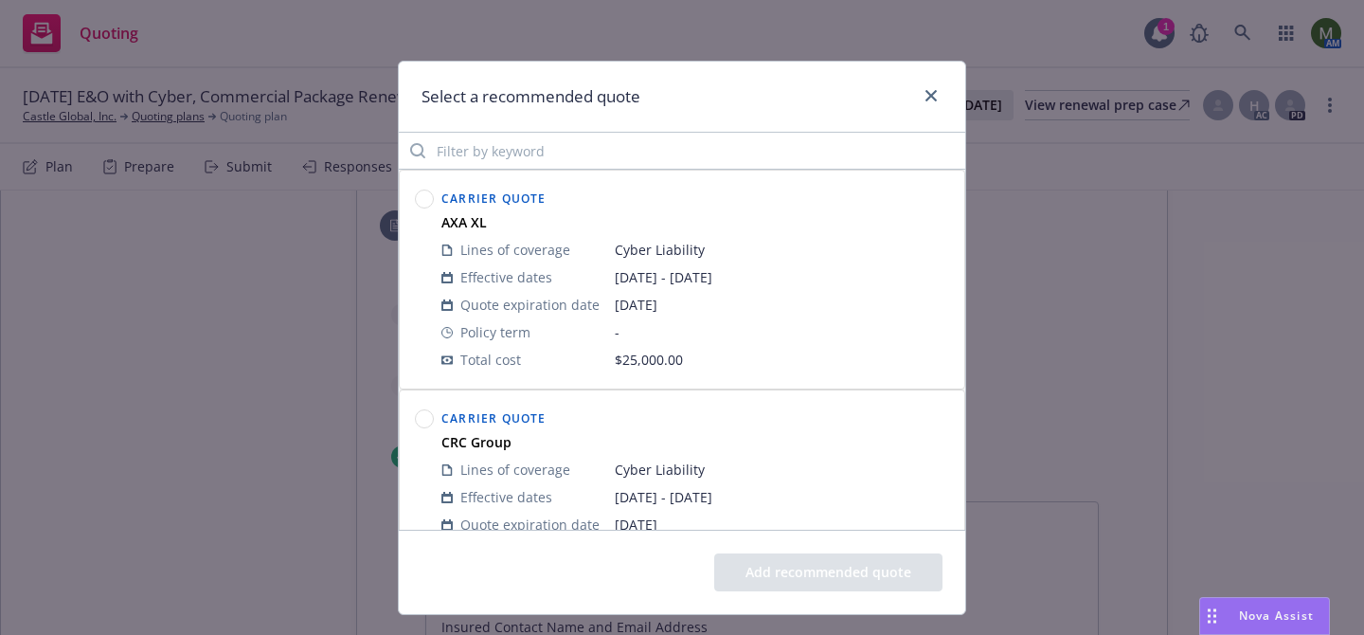
click at [422, 203] on circle at bounding box center [425, 199] width 18 height 18
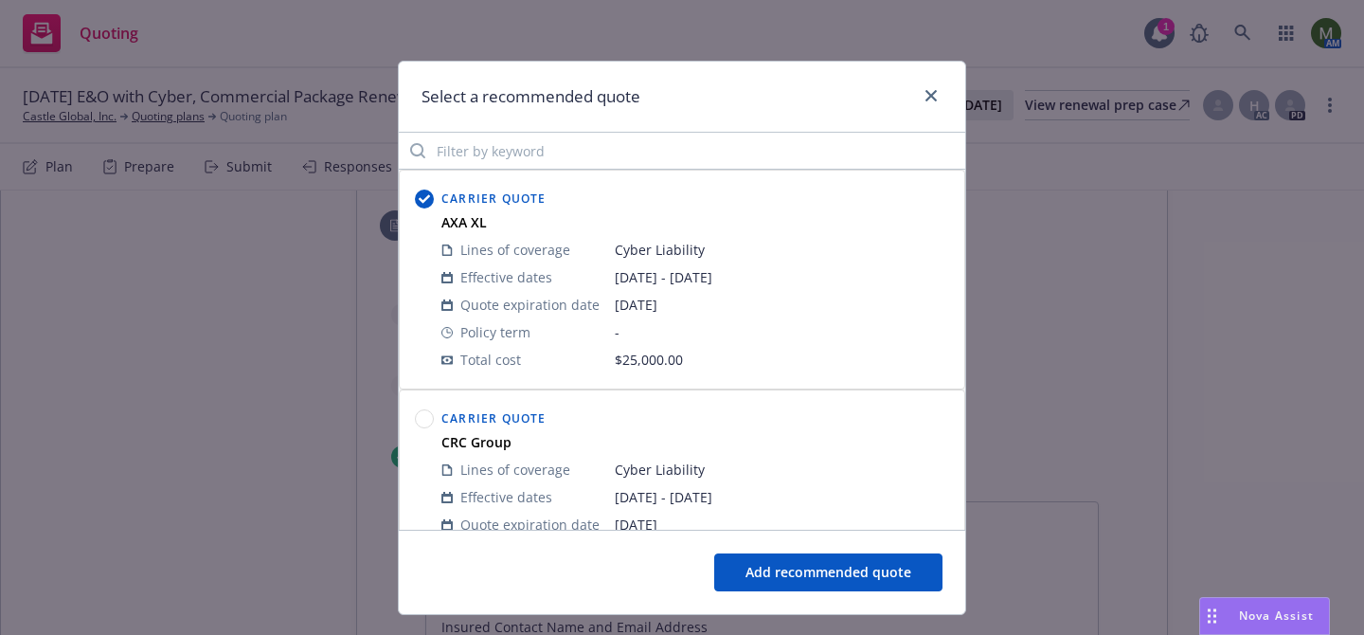
click at [792, 562] on button "Add recommended quote" at bounding box center [828, 572] width 228 height 38
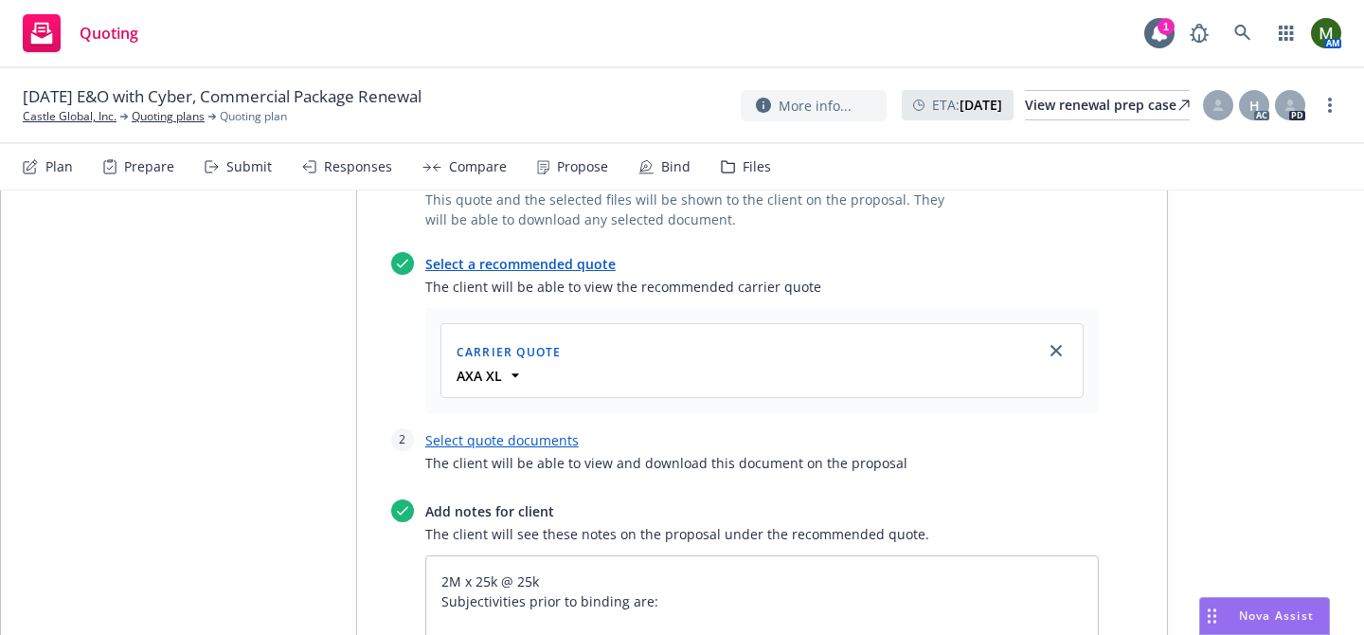
scroll to position [596, 0]
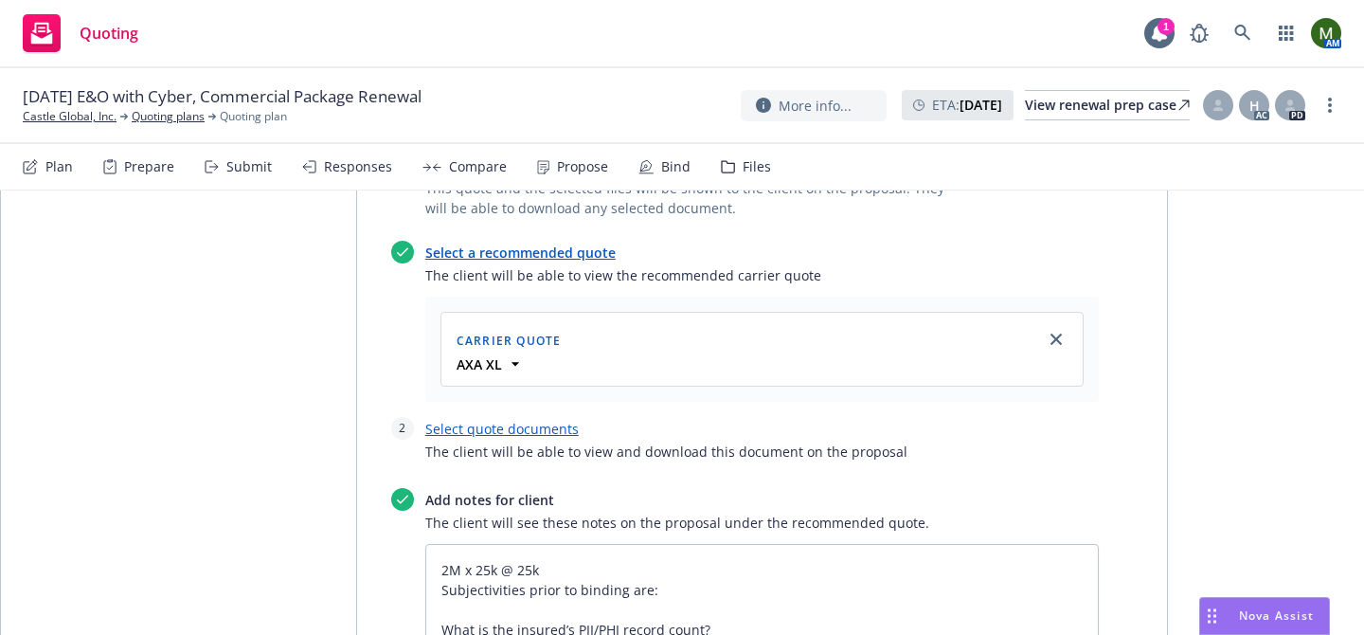
click at [519, 436] on link "Select quote documents" at bounding box center [501, 429] width 153 height 18
type textarea "x"
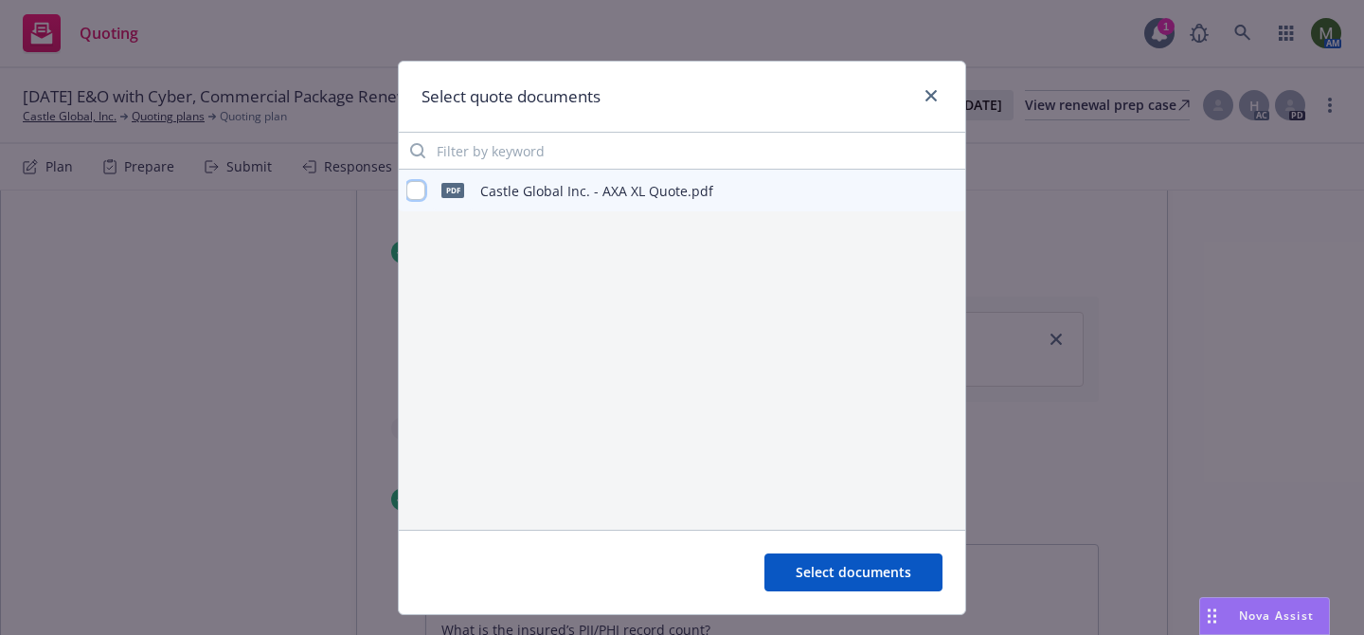
click at [422, 198] on input "checkbox" at bounding box center [415, 190] width 19 height 19
checkbox input "true"
click at [910, 561] on button "Select documents" at bounding box center [853, 572] width 178 height 38
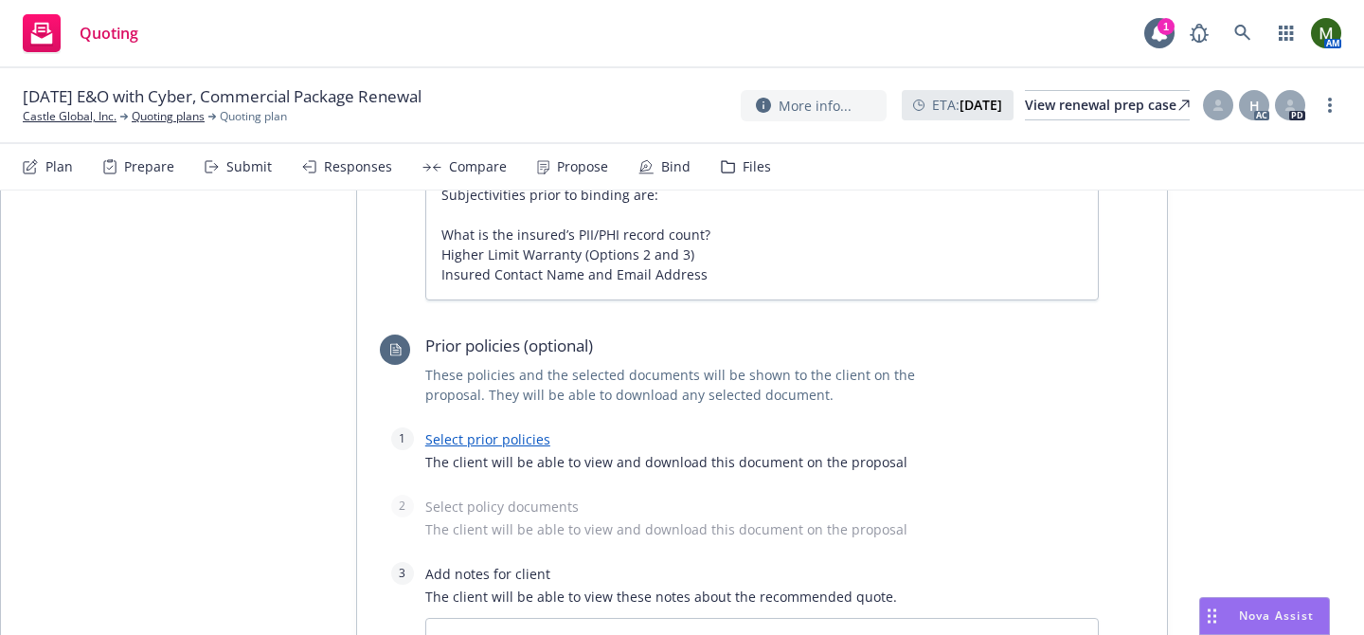
scroll to position [1047, 0]
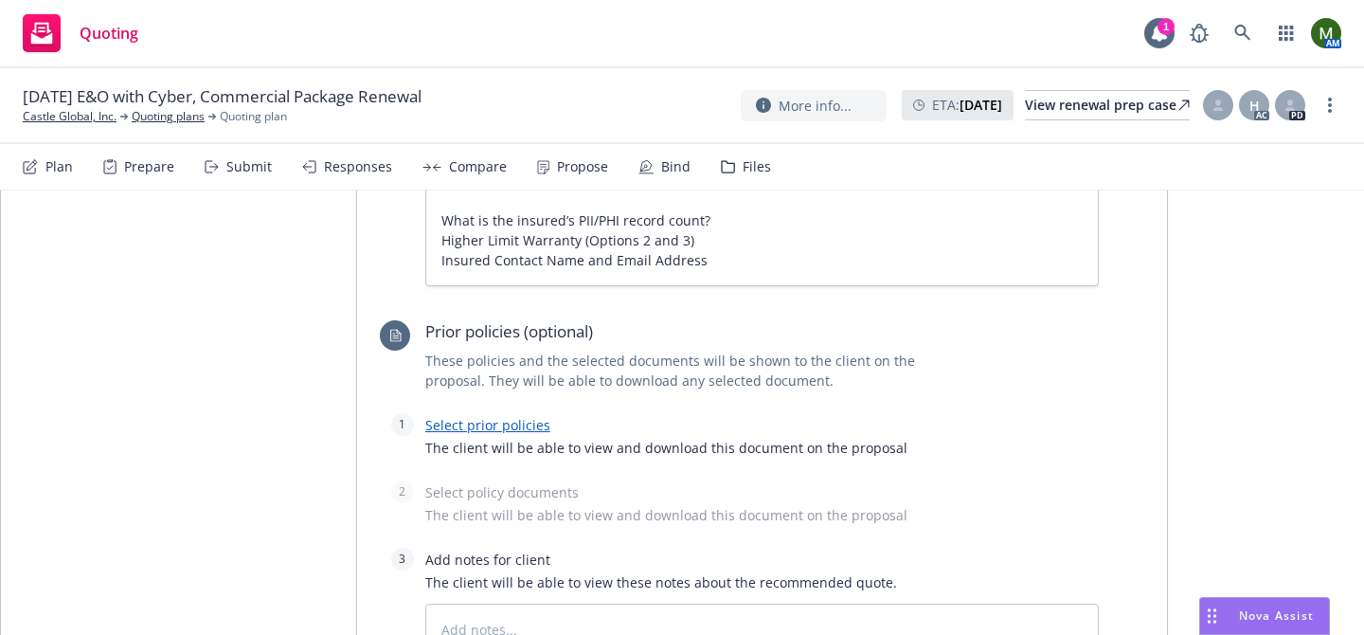
click at [528, 423] on link "Select prior policies" at bounding box center [487, 425] width 125 height 18
type textarea "x"
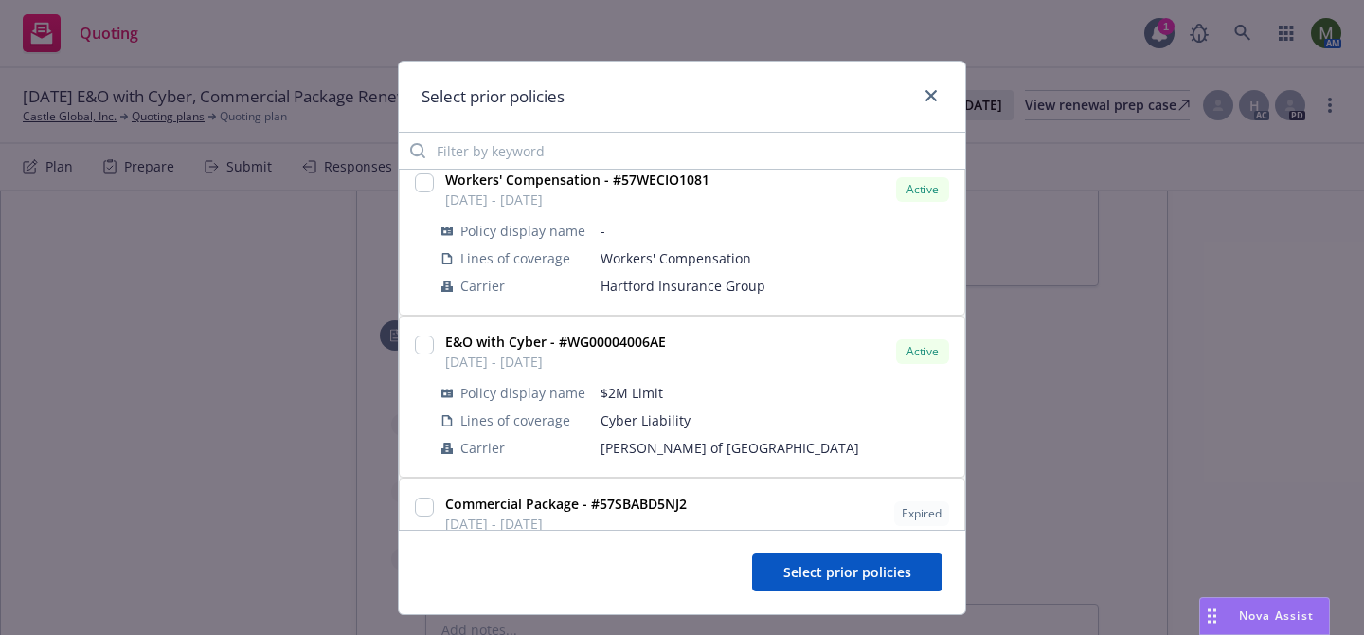
scroll to position [545, 0]
click at [421, 332] on input "checkbox" at bounding box center [424, 341] width 19 height 19
checkbox input "true"
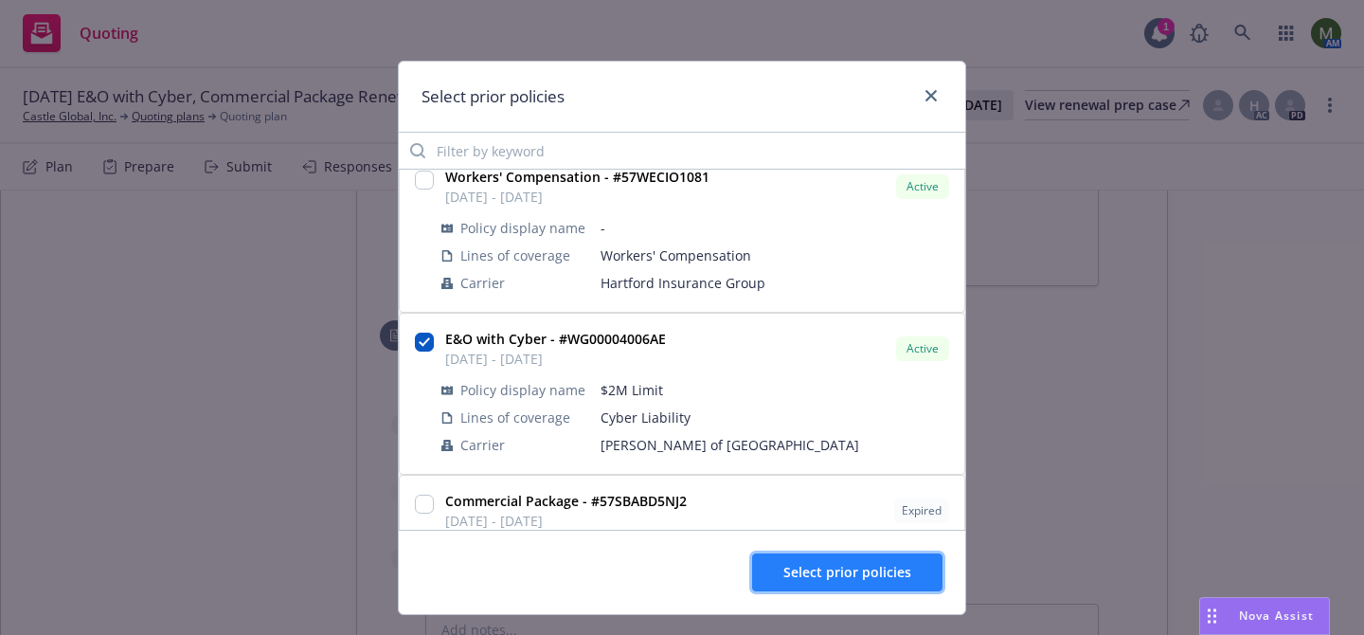
click at [778, 581] on button "Select prior policies" at bounding box center [847, 572] width 190 height 38
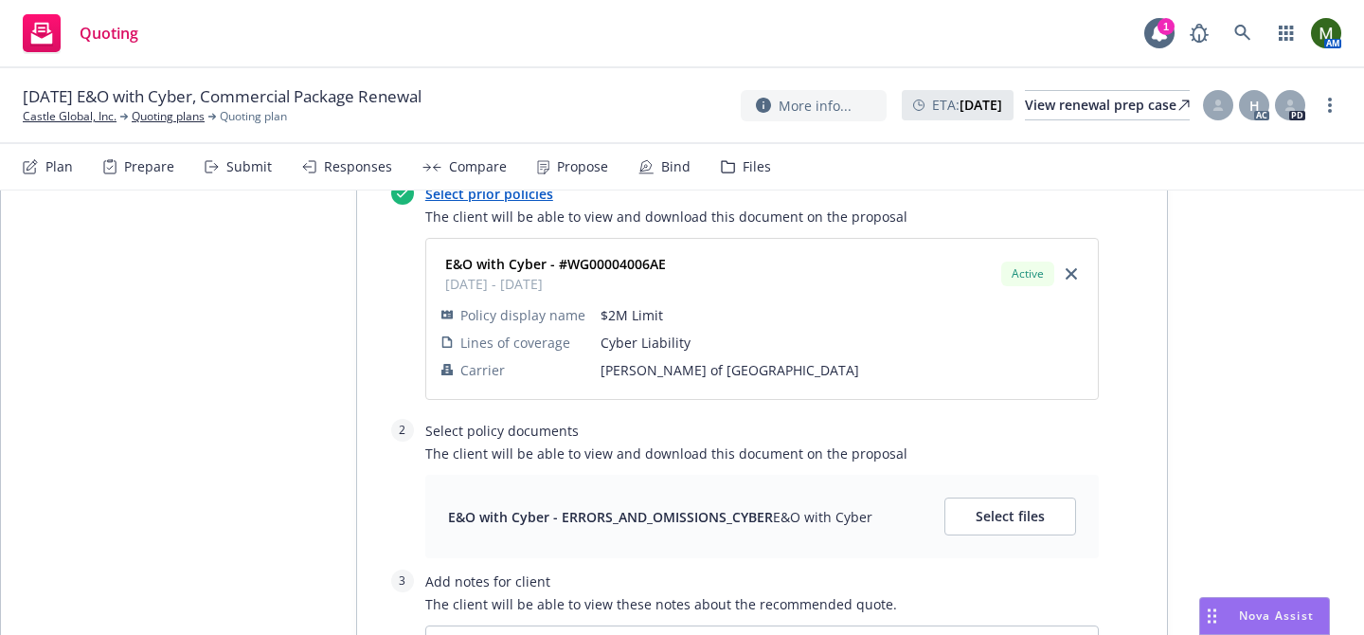
scroll to position [1352, 0]
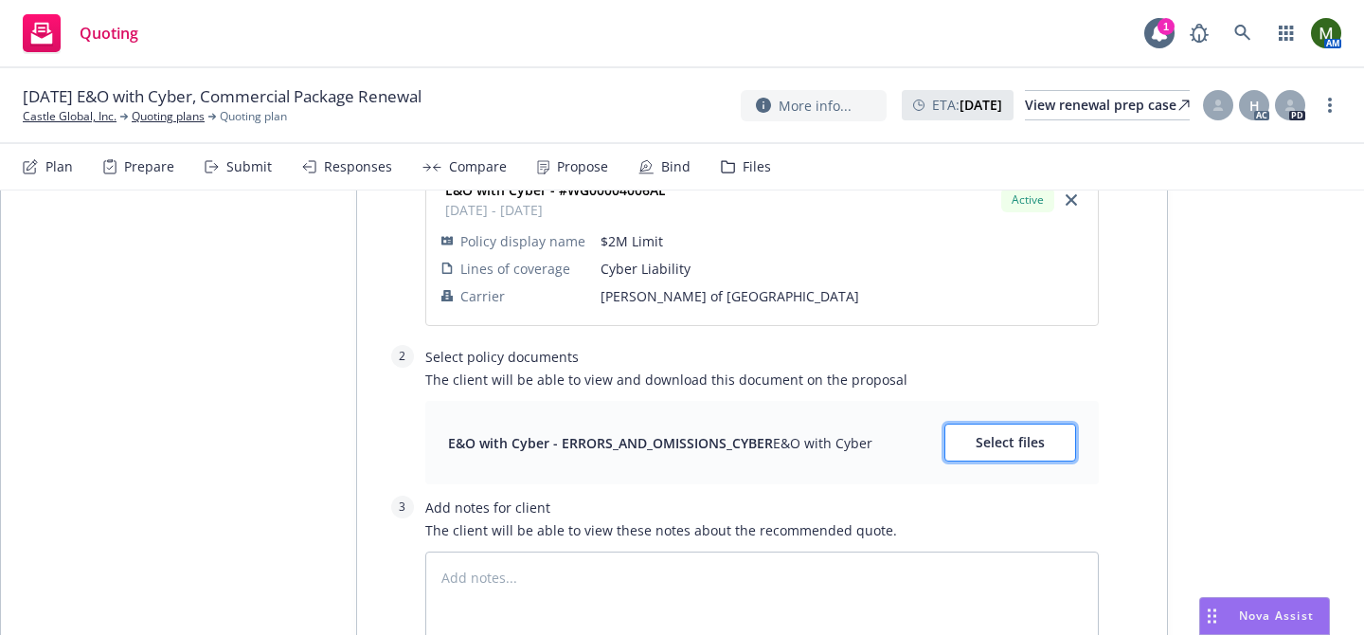
click at [1003, 458] on button "Select files" at bounding box center [1010, 442] width 132 height 38
type textarea "x"
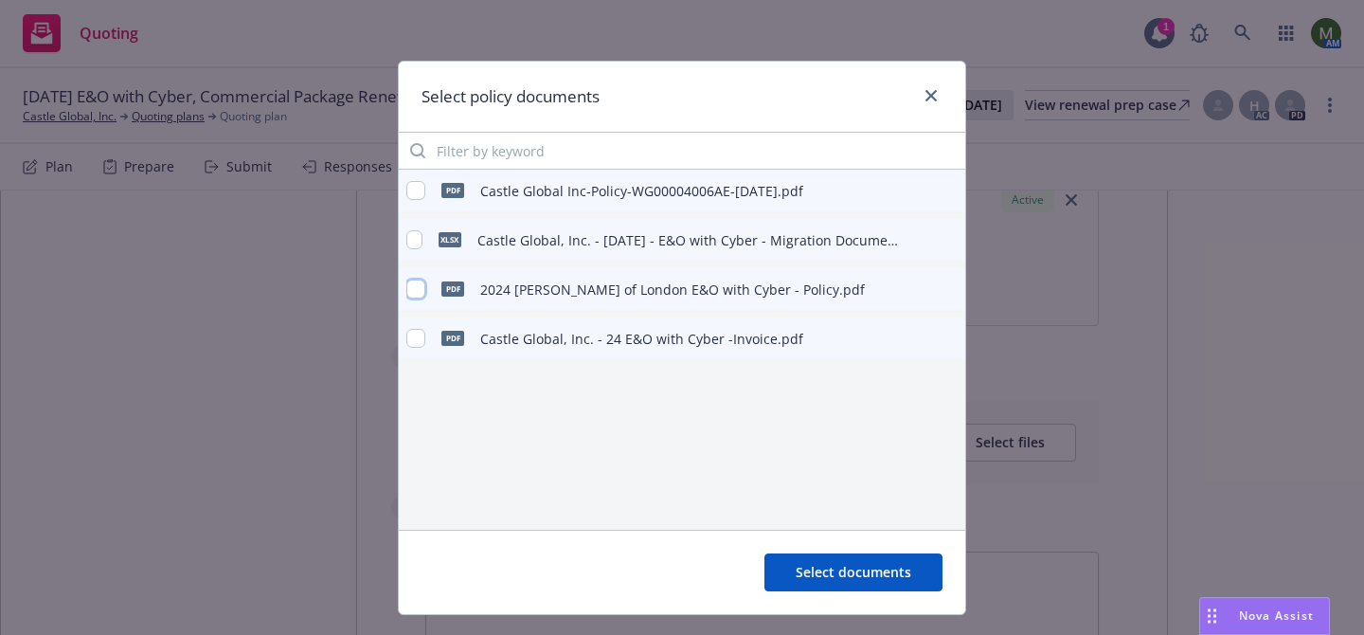
click at [419, 284] on input "checkbox" at bounding box center [415, 288] width 19 height 19
checkbox input "true"
click at [429, 196] on div "pdf Castle Global Inc-Policy-WG00004006AE-25-Aug-2025.pdf" at bounding box center [604, 190] width 397 height 40
click at [413, 188] on input "checkbox" at bounding box center [415, 190] width 19 height 19
checkbox input "true"
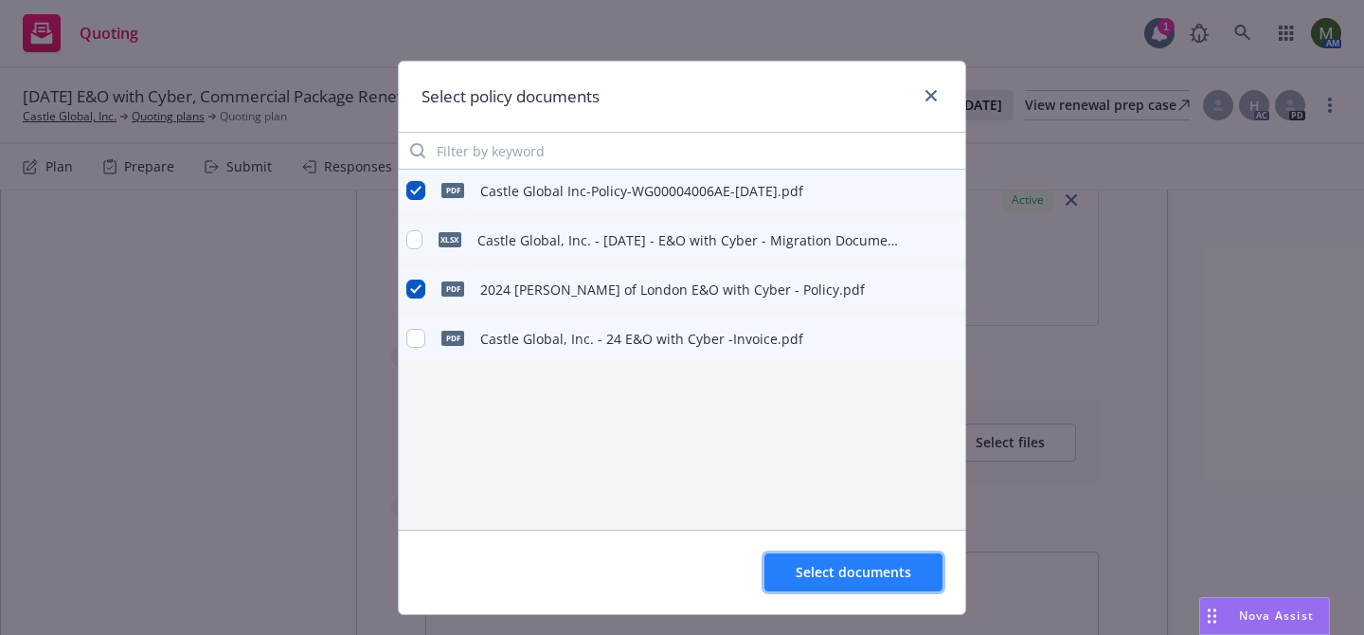
click at [812, 566] on span "Select documents" at bounding box center [854, 572] width 116 height 18
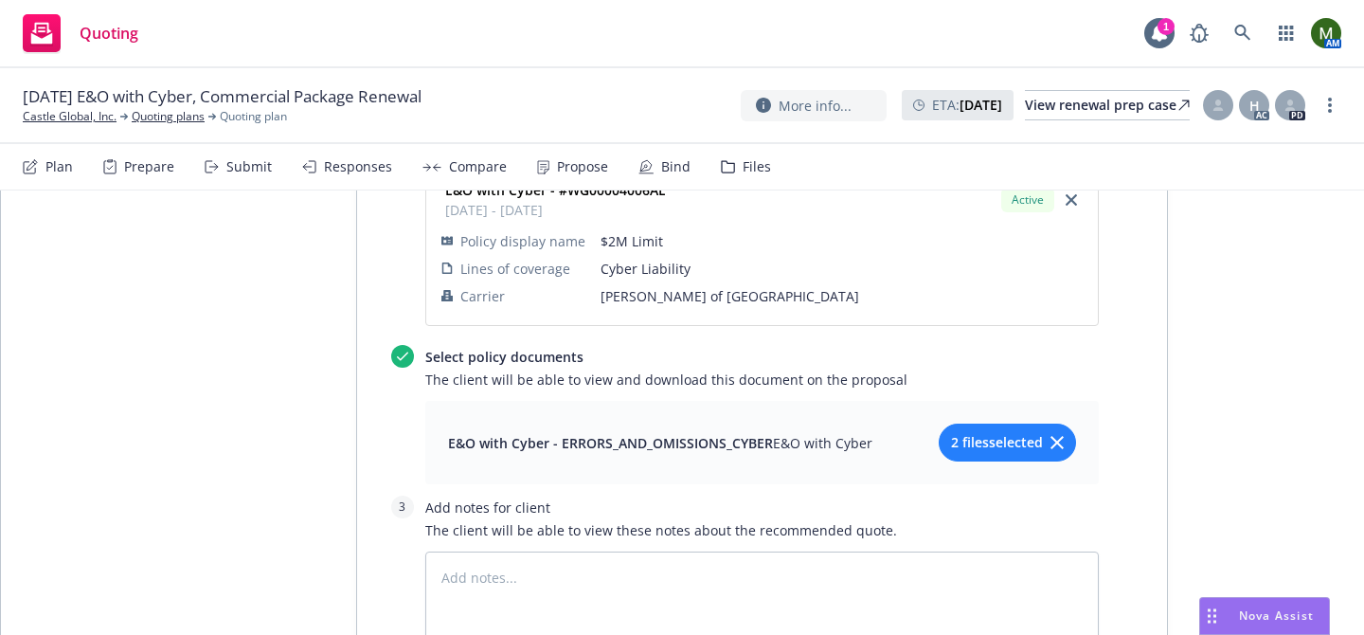
scroll to position [0, 0]
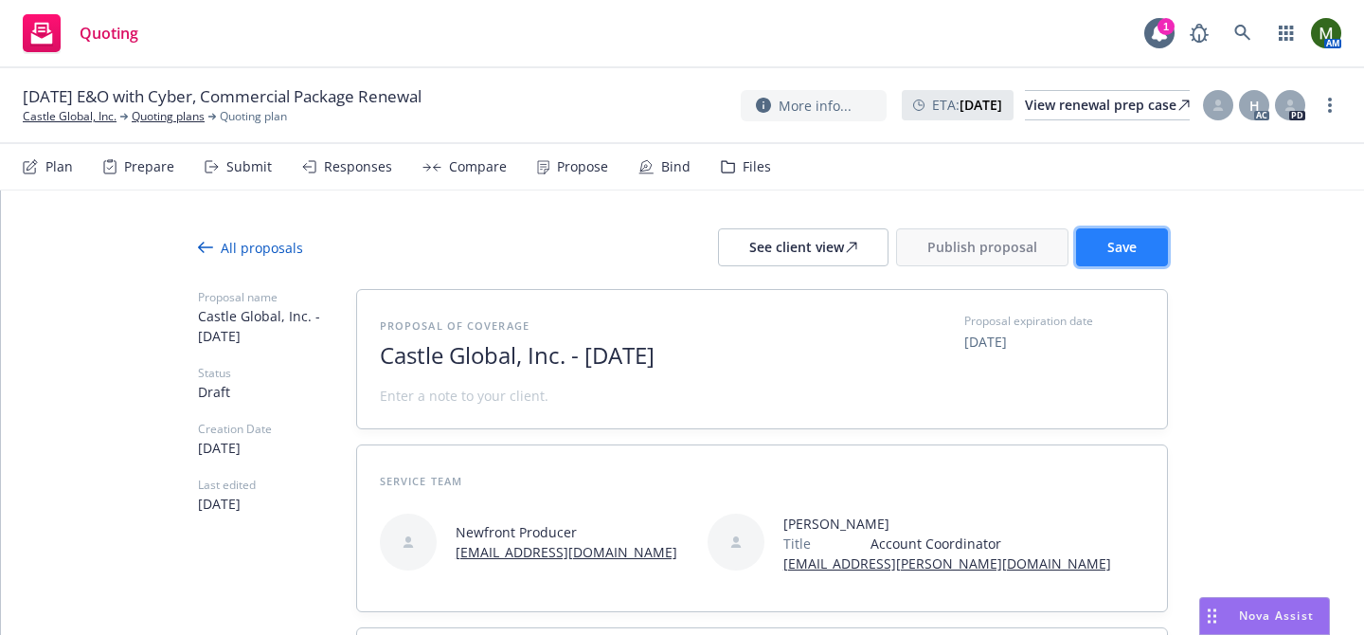
click at [1121, 233] on button "Save" at bounding box center [1122, 247] width 92 height 38
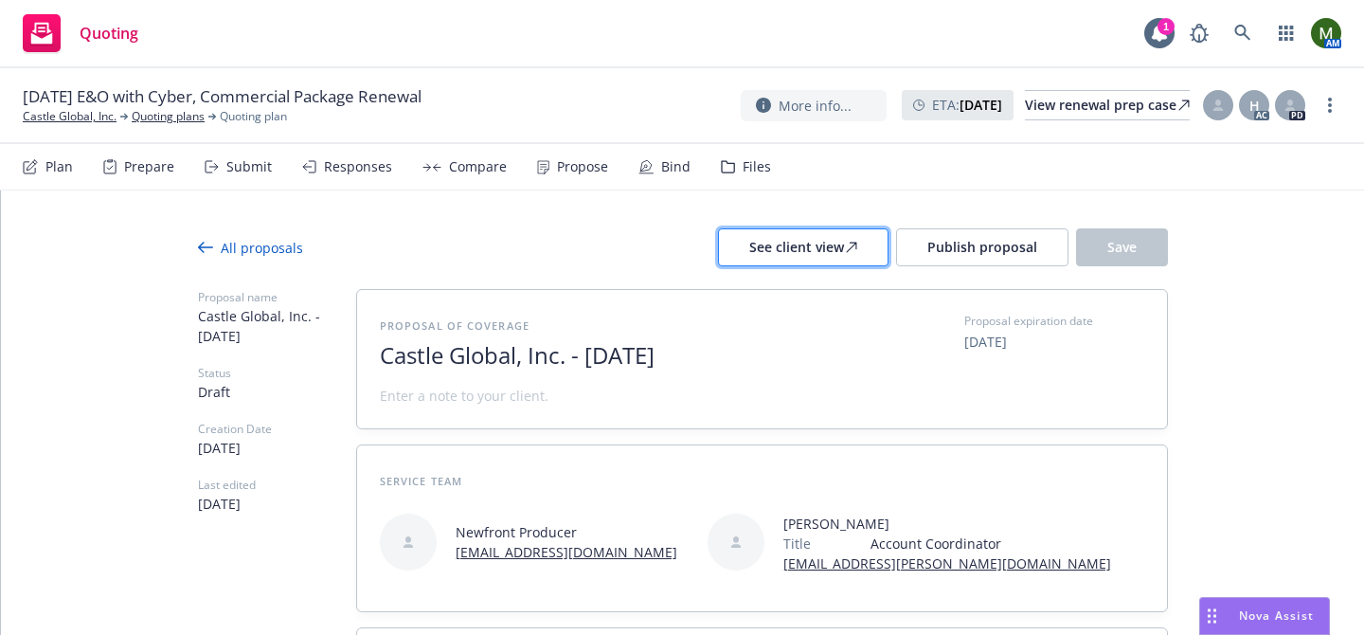
click at [796, 247] on div "See client view" at bounding box center [803, 247] width 108 height 36
type textarea "x"
click at [96, 115] on link "Castle Global, Inc." at bounding box center [70, 116] width 94 height 17
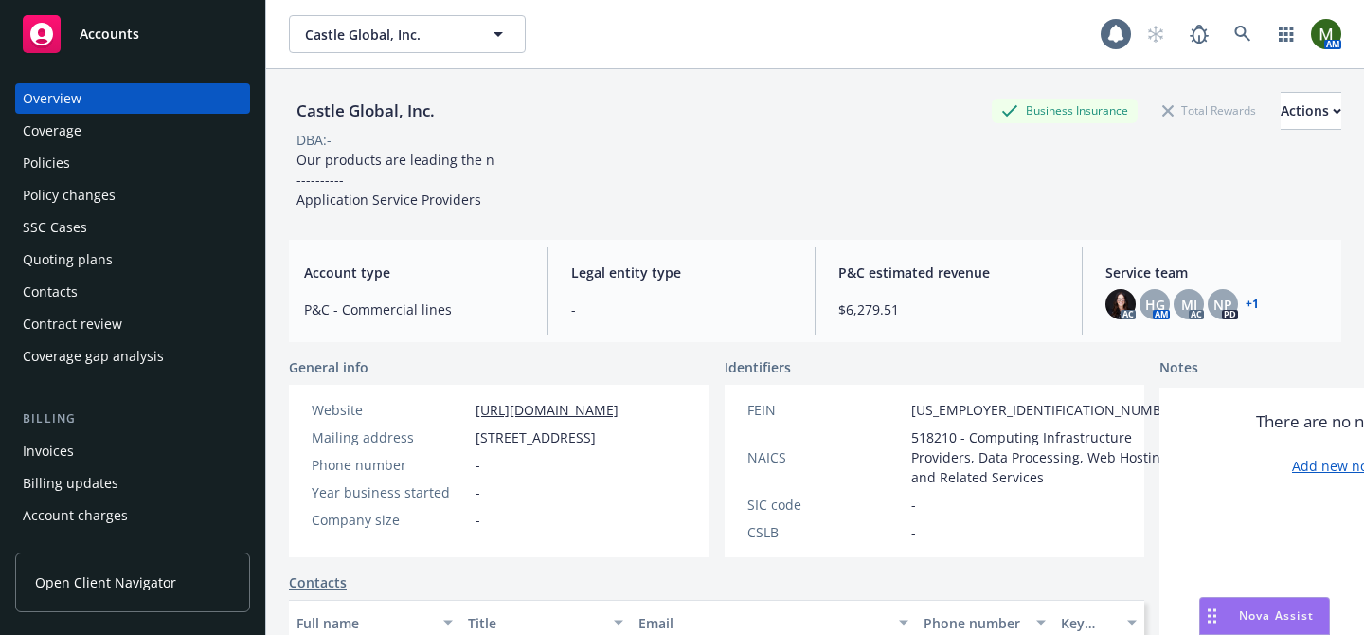
click at [97, 159] on div "Policies" at bounding box center [133, 163] width 220 height 30
click at [124, 136] on div "Coverage" at bounding box center [133, 131] width 220 height 30
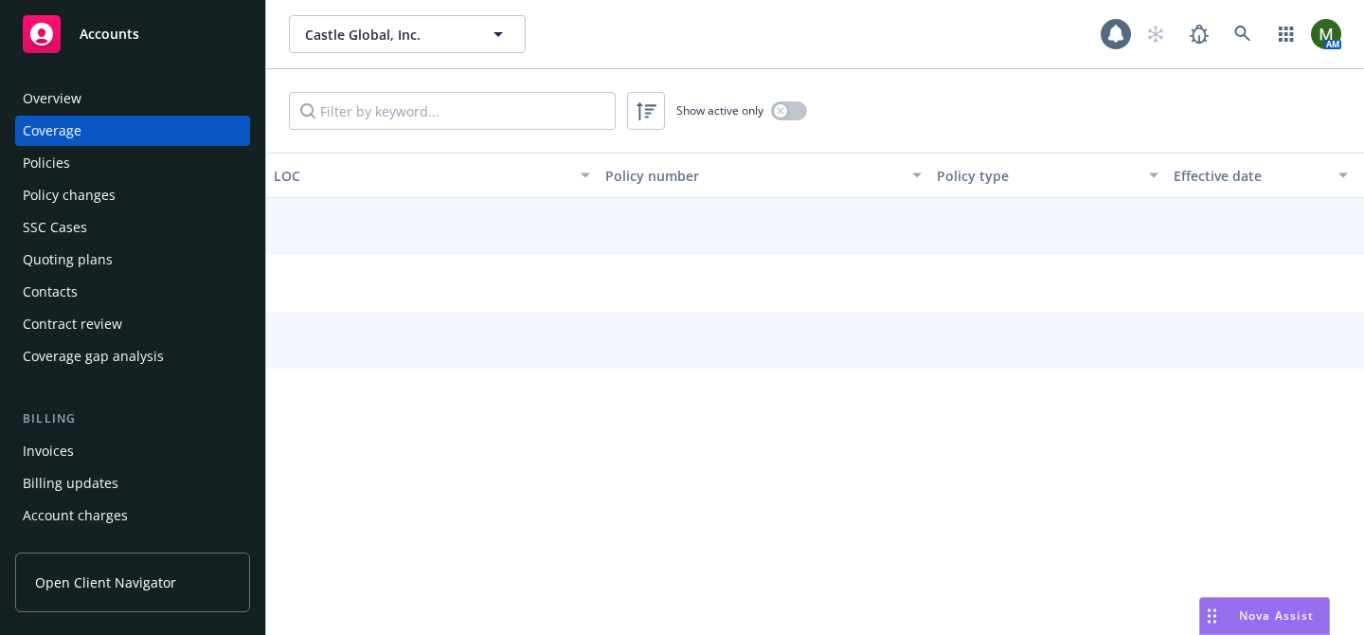
click at [124, 157] on div "Policies" at bounding box center [133, 163] width 220 height 30
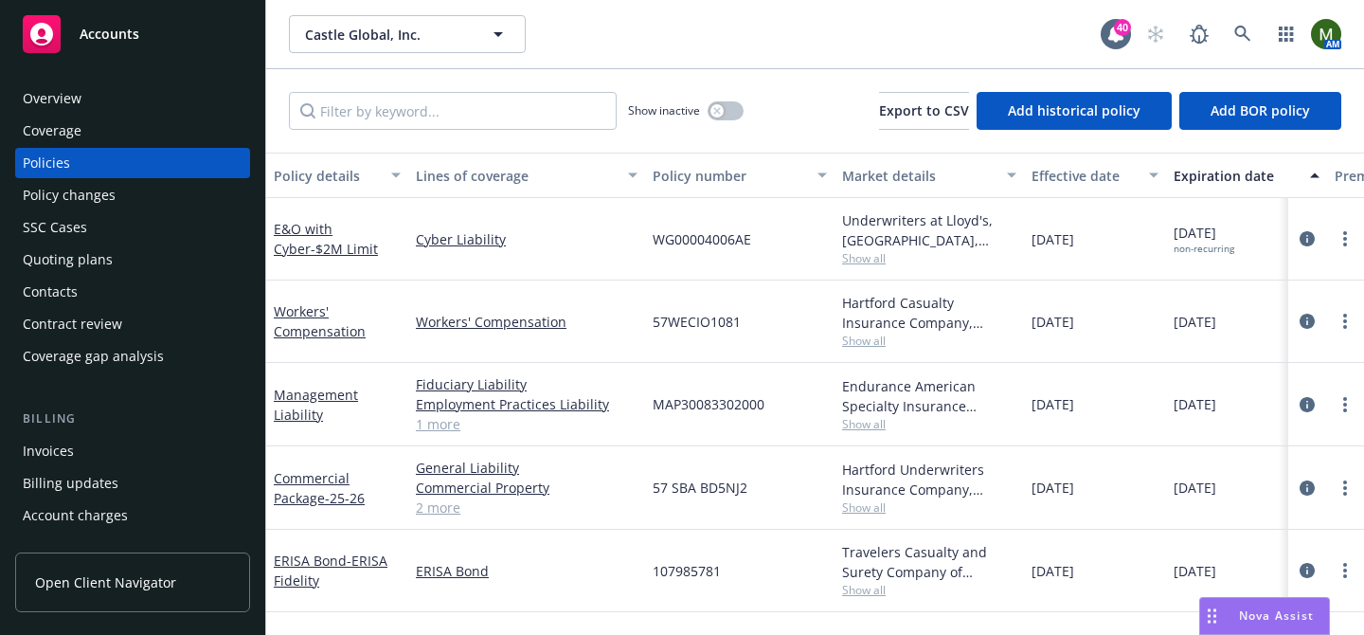
click at [185, 255] on div "Quoting plans" at bounding box center [133, 259] width 220 height 30
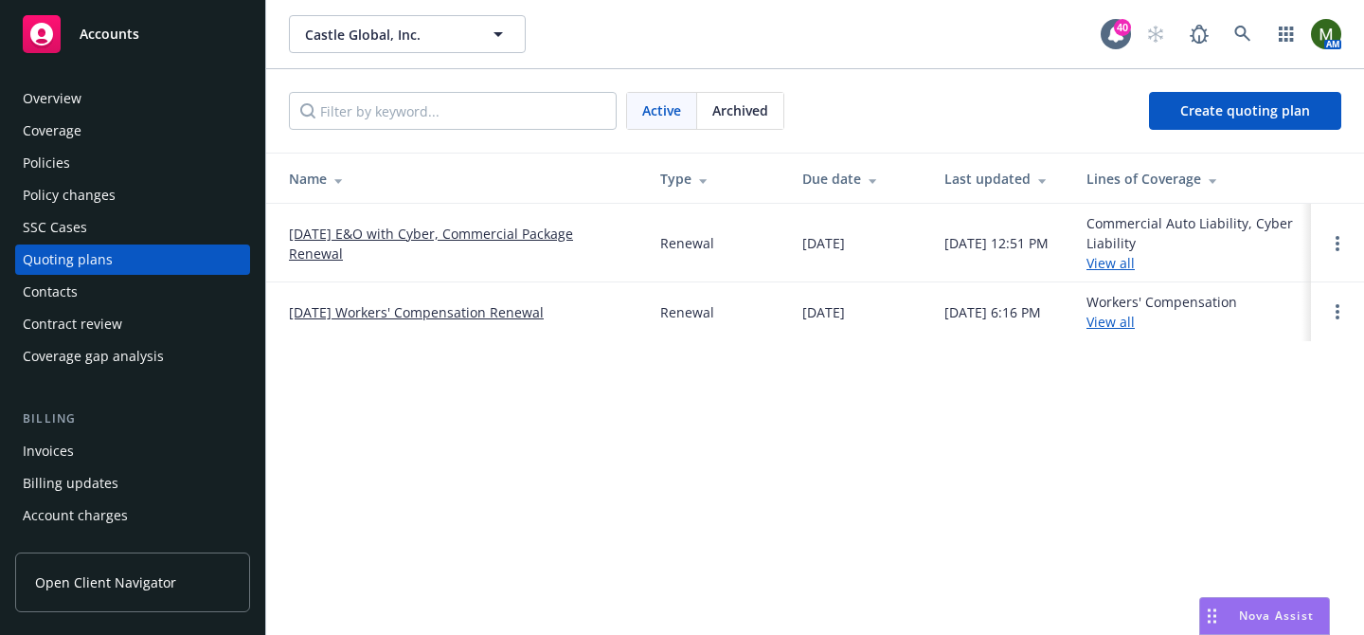
click at [366, 229] on link "[DATE] E&O with Cyber, Commercial Package Renewal" at bounding box center [459, 244] width 341 height 40
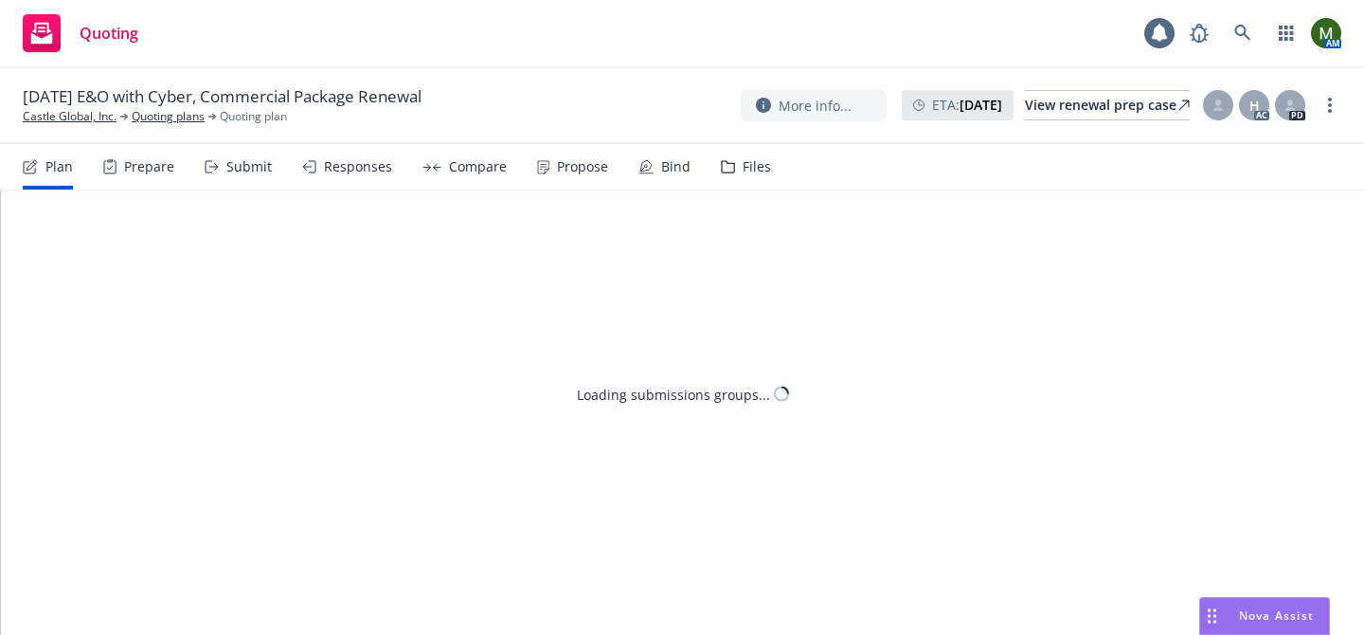
click at [555, 180] on div "Propose" at bounding box center [572, 166] width 71 height 45
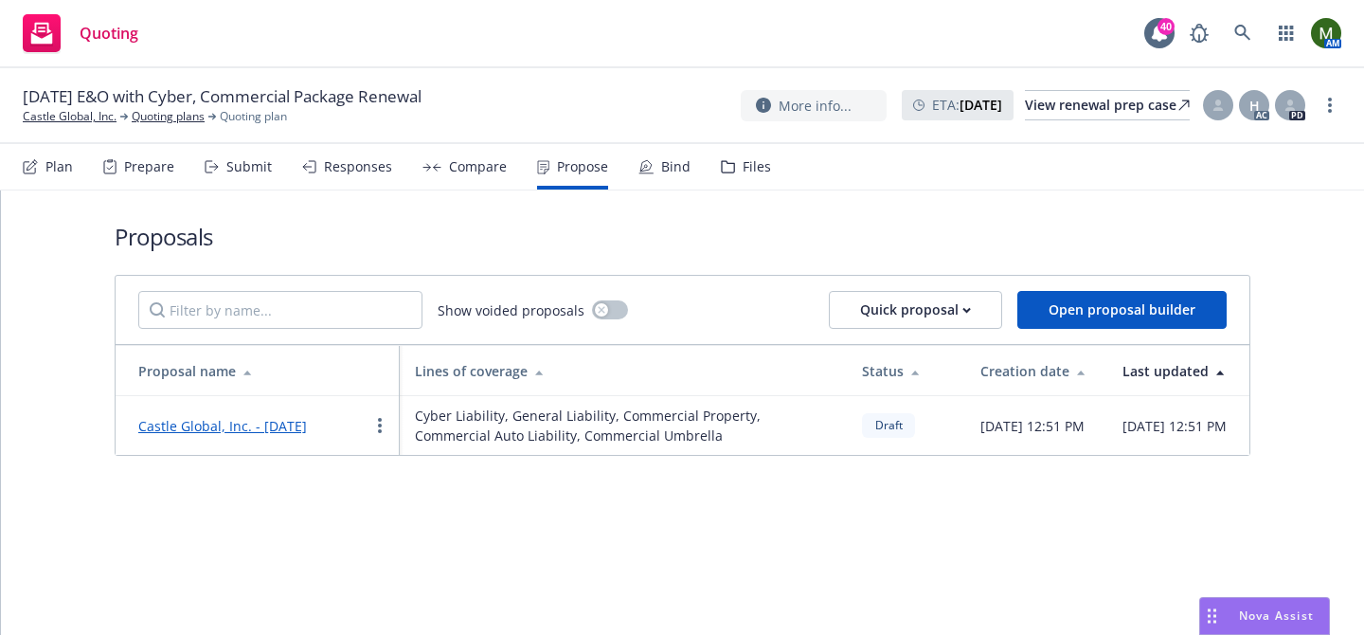
click at [307, 435] on link "Castle Global, Inc. - September 2025" at bounding box center [222, 426] width 169 height 18
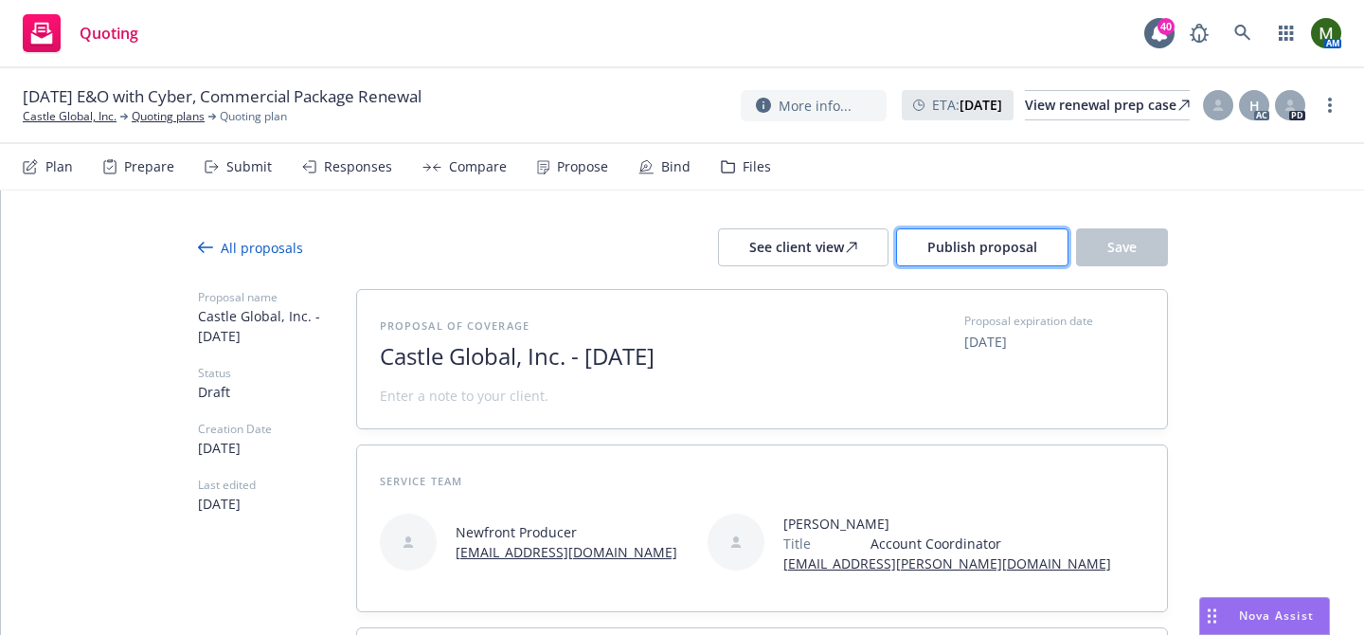
click at [945, 236] on button "Publish proposal" at bounding box center [982, 247] width 172 height 38
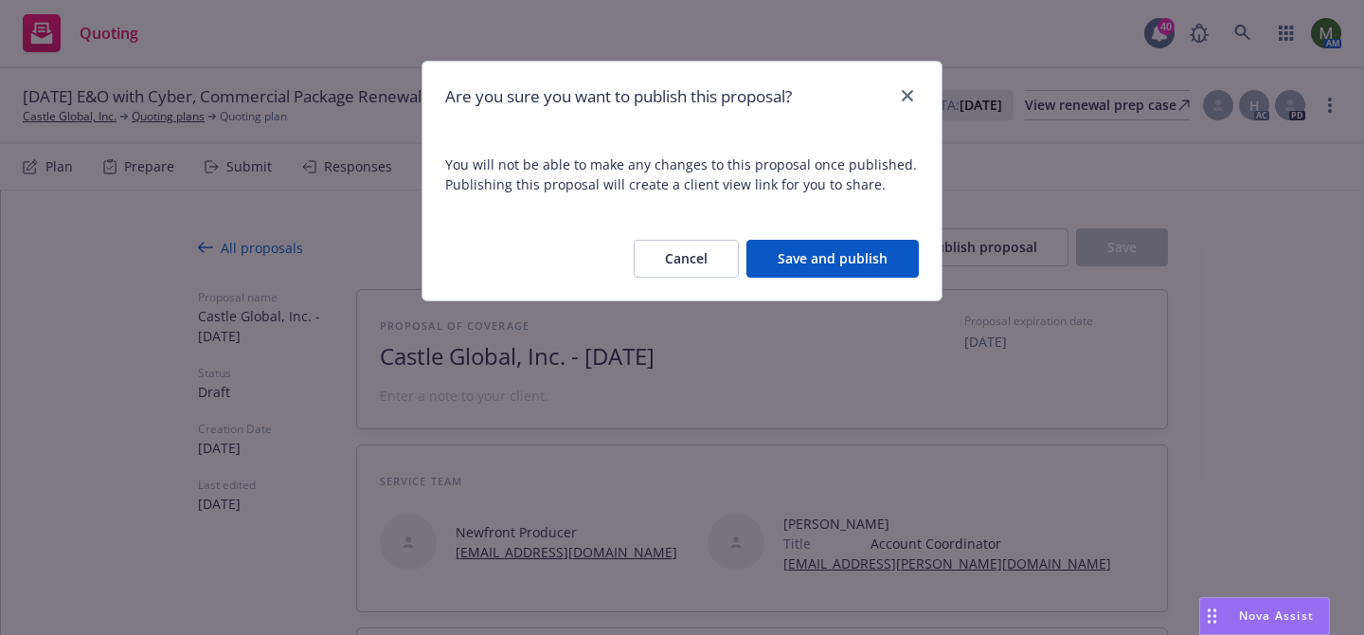
click at [855, 258] on button "Save and publish" at bounding box center [832, 259] width 172 height 38
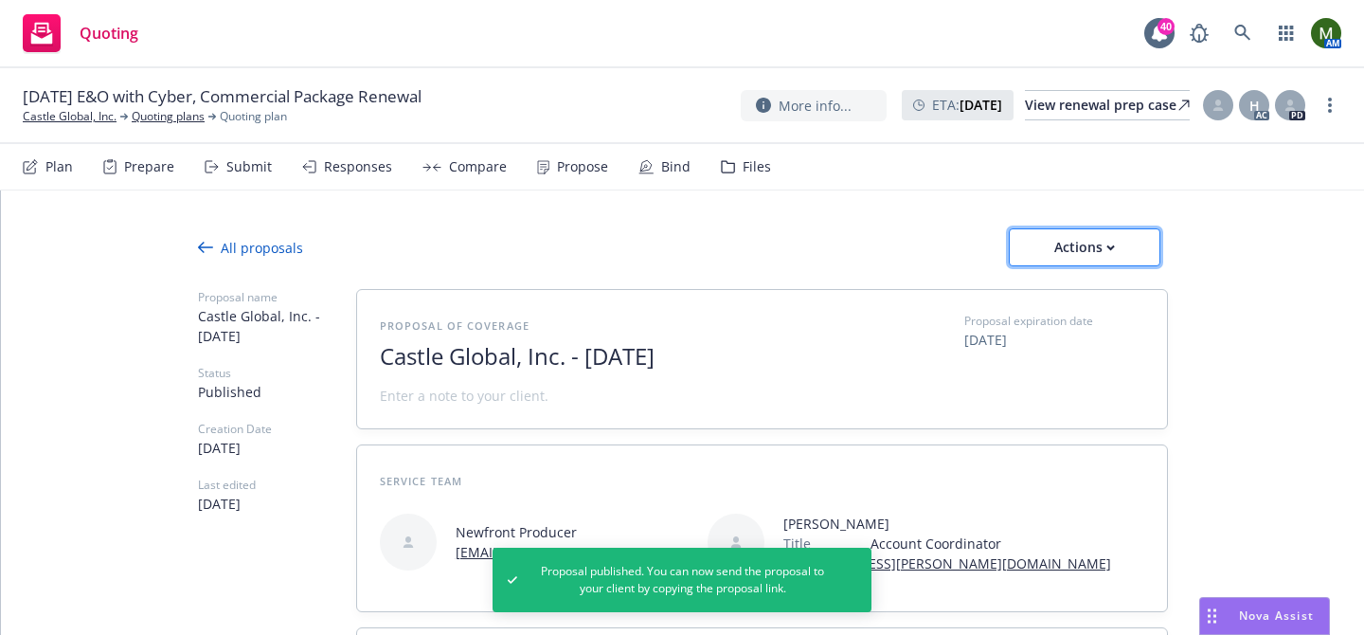
click at [1045, 250] on div "Actions" at bounding box center [1084, 247] width 89 height 36
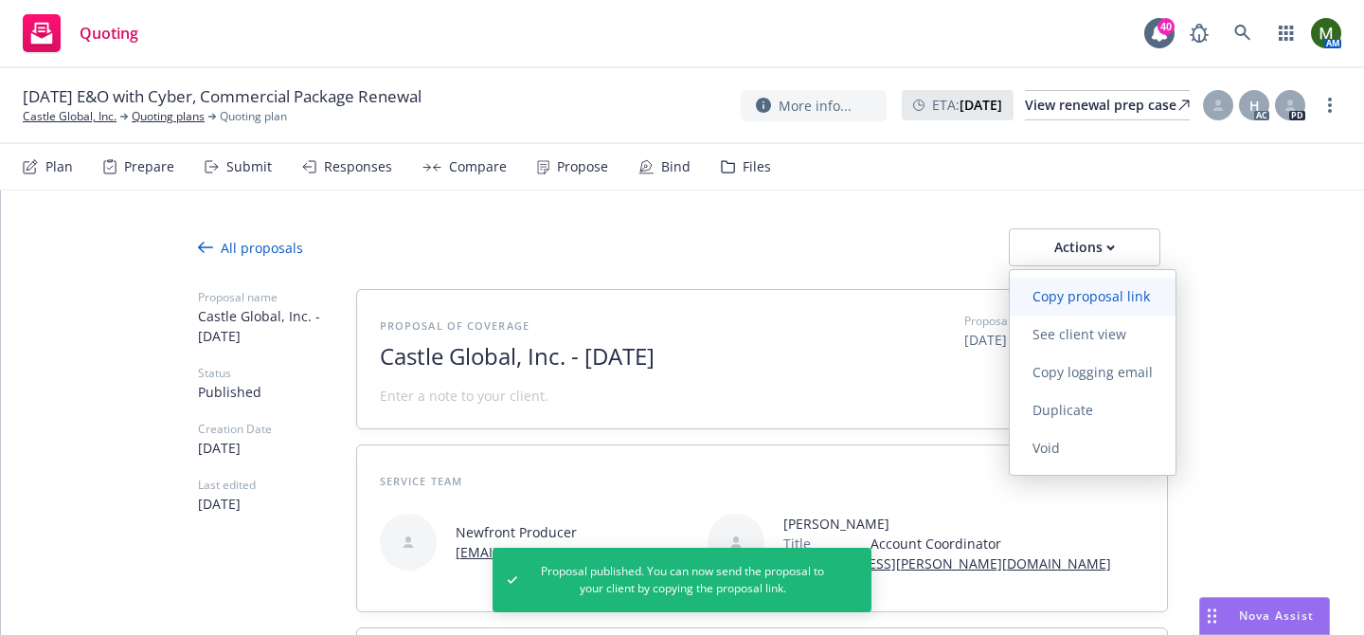
click at [1049, 295] on span "Copy proposal link" at bounding box center [1091, 296] width 163 height 18
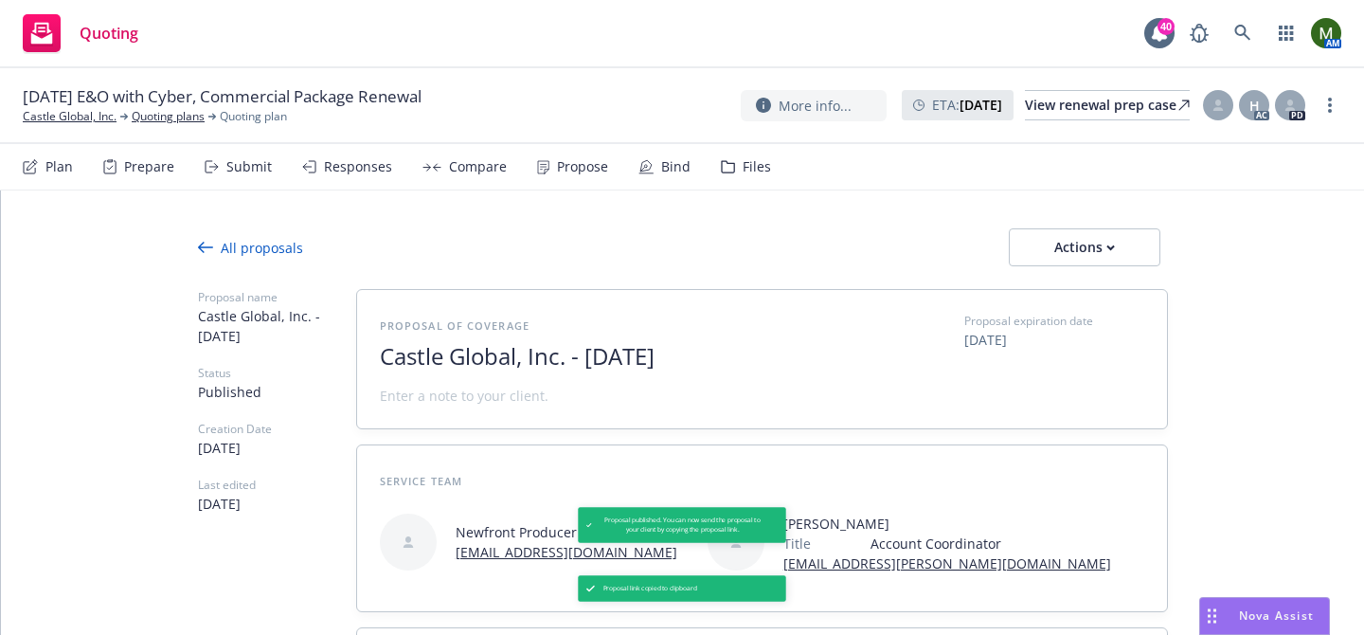
type textarea "x"
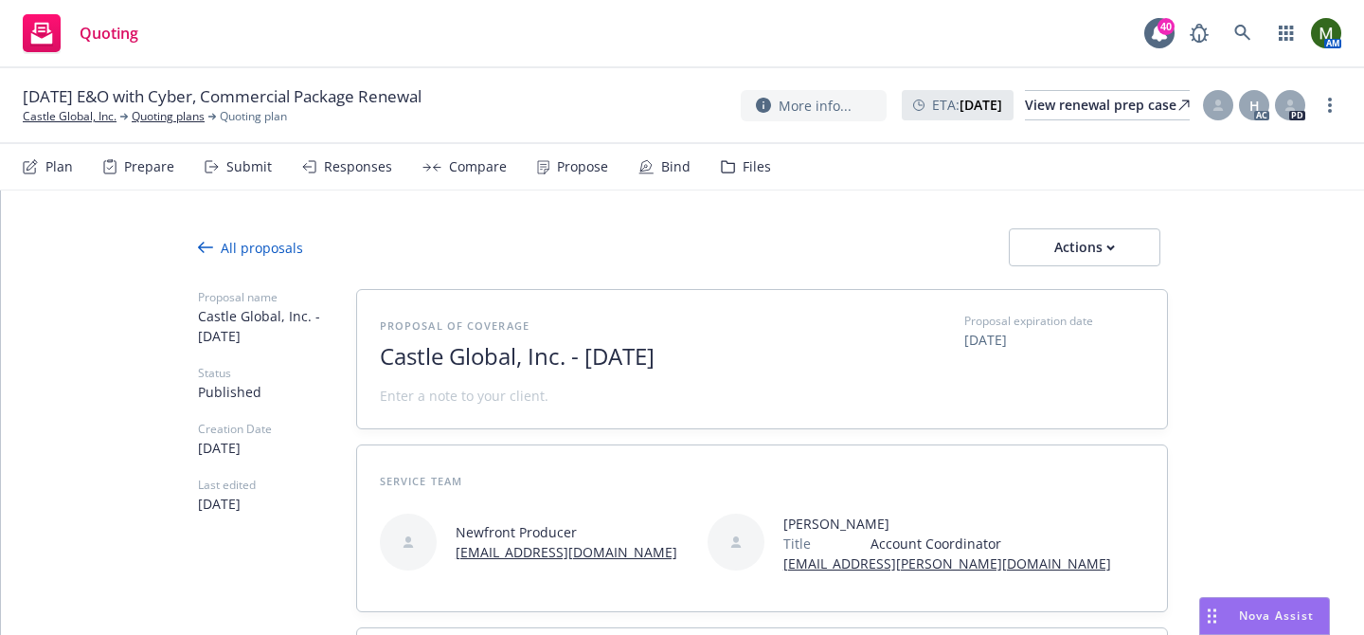
click at [733, 183] on div "Files" at bounding box center [746, 166] width 50 height 45
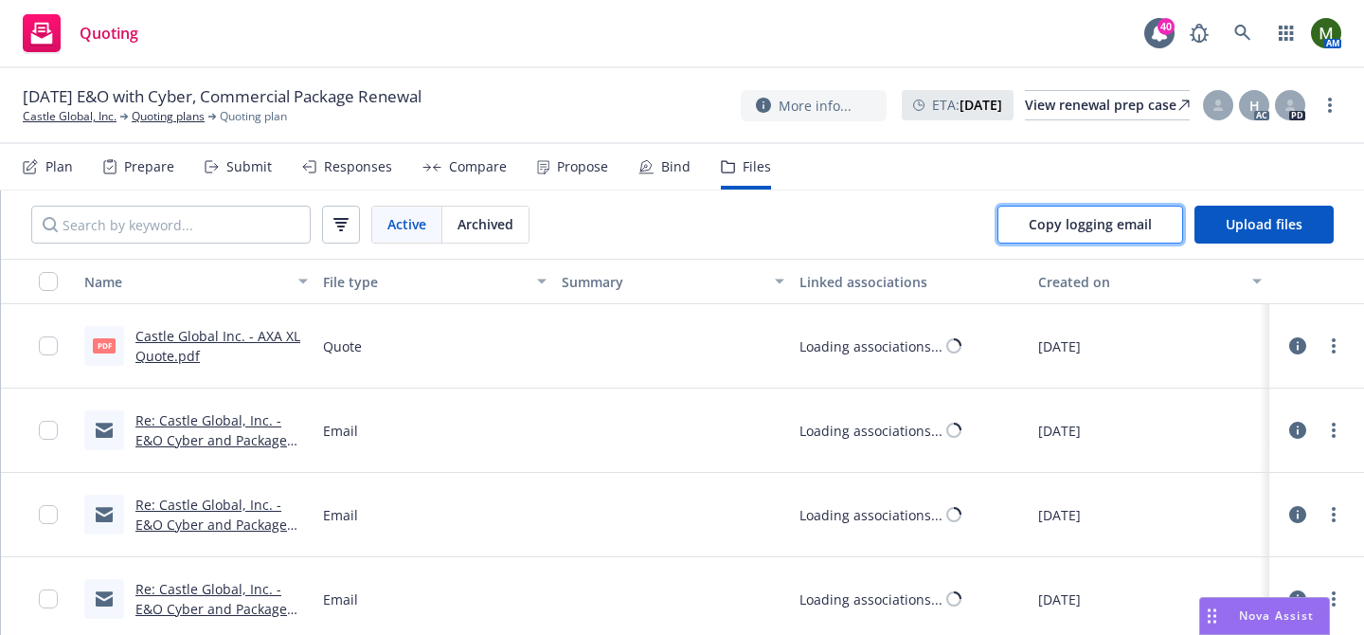
click at [1023, 213] on button "Copy logging email" at bounding box center [1090, 225] width 186 height 38
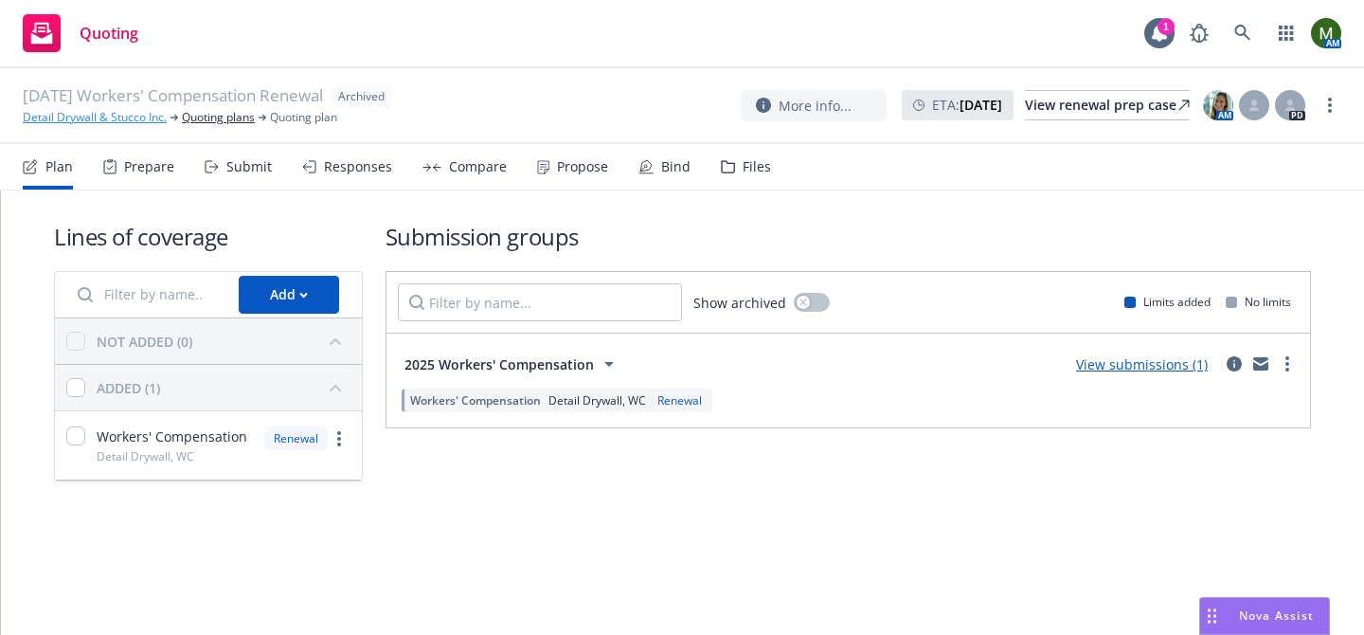
click at [90, 110] on link "Detail Drywall & Stucco Inc." at bounding box center [95, 117] width 144 height 17
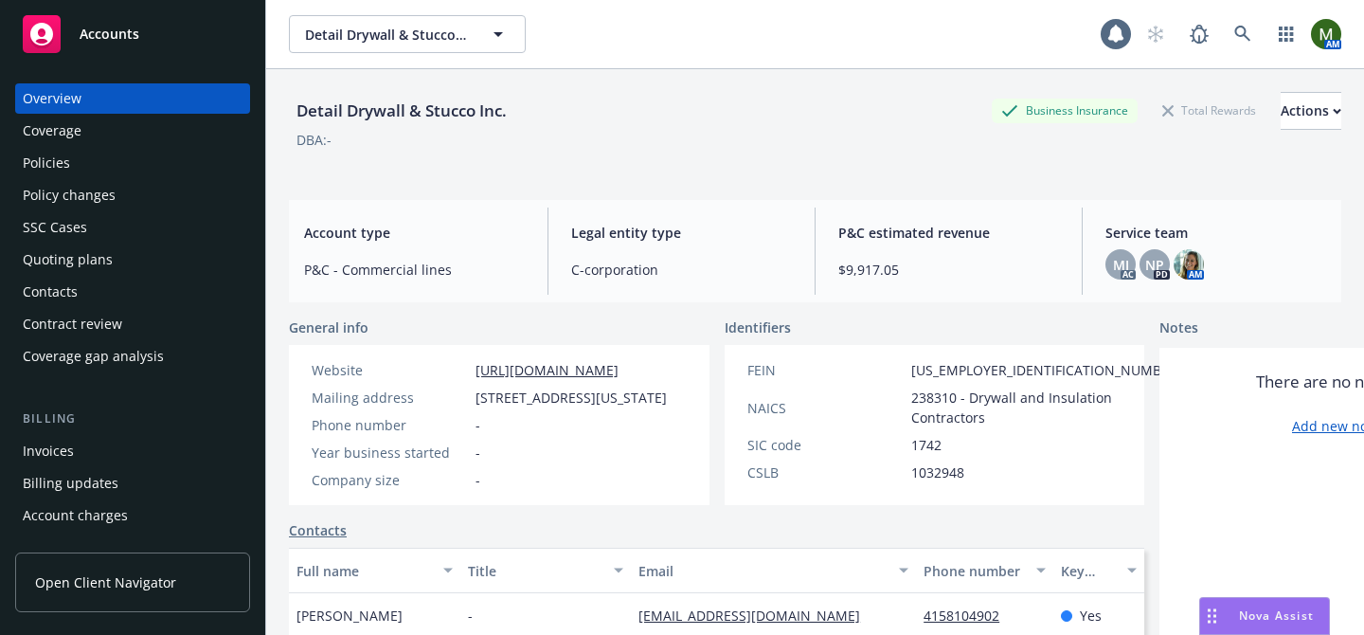
click at [71, 154] on div "Policies" at bounding box center [133, 163] width 220 height 30
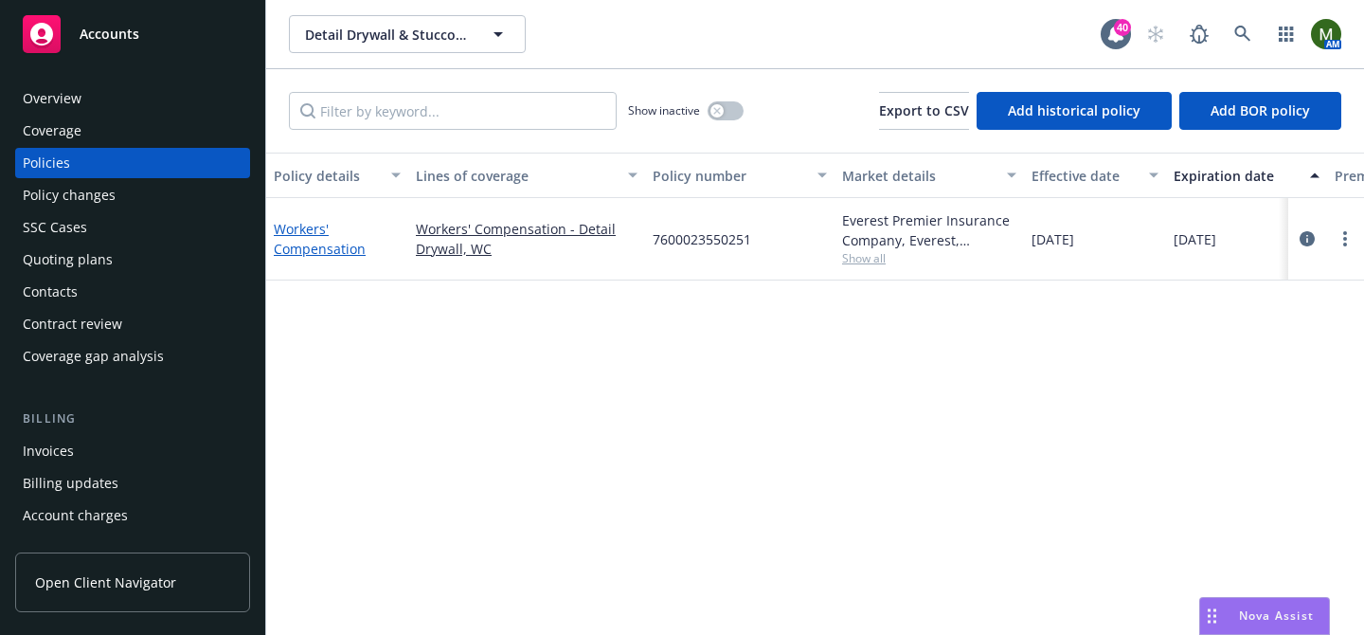
click at [323, 252] on link "Workers' Compensation" at bounding box center [320, 239] width 92 height 38
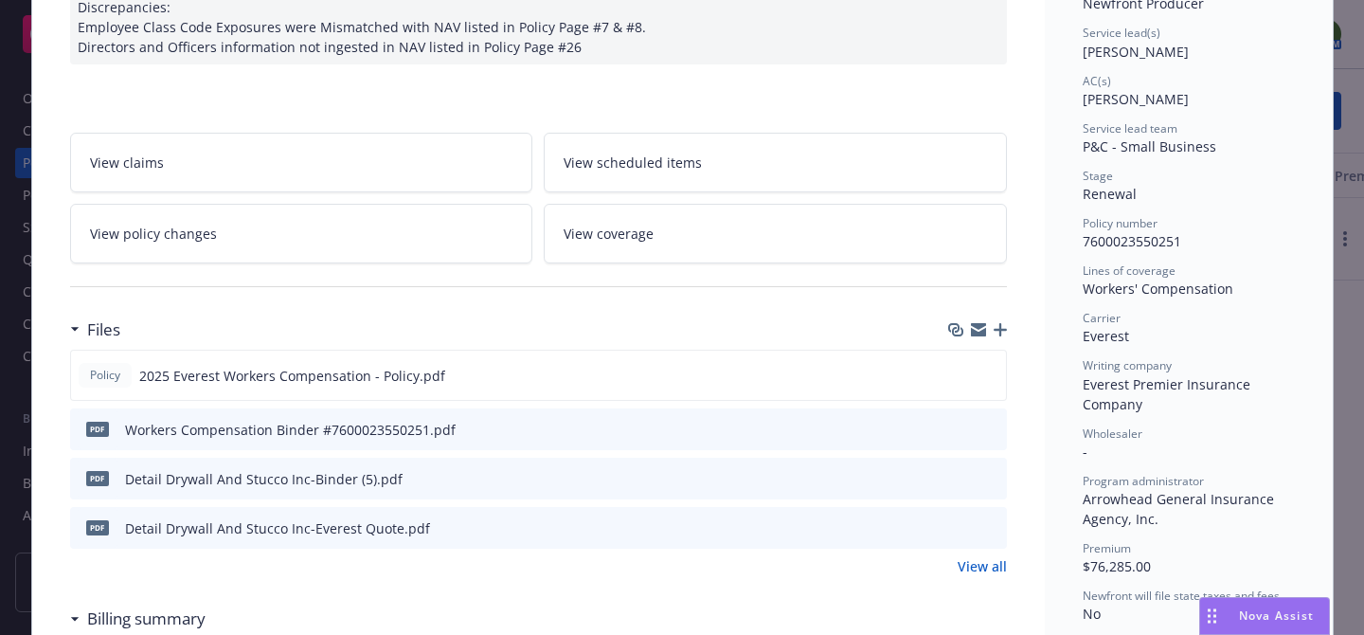
scroll to position [276, 0]
click at [988, 529] on icon "preview file" at bounding box center [988, 523] width 17 height 13
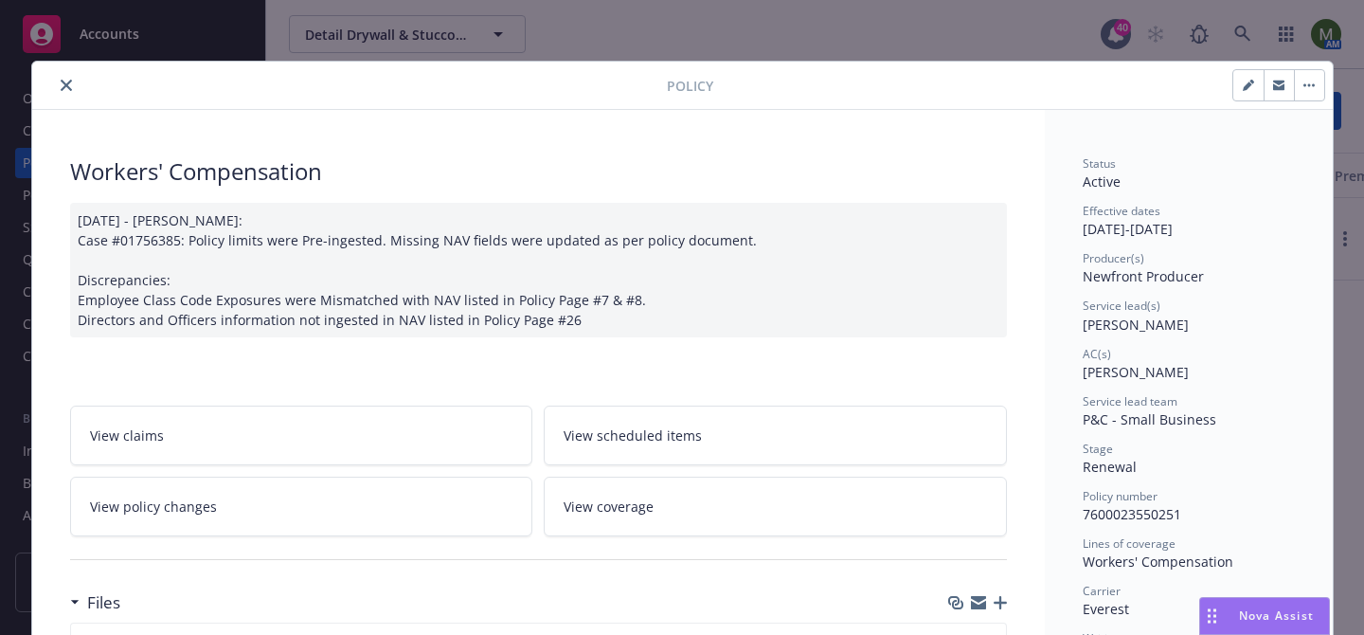
click at [66, 84] on icon "close" at bounding box center [66, 85] width 11 height 11
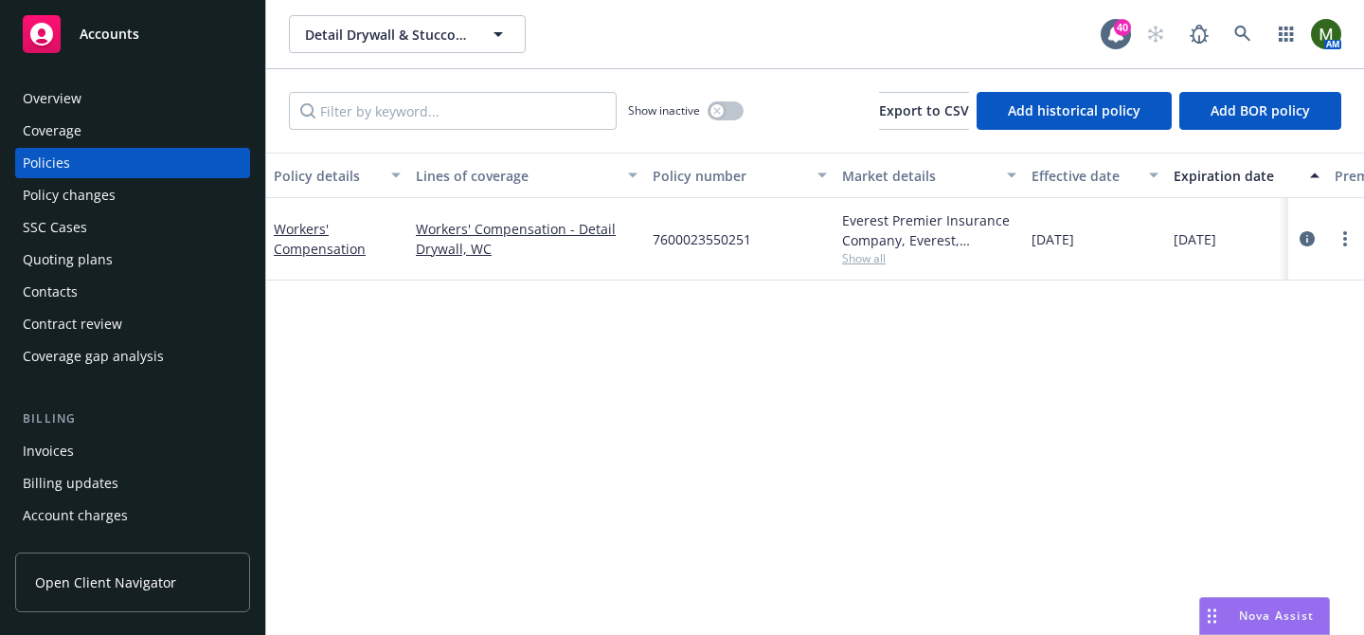
click at [66, 84] on div "Overview" at bounding box center [52, 98] width 59 height 30
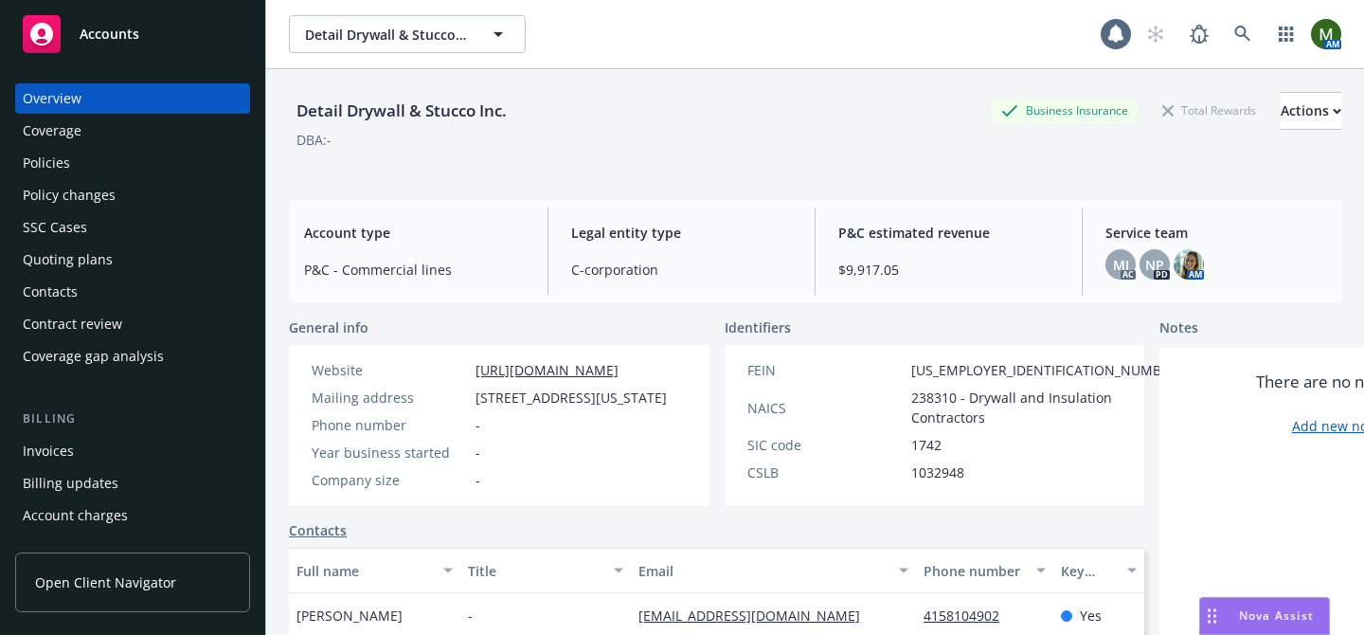
click at [410, 111] on div "Detail Drywall & Stucco Inc." at bounding box center [401, 110] width 225 height 25
copy div "Detail Drywall & Stucco Inc."
click at [48, 175] on div "Policies" at bounding box center [46, 163] width 47 height 30
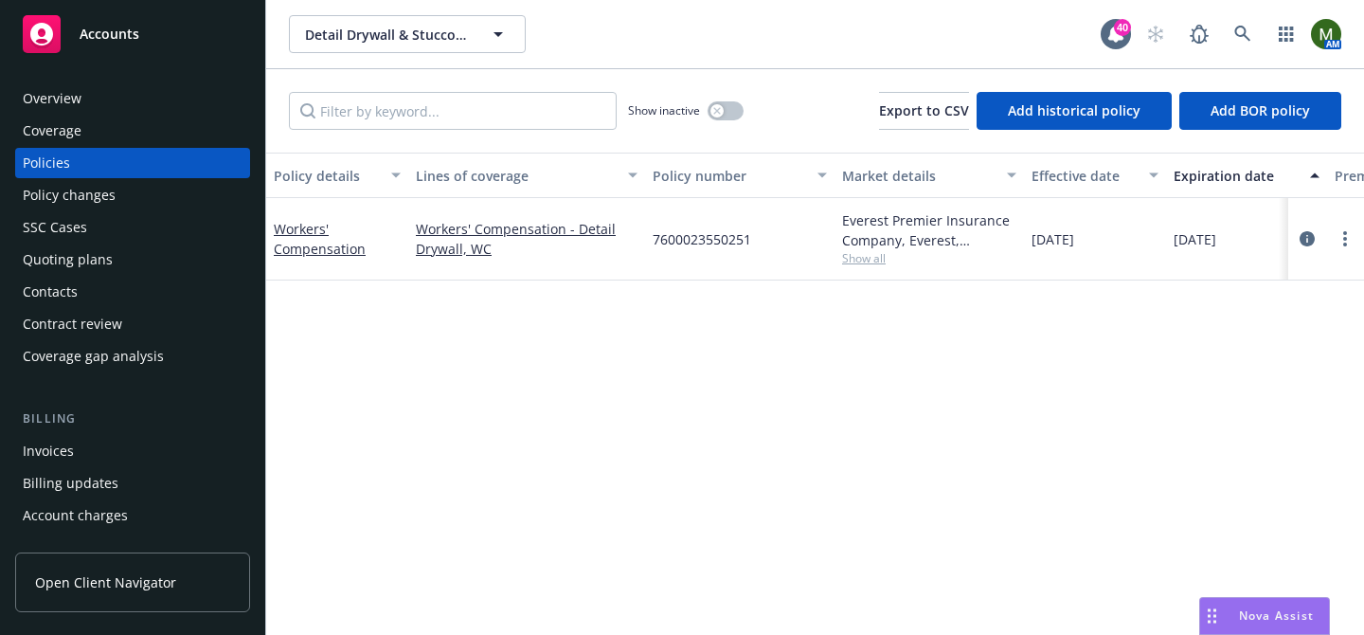
click at [716, 237] on span "7600023550251" at bounding box center [702, 239] width 98 height 20
copy span "7600023550251"
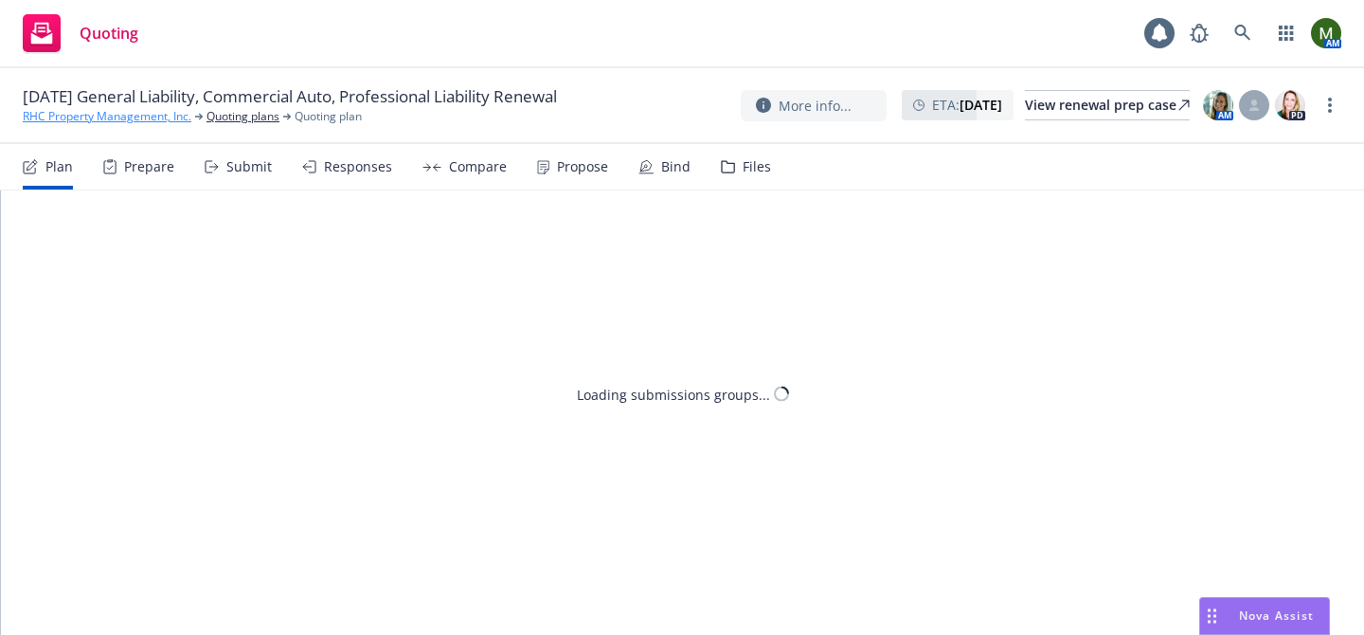
click at [115, 114] on link "RHC Property Management, Inc." at bounding box center [107, 116] width 169 height 17
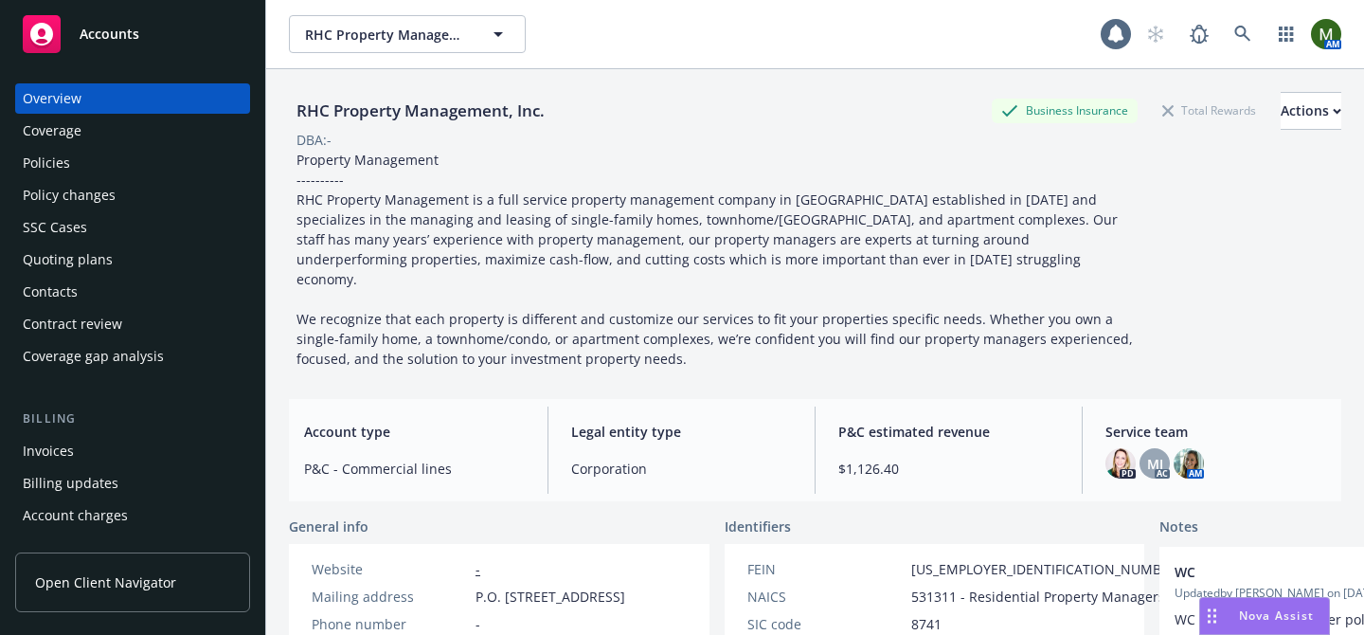
click at [74, 165] on div "Policies" at bounding box center [133, 163] width 220 height 30
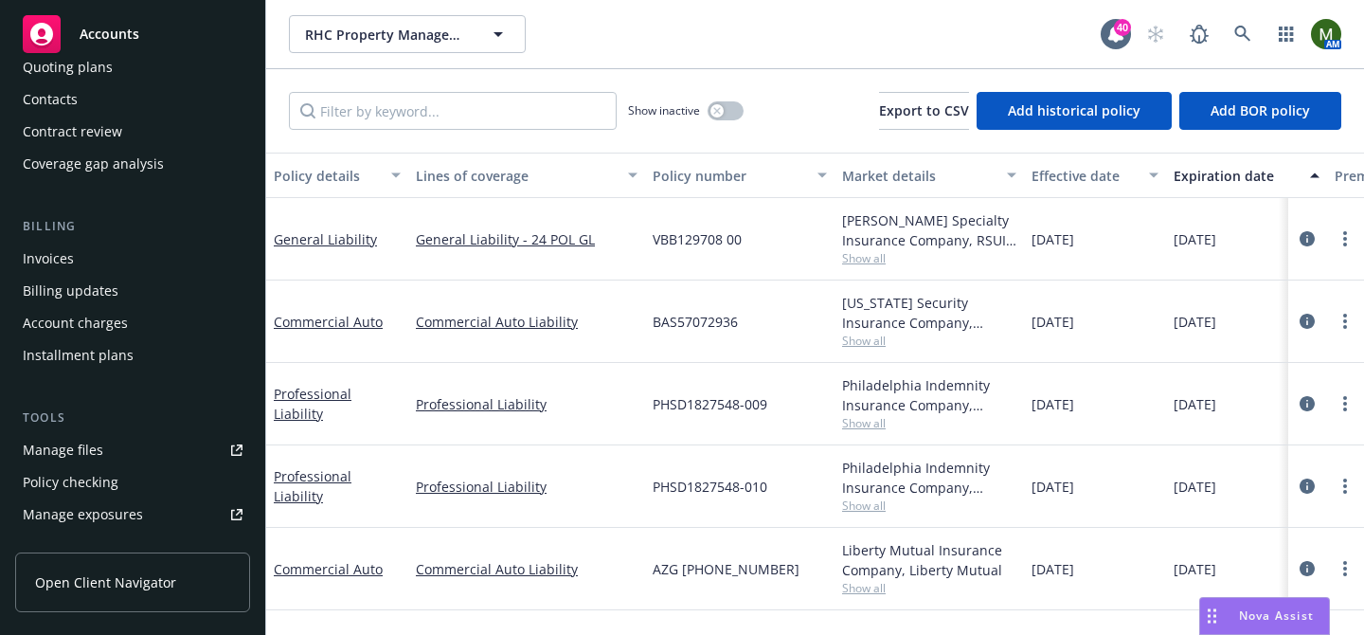
scroll to position [215, 0]
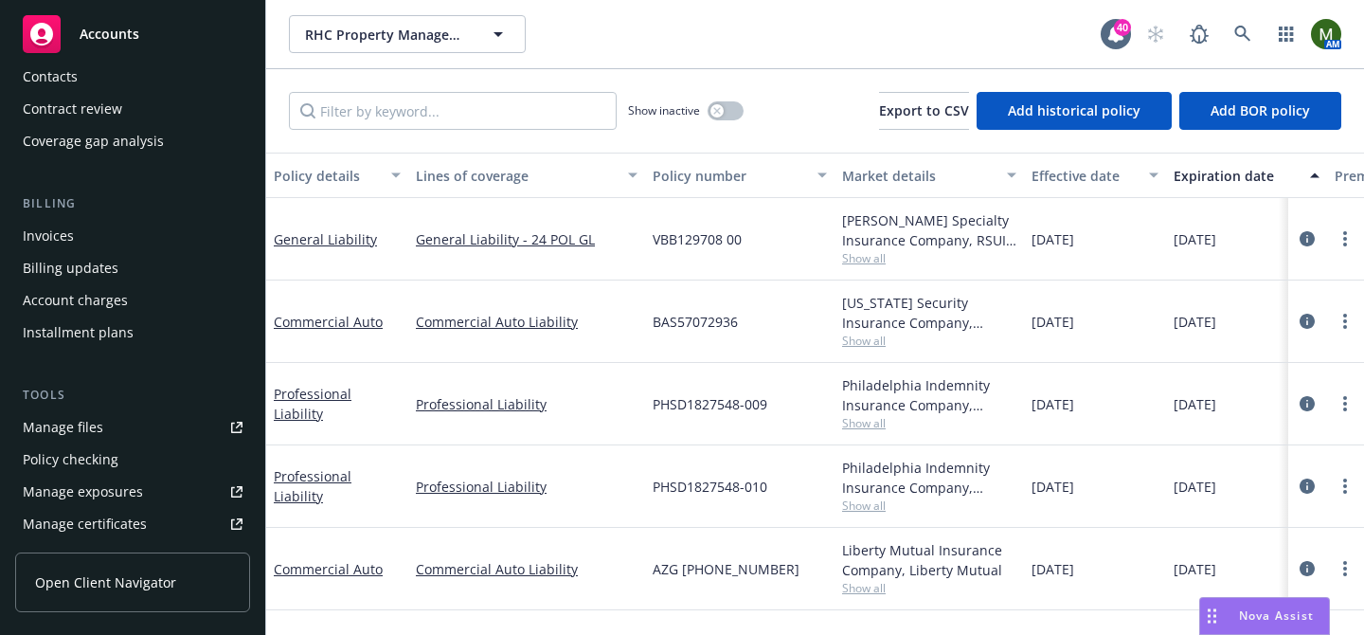
click at [110, 430] on link "Manage files" at bounding box center [132, 427] width 235 height 30
click at [741, 116] on button "button" at bounding box center [725, 110] width 36 height 19
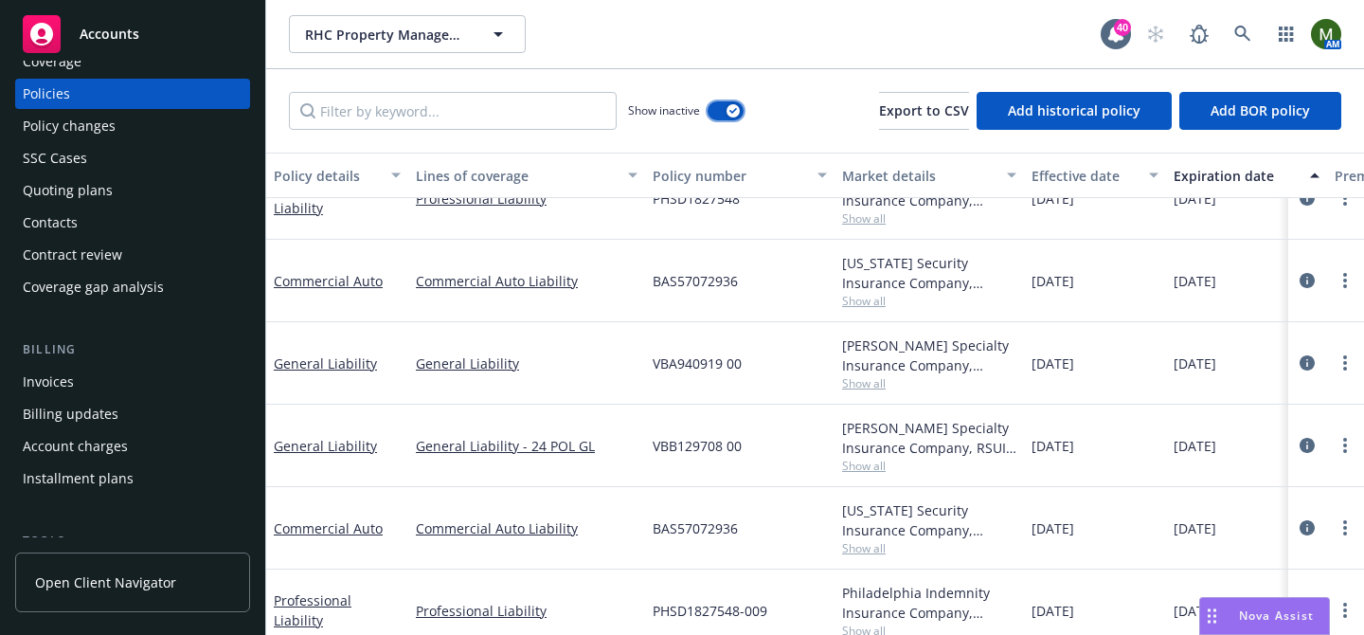
scroll to position [59, 0]
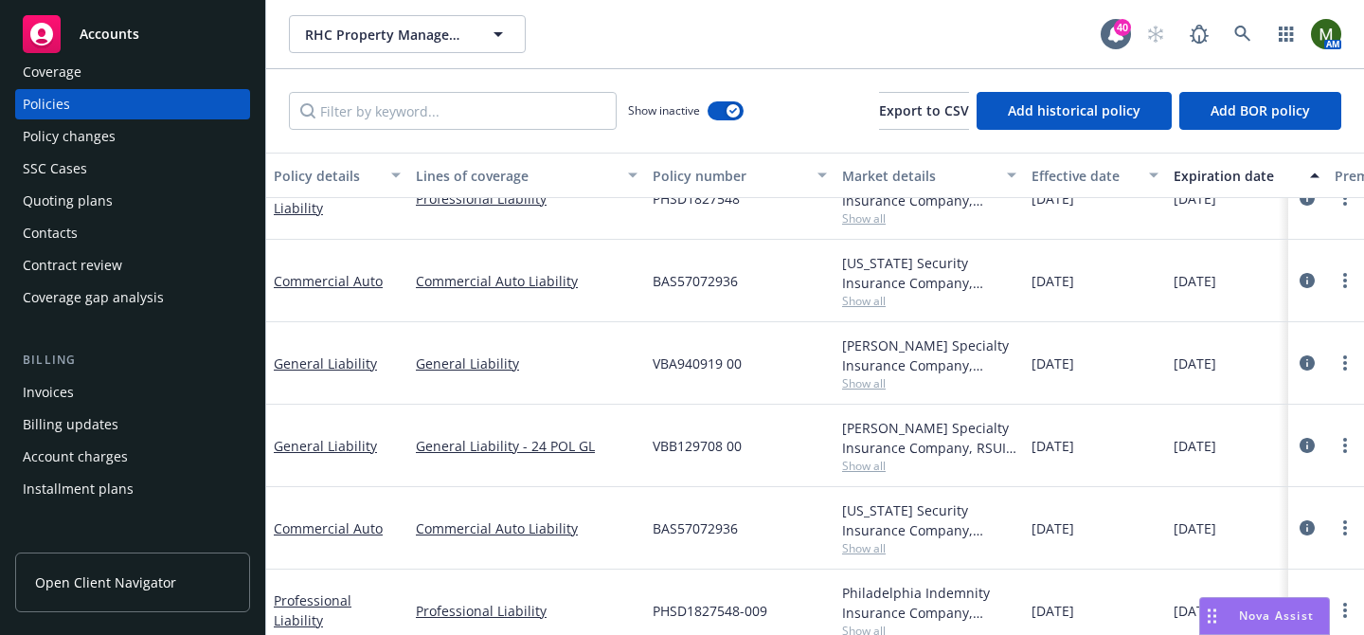
click at [90, 189] on div "Quoting plans" at bounding box center [68, 201] width 90 height 30
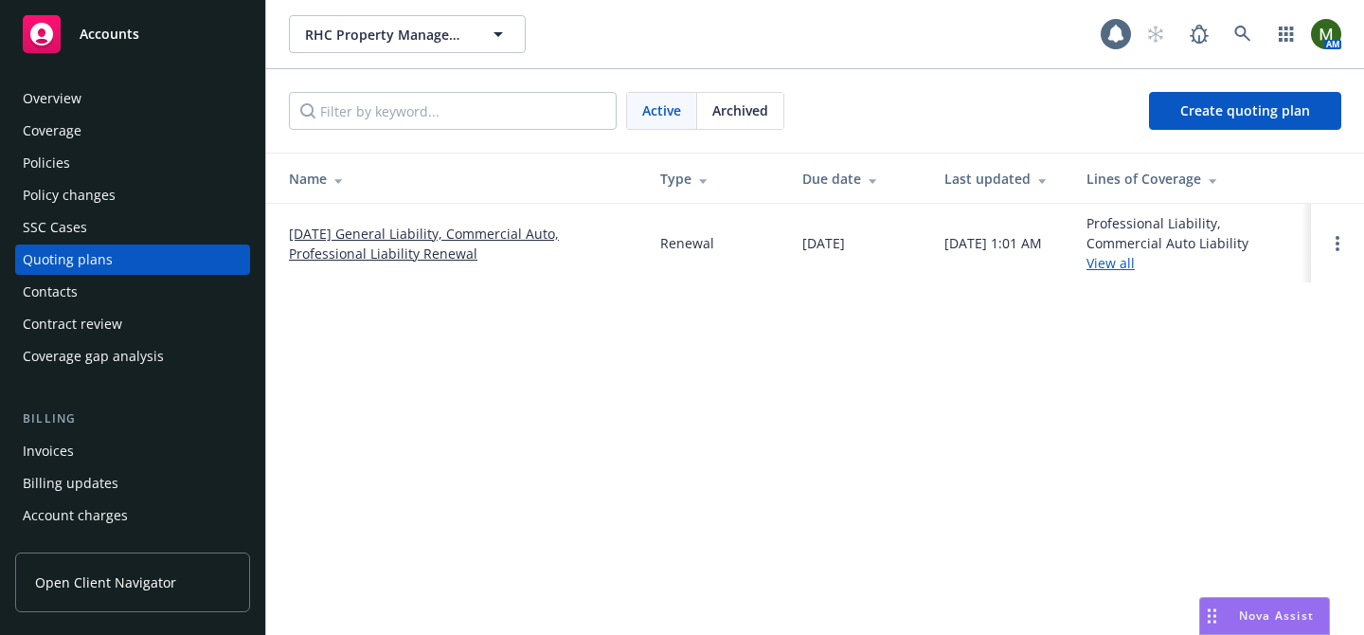
click at [370, 231] on link "10/01/25 General Liability, Commercial Auto, Professional Liability Renewal" at bounding box center [459, 244] width 341 height 40
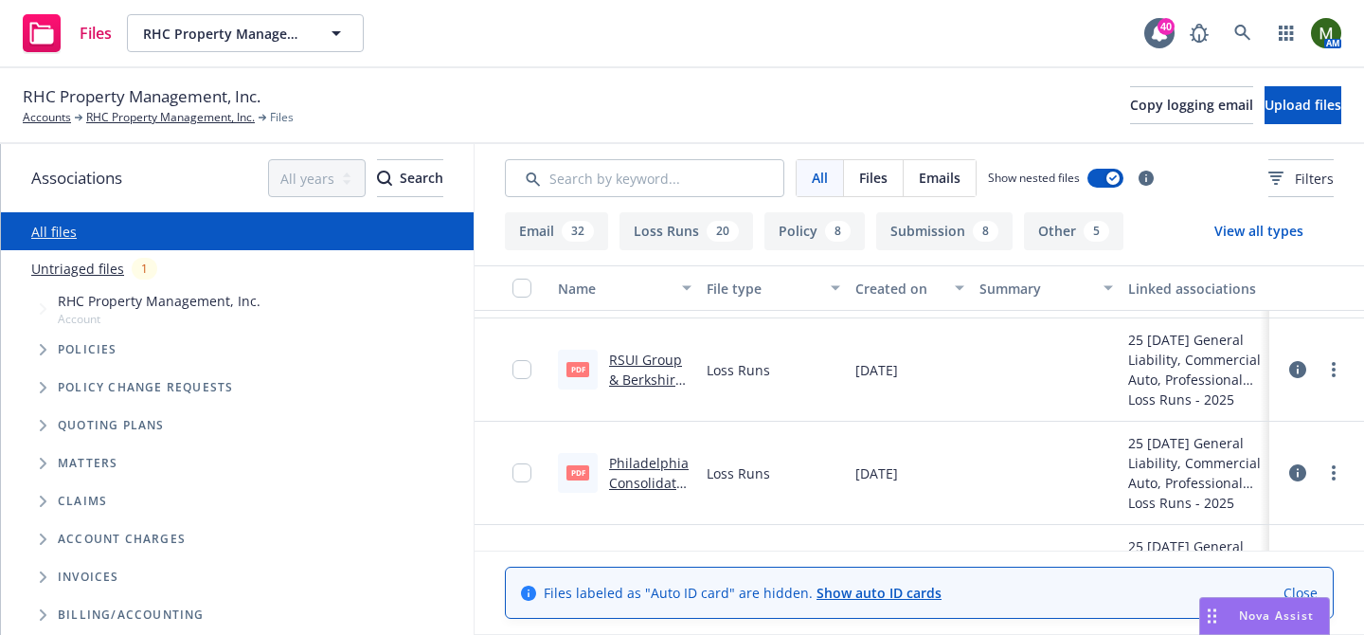
scroll to position [1412, 0]
click at [659, 361] on link "RSUI Group & Berkshire Hathaway Homestate Ins GL 23-25 Loss Runs - Valued [DATE…" at bounding box center [648, 427] width 78 height 157
click at [546, 178] on input "Search by keyword..." at bounding box center [644, 178] width 279 height 38
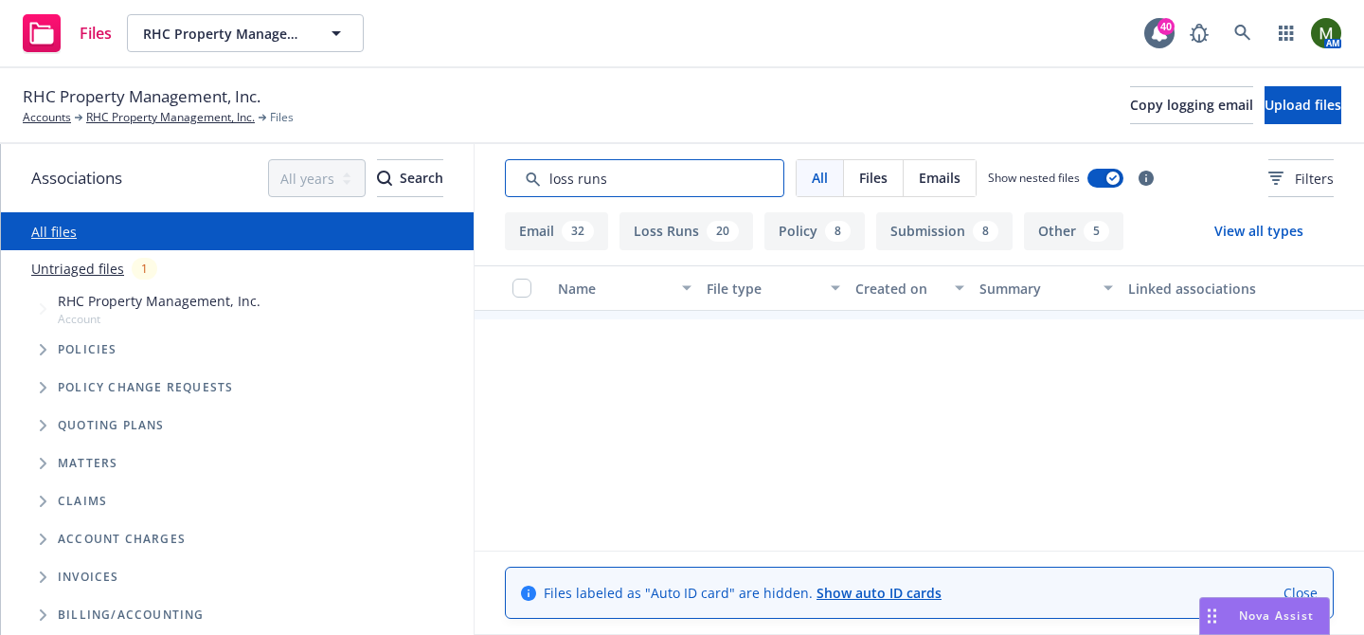
type input "loss runs"
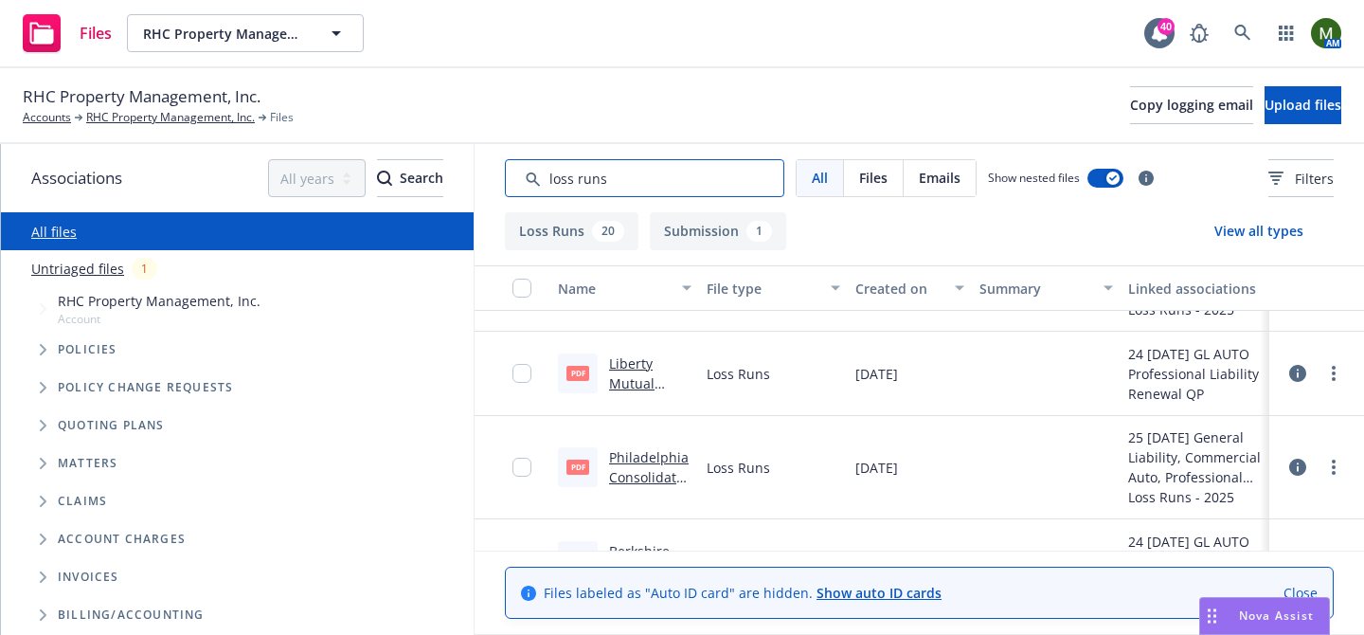
scroll to position [435, 0]
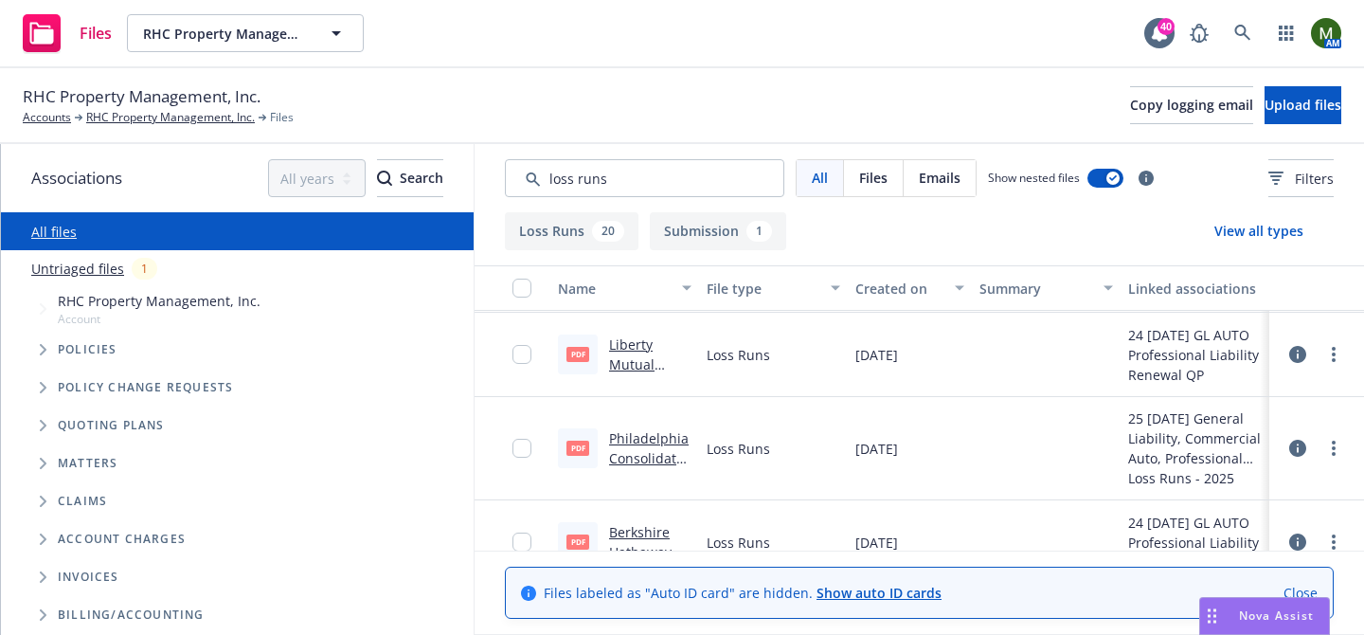
click at [629, 347] on link "Liberty Mutual Insurance Company Commercial Auto 15-24 Loss Runs - Valued [DATE…" at bounding box center [647, 423] width 76 height 177
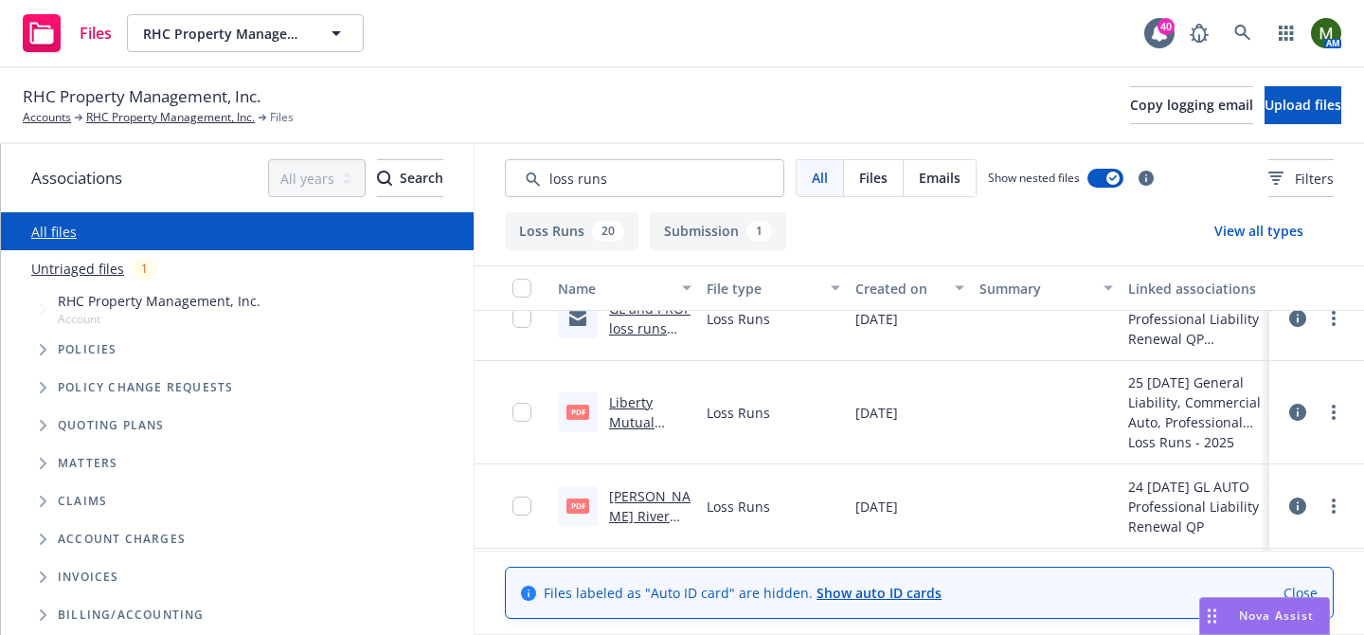
scroll to position [195, 0]
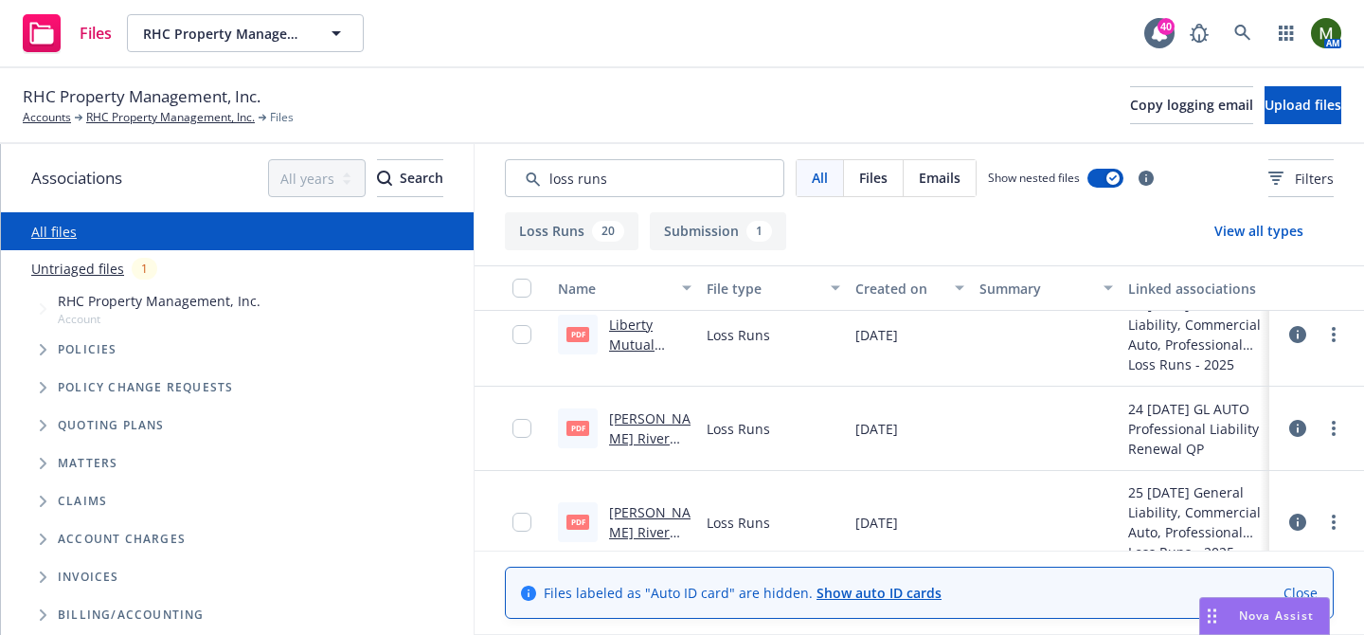
click at [649, 422] on link "James River Group, Inc. GL 16-23 Loss Runs - Valued 07-03-2024.PDF" at bounding box center [649, 477] width 81 height 137
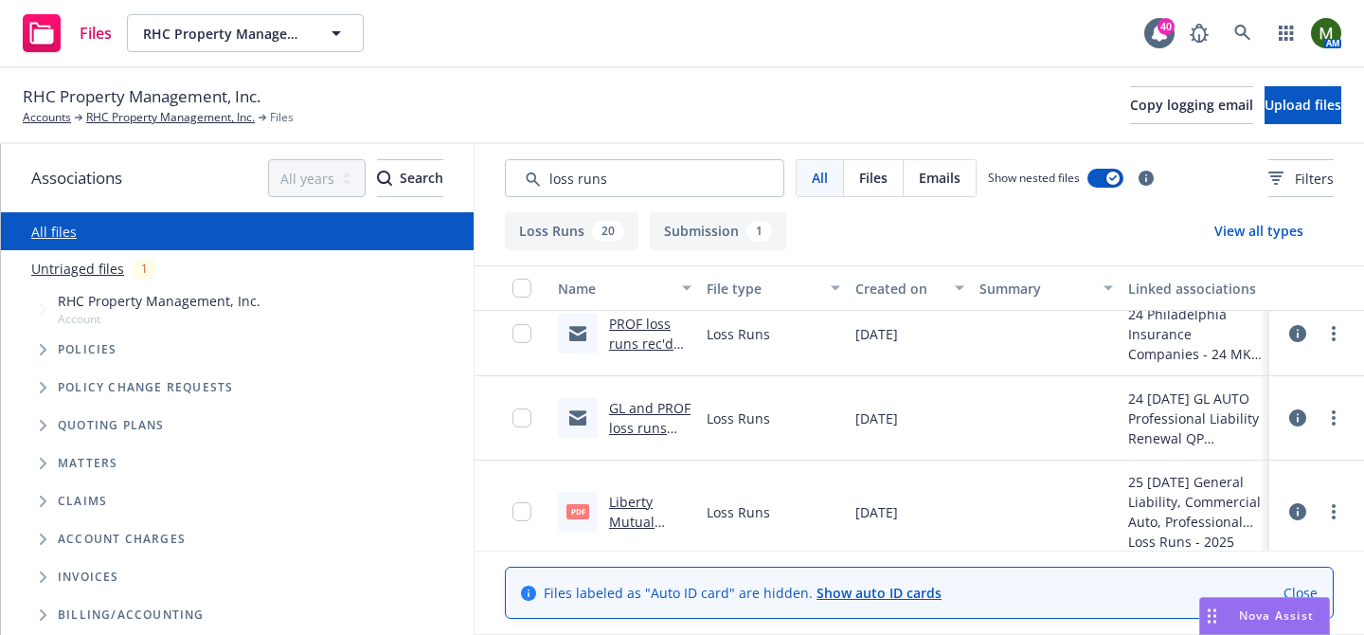
scroll to position [0, 0]
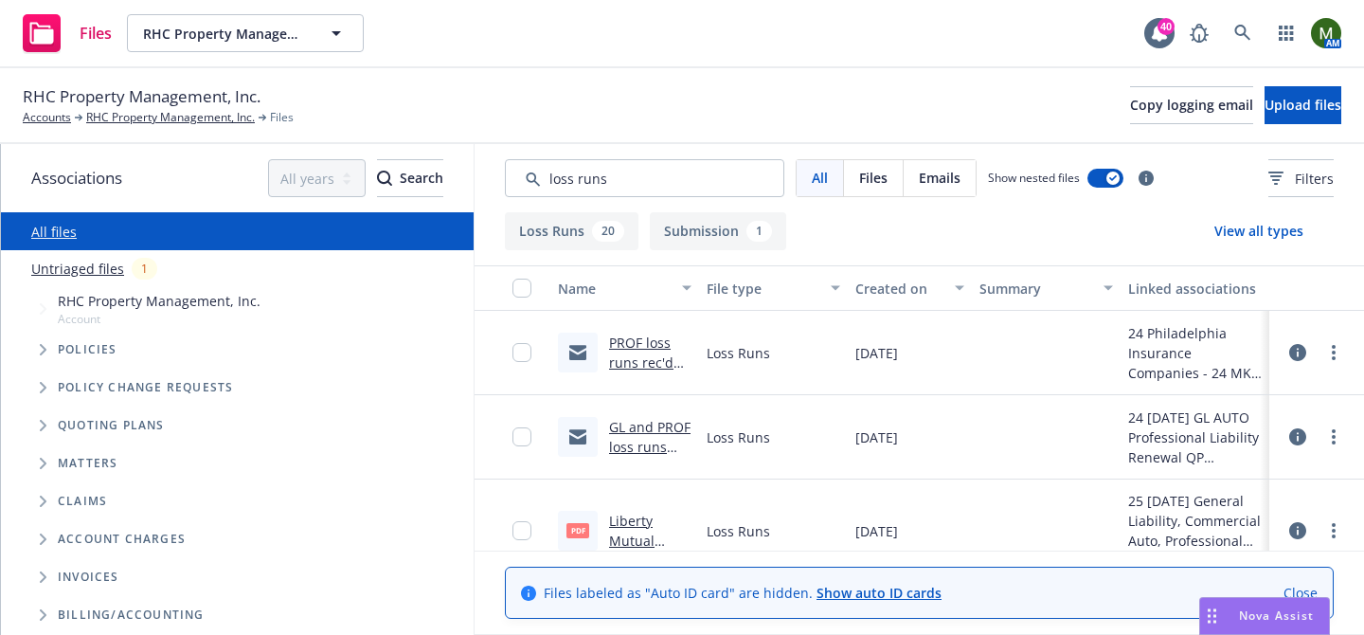
click at [875, 278] on div "Created on" at bounding box center [899, 288] width 88 height 20
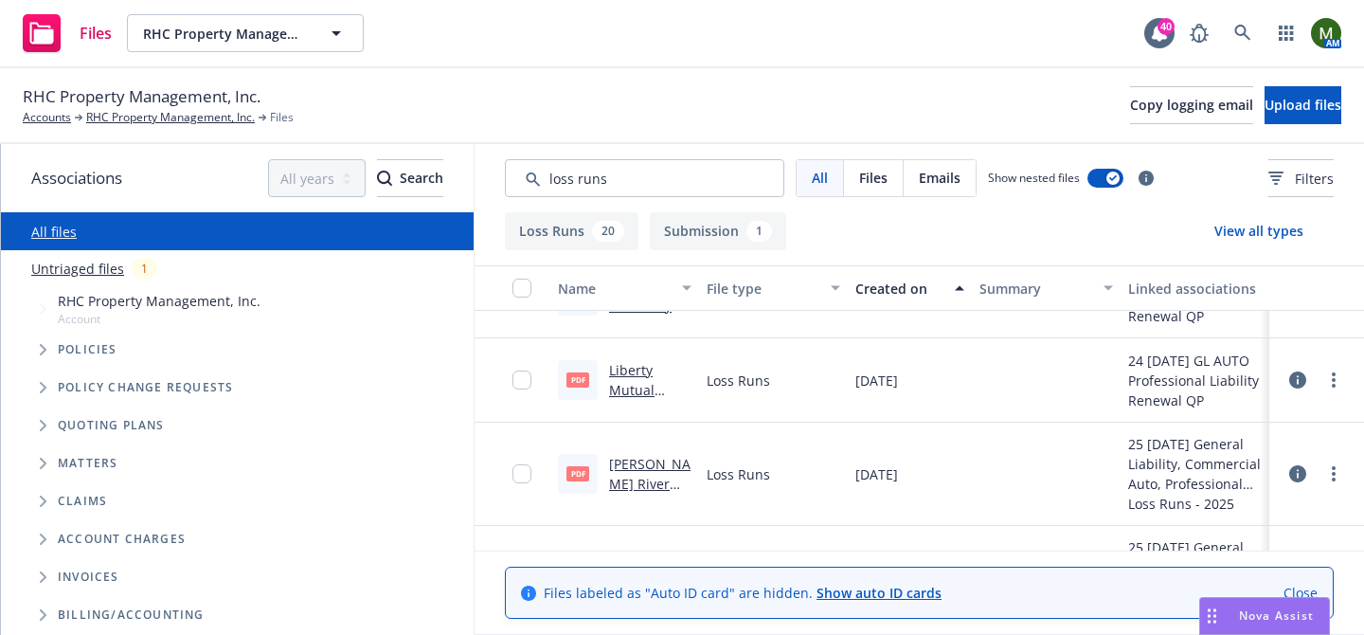
scroll to position [1233, 0]
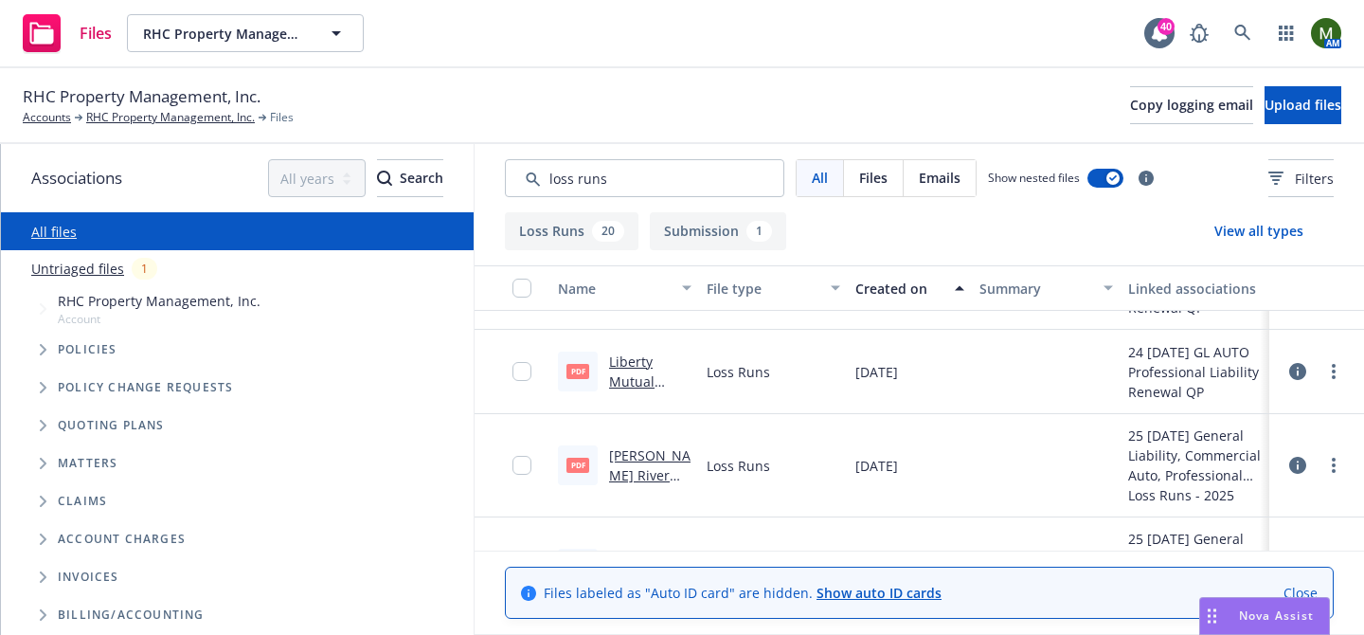
click at [674, 454] on link "James River Group, Inc. GL 16-23 Loss Runs - Valued 07-04-2025.PDF" at bounding box center [649, 514] width 81 height 137
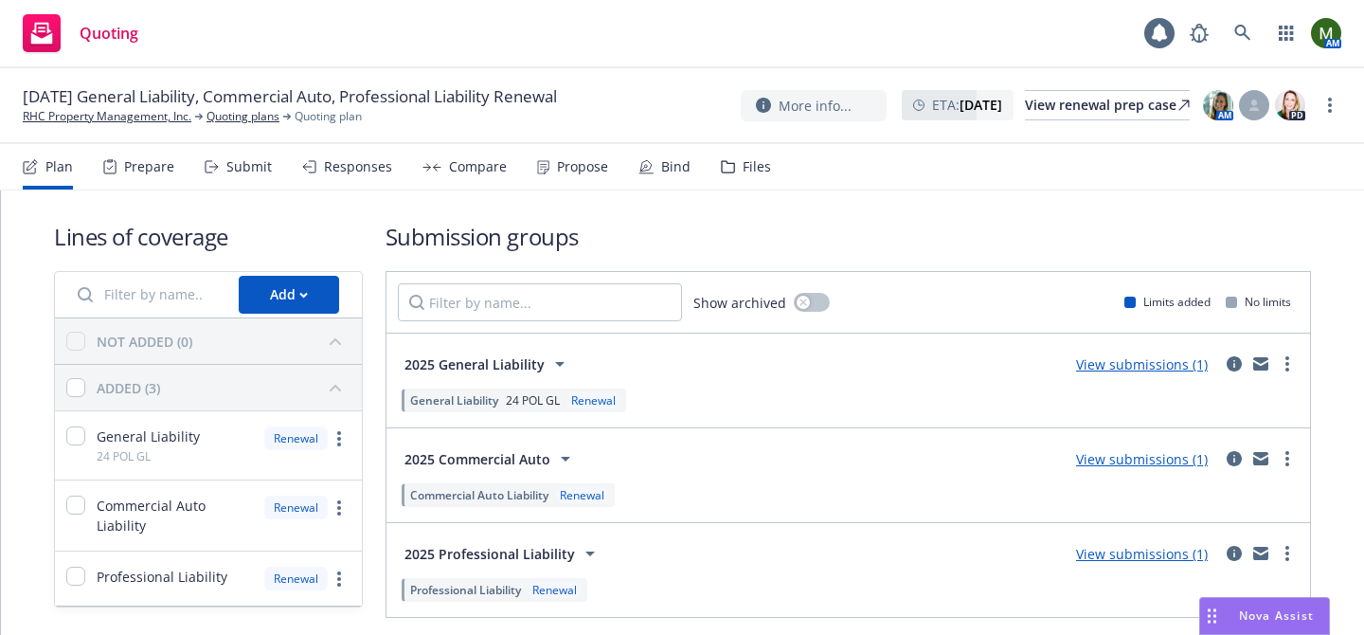
click at [251, 172] on div "Submit" at bounding box center [248, 166] width 45 height 15
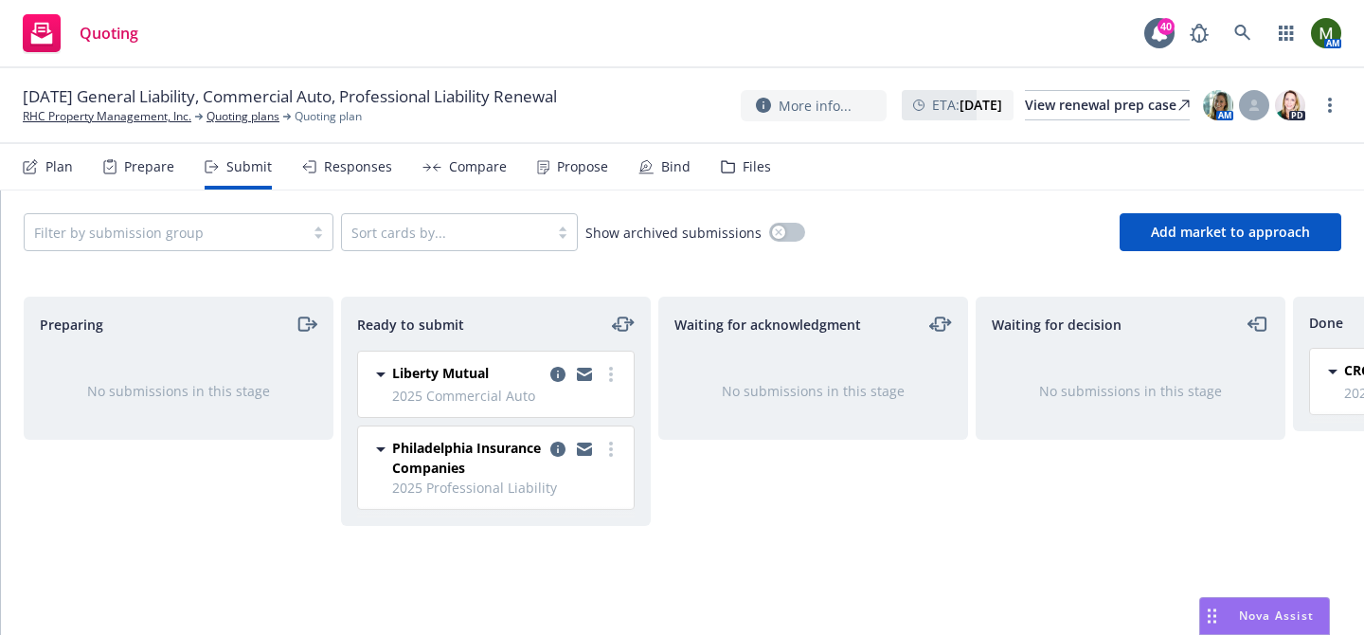
click at [352, 172] on div "Responses" at bounding box center [358, 166] width 68 height 15
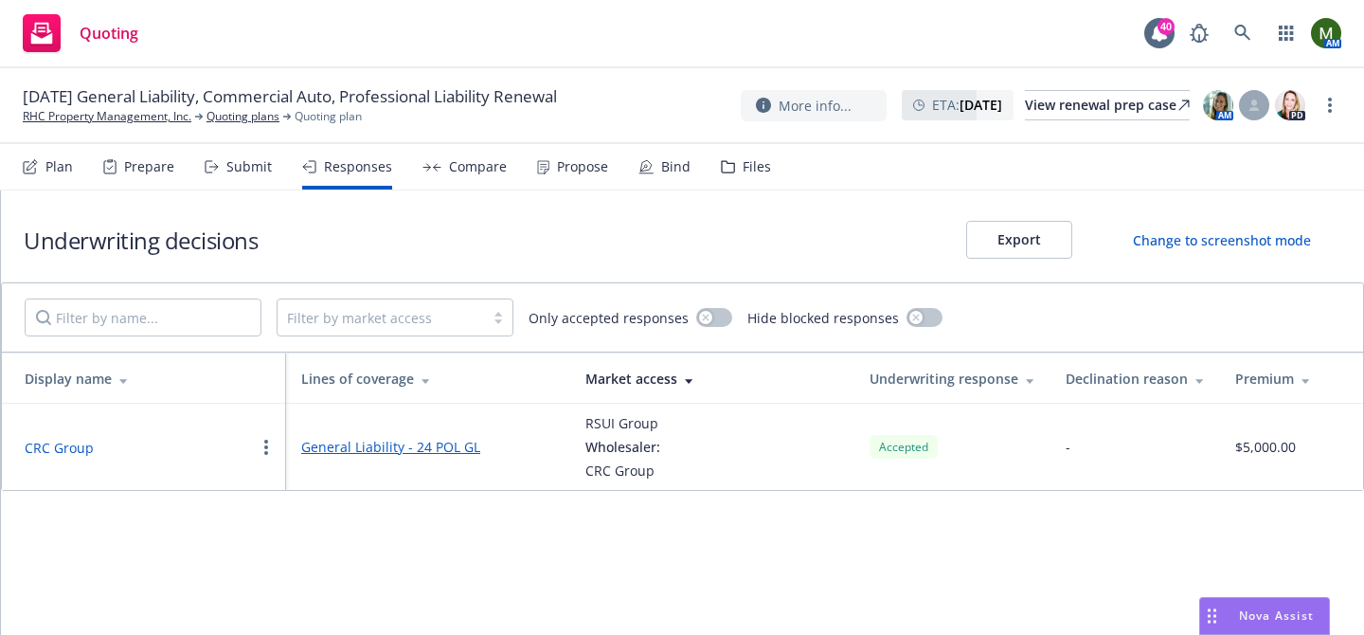
click at [67, 439] on button "CRC Group" at bounding box center [59, 448] width 69 height 20
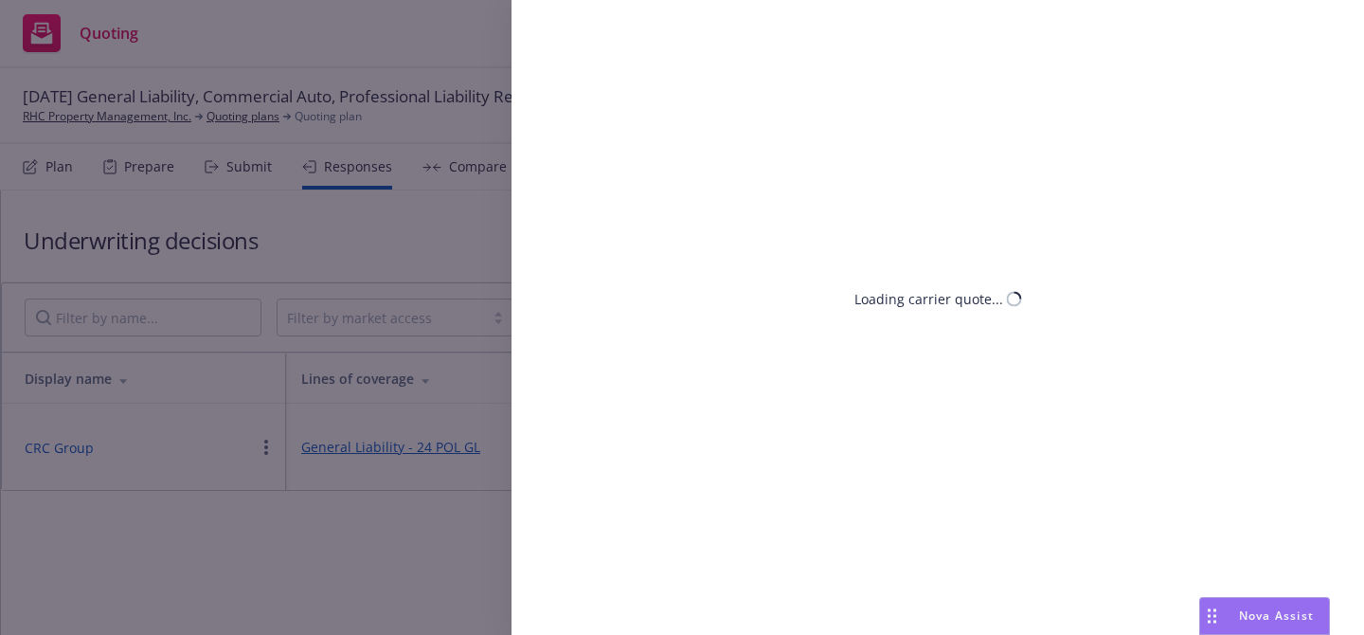
select select "CA"
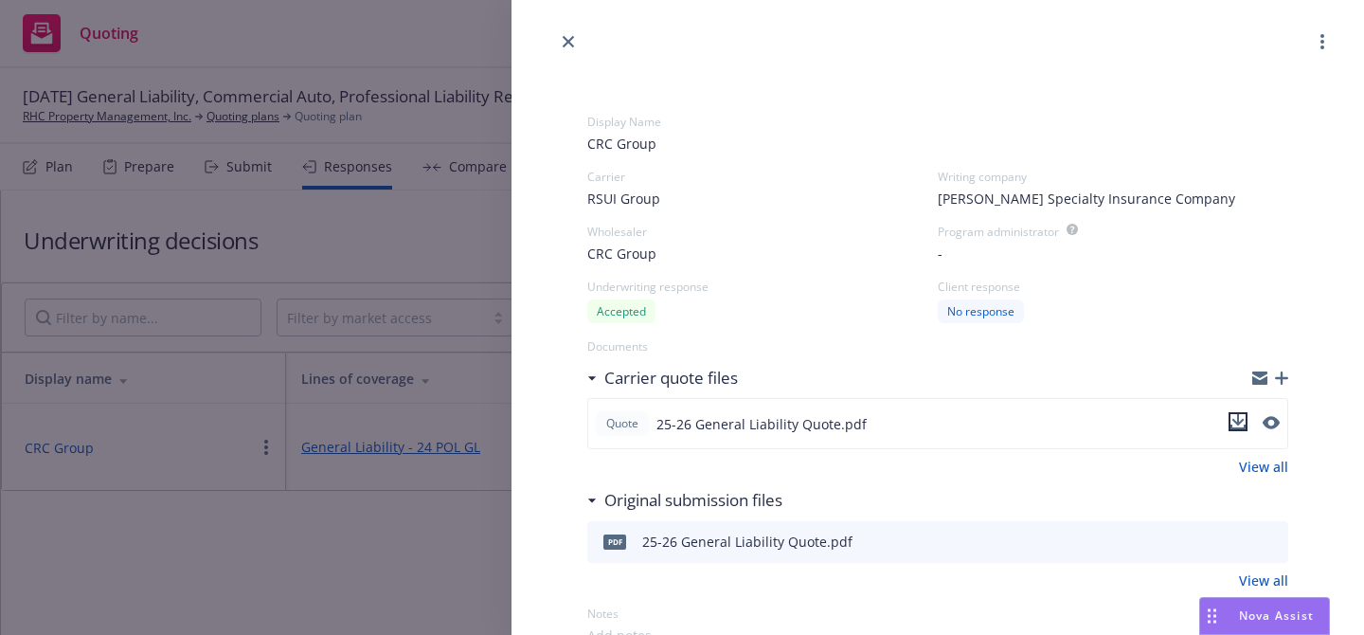
click at [1239, 421] on icon "download file" at bounding box center [1238, 419] width 12 height 11
click at [558, 43] on link "close" at bounding box center [568, 41] width 23 height 23
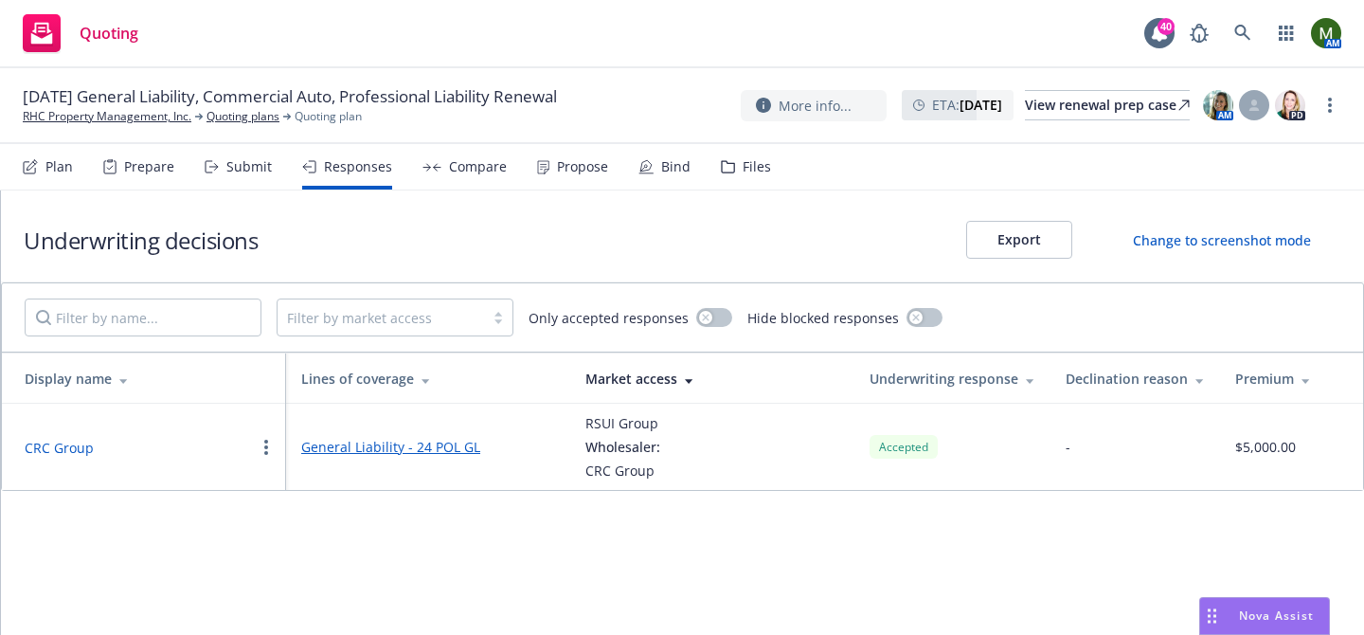
click at [134, 163] on div "Prepare" at bounding box center [149, 166] width 50 height 15
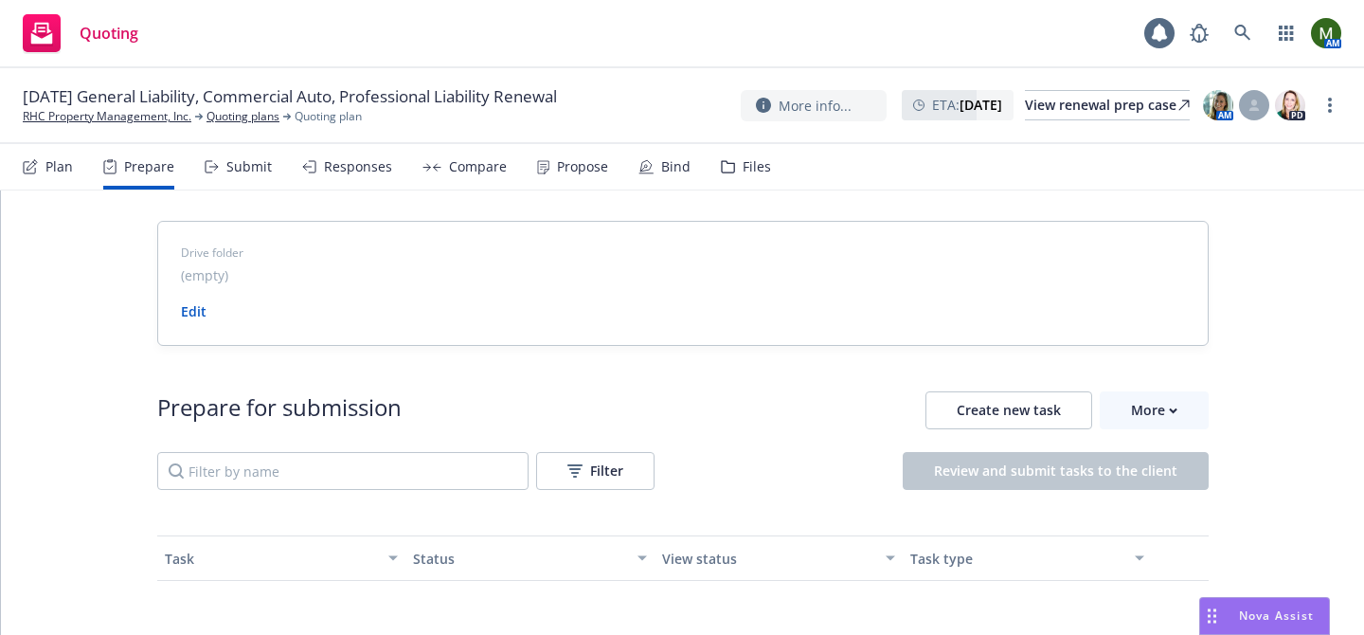
click at [1142, 429] on div "Prepare for submission Create new task More Filter Review and submit tasks to t…" at bounding box center [682, 440] width 1051 height 98
click at [1151, 411] on div "More" at bounding box center [1154, 410] width 46 height 36
